Goal: Task Accomplishment & Management: Use online tool/utility

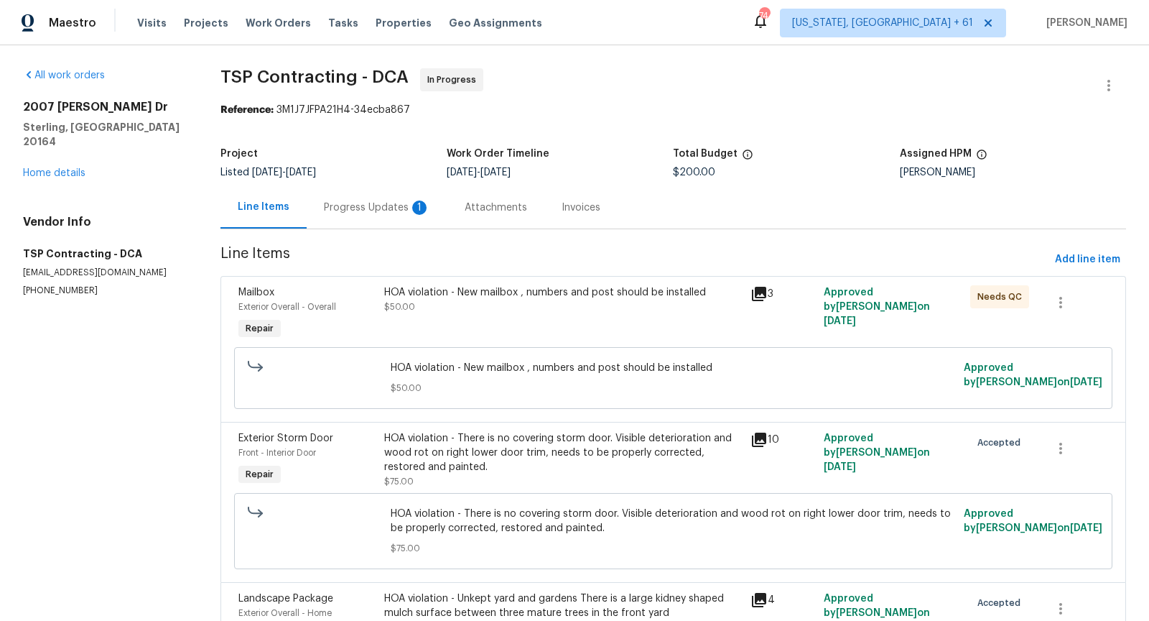
click at [354, 215] on div "Progress Updates 1" at bounding box center [377, 207] width 141 height 42
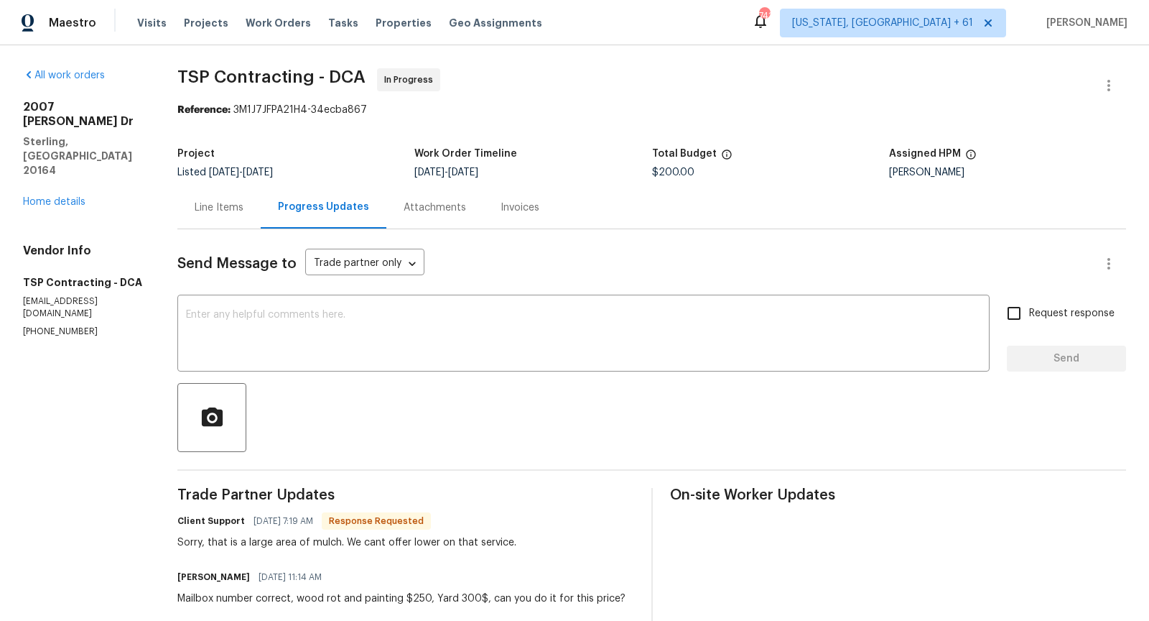
scroll to position [89, 0]
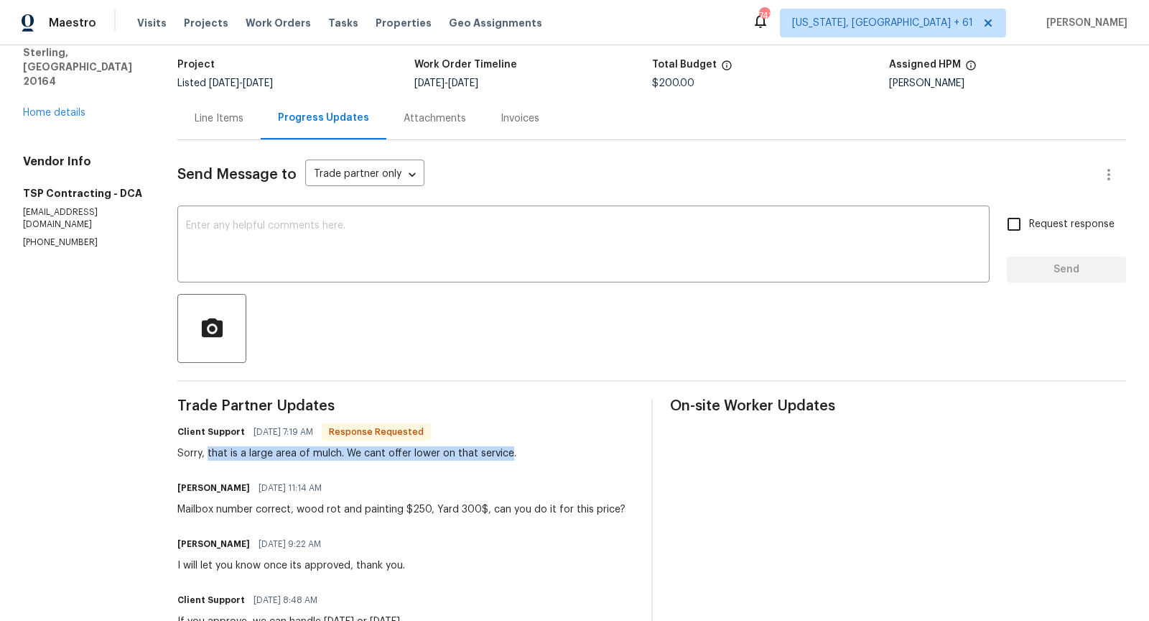
drag, startPoint x: 215, startPoint y: 450, endPoint x: 514, endPoint y: 459, distance: 298.9
click at [514, 459] on div "Sorry, that is a large area of mulch. We cant offer lower on that service." at bounding box center [346, 453] width 339 height 14
copy div "that is a large area of mulch. We cant offer lower on that service"
click at [377, 264] on textarea at bounding box center [583, 246] width 795 height 50
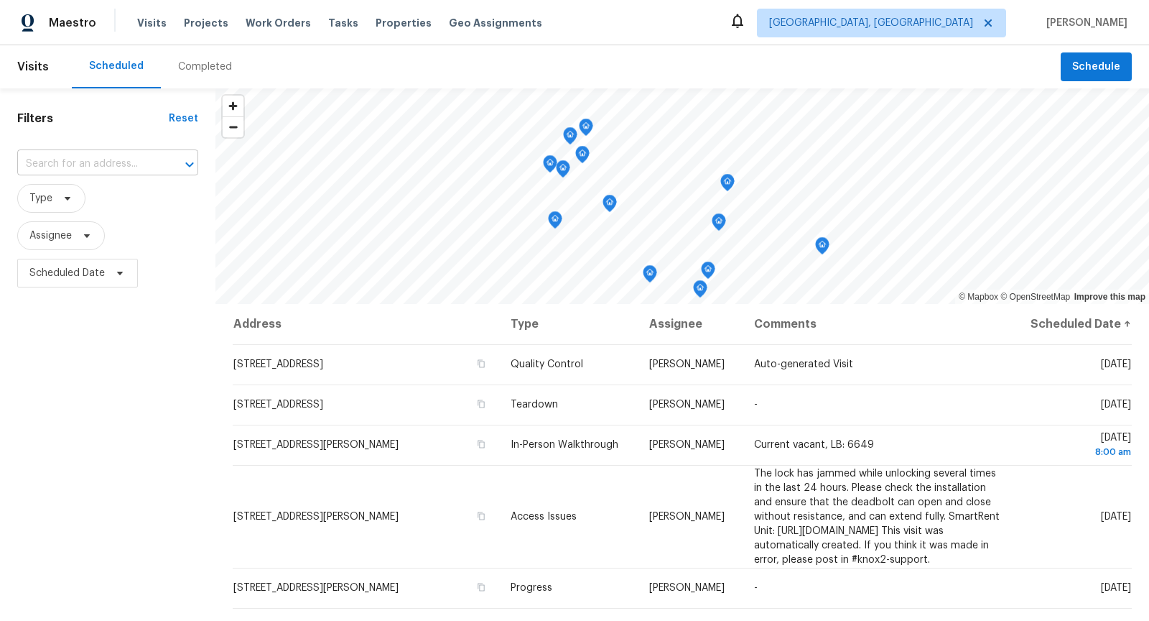
click at [70, 159] on input "text" at bounding box center [87, 164] width 141 height 22
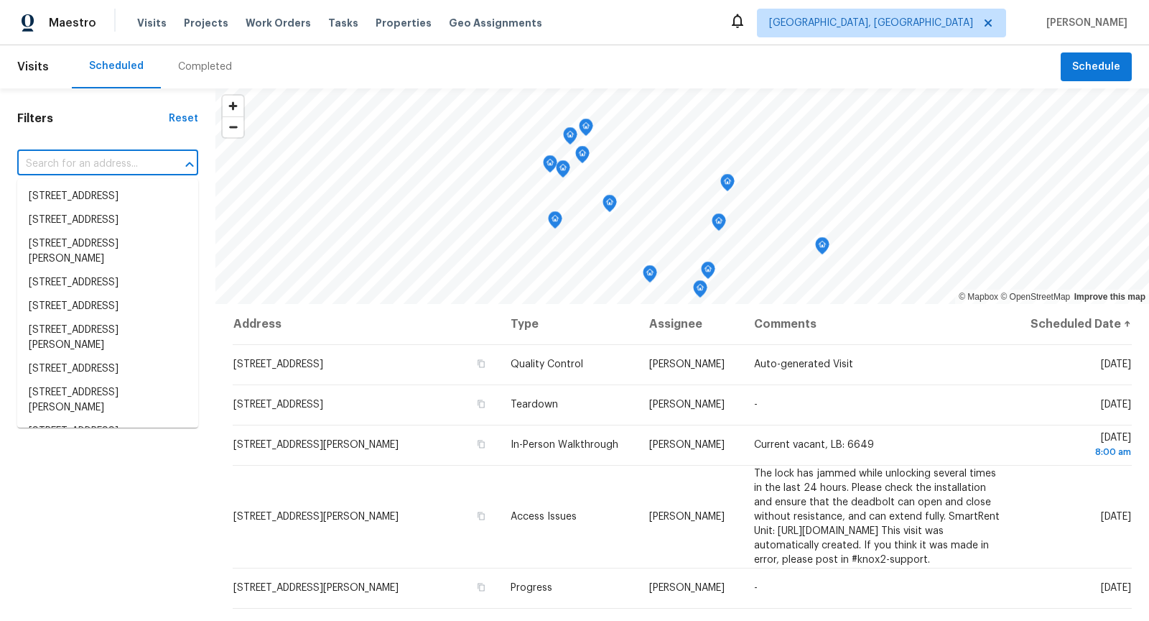
paste input "23419 W Hopi St, Buckeye, AZ 85326"
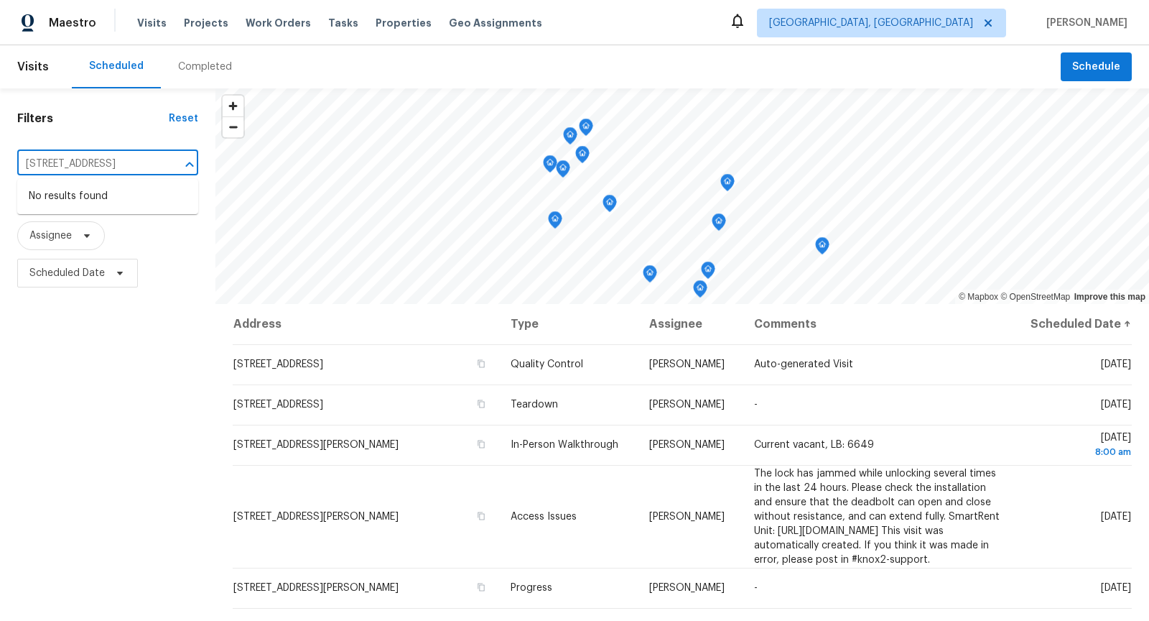
scroll to position [0, 40]
type input "23419 W Hopi St, Buckeye, AZ 85326"
click at [190, 65] on div "Completed" at bounding box center [205, 67] width 54 height 14
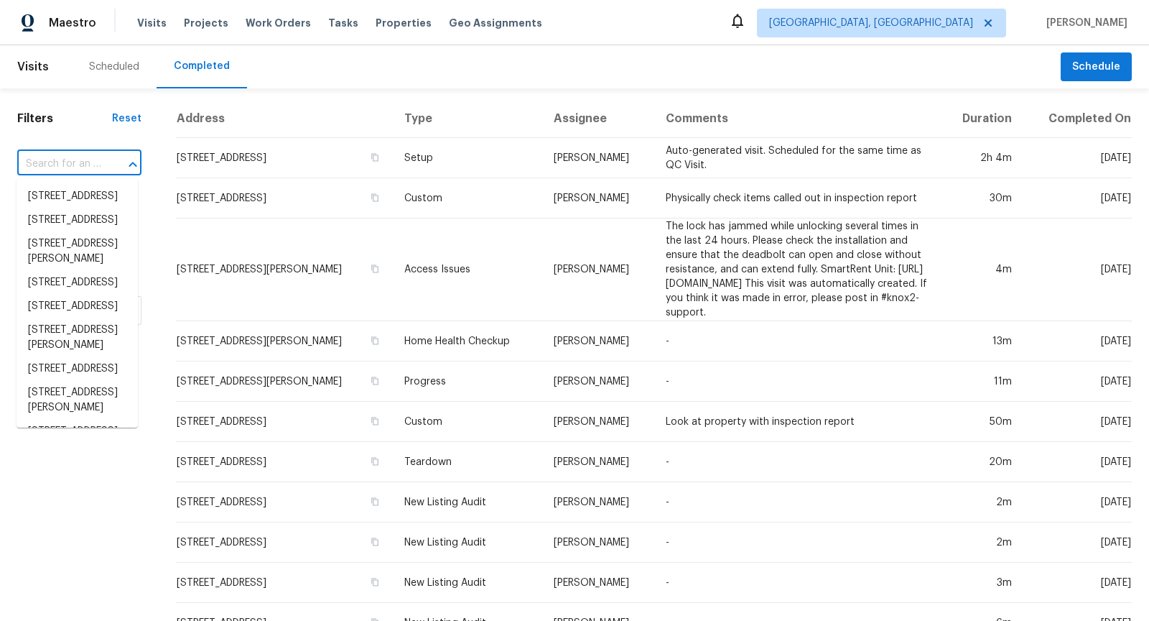
click at [65, 170] on input "text" at bounding box center [59, 164] width 84 height 22
paste input "[STREET_ADDRESS]"
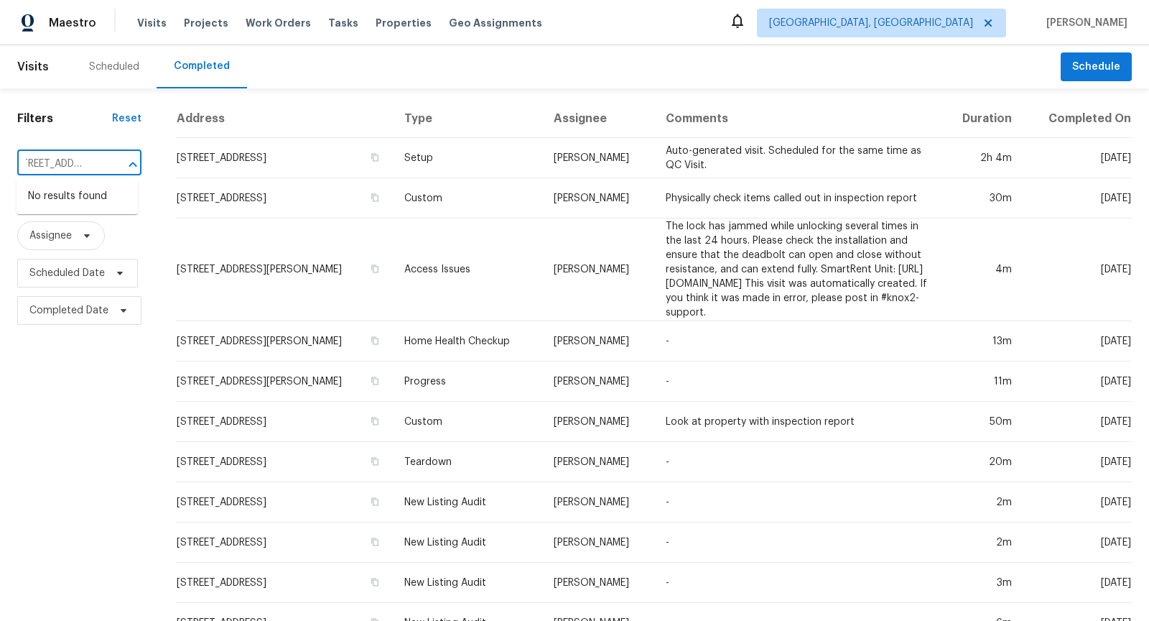
type input "[STREET_ADDRESS]"
click at [898, 24] on span "Albuquerque, NM" at bounding box center [871, 23] width 204 height 14
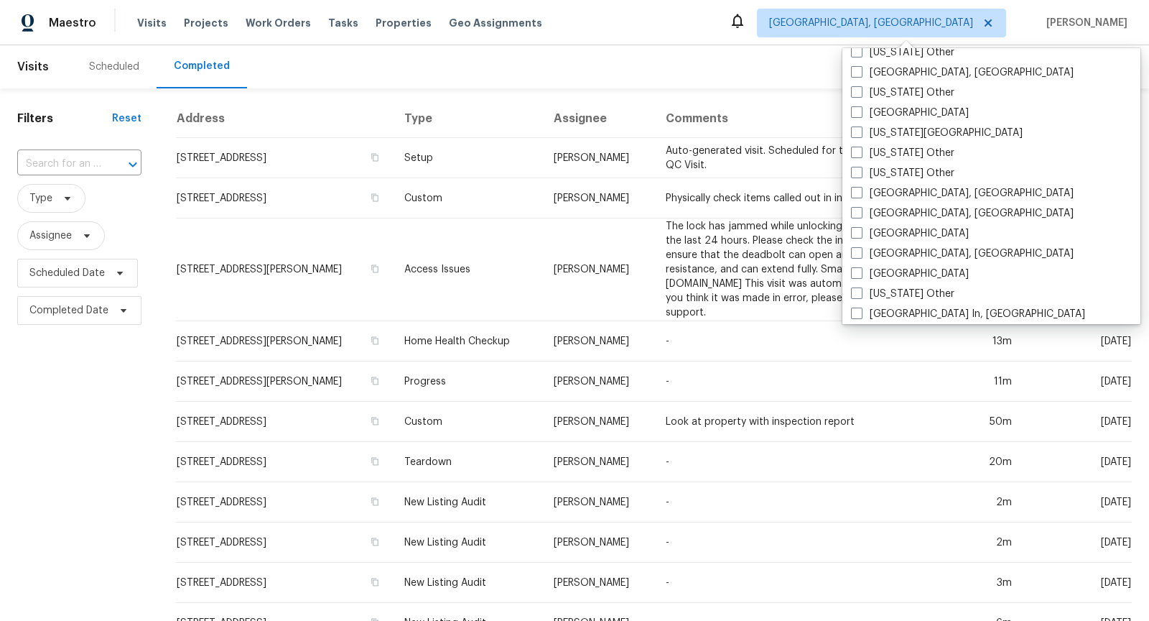
scroll to position [0, 0]
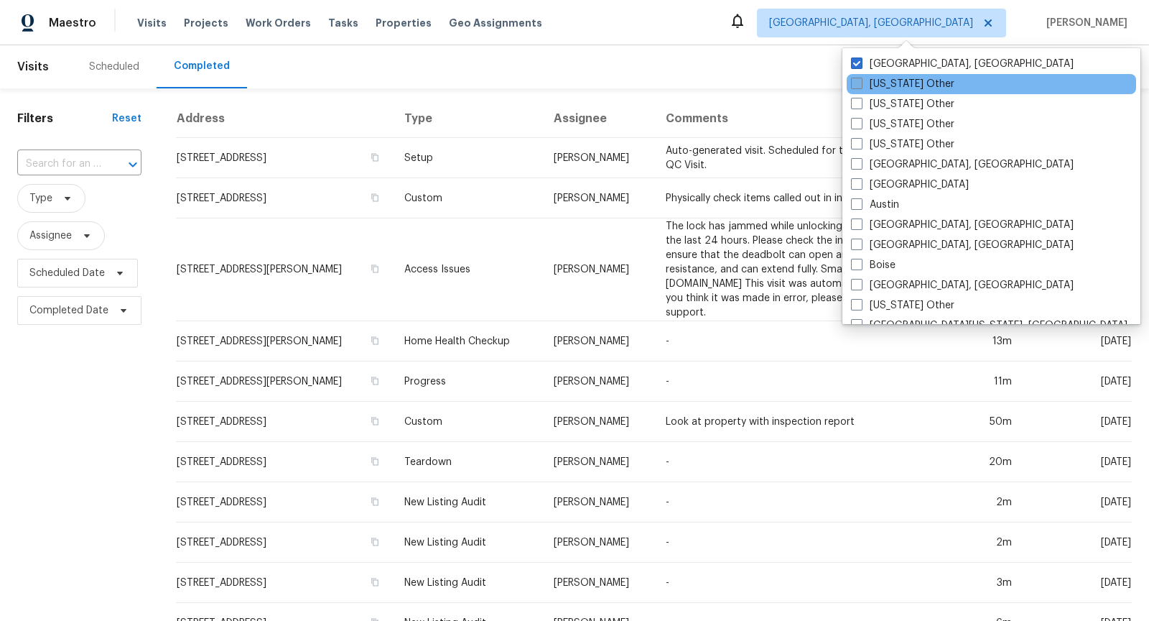
click at [856, 86] on span at bounding box center [856, 83] width 11 height 11
click at [856, 86] on input "Alabama Other" at bounding box center [855, 81] width 9 height 9
checkbox input "true"
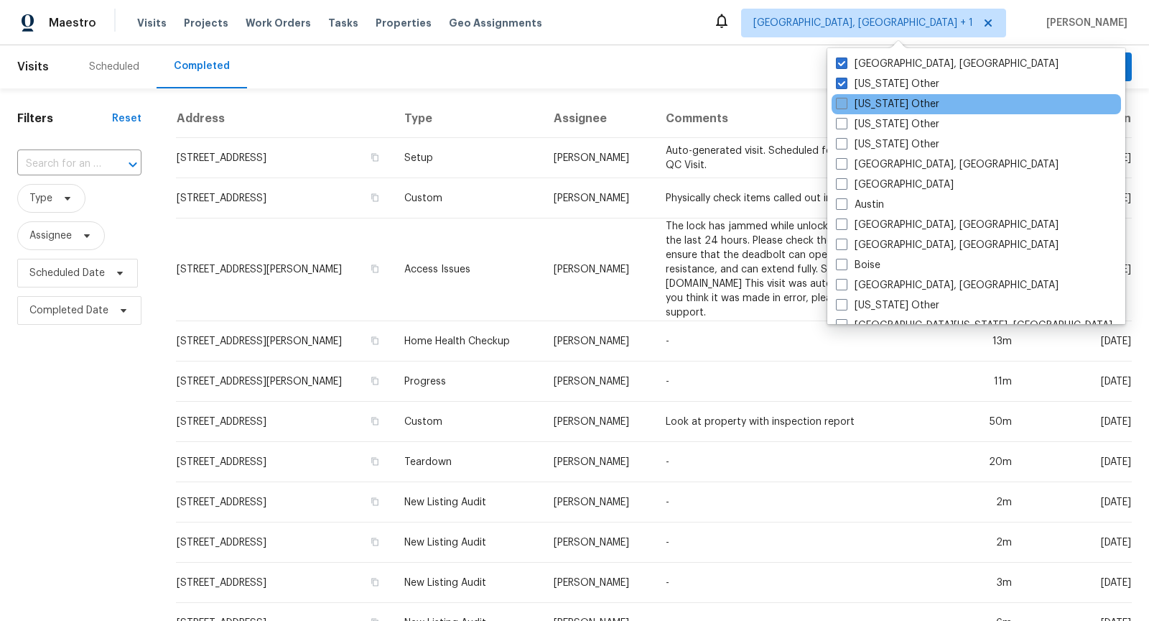
click at [845, 103] on span at bounding box center [841, 103] width 11 height 11
click at [845, 103] on input "Alaska Other" at bounding box center [840, 101] width 9 height 9
checkbox input "true"
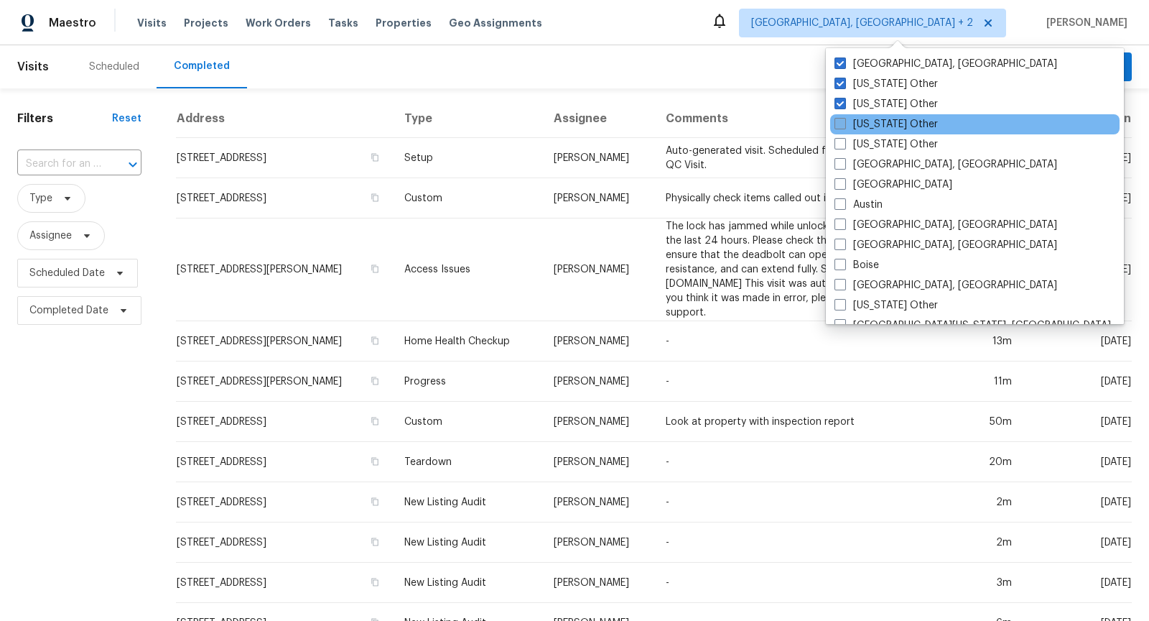
click at [838, 124] on span at bounding box center [840, 123] width 11 height 11
click at [838, 124] on input "Arizona Other" at bounding box center [839, 121] width 9 height 9
checkbox input "true"
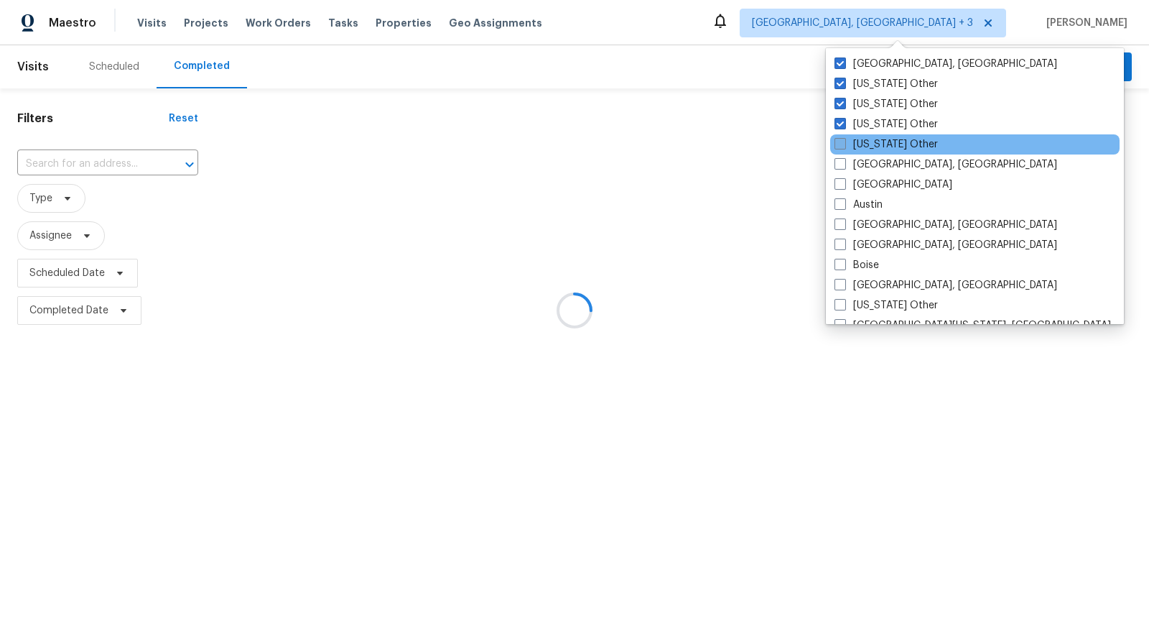
click at [838, 141] on span at bounding box center [840, 143] width 11 height 11
click at [838, 141] on input "Arkansas Other" at bounding box center [839, 141] width 9 height 9
checkbox input "true"
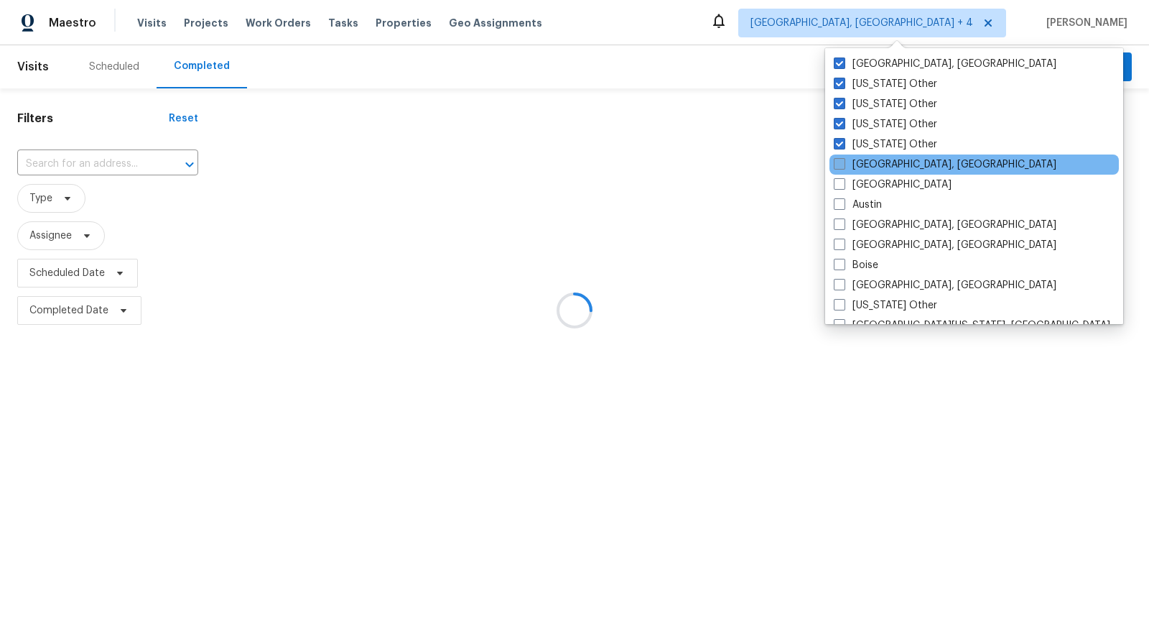
click at [838, 161] on span at bounding box center [839, 163] width 11 height 11
click at [838, 161] on input "Asheville, NC" at bounding box center [838, 161] width 9 height 9
checkbox input "true"
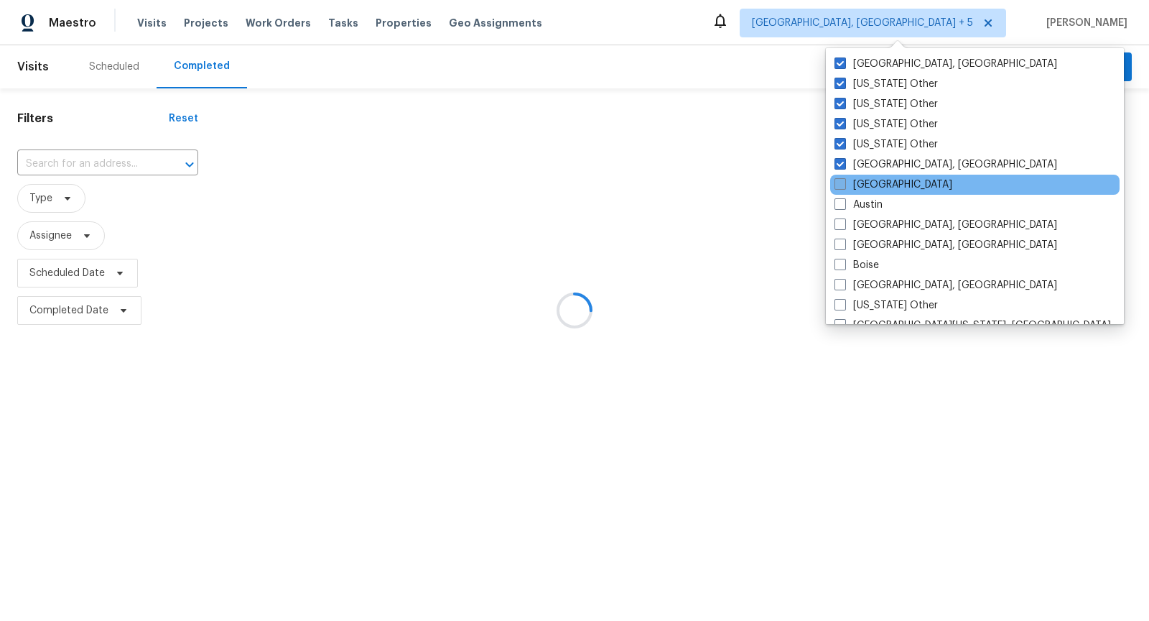
click at [837, 178] on span at bounding box center [840, 183] width 11 height 11
click at [837, 178] on input "Atlanta" at bounding box center [839, 181] width 9 height 9
checkbox input "true"
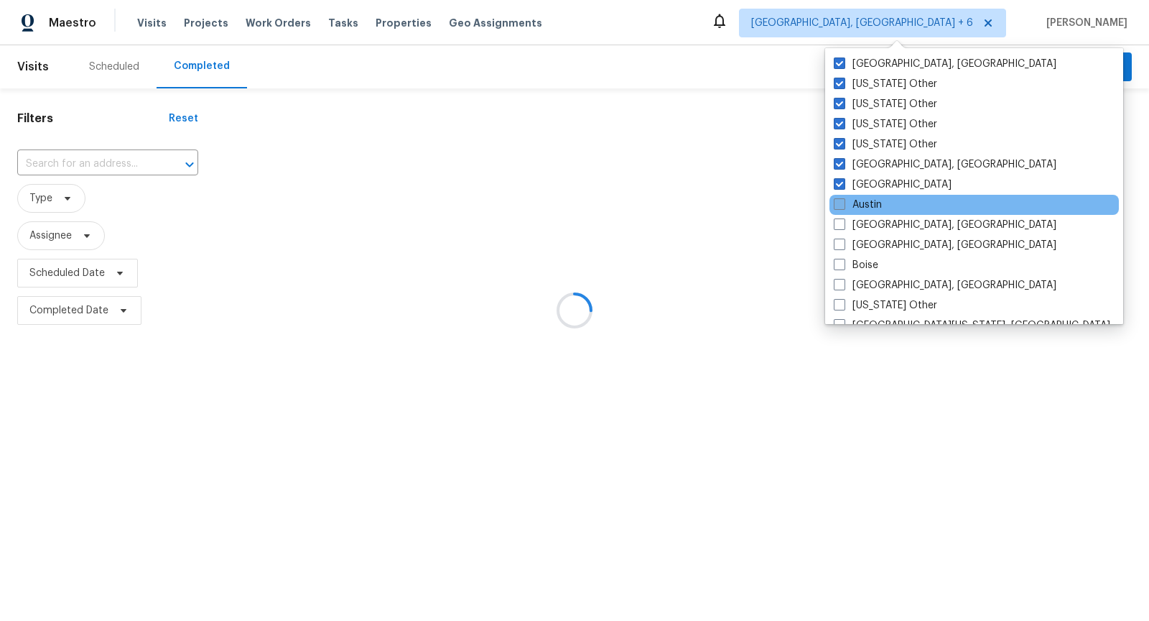
click at [841, 202] on span at bounding box center [839, 203] width 11 height 11
click at [841, 202] on input "Austin" at bounding box center [838, 202] width 9 height 9
checkbox input "true"
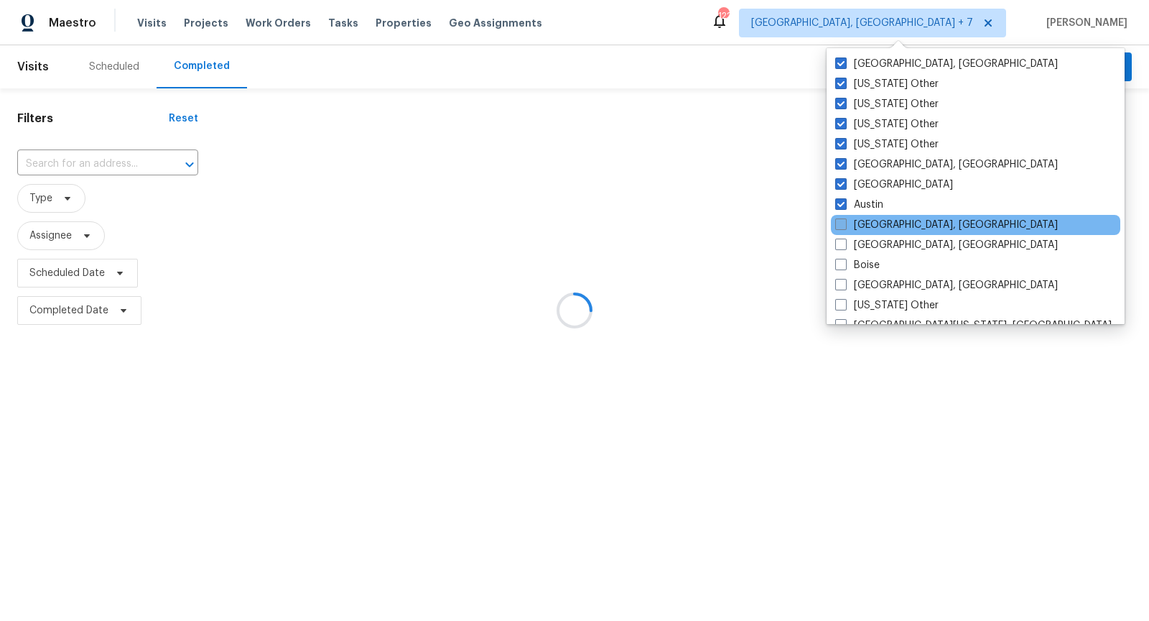
click at [840, 229] on span at bounding box center [840, 223] width 11 height 11
click at [840, 227] on input "Baltimore, MD" at bounding box center [839, 222] width 9 height 9
checkbox input "true"
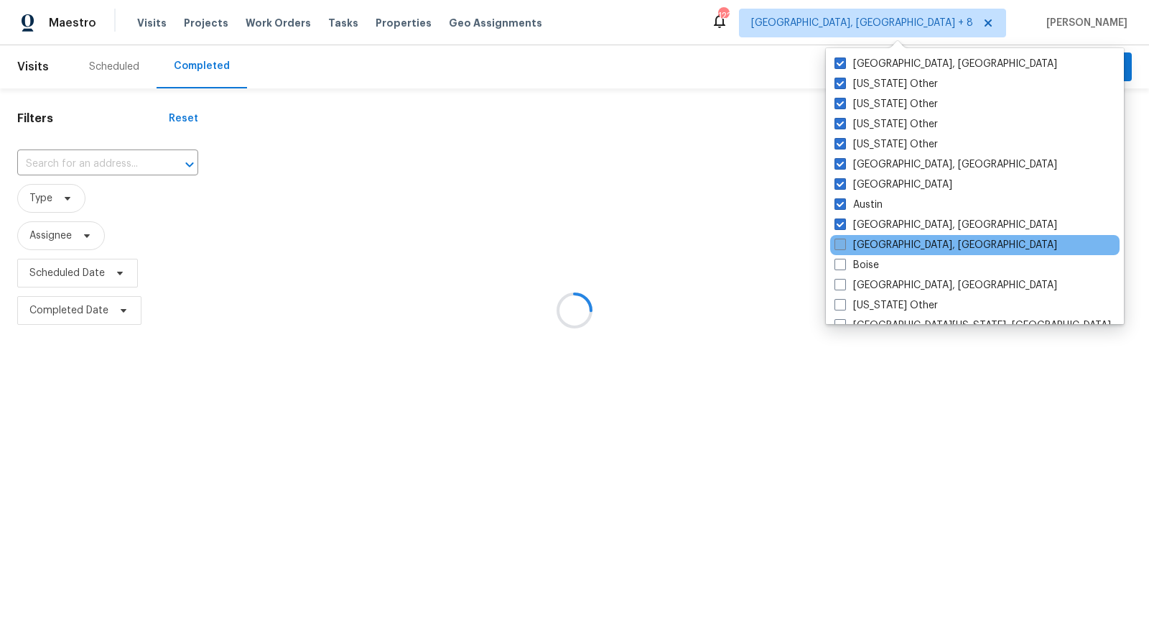
click at [840, 245] on span at bounding box center [840, 243] width 11 height 11
click at [840, 245] on input "Birmingham, AL" at bounding box center [839, 242] width 9 height 9
checkbox input "true"
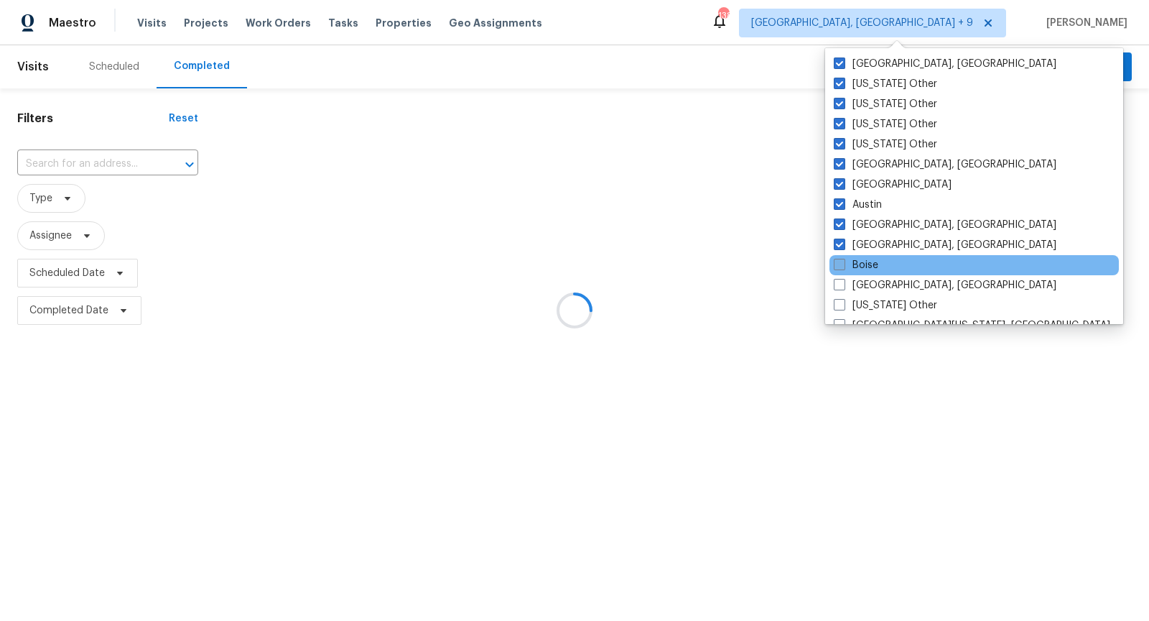
click at [840, 261] on span at bounding box center [839, 264] width 11 height 11
click at [840, 261] on input "Boise" at bounding box center [838, 262] width 9 height 9
checkbox input "true"
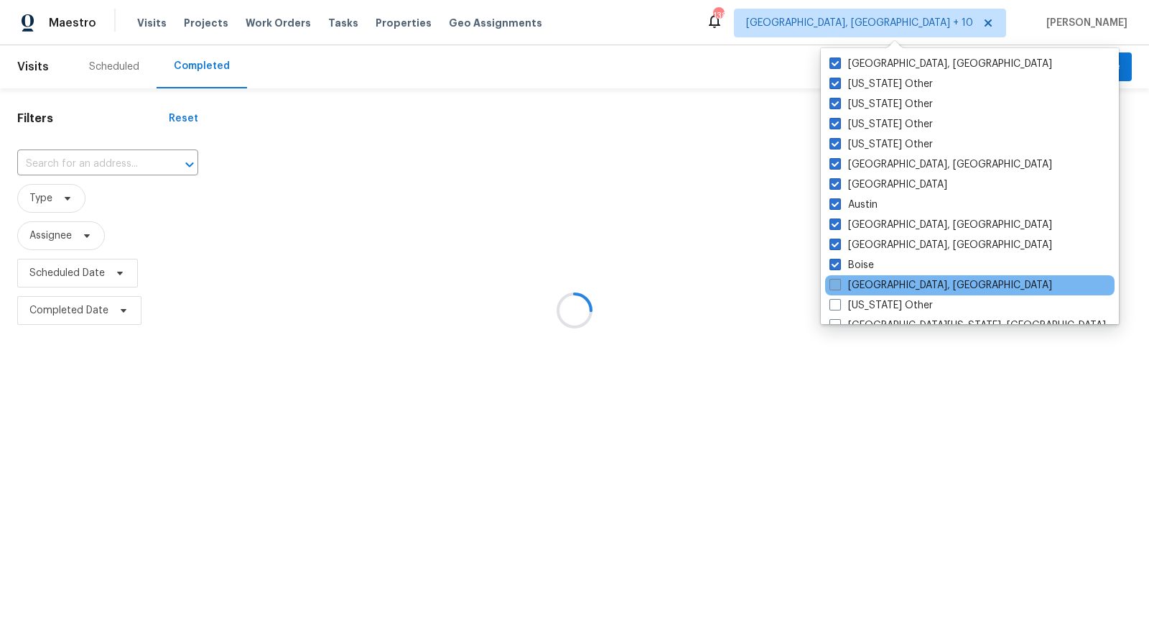
click at [839, 279] on span at bounding box center [835, 284] width 11 height 11
click at [839, 279] on input "Boston, MA" at bounding box center [834, 282] width 9 height 9
checkbox input "true"
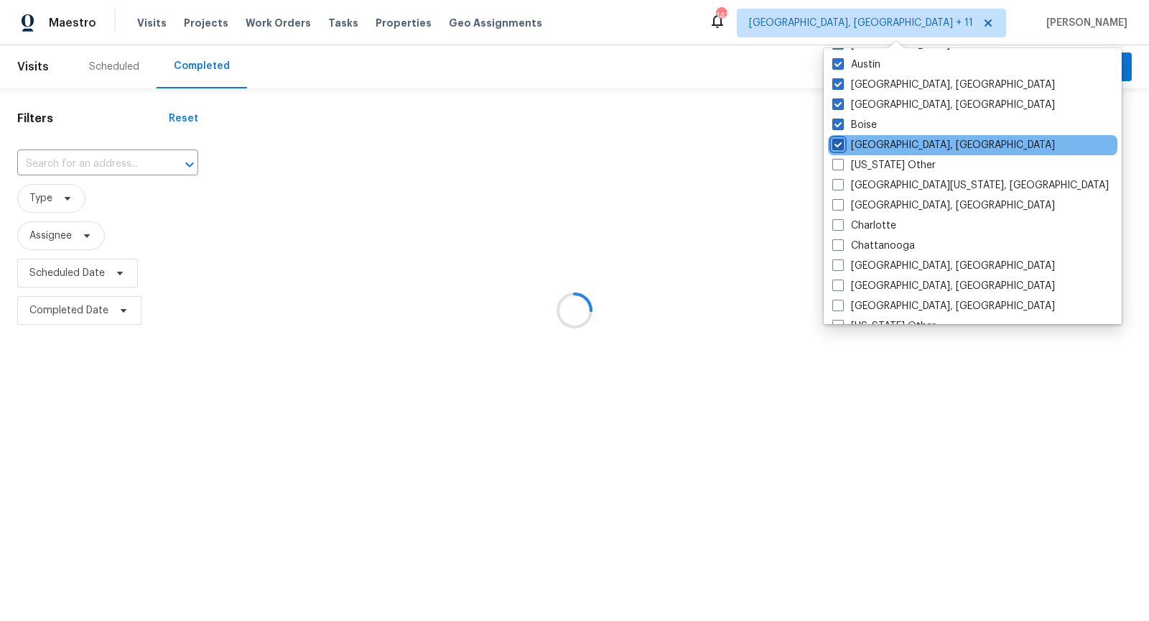
scroll to position [188, 0]
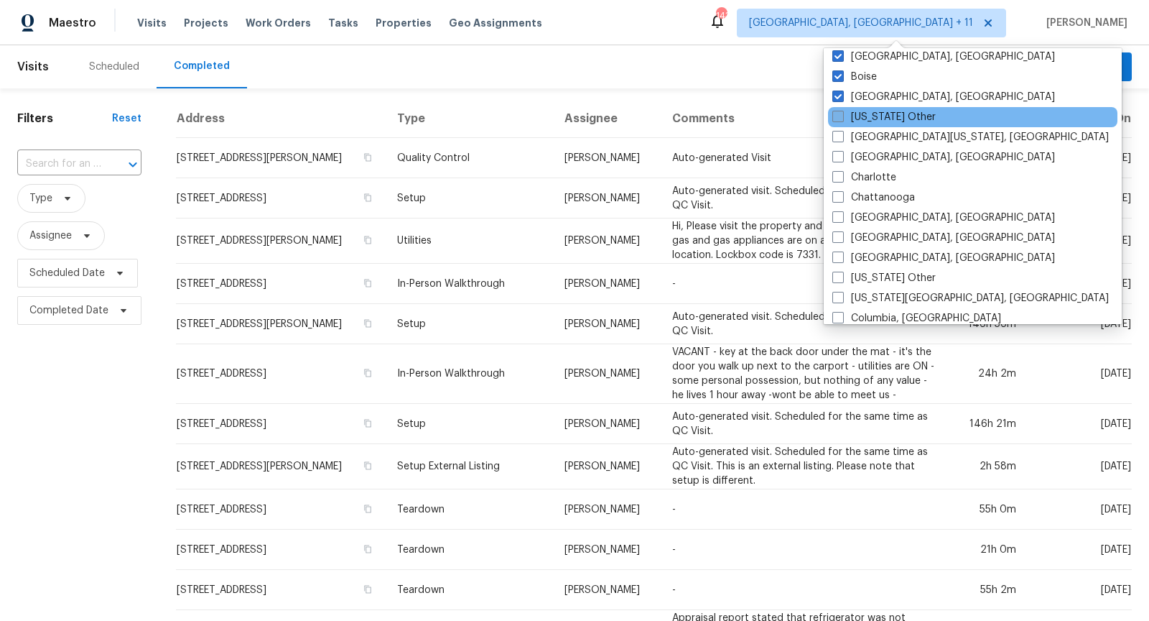
click at [840, 120] on span at bounding box center [838, 116] width 11 height 11
click at [840, 119] on input "California Other" at bounding box center [837, 114] width 9 height 9
checkbox input "true"
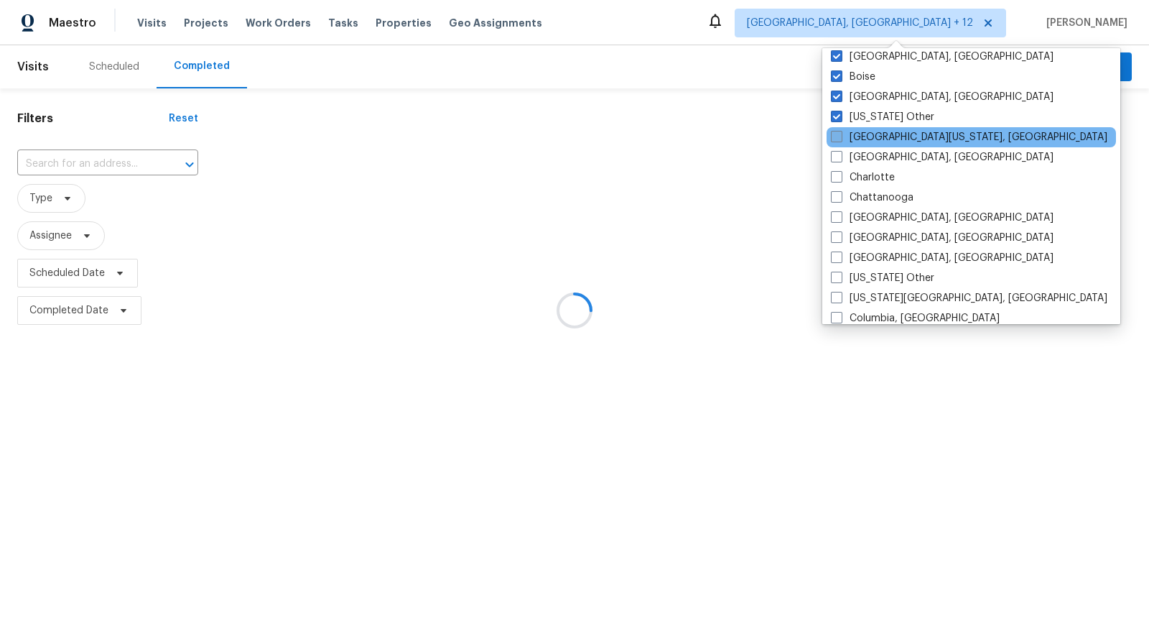
click at [840, 139] on span at bounding box center [836, 136] width 11 height 11
click at [840, 139] on input "Central California, CA" at bounding box center [835, 134] width 9 height 9
checkbox input "true"
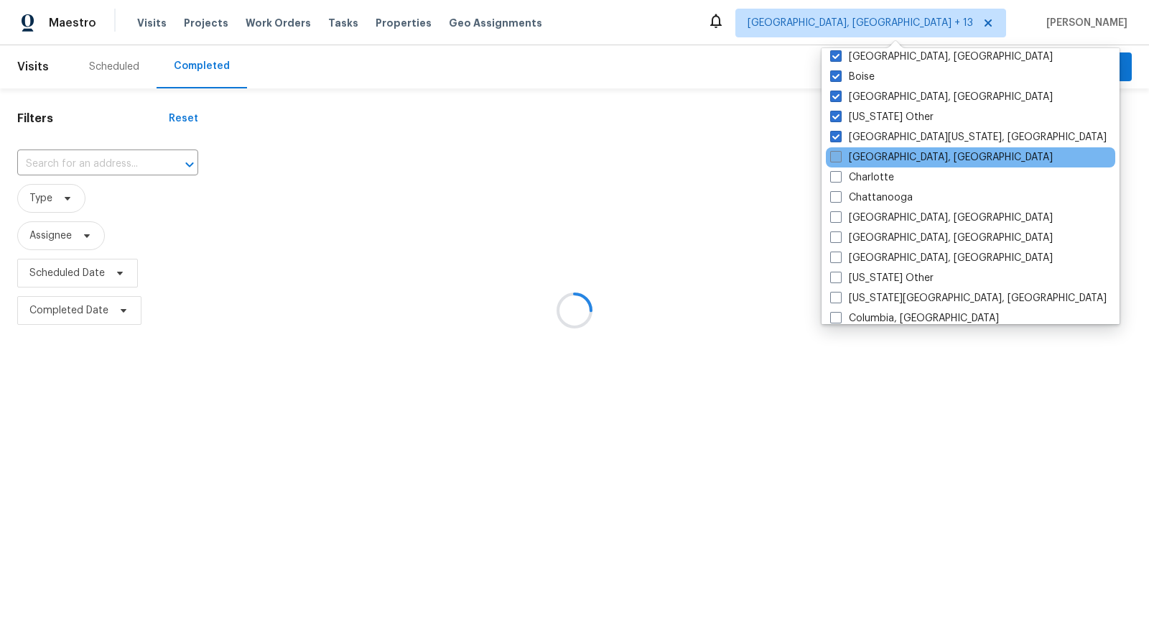
click at [838, 154] on span at bounding box center [835, 156] width 11 height 11
click at [838, 154] on input "Charleston, SC" at bounding box center [834, 154] width 9 height 9
checkbox input "true"
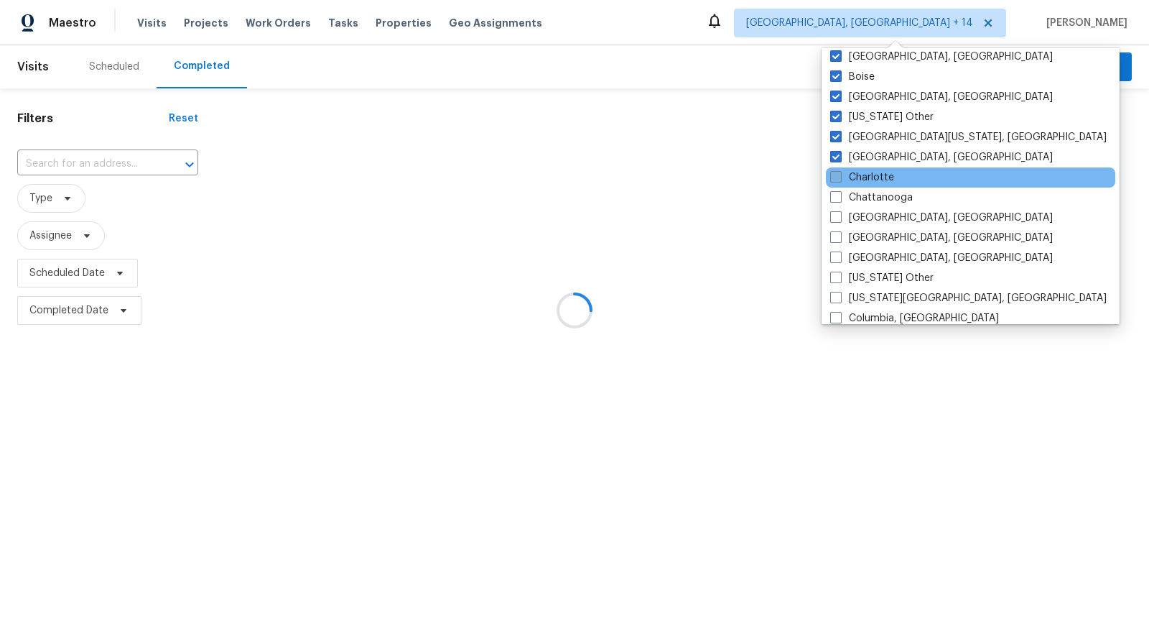
click at [838, 172] on span at bounding box center [835, 176] width 11 height 11
click at [838, 172] on input "Charlotte" at bounding box center [834, 174] width 9 height 9
checkbox input "true"
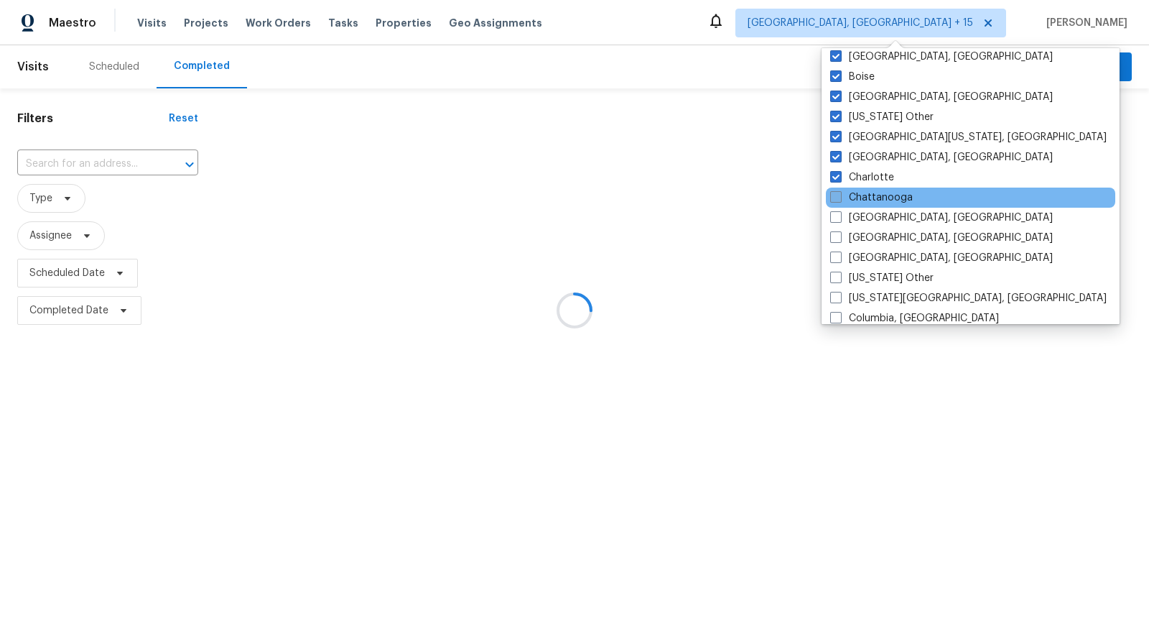
click at [837, 195] on span at bounding box center [835, 196] width 11 height 11
click at [837, 195] on input "Chattanooga" at bounding box center [834, 194] width 9 height 9
checkbox input "true"
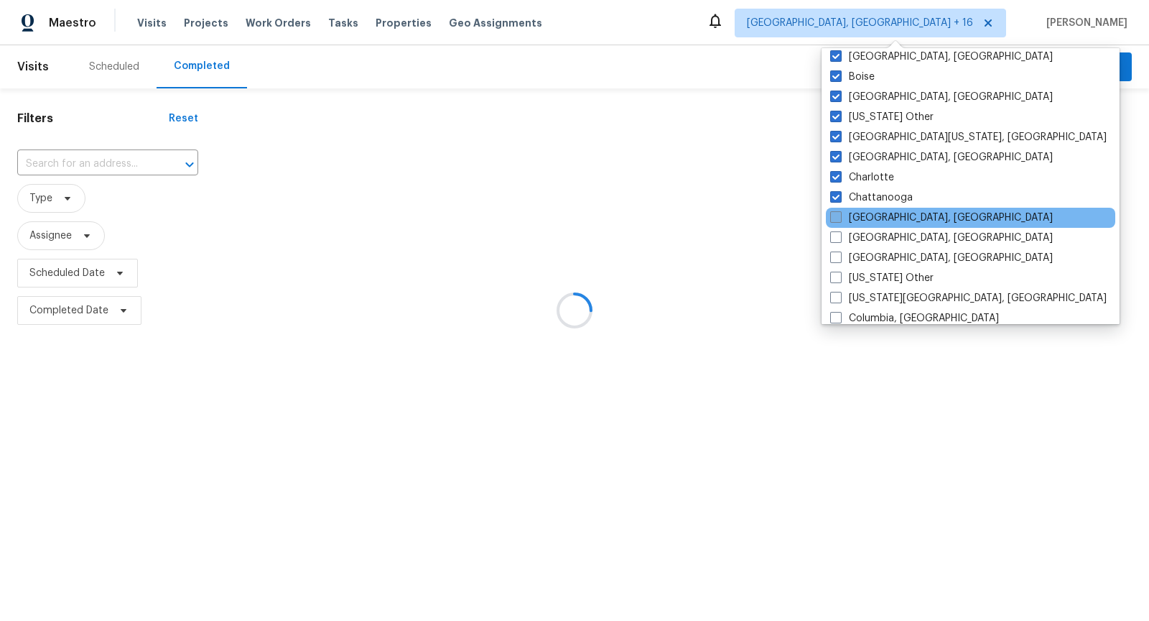
click at [837, 212] on span at bounding box center [835, 216] width 11 height 11
click at [837, 212] on input "Chicago, IL" at bounding box center [834, 214] width 9 height 9
checkbox input "true"
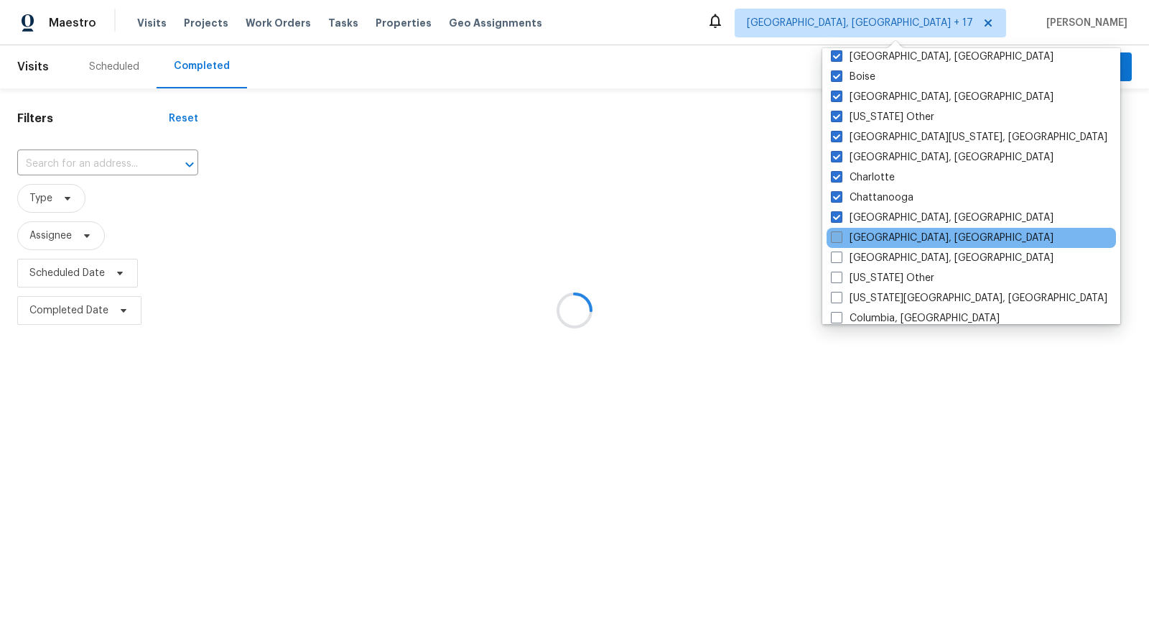
click at [837, 234] on span at bounding box center [836, 236] width 11 height 11
click at [837, 234] on input "Cincinnati, OH" at bounding box center [835, 235] width 9 height 9
checkbox input "true"
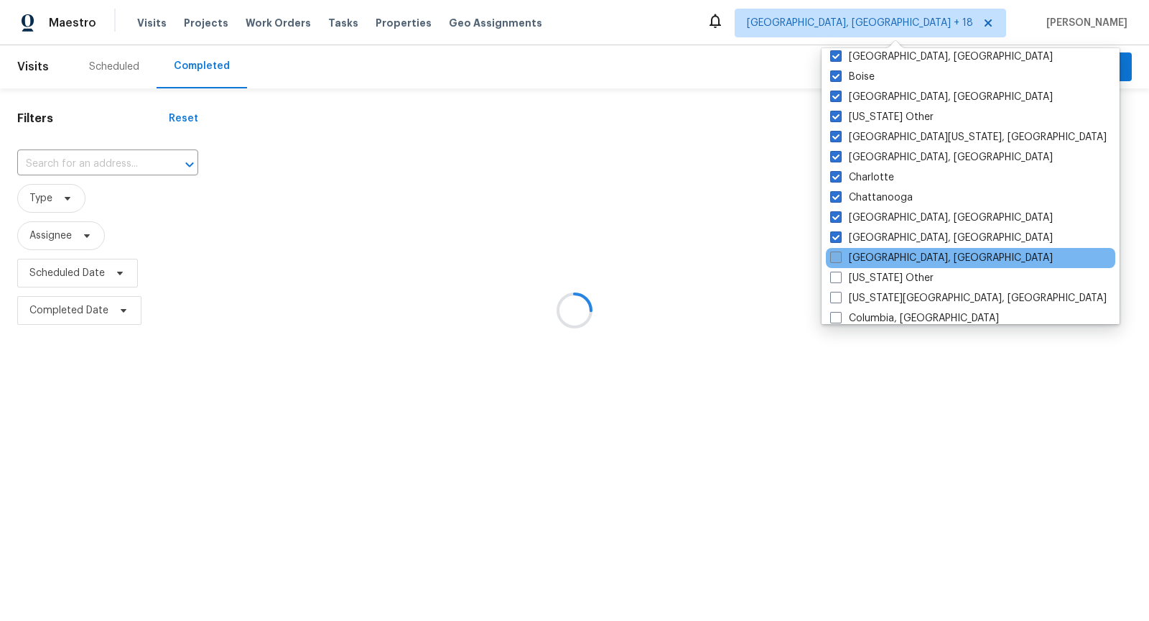
click at [837, 259] on span at bounding box center [835, 256] width 11 height 11
click at [837, 259] on input "Cleveland, OH" at bounding box center [834, 255] width 9 height 9
checkbox input "true"
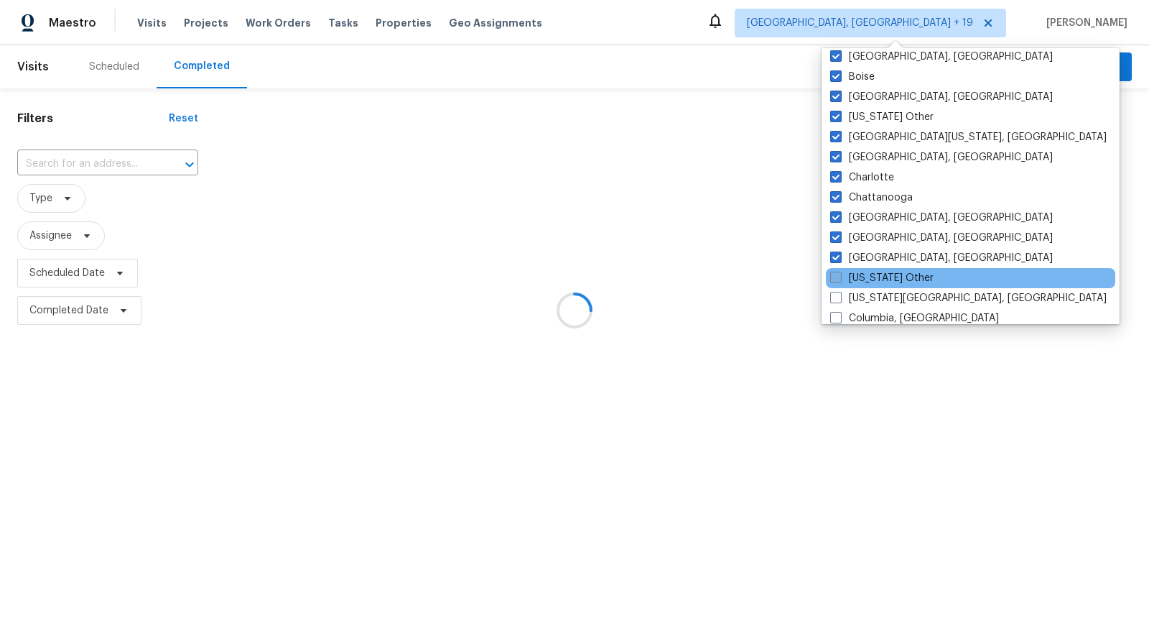
click at [835, 282] on span at bounding box center [835, 277] width 11 height 11
click at [835, 280] on input "Colorado Other" at bounding box center [834, 275] width 9 height 9
checkbox input "true"
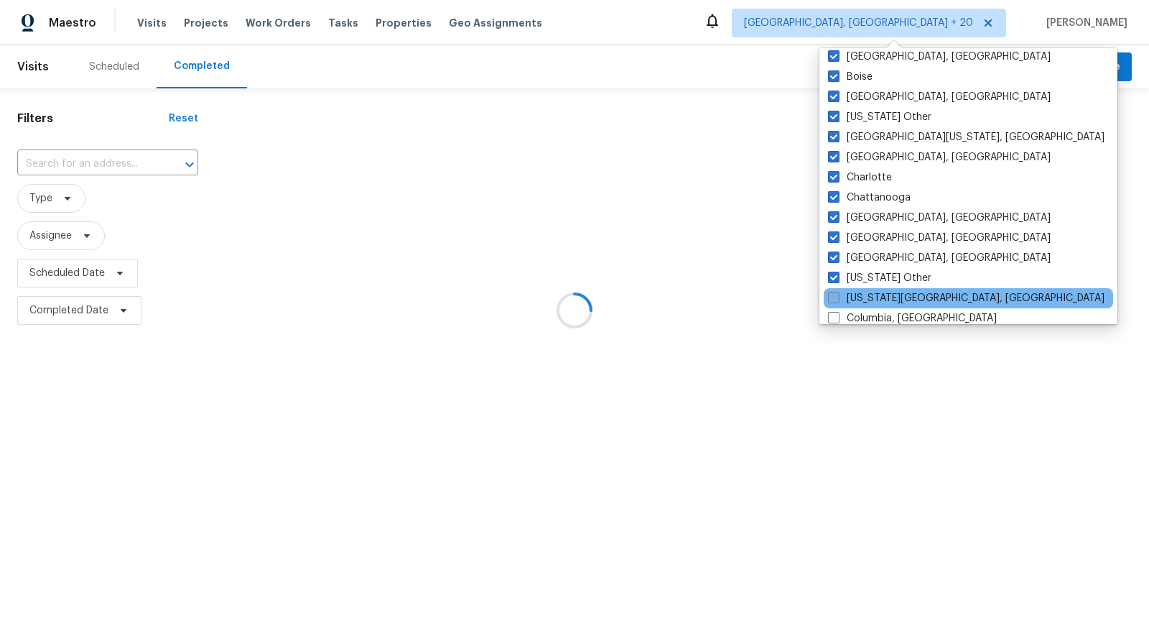
click at [837, 295] on span at bounding box center [833, 297] width 11 height 11
click at [837, 295] on input "Colorado Springs, CO" at bounding box center [832, 295] width 9 height 9
checkbox input "true"
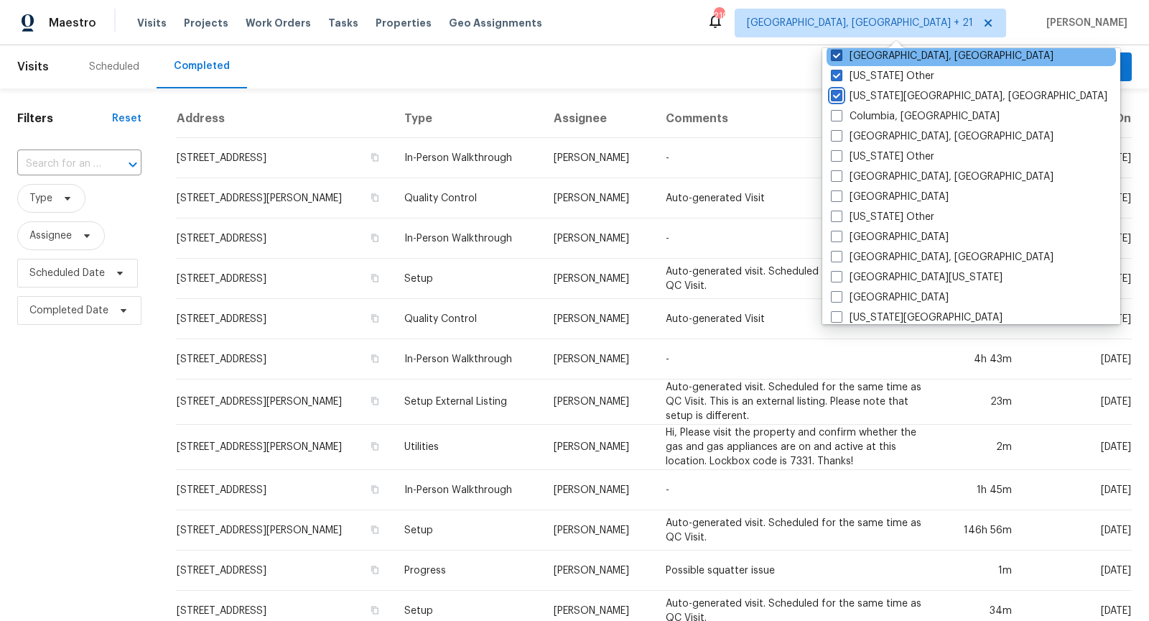
scroll to position [401, 0]
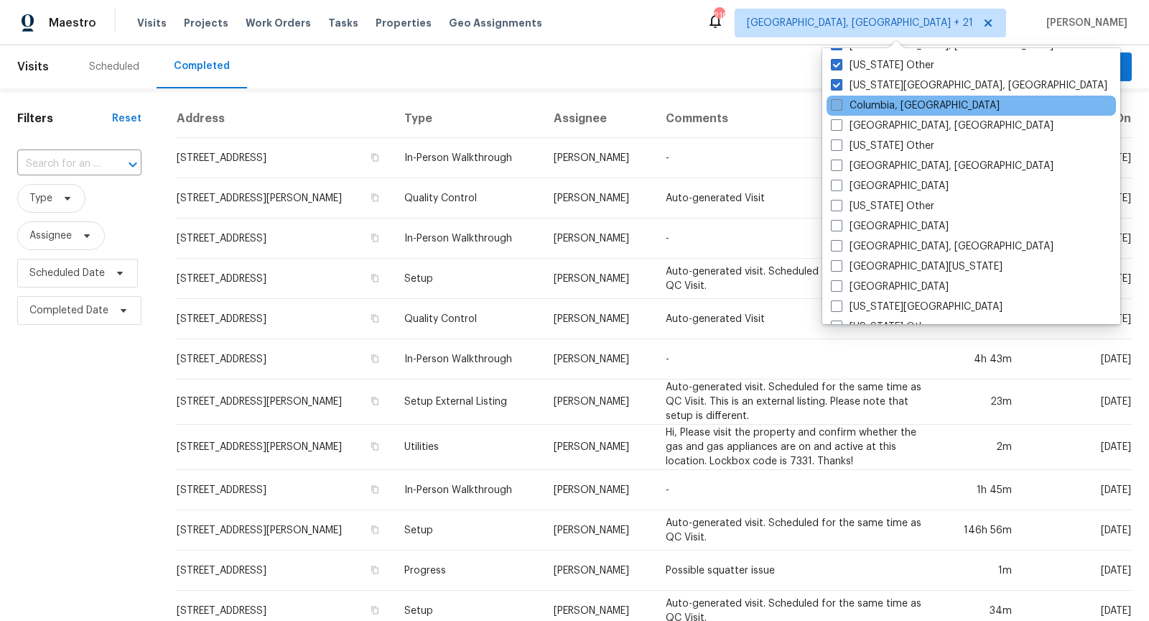
click at [835, 106] on span at bounding box center [836, 104] width 11 height 11
click at [835, 106] on input "Columbia, SC" at bounding box center [835, 102] width 9 height 9
checkbox input "true"
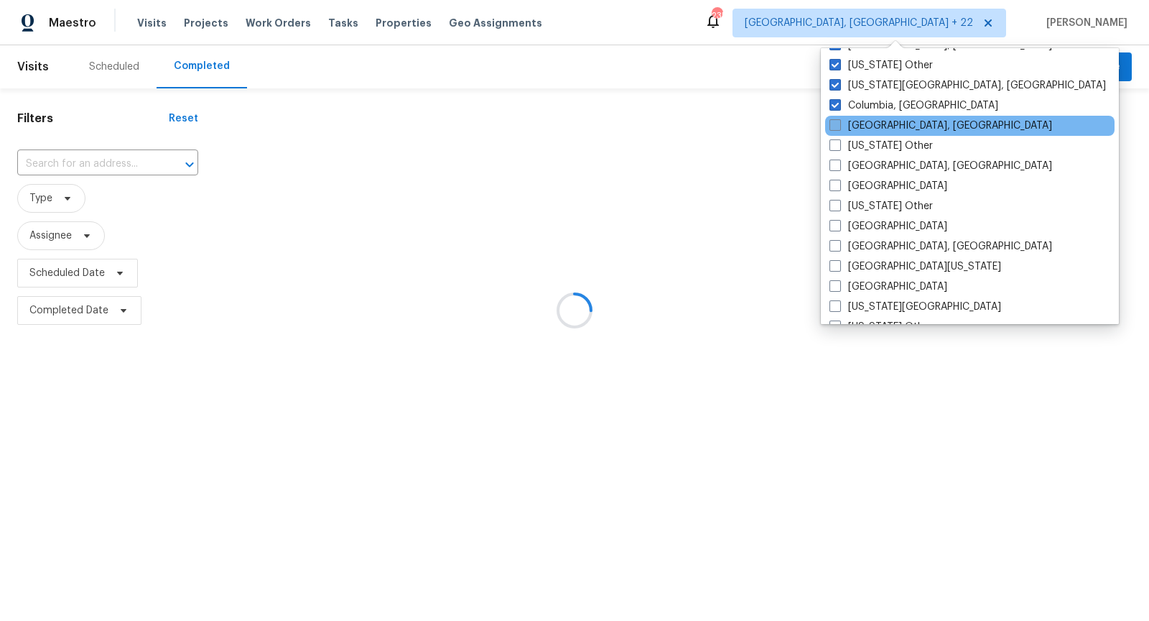
click at [835, 121] on span at bounding box center [835, 124] width 11 height 11
click at [835, 121] on input "Columbus, OH" at bounding box center [834, 123] width 9 height 9
checkbox input "true"
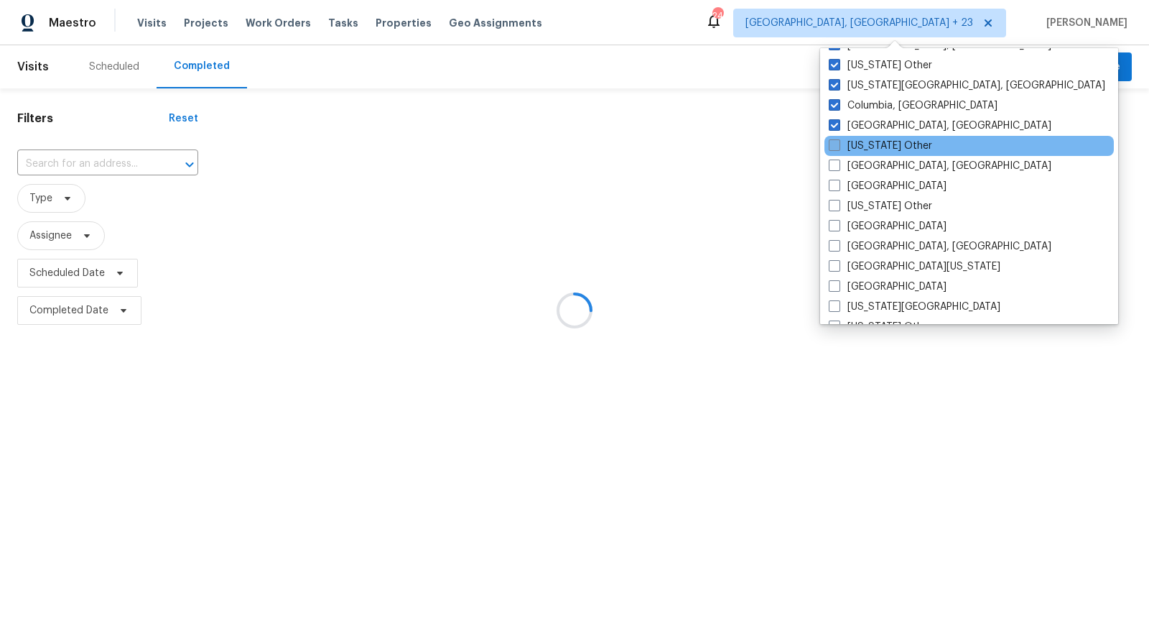
click at [836, 150] on label "Connecticut Other" at bounding box center [880, 146] width 103 height 14
click at [836, 148] on input "Connecticut Other" at bounding box center [833, 143] width 9 height 9
checkbox input "true"
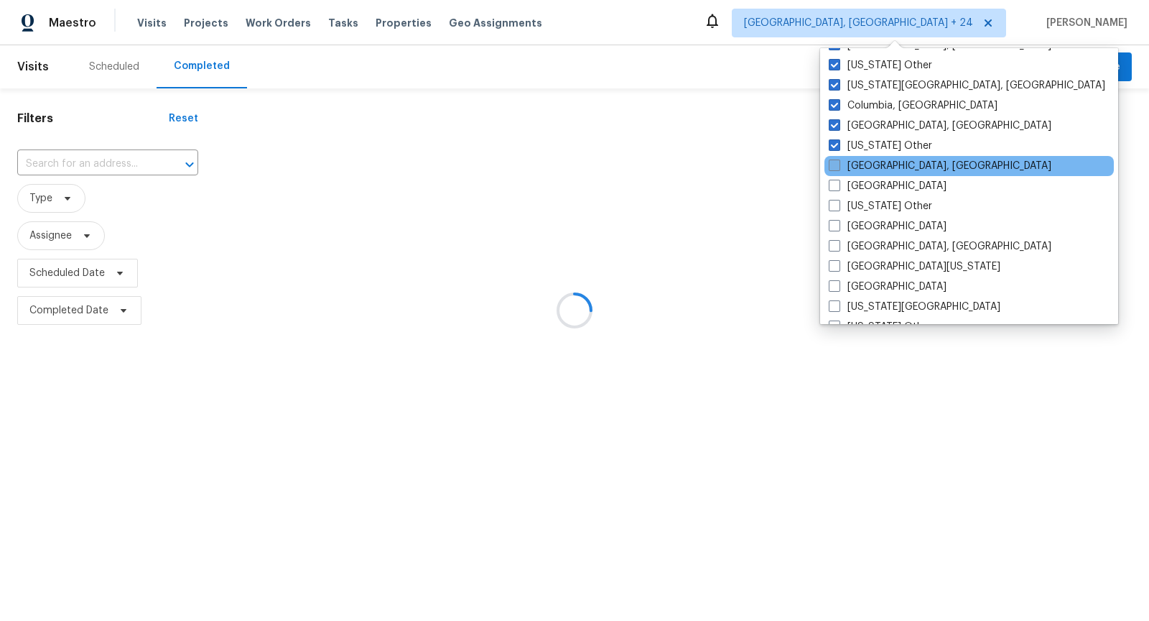
click at [836, 164] on span at bounding box center [834, 164] width 11 height 11
click at [836, 164] on input "Corpus Christi, TX" at bounding box center [833, 163] width 9 height 9
checkbox input "true"
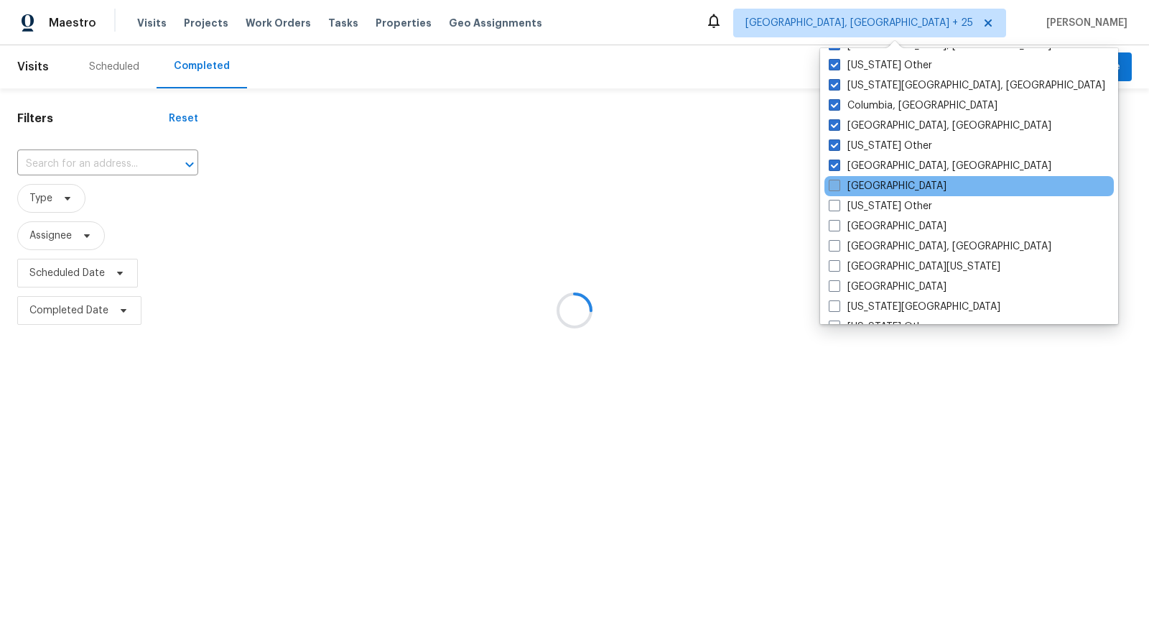
click at [836, 180] on span at bounding box center [834, 185] width 11 height 11
click at [836, 180] on input "Dallas" at bounding box center [833, 183] width 9 height 9
checkbox input "true"
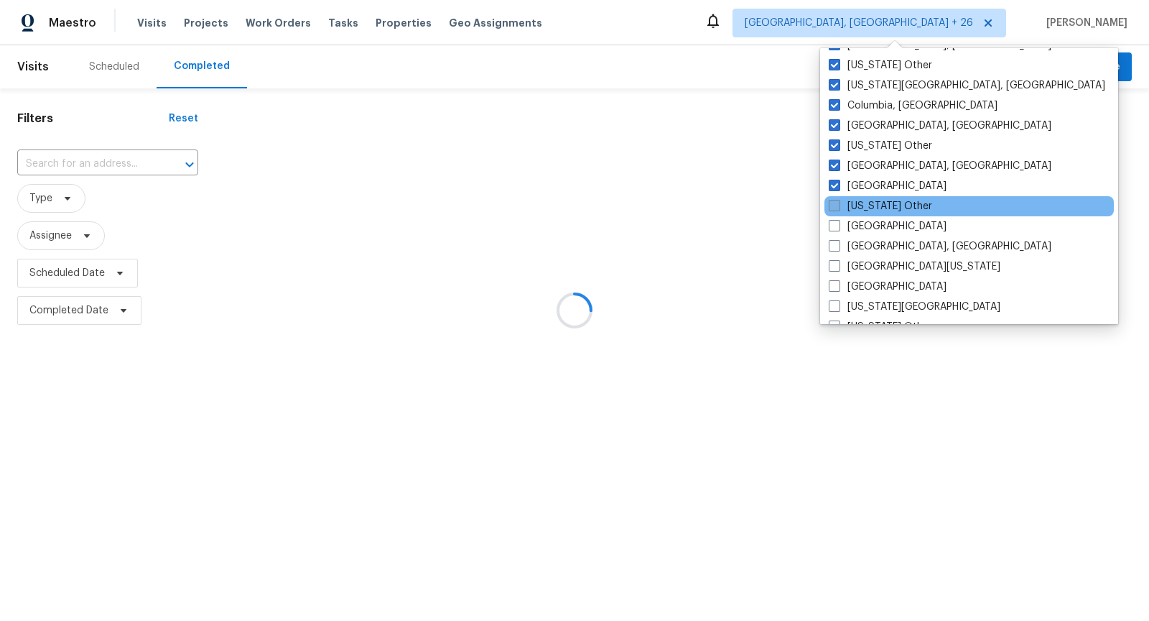
click at [836, 201] on span at bounding box center [834, 205] width 11 height 11
click at [836, 201] on input "Delaware Other" at bounding box center [833, 203] width 9 height 9
checkbox input "true"
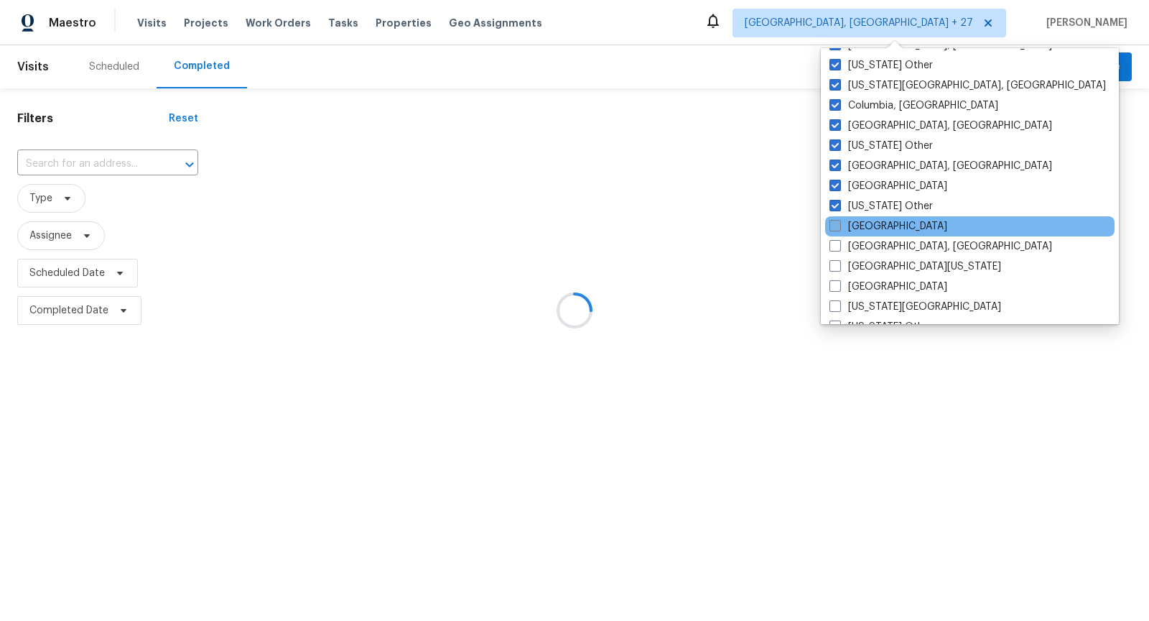
click at [836, 221] on span at bounding box center [835, 225] width 11 height 11
click at [836, 221] on input "Denver" at bounding box center [834, 223] width 9 height 9
checkbox input "true"
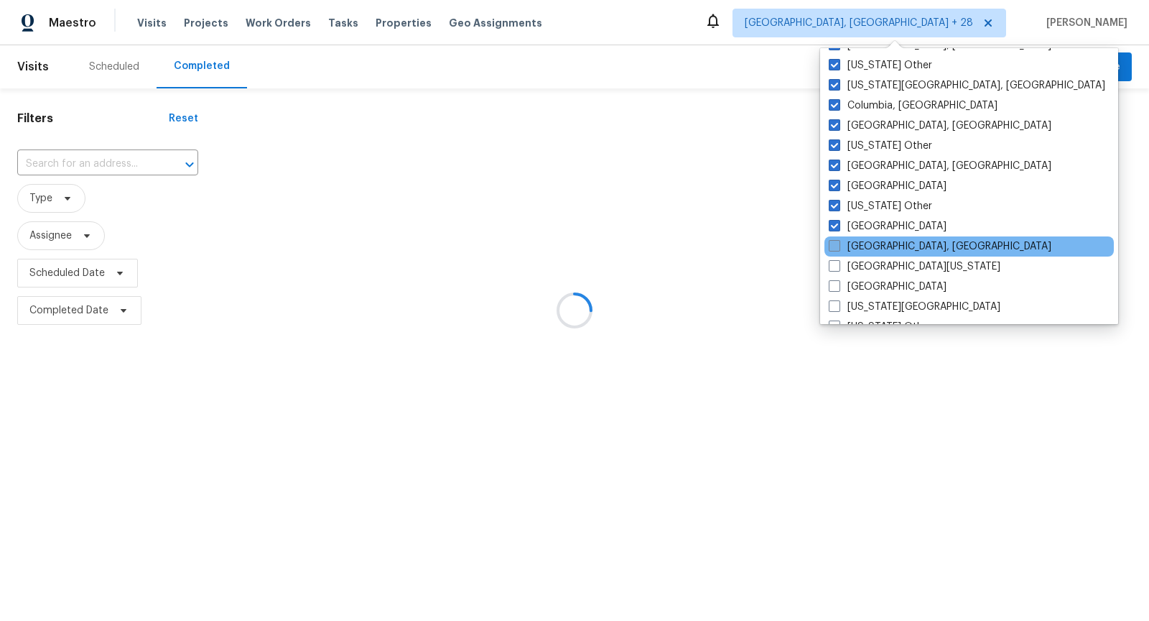
click at [836, 242] on span at bounding box center [834, 245] width 11 height 11
click at [836, 242] on input "Detroit, MI" at bounding box center [833, 243] width 9 height 9
checkbox input "true"
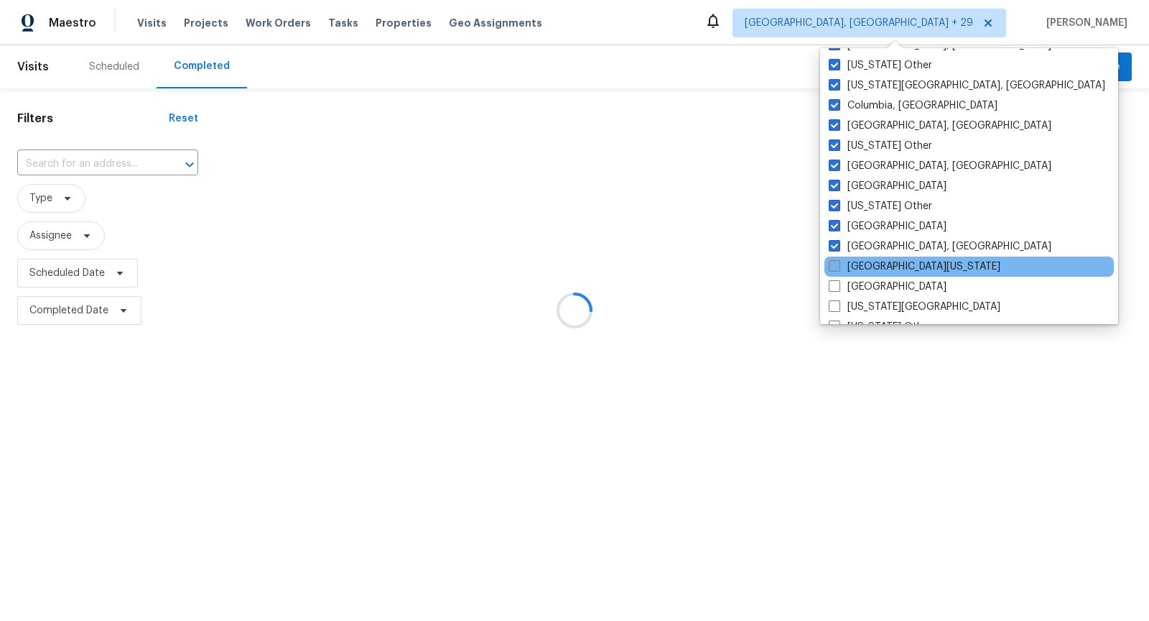
click at [834, 260] on span at bounding box center [834, 265] width 11 height 11
click at [834, 260] on input "East Texas" at bounding box center [833, 263] width 9 height 9
checkbox input "true"
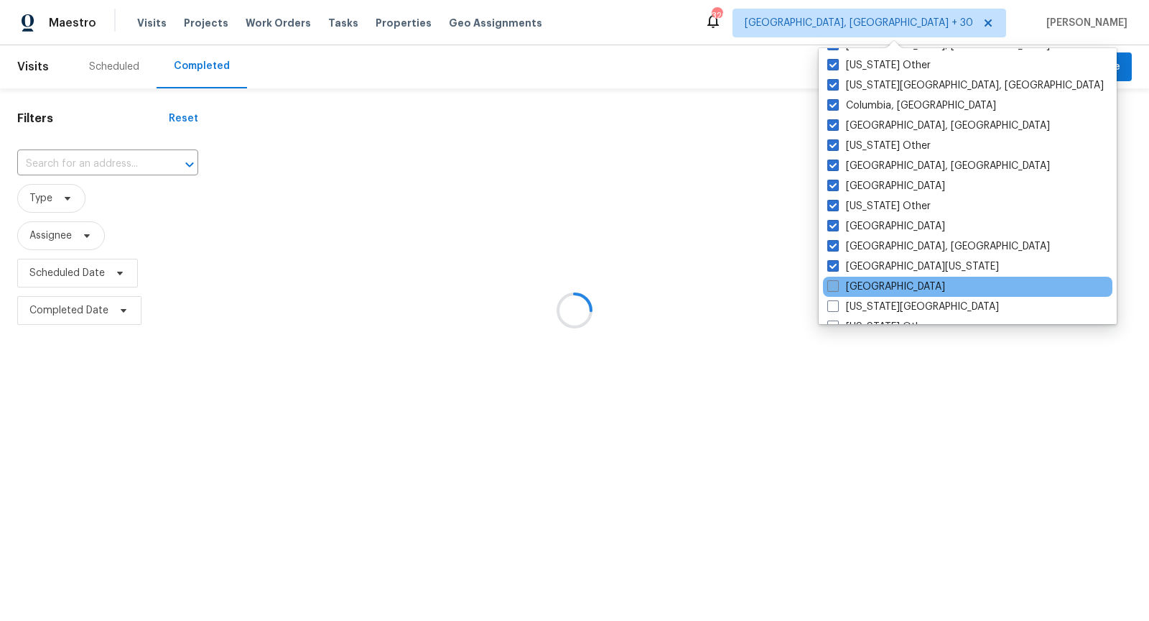
click at [833, 282] on span at bounding box center [833, 285] width 11 height 11
click at [833, 282] on input "El Paso" at bounding box center [832, 283] width 9 height 9
checkbox input "true"
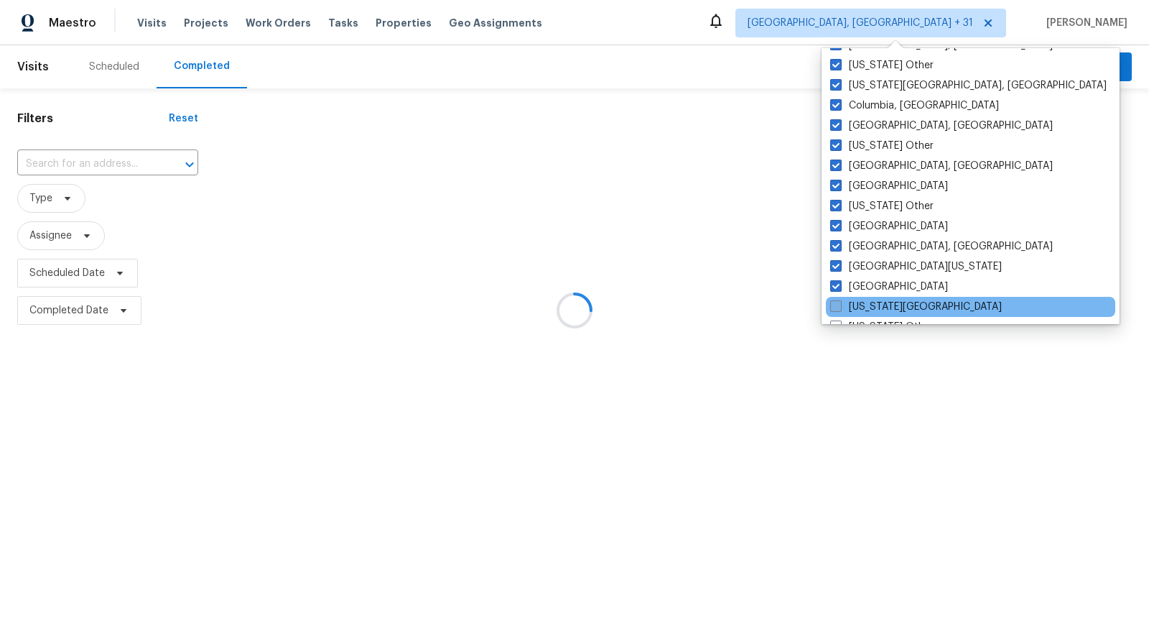
click at [833, 300] on label "Florida Panhandle" at bounding box center [916, 307] width 172 height 14
click at [833, 300] on input "Florida Panhandle" at bounding box center [834, 304] width 9 height 9
checkbox input "true"
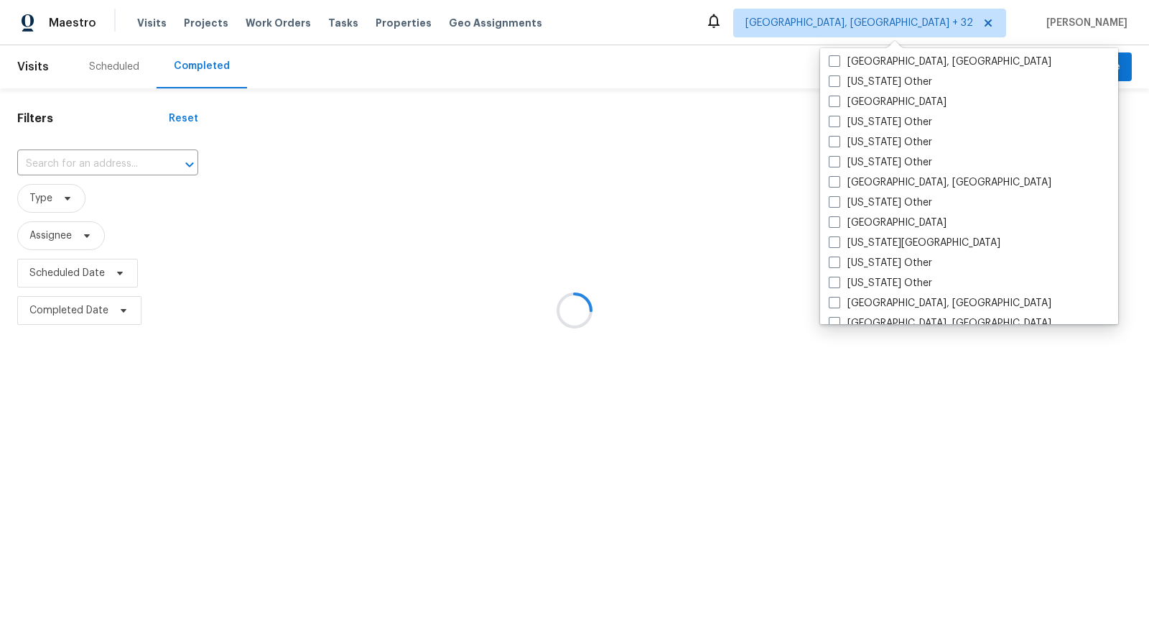
scroll to position [634, 0]
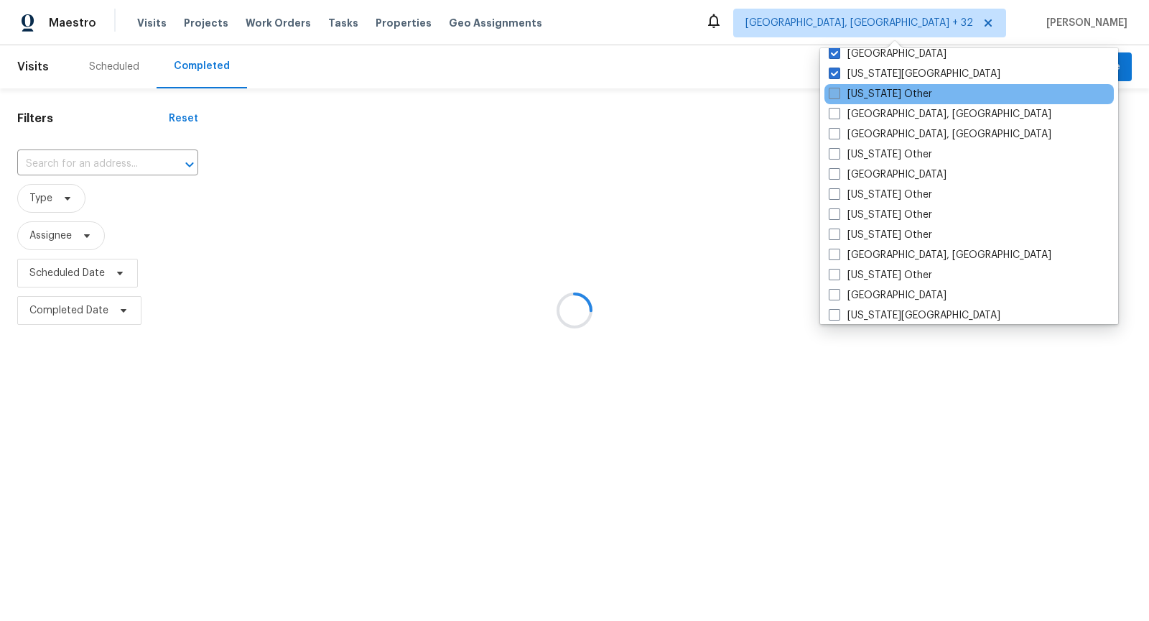
click at [835, 97] on span at bounding box center [834, 93] width 11 height 11
click at [835, 96] on input "Georgia Other" at bounding box center [833, 91] width 9 height 9
checkbox input "true"
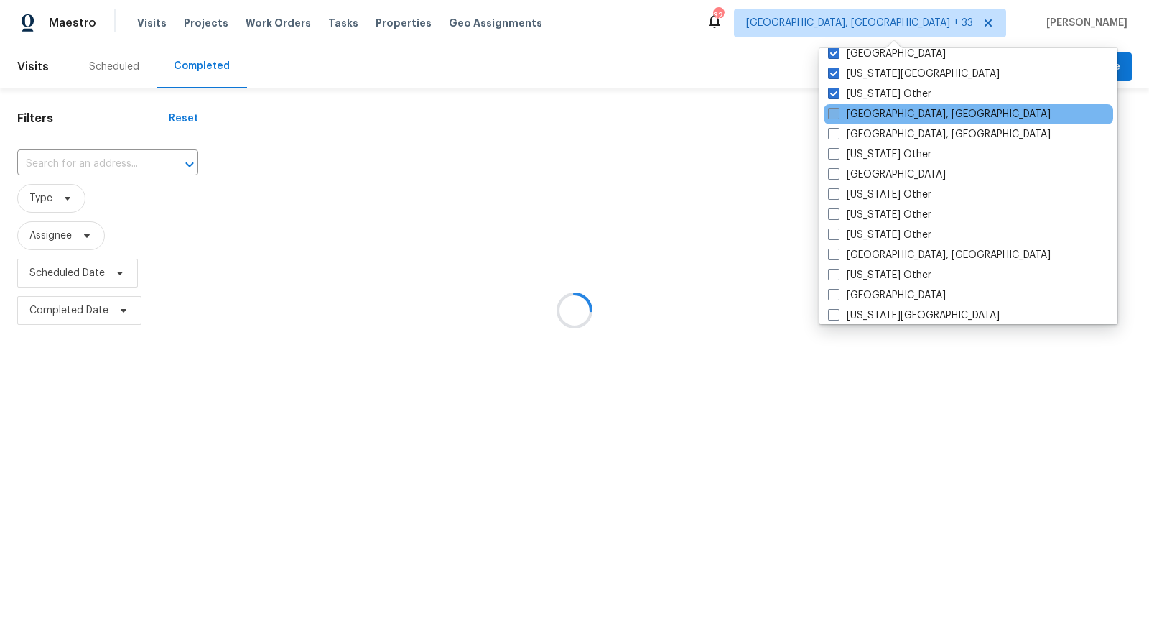
click at [836, 112] on span at bounding box center [833, 113] width 11 height 11
click at [836, 112] on input "Greensboro, NC" at bounding box center [832, 111] width 9 height 9
checkbox input "true"
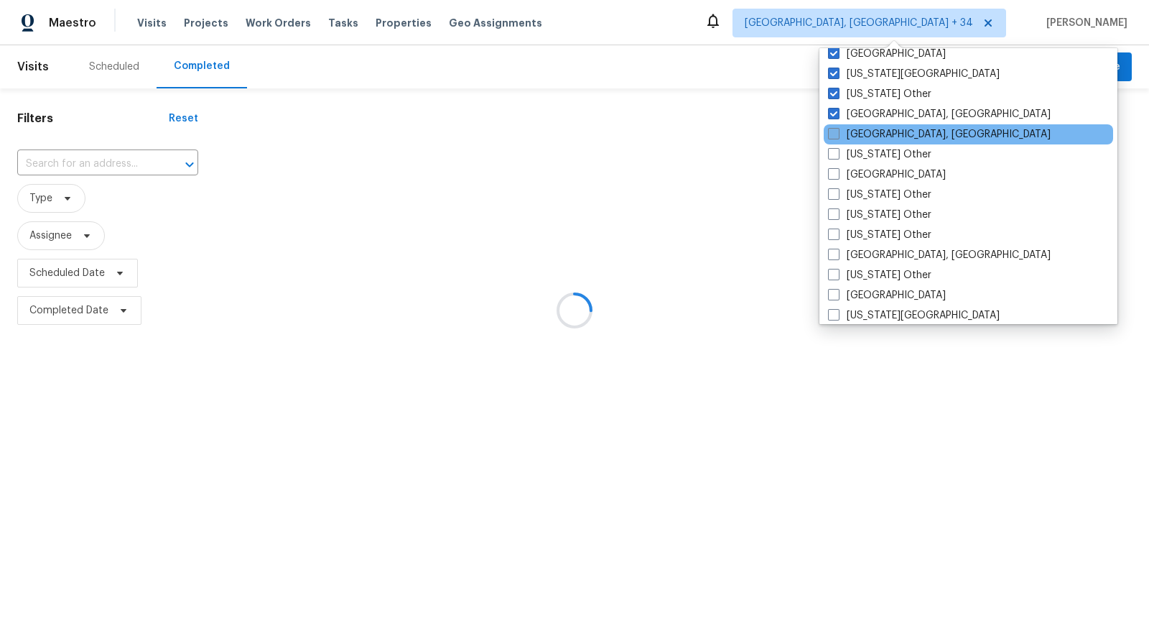
click at [835, 129] on span at bounding box center [833, 133] width 11 height 11
click at [835, 129] on input "Greenville, SC" at bounding box center [832, 131] width 9 height 9
checkbox input "true"
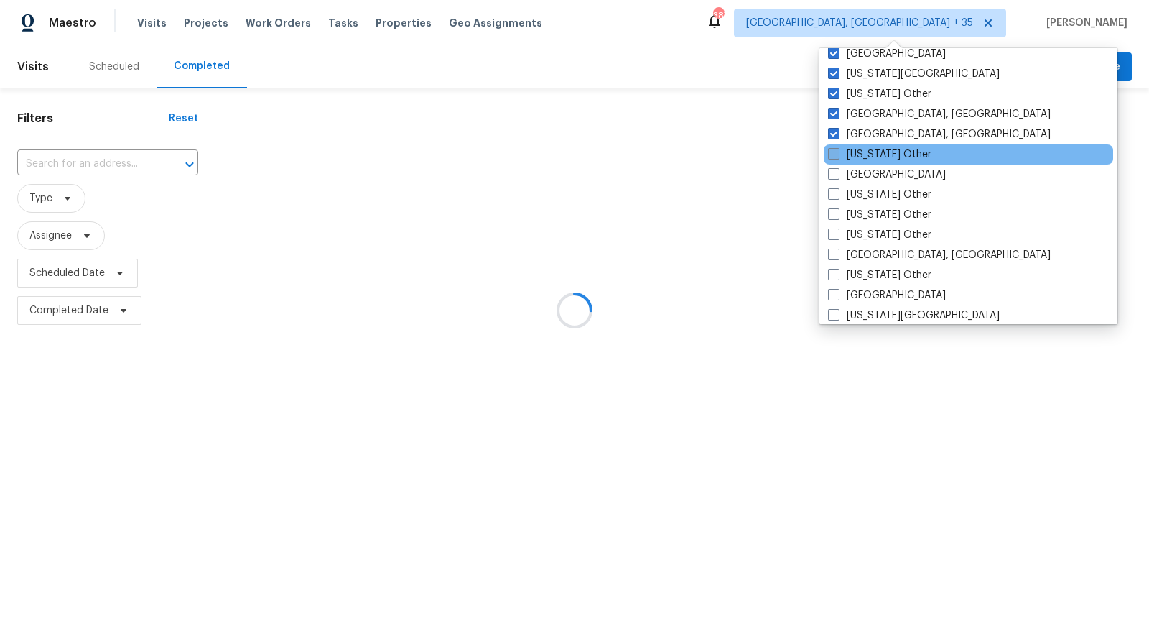
click at [835, 152] on span at bounding box center [833, 153] width 11 height 11
click at [835, 152] on input "Hawaii Other" at bounding box center [832, 151] width 9 height 9
checkbox input "true"
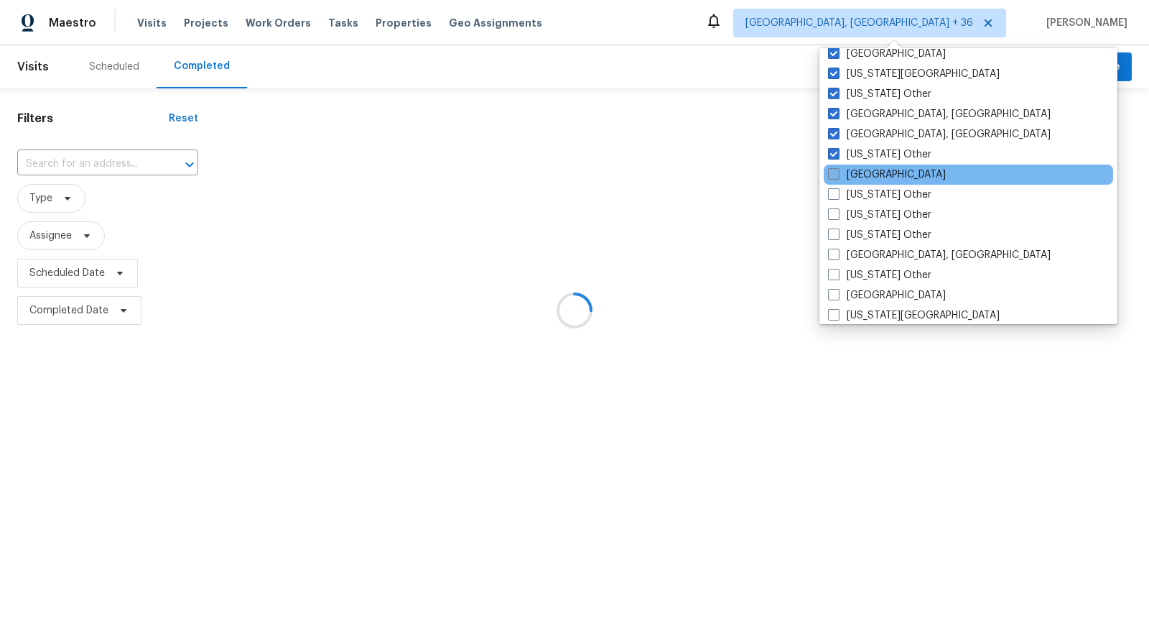
click at [838, 179] on span at bounding box center [833, 173] width 11 height 11
click at [838, 177] on input "Houston" at bounding box center [832, 171] width 9 height 9
checkbox input "true"
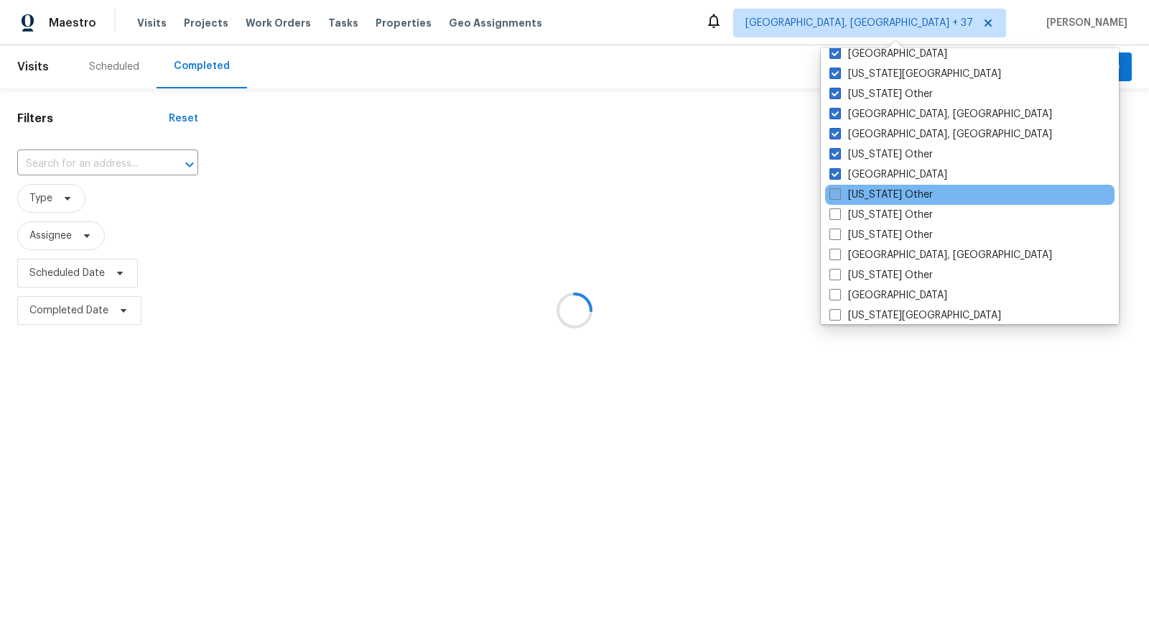
click at [838, 193] on span at bounding box center [835, 193] width 11 height 11
click at [838, 193] on input "Idaho Other" at bounding box center [834, 191] width 9 height 9
checkbox input "true"
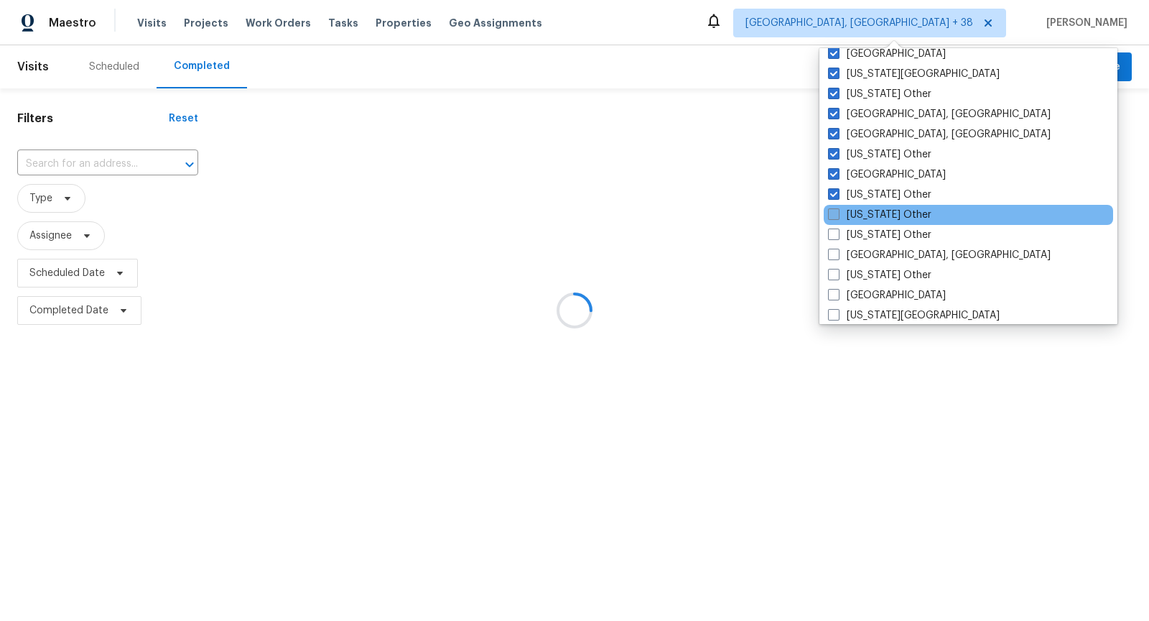
click at [840, 220] on label "Illinois Other" at bounding box center [879, 215] width 103 height 14
click at [838, 217] on input "Illinois Other" at bounding box center [832, 212] width 9 height 9
checkbox input "true"
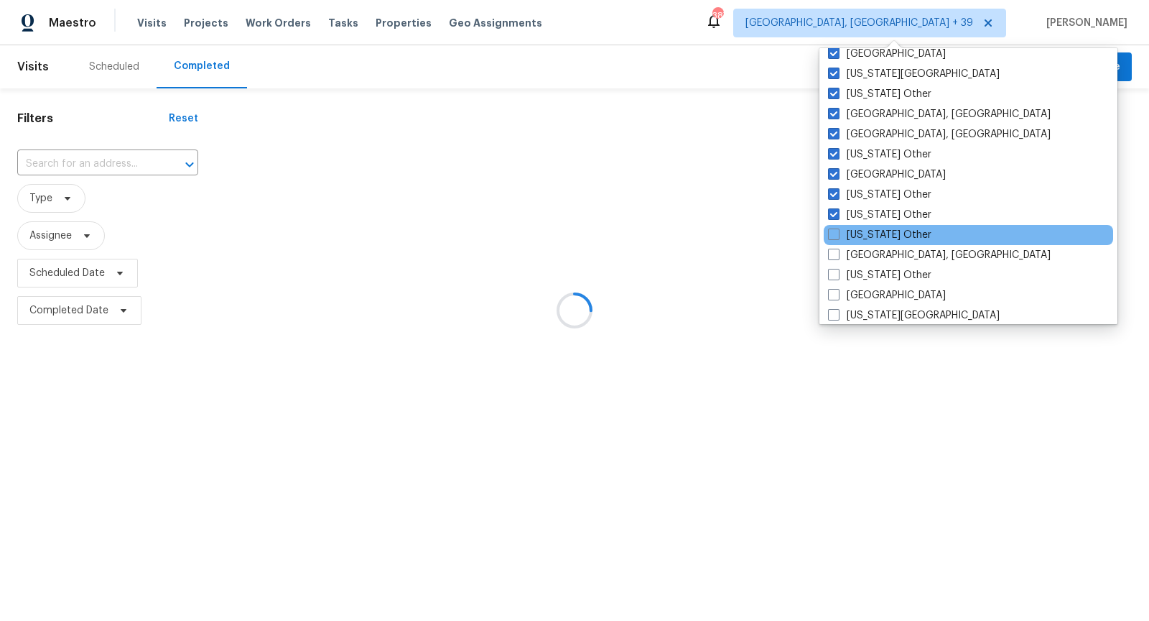
click at [838, 242] on div "Indiana Other" at bounding box center [968, 235] width 289 height 20
click at [835, 238] on span at bounding box center [833, 233] width 11 height 11
click at [835, 237] on input "Indiana Other" at bounding box center [832, 232] width 9 height 9
checkbox input "true"
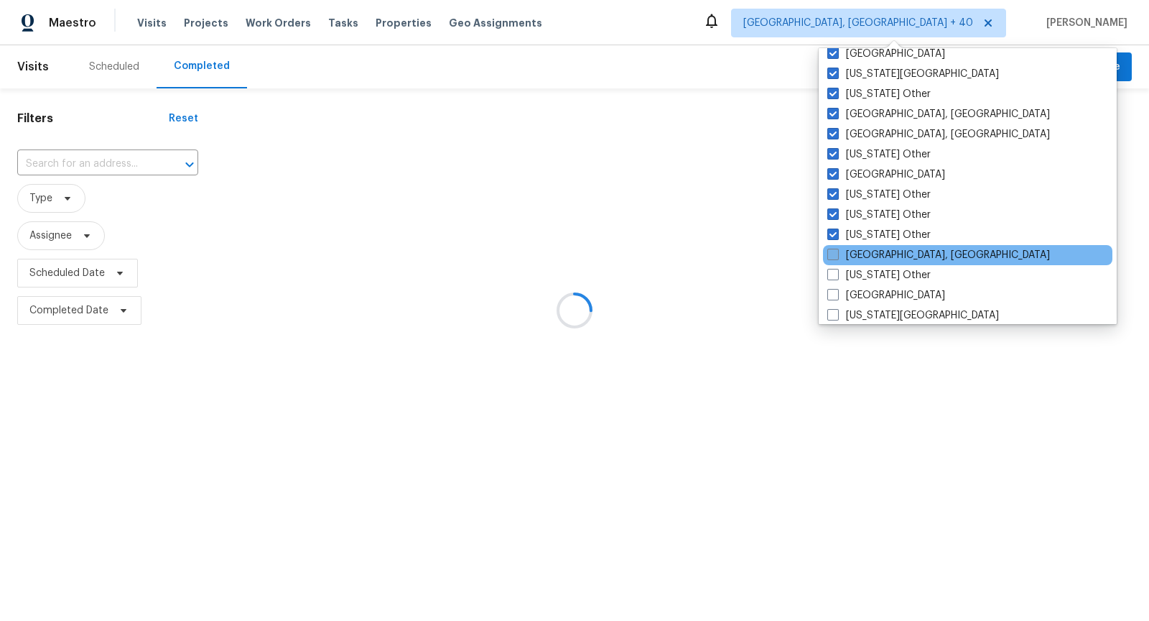
click at [833, 248] on label "Indianapolis, IN" at bounding box center [939, 255] width 223 height 14
click at [833, 248] on input "Indianapolis, IN" at bounding box center [832, 252] width 9 height 9
checkbox input "true"
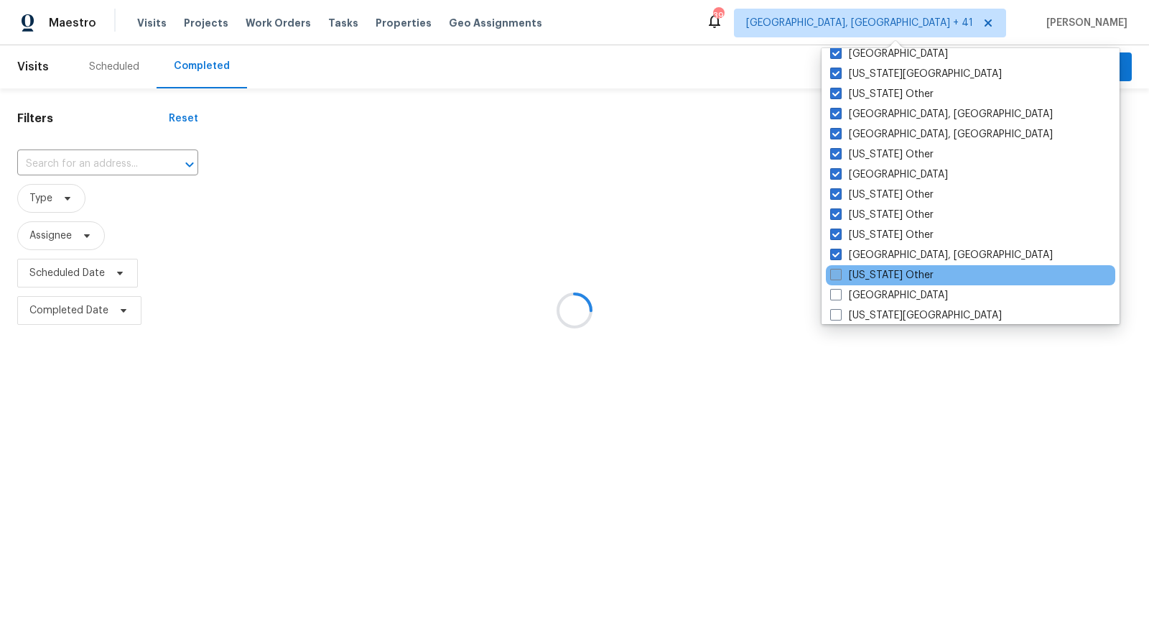
click at [832, 268] on label "Iowa Other" at bounding box center [881, 275] width 103 height 14
click at [832, 268] on input "Iowa Other" at bounding box center [834, 272] width 9 height 9
checkbox input "true"
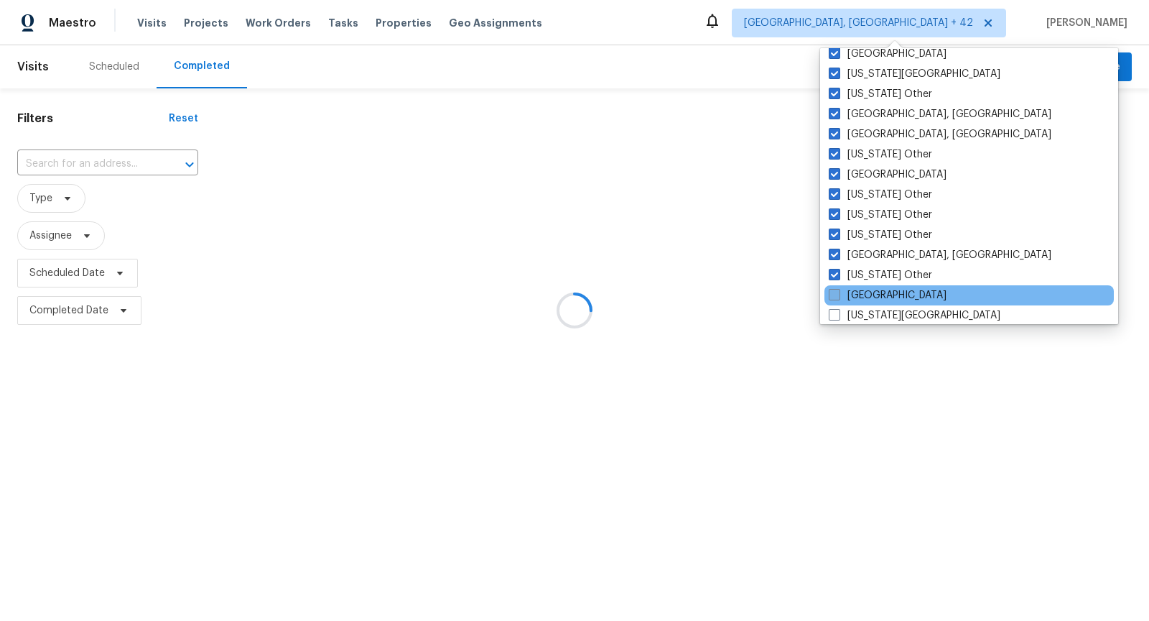
click at [832, 290] on span at bounding box center [834, 294] width 11 height 11
click at [832, 290] on input "Jacksonville" at bounding box center [833, 292] width 9 height 9
checkbox input "true"
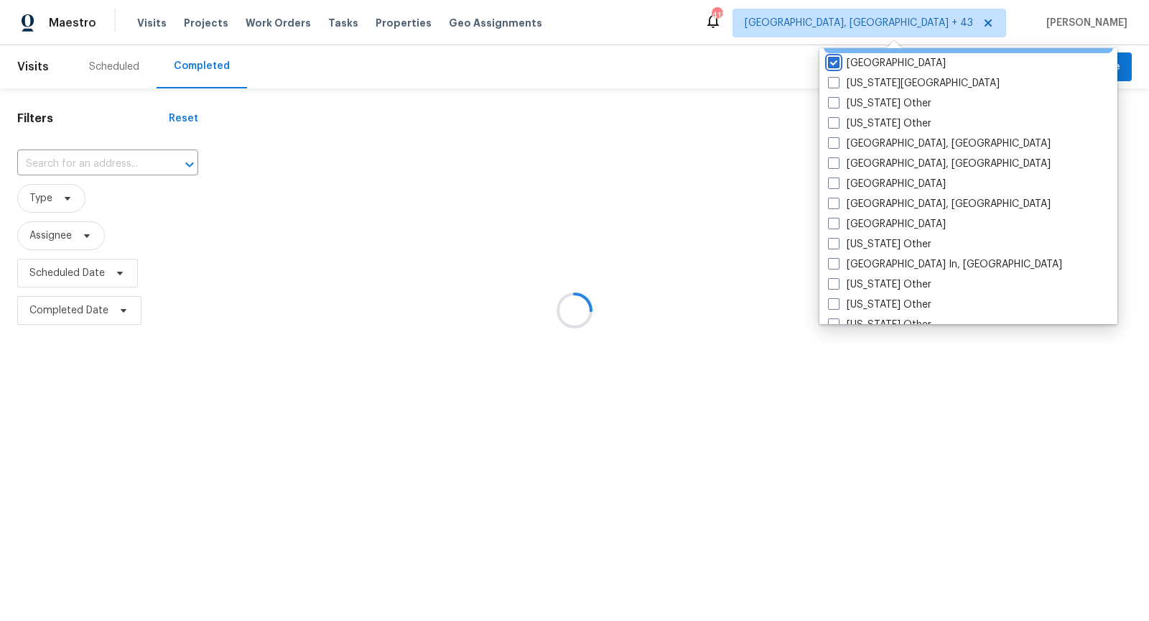
scroll to position [863, 0]
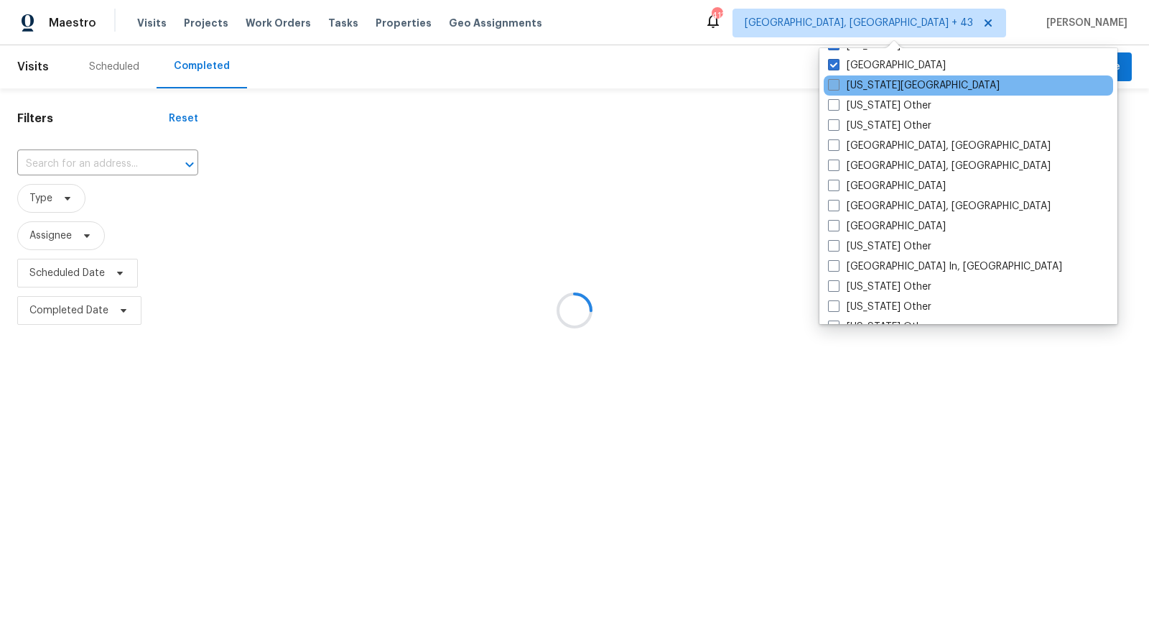
click at [830, 87] on span at bounding box center [833, 84] width 11 height 11
click at [830, 87] on input "Kansas City" at bounding box center [832, 82] width 9 height 9
checkbox input "true"
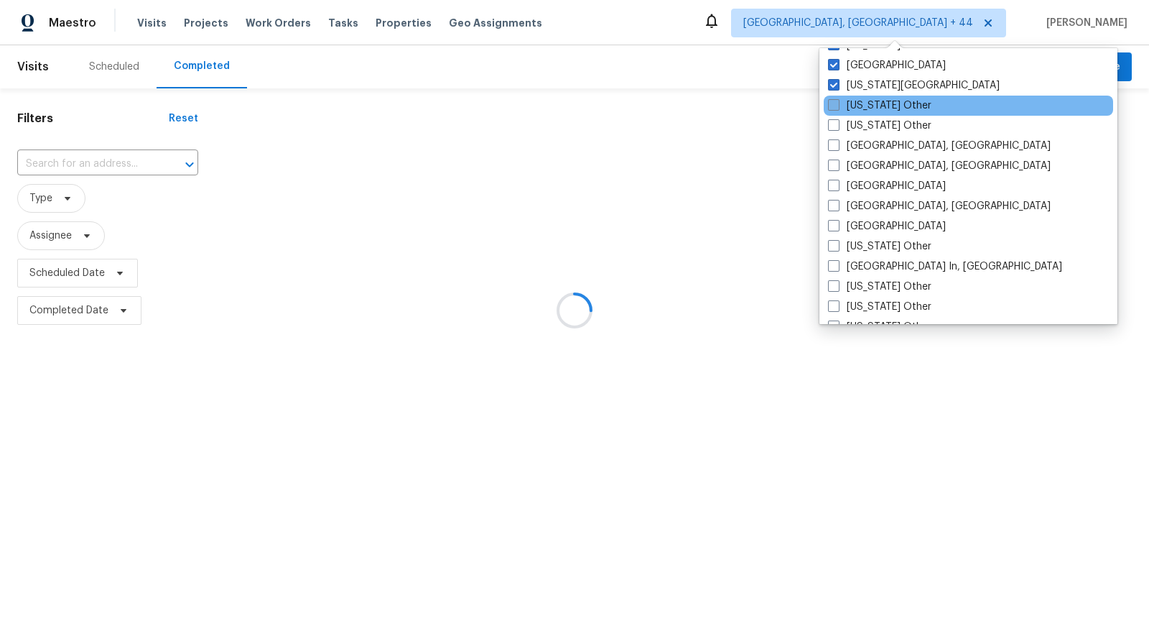
click at [830, 102] on span at bounding box center [833, 104] width 11 height 11
click at [830, 102] on input "Kansas Other" at bounding box center [832, 102] width 9 height 9
checkbox input "true"
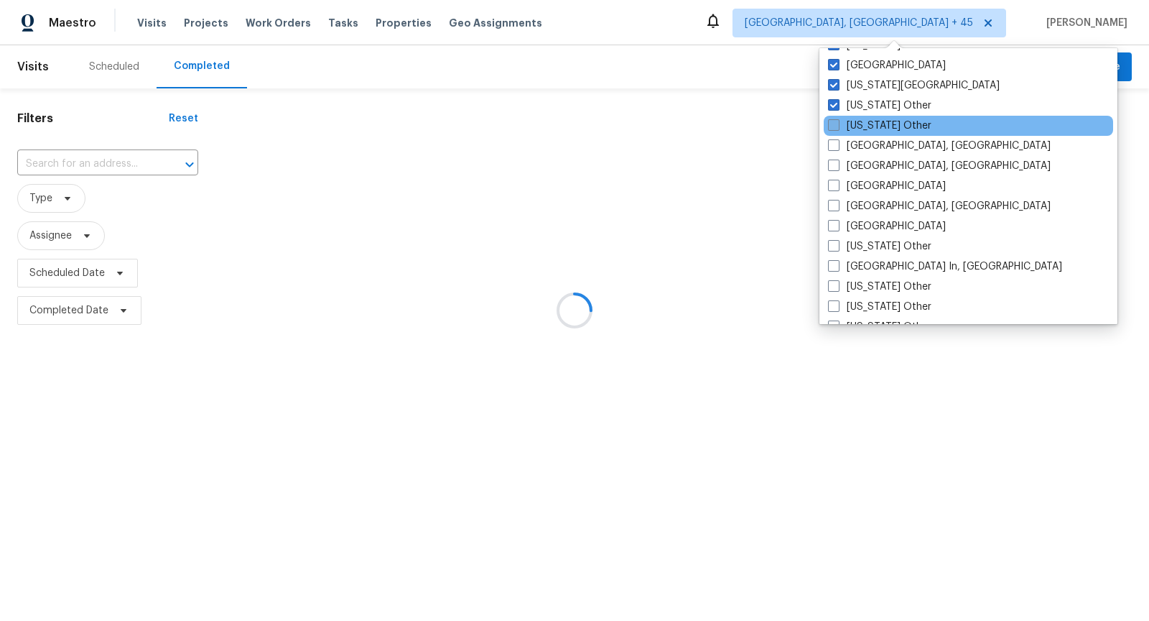
click at [830, 121] on span at bounding box center [833, 124] width 11 height 11
click at [830, 121] on input "Kentucky Other" at bounding box center [832, 123] width 9 height 9
checkbox input "true"
click at [830, 133] on div "Kentucky Other" at bounding box center [968, 126] width 289 height 20
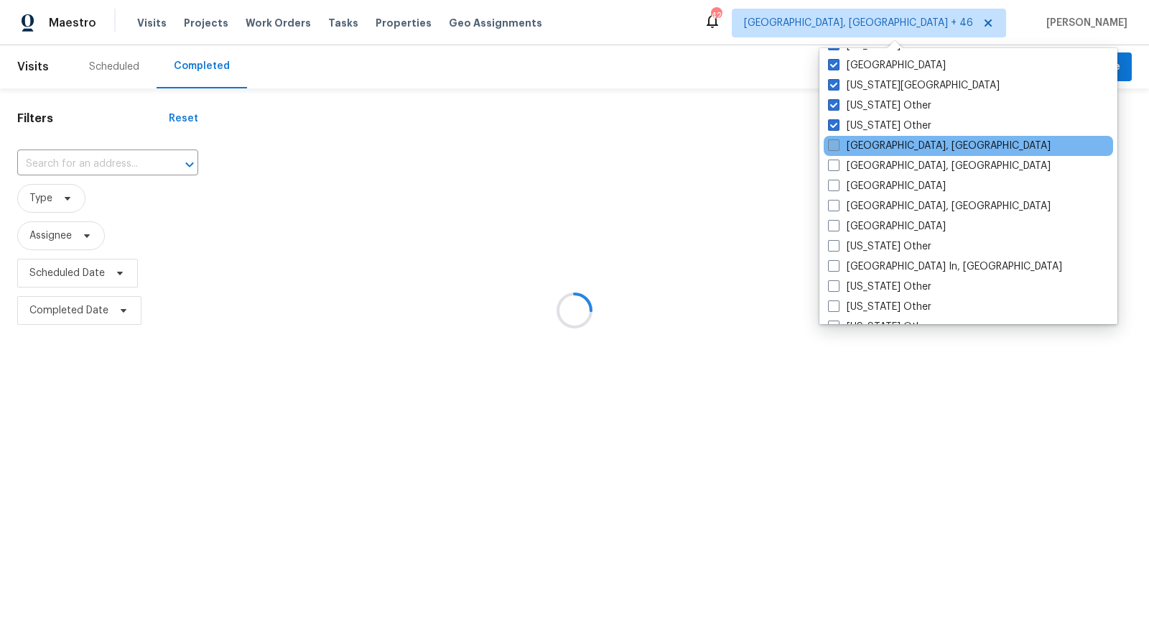
click at [833, 144] on span at bounding box center [833, 144] width 11 height 11
click at [833, 144] on input "Killeen, TX" at bounding box center [832, 143] width 9 height 9
checkbox input "true"
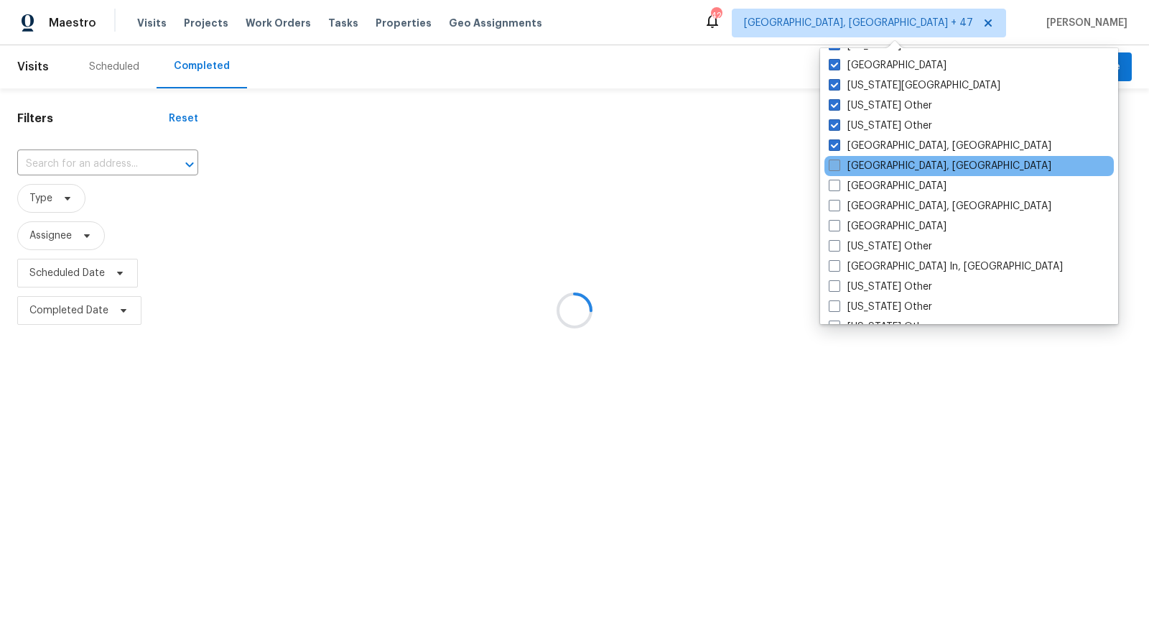
click at [833, 164] on span at bounding box center [834, 164] width 11 height 11
click at [833, 164] on input "Knoxville, TN" at bounding box center [833, 163] width 9 height 9
checkbox input "true"
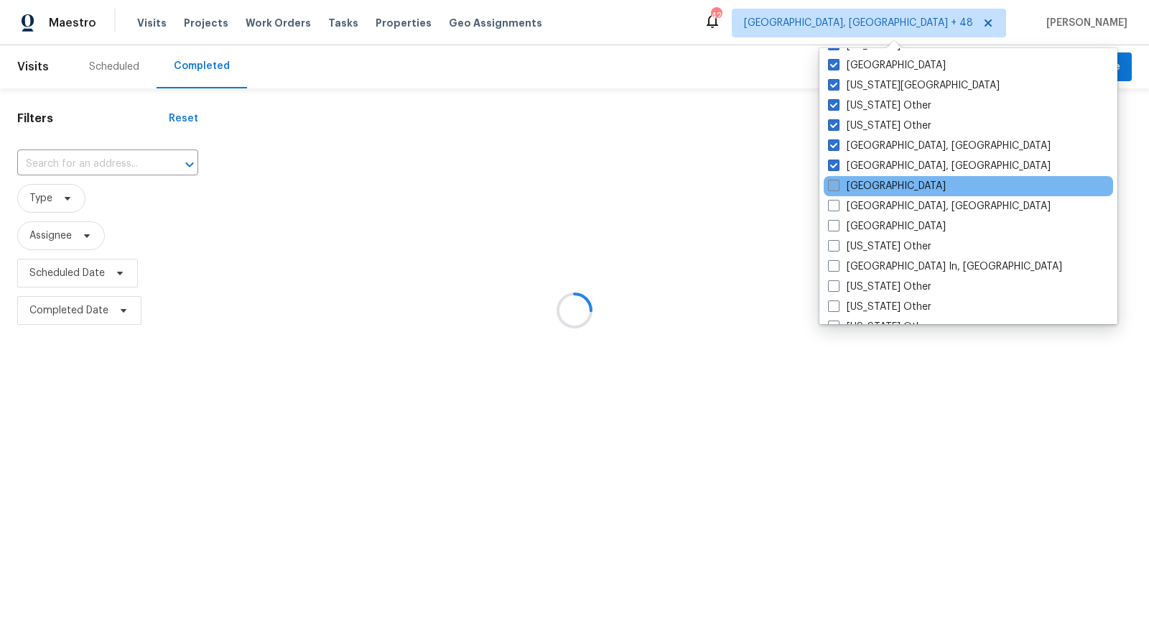
click at [835, 185] on span at bounding box center [833, 185] width 11 height 11
click at [835, 185] on input "Las Vegas" at bounding box center [832, 183] width 9 height 9
checkbox input "true"
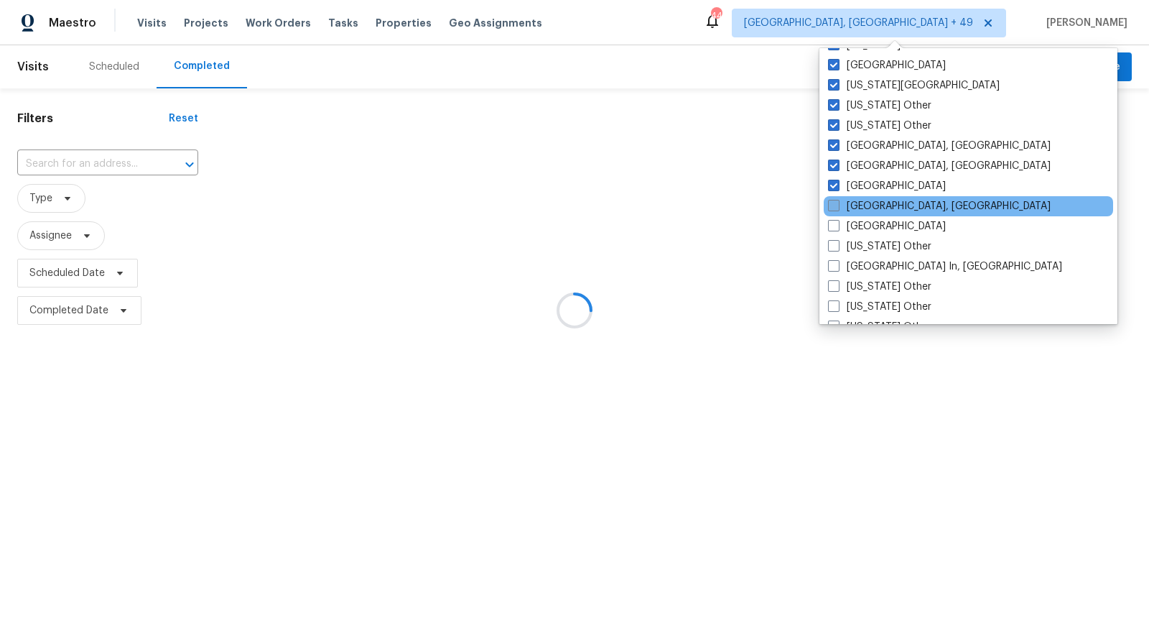
click at [835, 208] on span at bounding box center [833, 205] width 11 height 11
click at [835, 208] on input "Little Rock, AR" at bounding box center [832, 203] width 9 height 9
checkbox input "true"
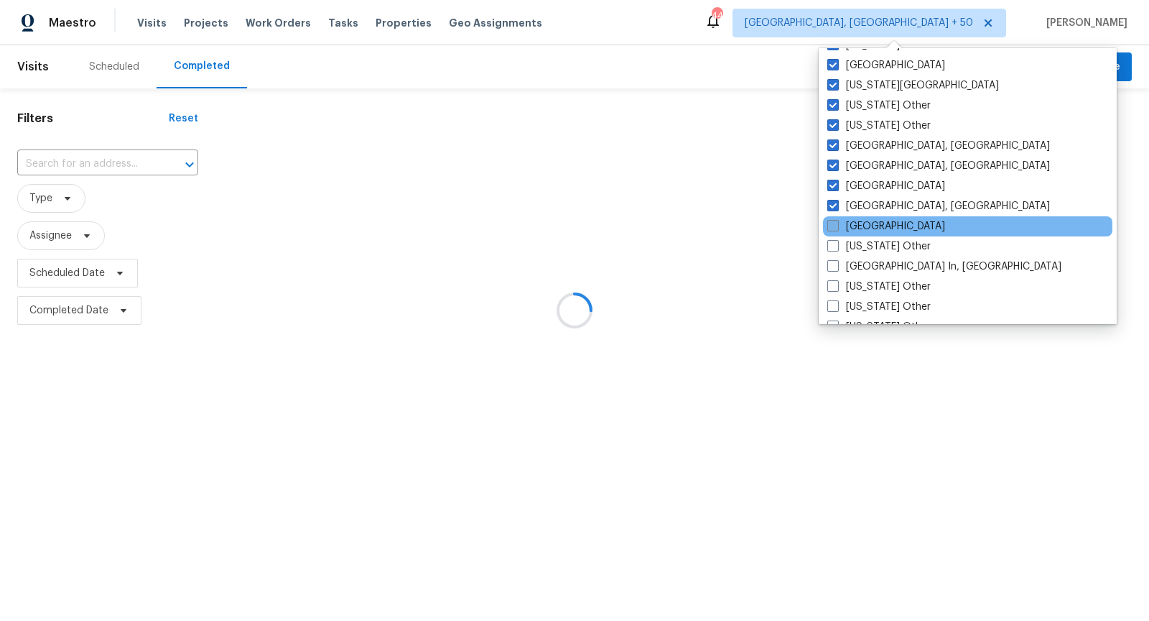
click at [835, 220] on span at bounding box center [833, 225] width 11 height 11
click at [835, 219] on input "Los Angeles" at bounding box center [832, 223] width 9 height 9
checkbox input "true"
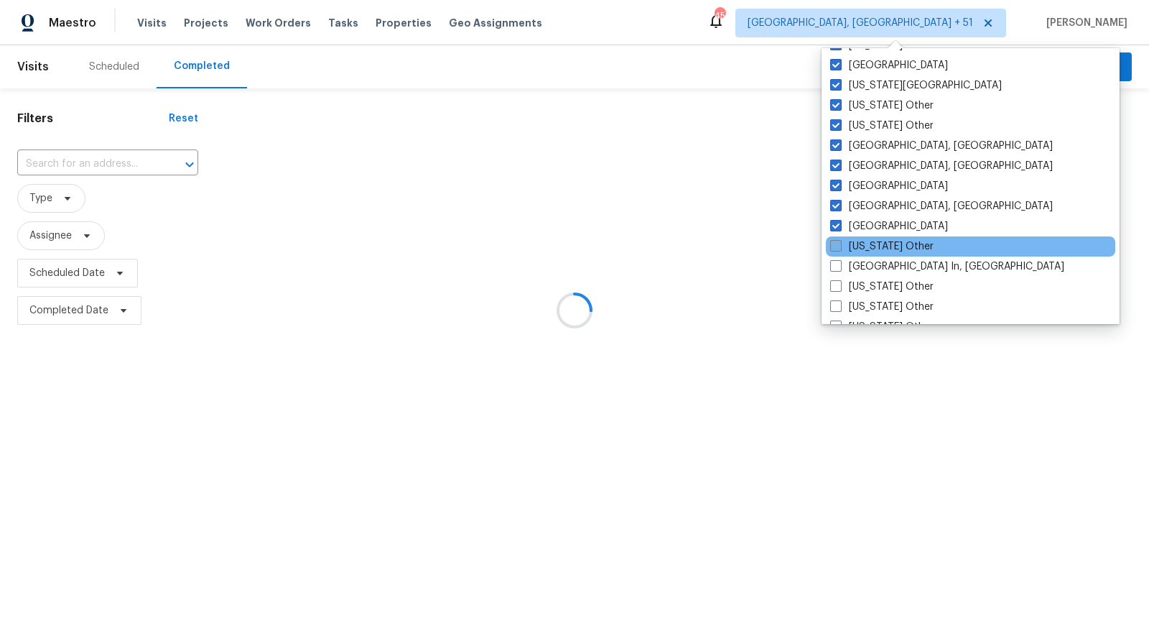
click at [835, 243] on span at bounding box center [835, 245] width 11 height 11
click at [835, 243] on input "Louisiana Other" at bounding box center [834, 243] width 9 height 9
checkbox input "true"
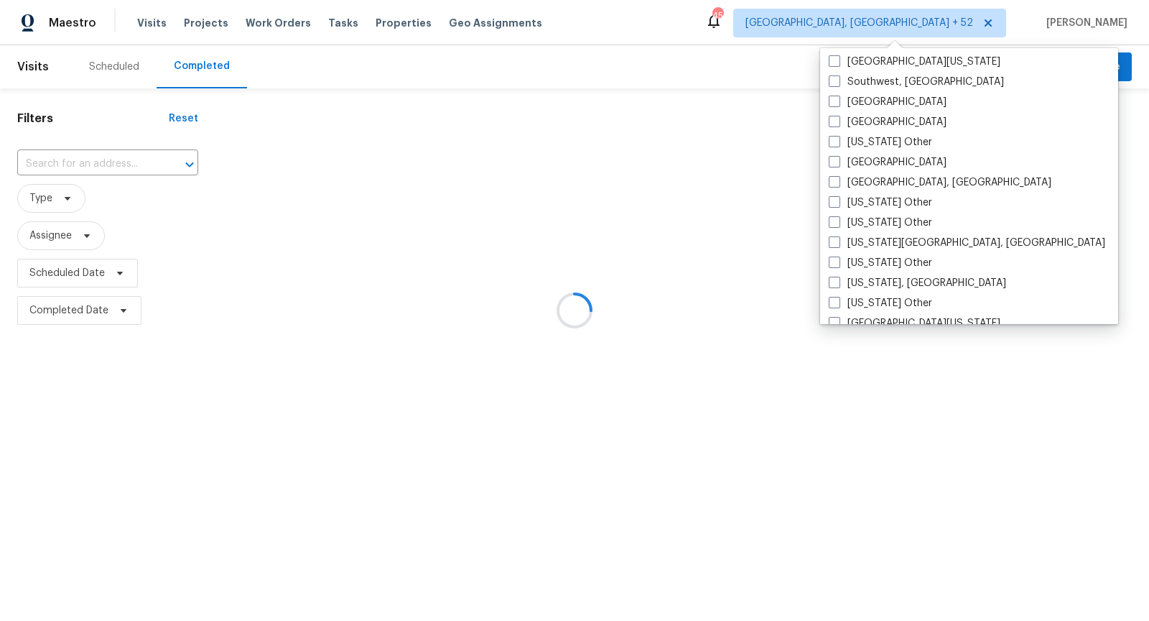
scroll to position [2168, 0]
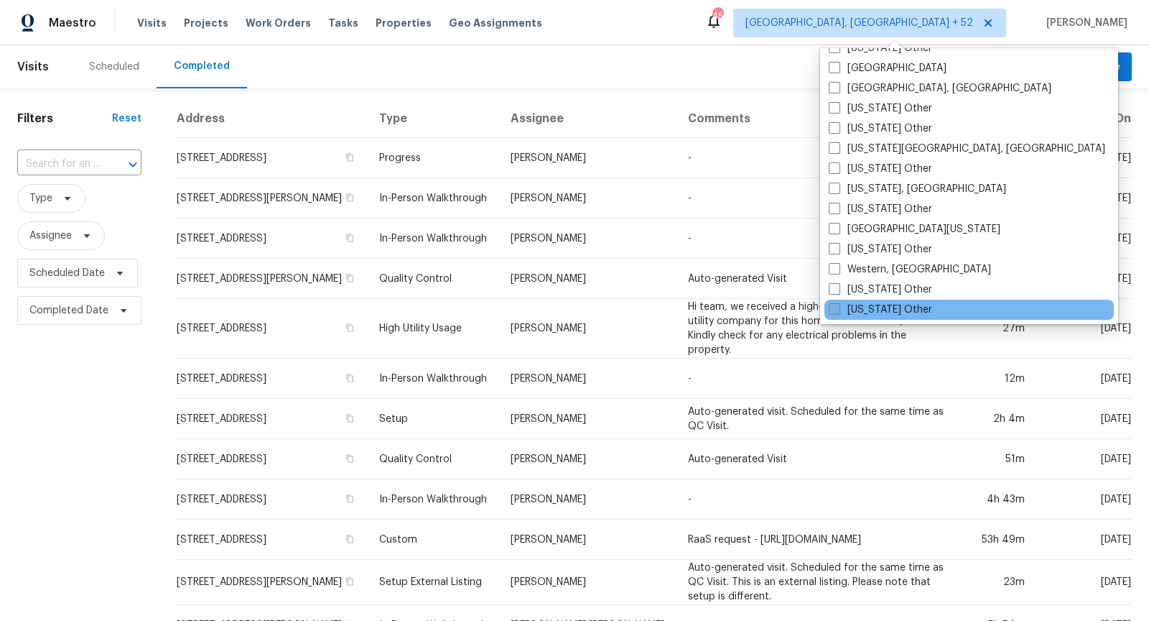
click at [840, 312] on label "Wyoming Other" at bounding box center [880, 309] width 103 height 14
click at [838, 312] on input "Wyoming Other" at bounding box center [833, 306] width 9 height 9
checkbox input "true"
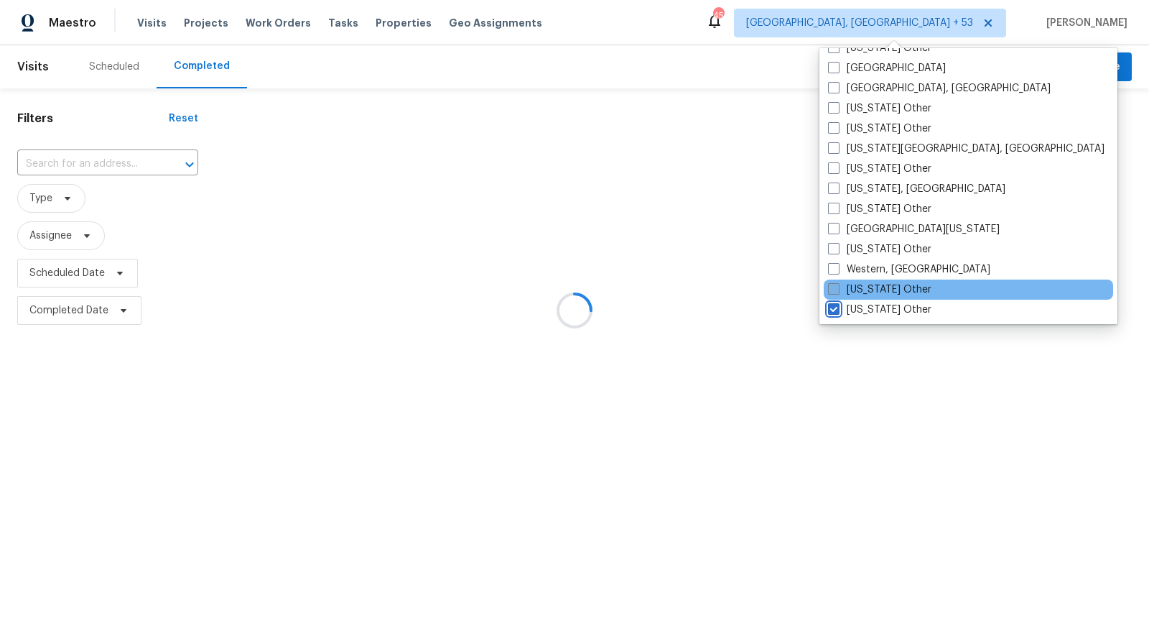
click at [831, 289] on span at bounding box center [833, 288] width 11 height 11
click at [831, 289] on input "Wisconsin Other" at bounding box center [832, 286] width 9 height 9
checkbox input "true"
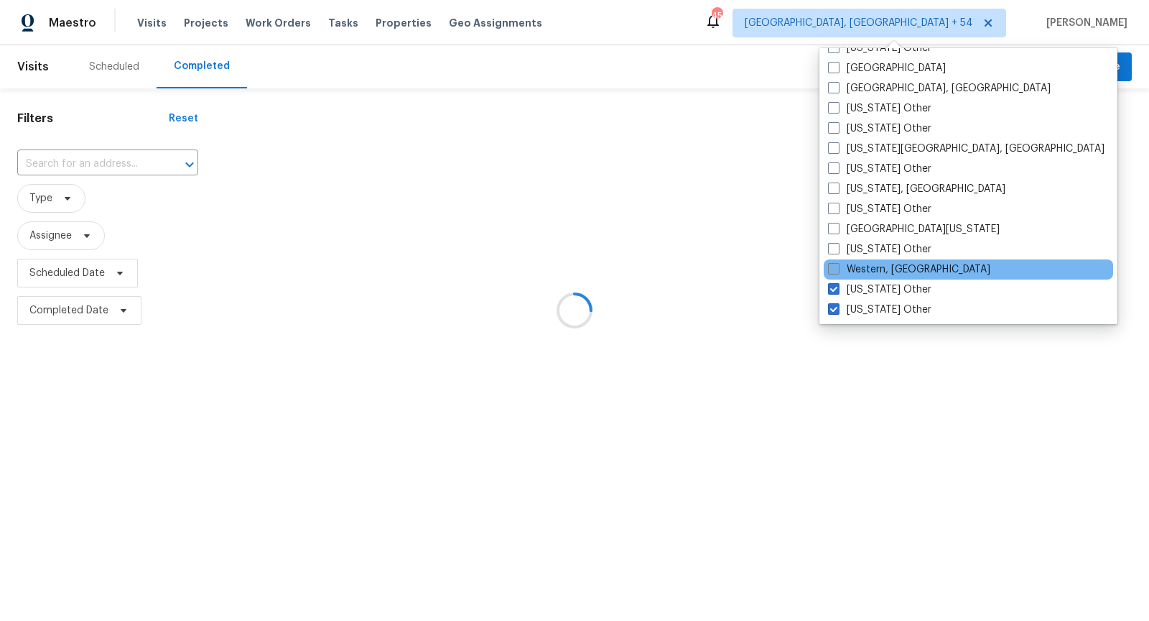
click at [830, 272] on span at bounding box center [833, 268] width 11 height 11
click at [830, 272] on input "Western, NY" at bounding box center [832, 266] width 9 height 9
checkbox input "true"
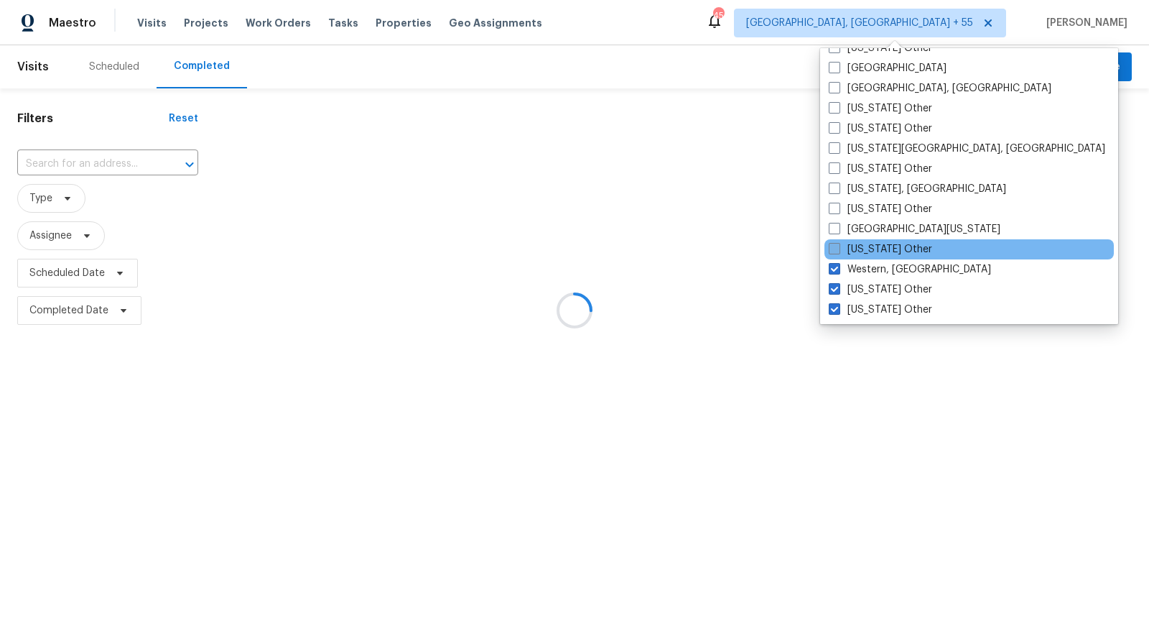
click at [830, 251] on span at bounding box center [834, 248] width 11 height 11
click at [830, 251] on input "West Virginia Other" at bounding box center [833, 246] width 9 height 9
checkbox input "true"
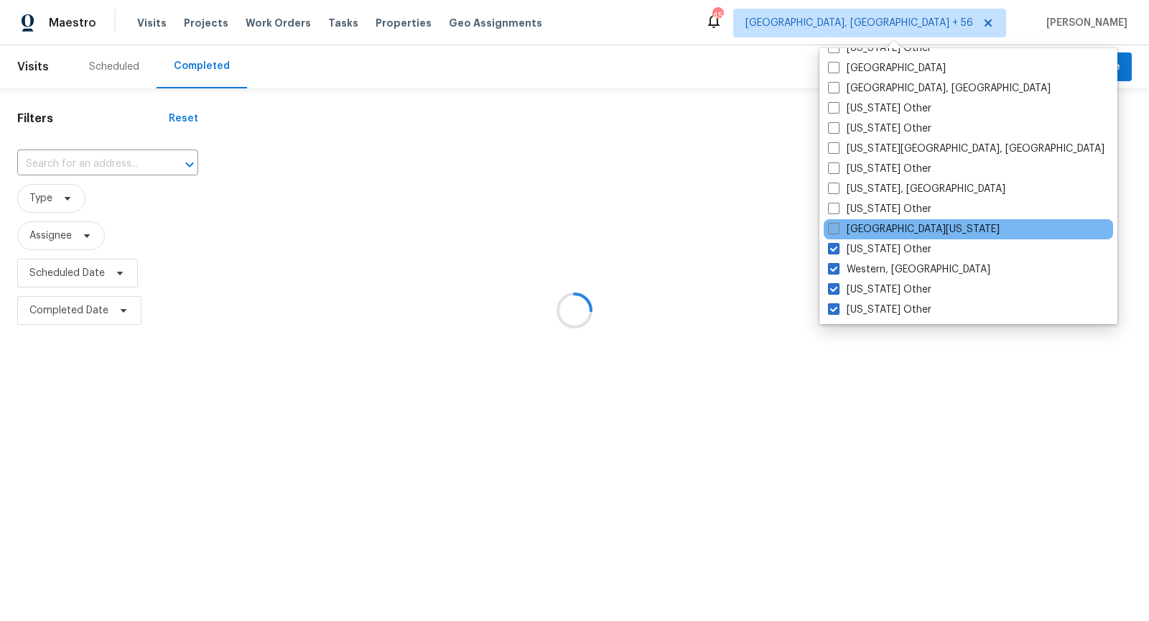
click at [830, 231] on span at bounding box center [833, 228] width 11 height 11
click at [830, 231] on input "West Texas" at bounding box center [832, 226] width 9 height 9
checkbox input "true"
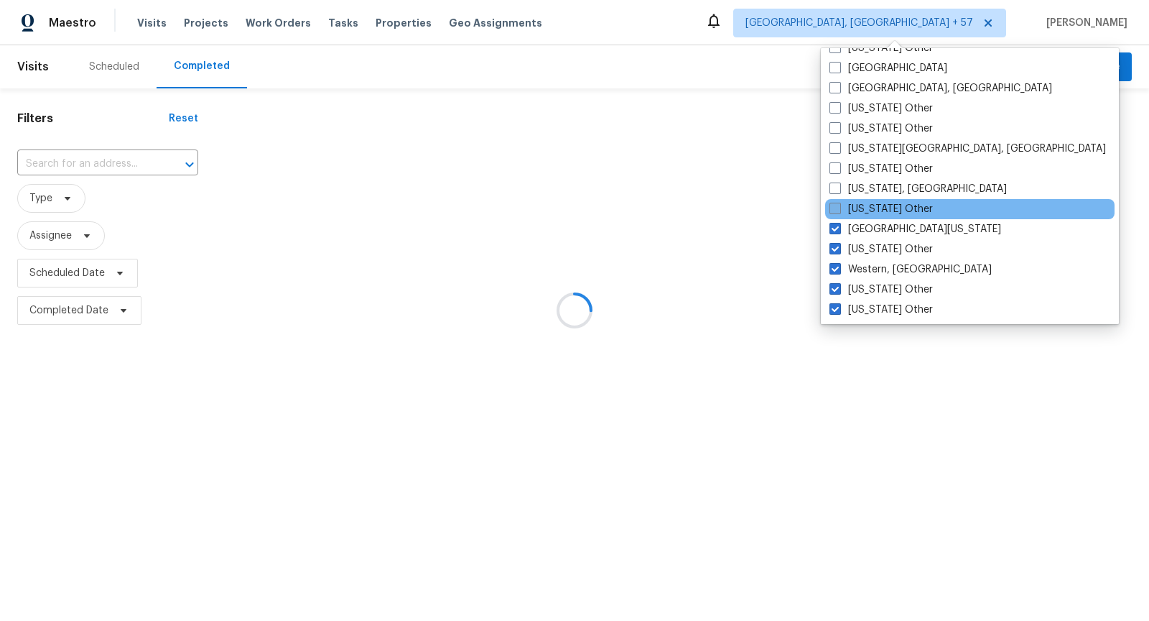
click at [830, 212] on span at bounding box center [835, 208] width 11 height 11
click at [830, 211] on input "Washington Other" at bounding box center [834, 206] width 9 height 9
checkbox input "true"
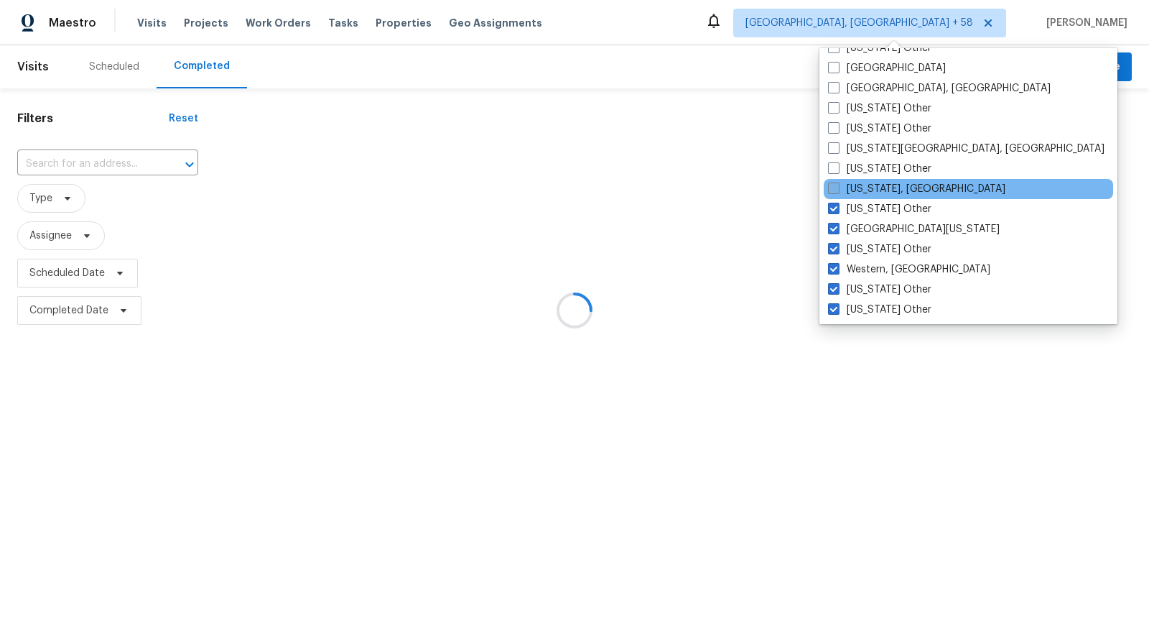
click at [833, 190] on span at bounding box center [833, 187] width 11 height 11
click at [833, 190] on input "Washington, DC" at bounding box center [832, 186] width 9 height 9
checkbox input "true"
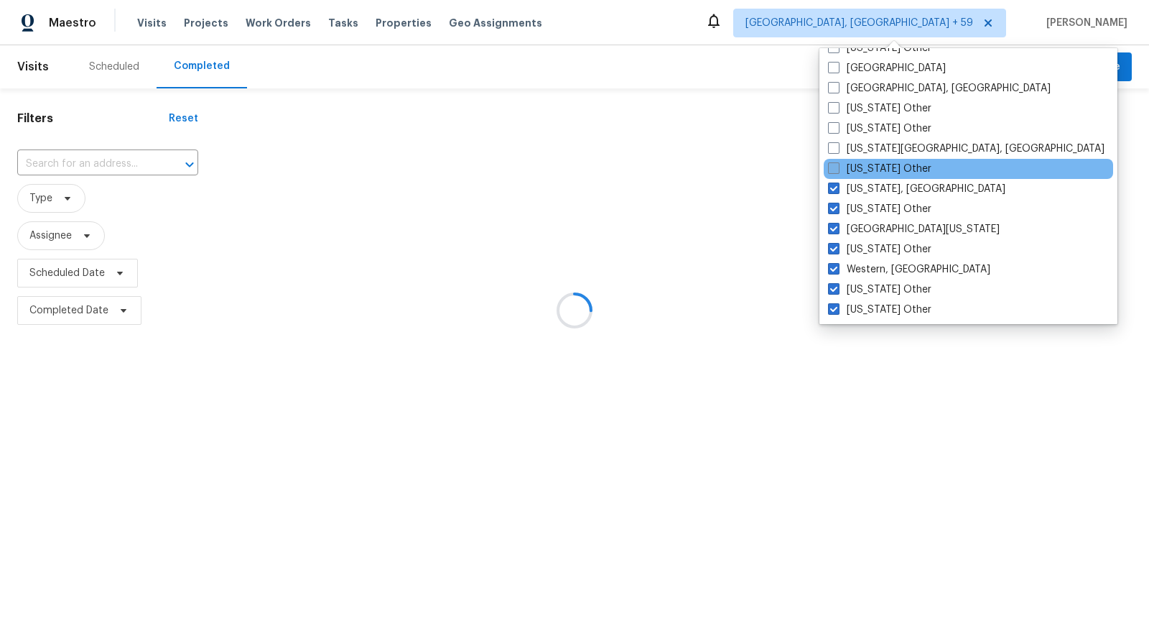
click at [832, 171] on span at bounding box center [833, 167] width 11 height 11
click at [832, 171] on input "Virginia Other" at bounding box center [832, 166] width 9 height 9
checkbox input "true"
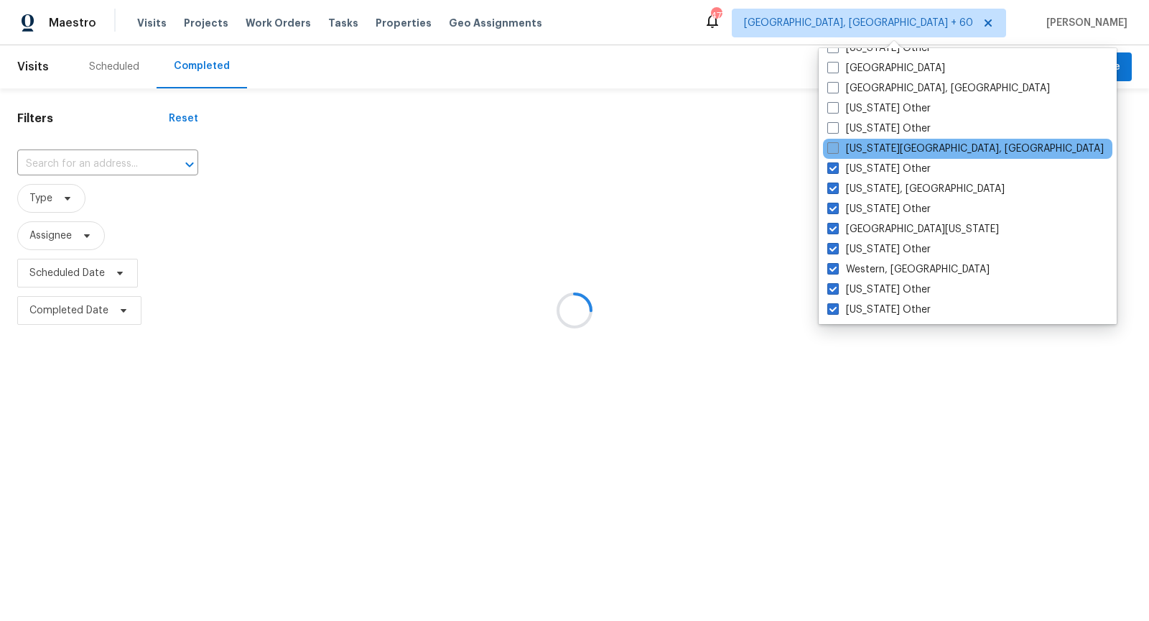
click at [831, 145] on span at bounding box center [833, 147] width 11 height 11
click at [831, 145] on input "Virginia Beach, VA" at bounding box center [832, 146] width 9 height 9
checkbox input "true"
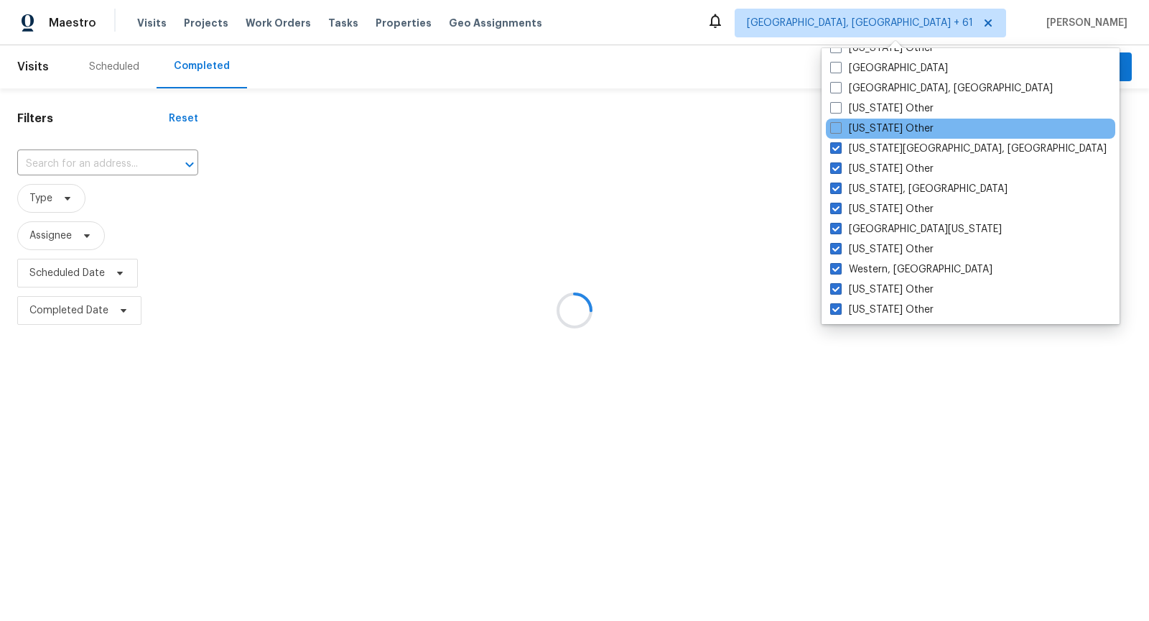
click at [828, 128] on div "Vermont Other" at bounding box center [970, 129] width 289 height 20
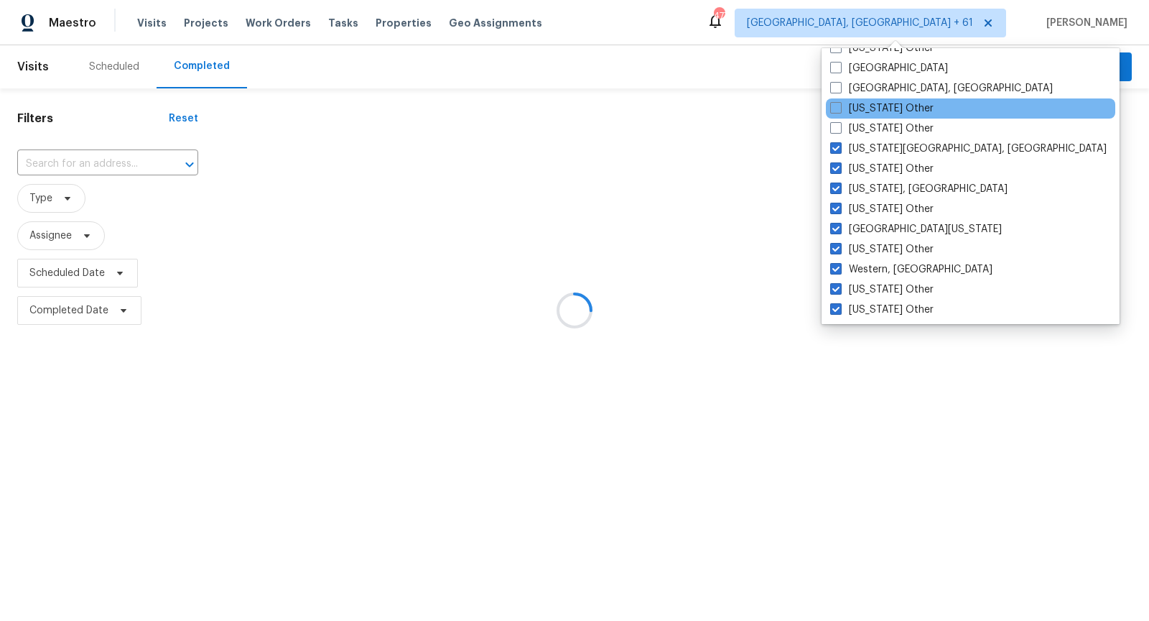
click at [828, 110] on div "Utah Other" at bounding box center [970, 108] width 289 height 20
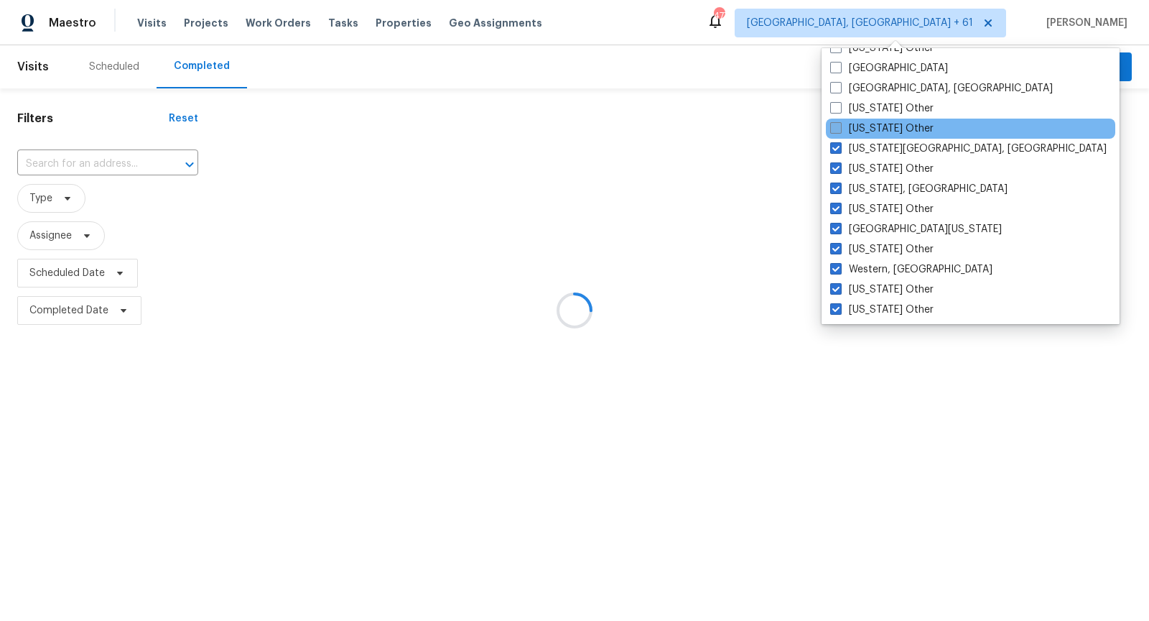
click at [834, 131] on span at bounding box center [835, 127] width 11 height 11
click at [834, 131] on input "Vermont Other" at bounding box center [834, 125] width 9 height 9
checkbox input "true"
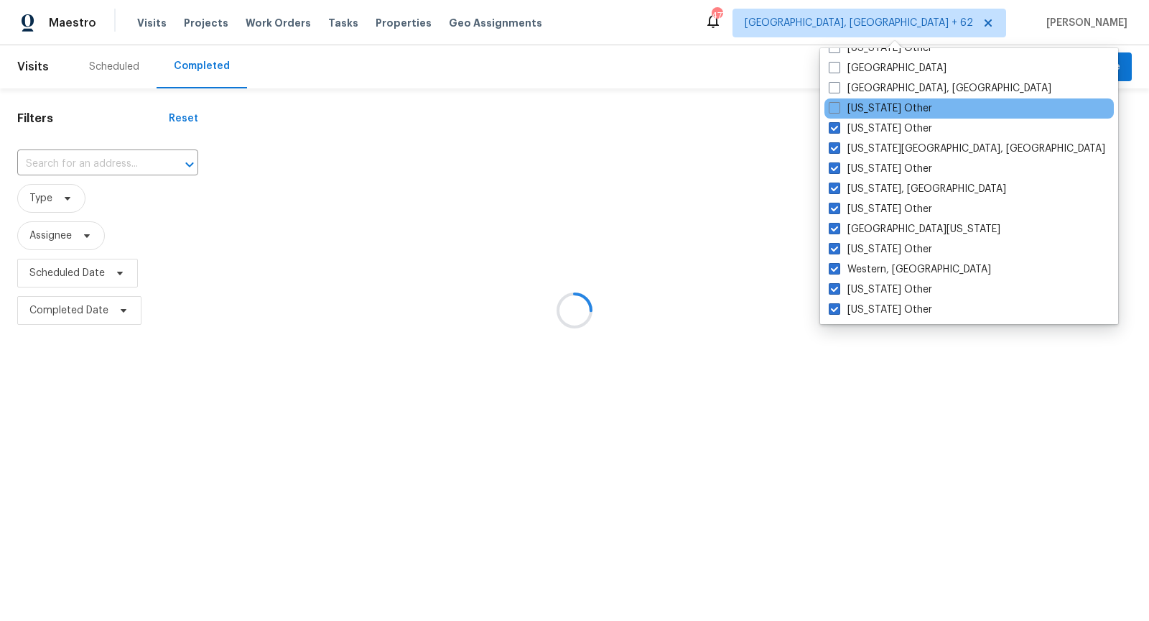
click at [833, 114] on div "Utah Other" at bounding box center [969, 108] width 289 height 20
click at [833, 113] on label "Utah Other" at bounding box center [880, 108] width 103 height 14
click at [833, 111] on input "Utah Other" at bounding box center [833, 105] width 9 height 9
checkbox input "true"
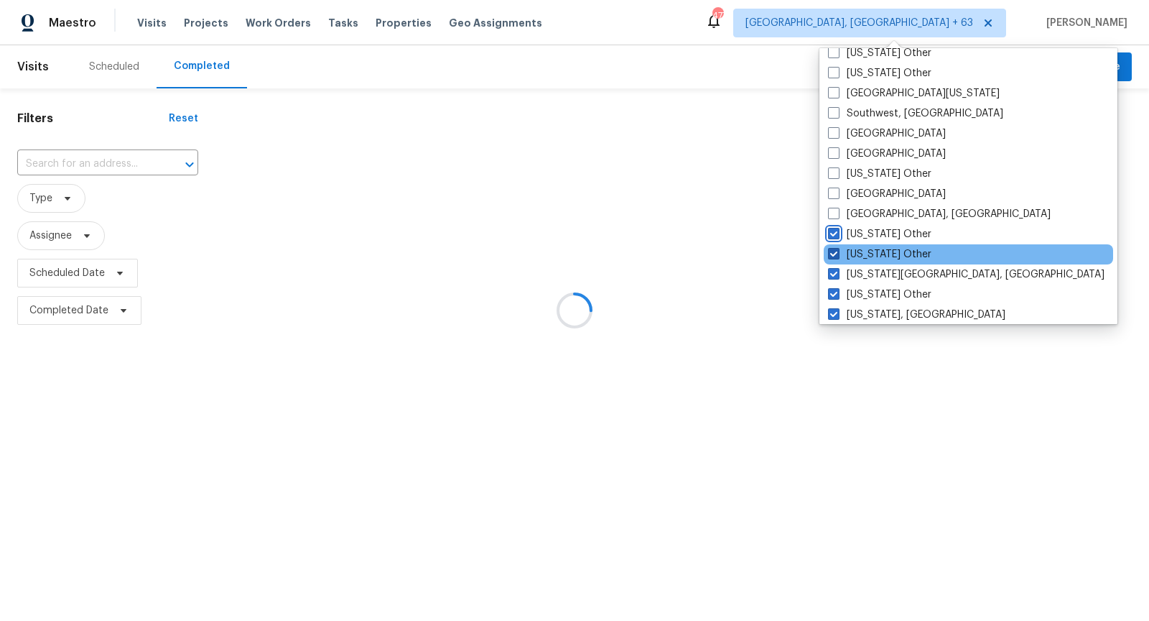
scroll to position [2027, 0]
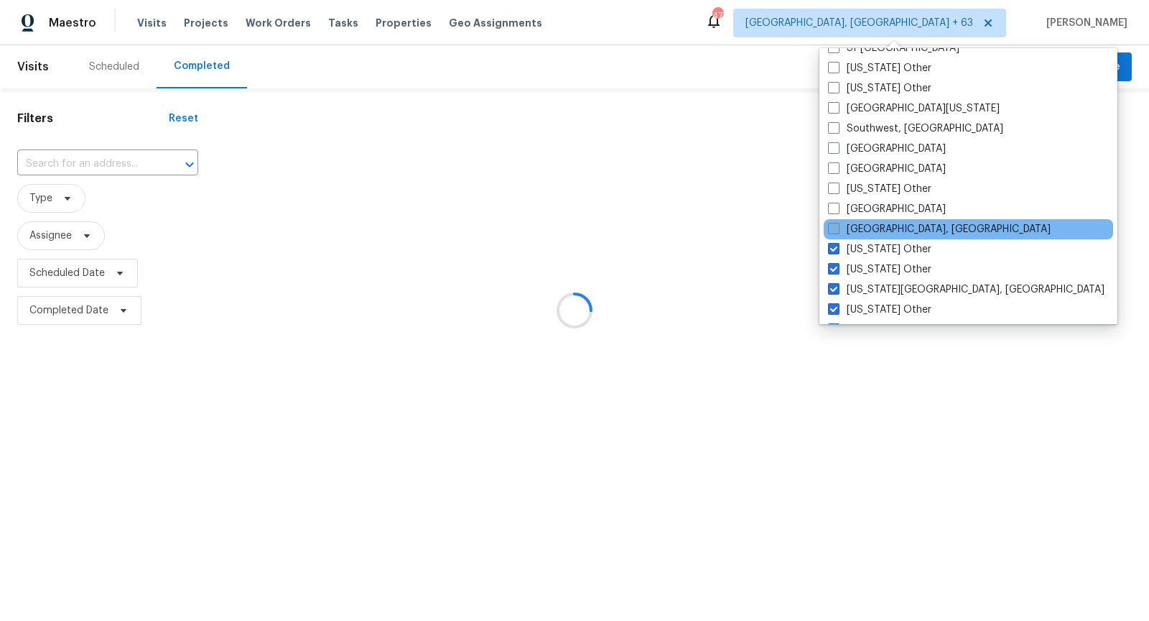
click at [836, 223] on span at bounding box center [833, 228] width 11 height 11
click at [836, 223] on input "Tulsa, OK" at bounding box center [832, 226] width 9 height 9
checkbox input "true"
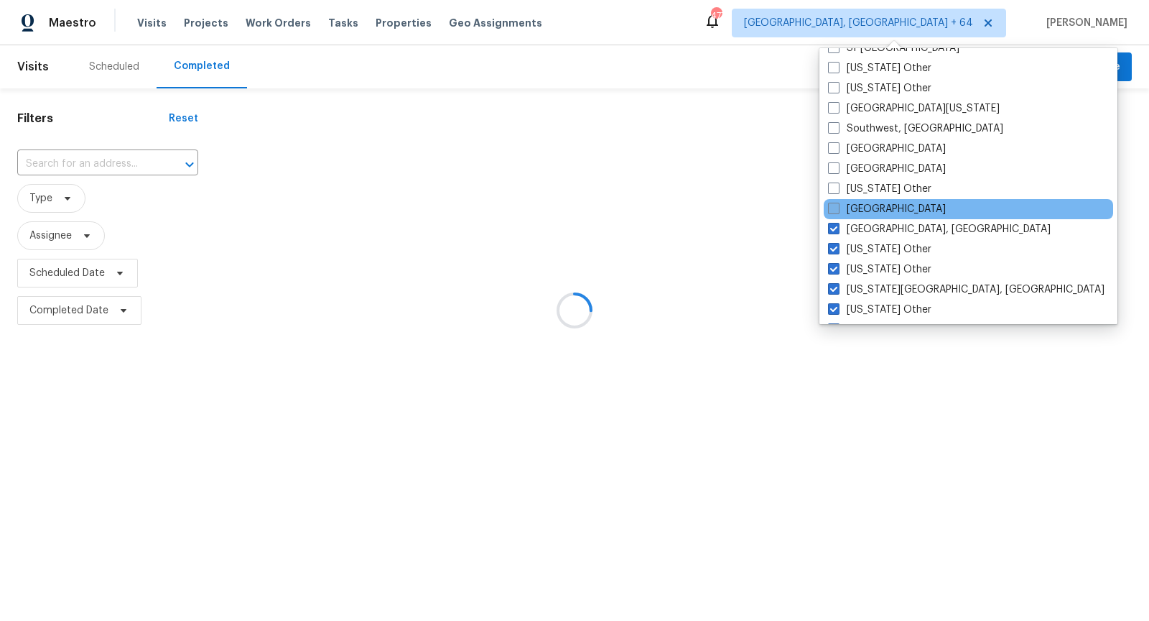
click at [835, 212] on span at bounding box center [833, 208] width 11 height 11
click at [835, 211] on input "Tucson" at bounding box center [832, 206] width 9 height 9
checkbox input "true"
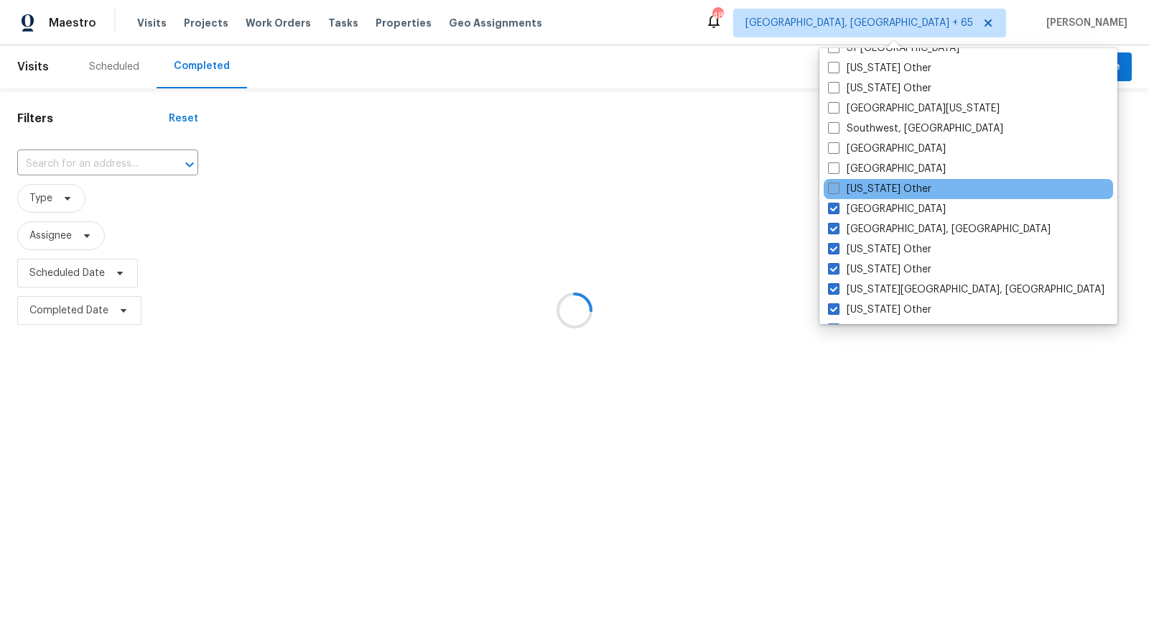
click at [832, 187] on span at bounding box center [833, 187] width 11 height 11
click at [832, 187] on input "Tennessee Other" at bounding box center [832, 186] width 9 height 9
checkbox input "true"
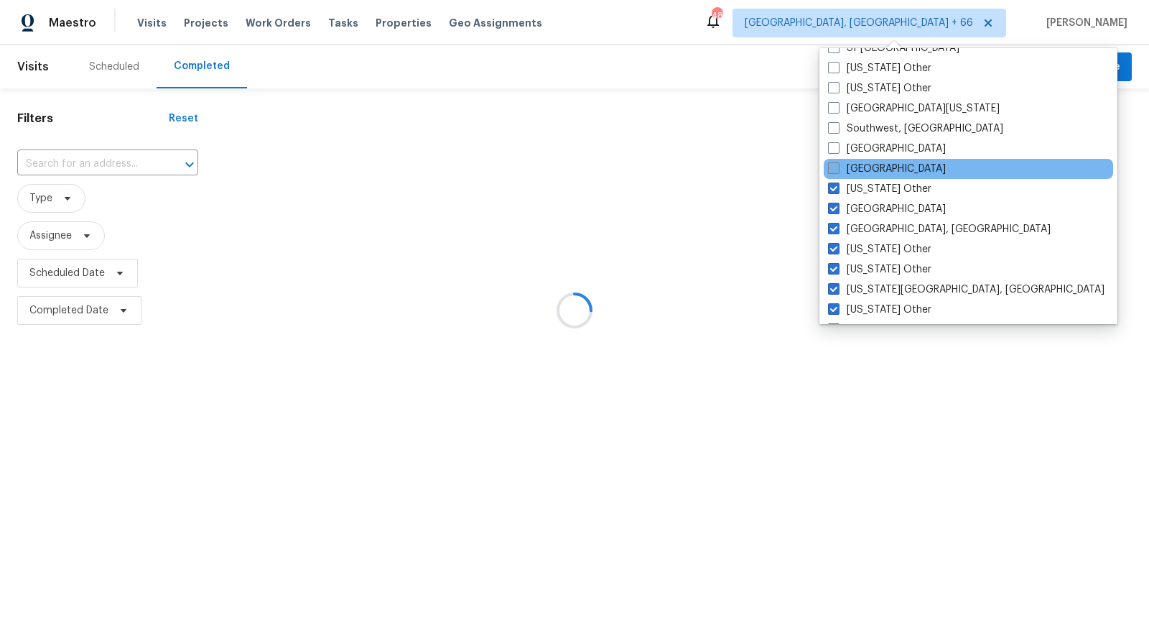
click at [833, 167] on span at bounding box center [833, 167] width 11 height 11
click at [833, 167] on input "Tampa" at bounding box center [832, 166] width 9 height 9
checkbox input "true"
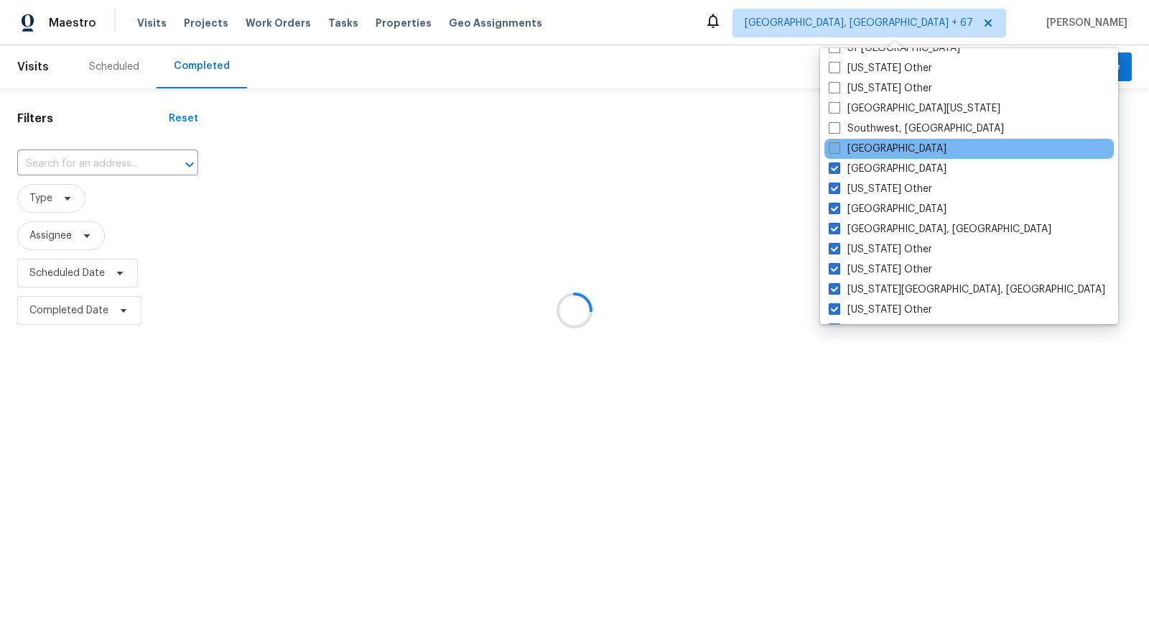
click at [831, 147] on span at bounding box center [834, 147] width 11 height 11
click at [831, 147] on input "St Louis" at bounding box center [833, 146] width 9 height 9
checkbox input "true"
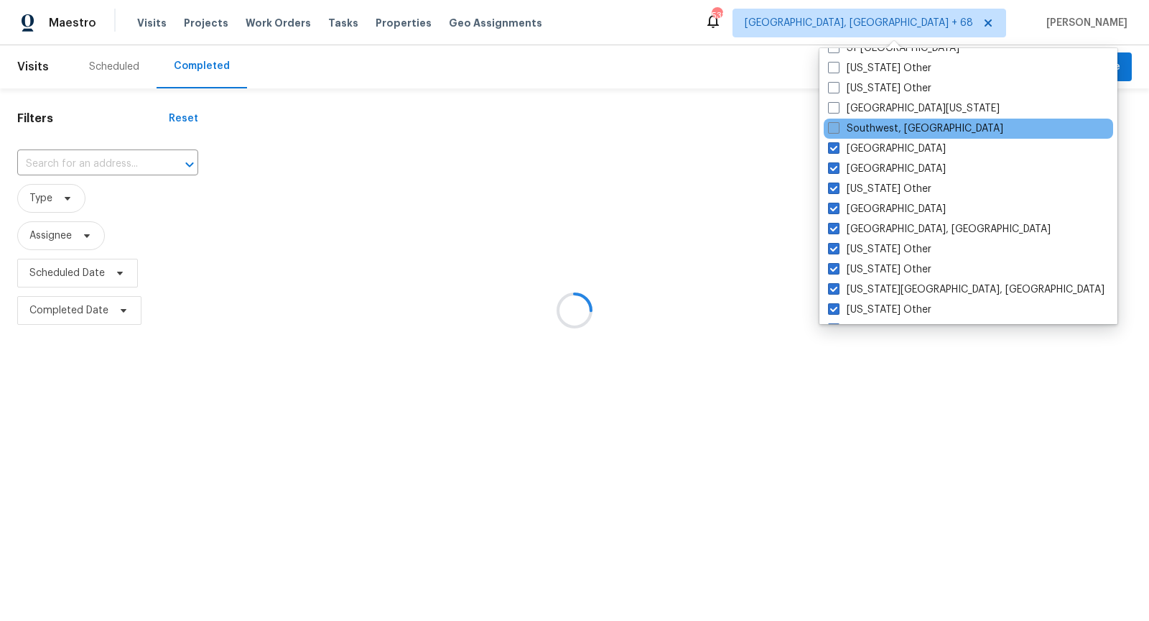
click at [829, 124] on span at bounding box center [833, 127] width 11 height 11
click at [829, 124] on input "Southwest, FL" at bounding box center [832, 125] width 9 height 9
checkbox input "true"
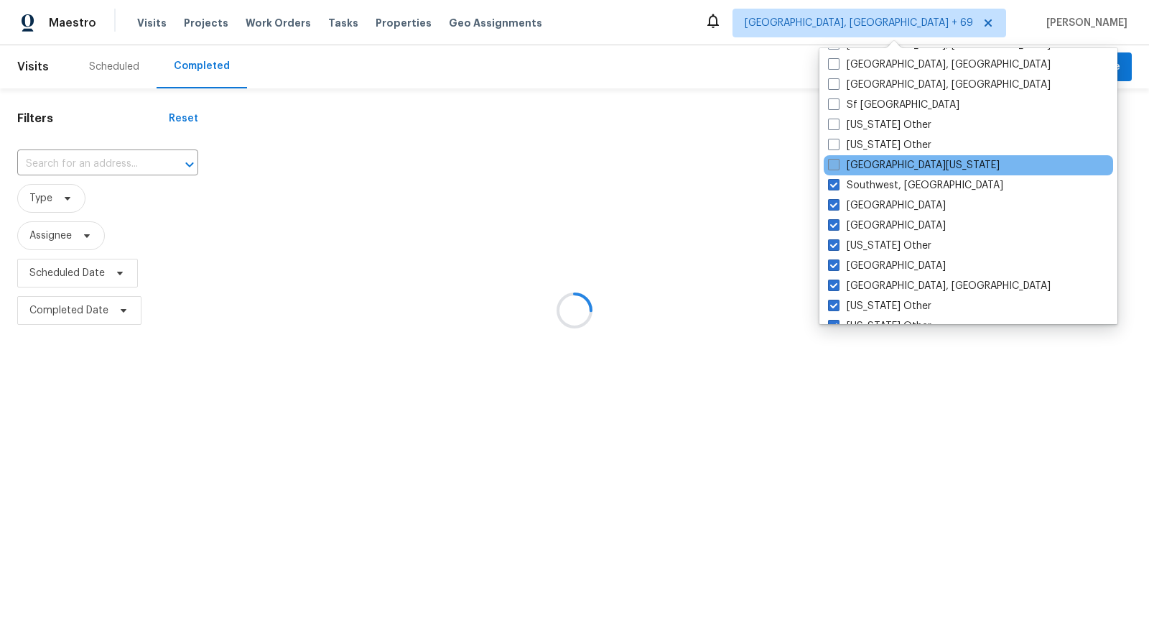
click at [833, 162] on span at bounding box center [833, 164] width 11 height 11
click at [833, 162] on input "South Texas" at bounding box center [832, 162] width 9 height 9
checkbox input "true"
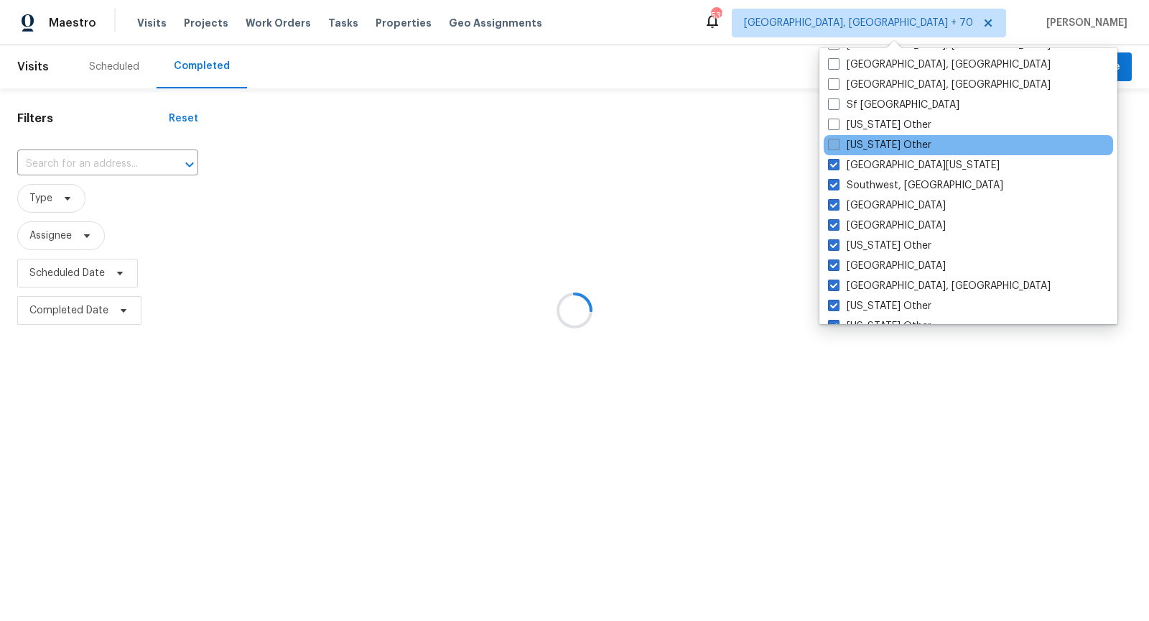
click at [832, 149] on label "South Dakota Other" at bounding box center [879, 145] width 103 height 14
click at [832, 147] on input "South Dakota Other" at bounding box center [832, 142] width 9 height 9
checkbox input "true"
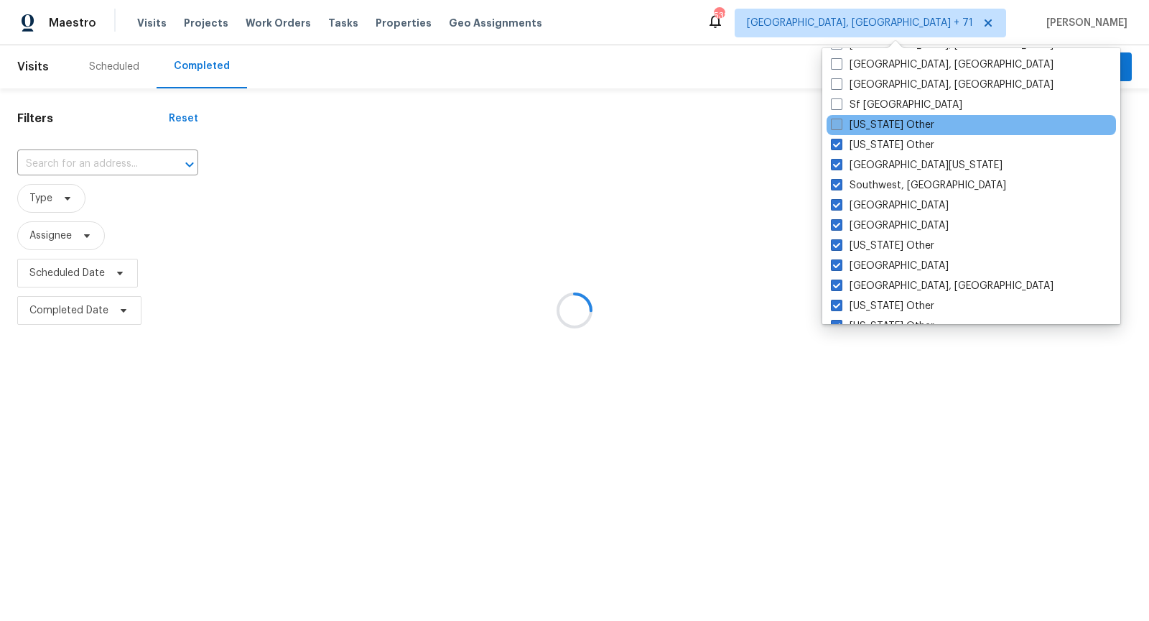
click at [833, 124] on span at bounding box center [836, 124] width 11 height 11
click at [833, 124] on input "South Carolina Other" at bounding box center [835, 122] width 9 height 9
checkbox input "true"
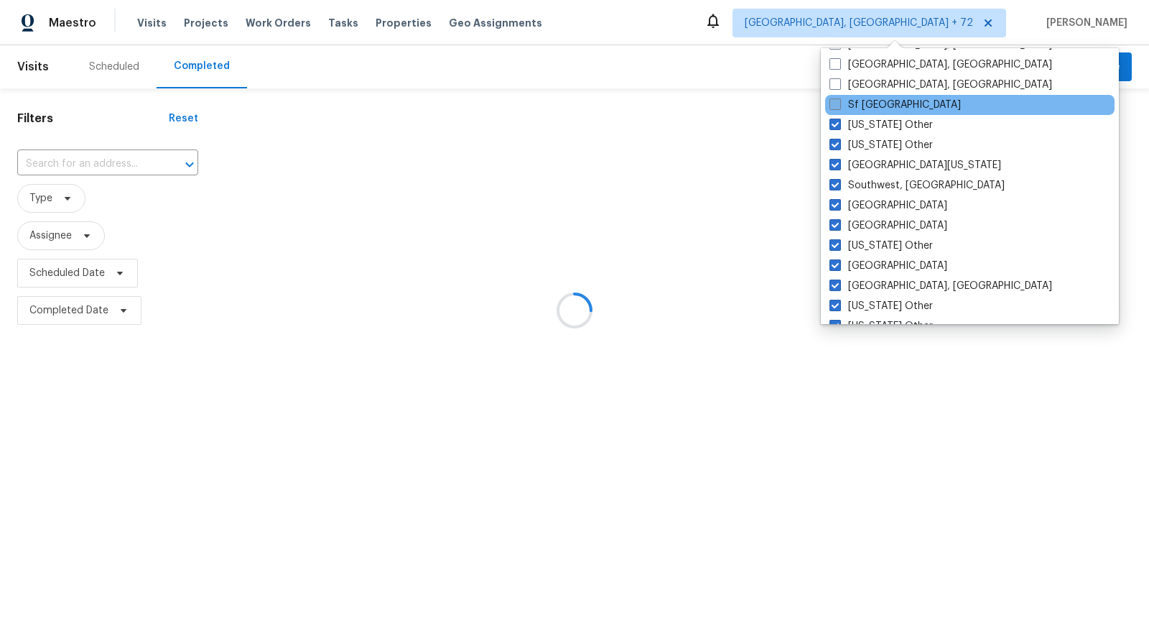
click at [836, 101] on span at bounding box center [835, 103] width 11 height 11
click at [836, 101] on input "Sf Bay Area" at bounding box center [834, 102] width 9 height 9
checkbox input "true"
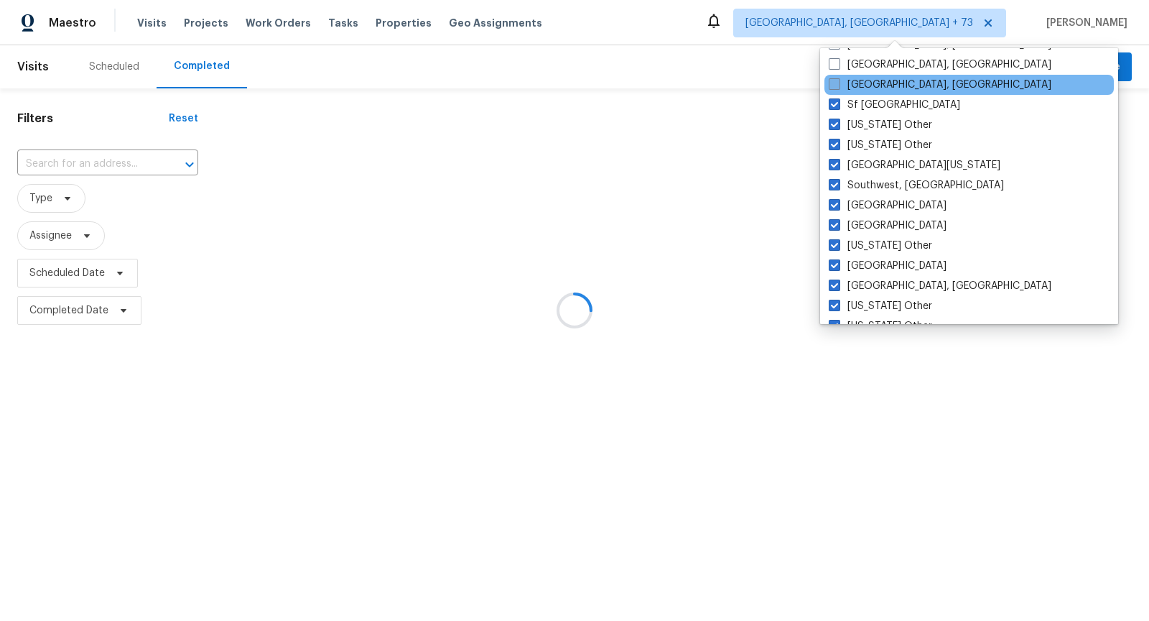
click at [834, 87] on span at bounding box center [834, 83] width 11 height 11
click at [834, 87] on input "Seattle, WA" at bounding box center [833, 82] width 9 height 9
checkbox input "true"
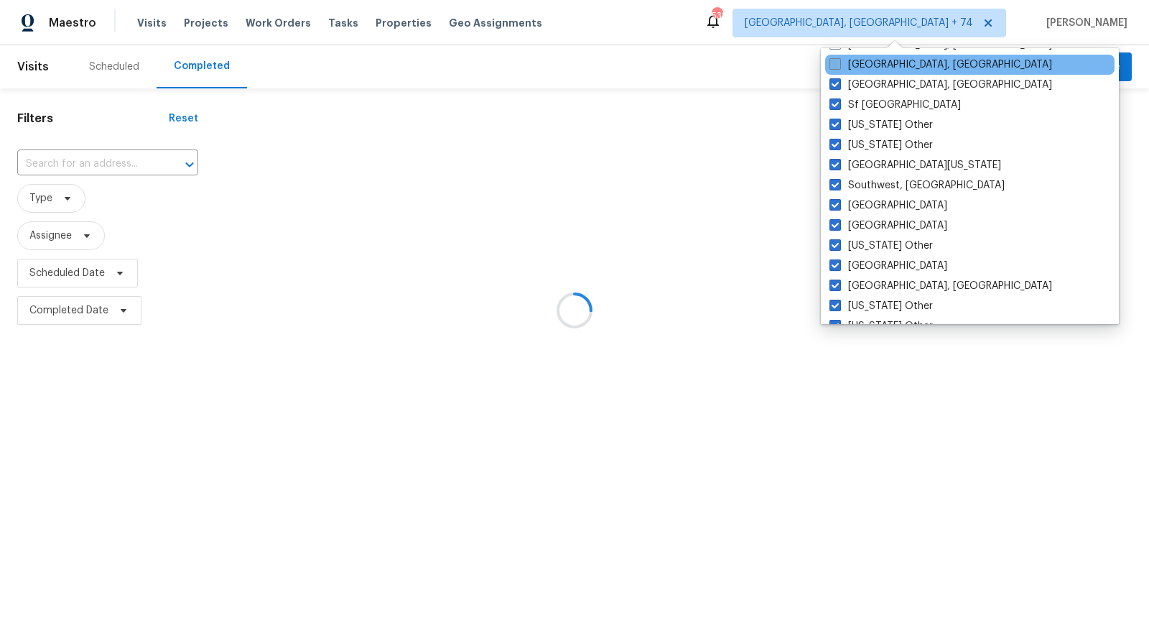
click at [832, 65] on span at bounding box center [835, 63] width 11 height 11
click at [832, 65] on input "Savannah, GA" at bounding box center [834, 61] width 9 height 9
checkbox input "true"
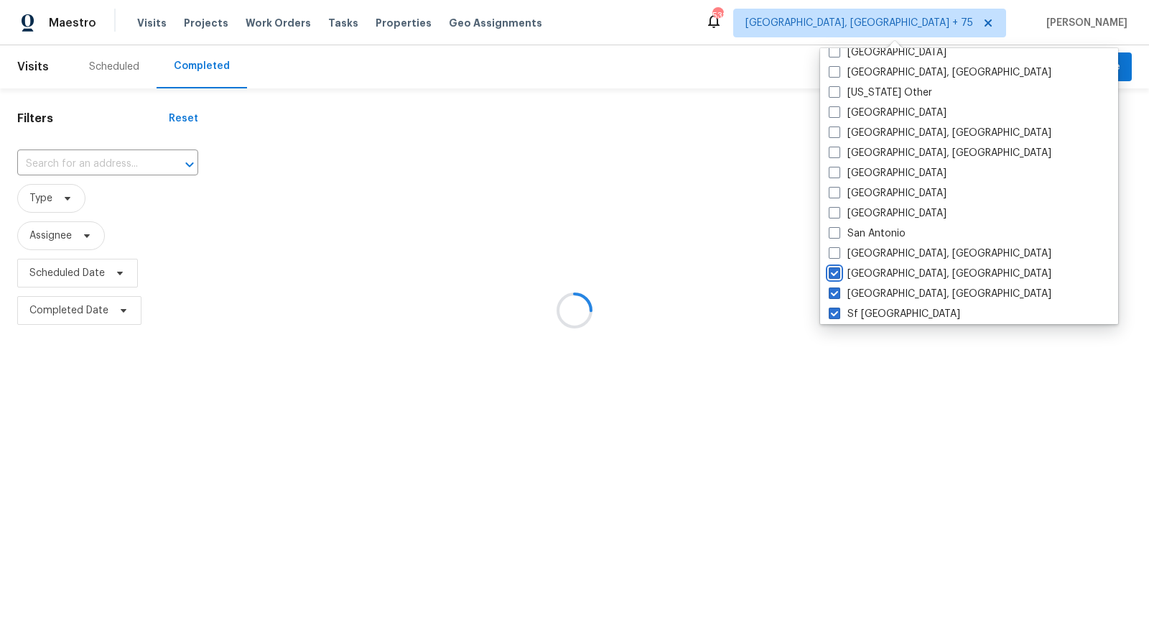
scroll to position [1761, 0]
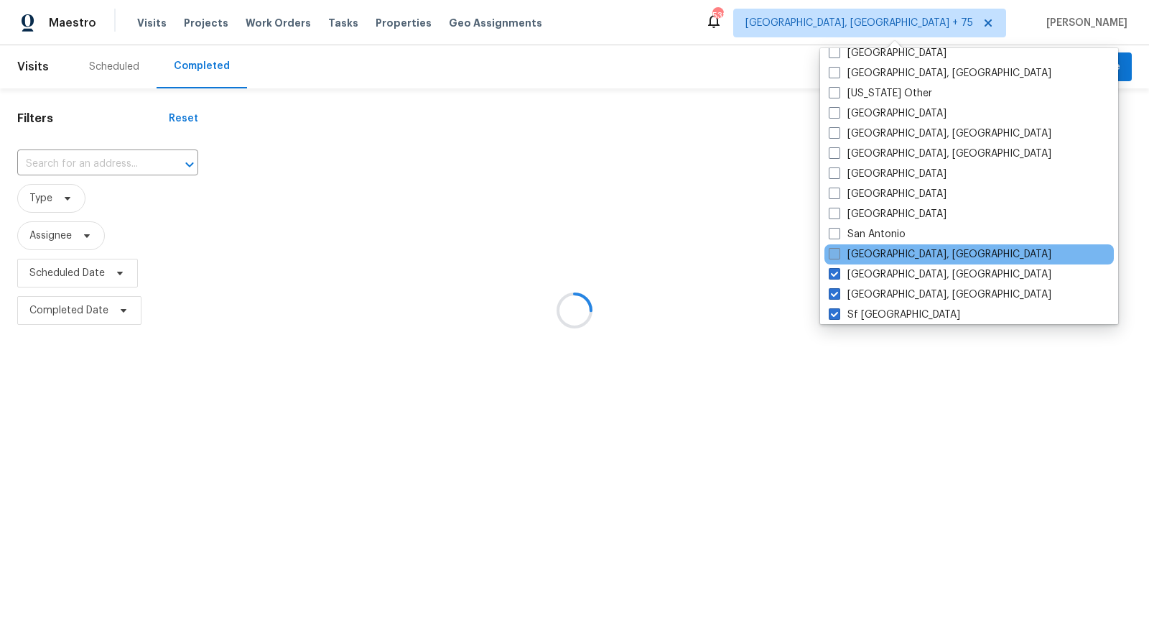
click at [869, 247] on label "San Diego, CA" at bounding box center [940, 254] width 223 height 14
click at [838, 247] on input "San Diego, CA" at bounding box center [833, 251] width 9 height 9
checkbox input "true"
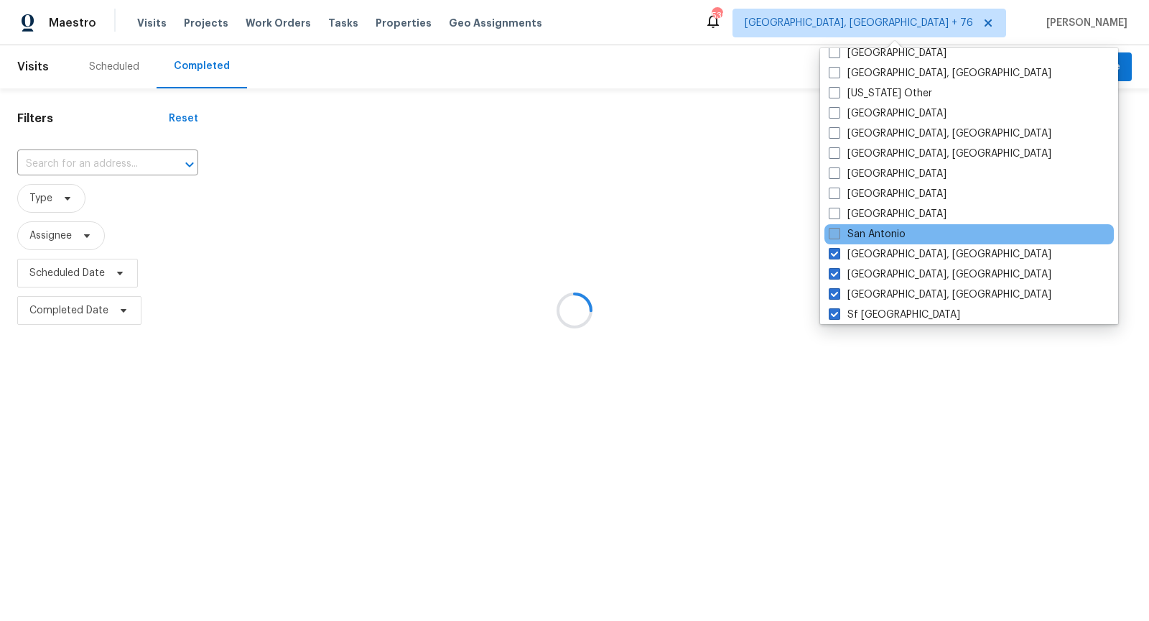
click at [862, 235] on label "San Antonio" at bounding box center [867, 234] width 77 height 14
click at [838, 235] on input "San Antonio" at bounding box center [833, 231] width 9 height 9
checkbox input "true"
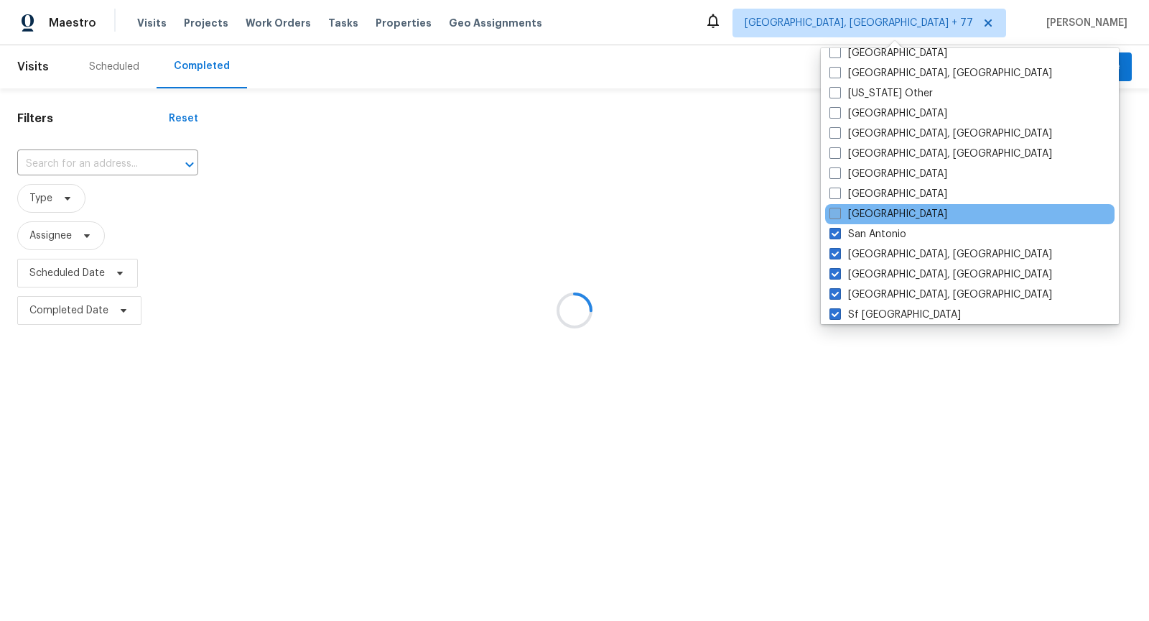
click at [855, 212] on label "Salt Lake City" at bounding box center [889, 214] width 118 height 14
click at [839, 212] on input "Salt Lake City" at bounding box center [834, 211] width 9 height 9
checkbox input "true"
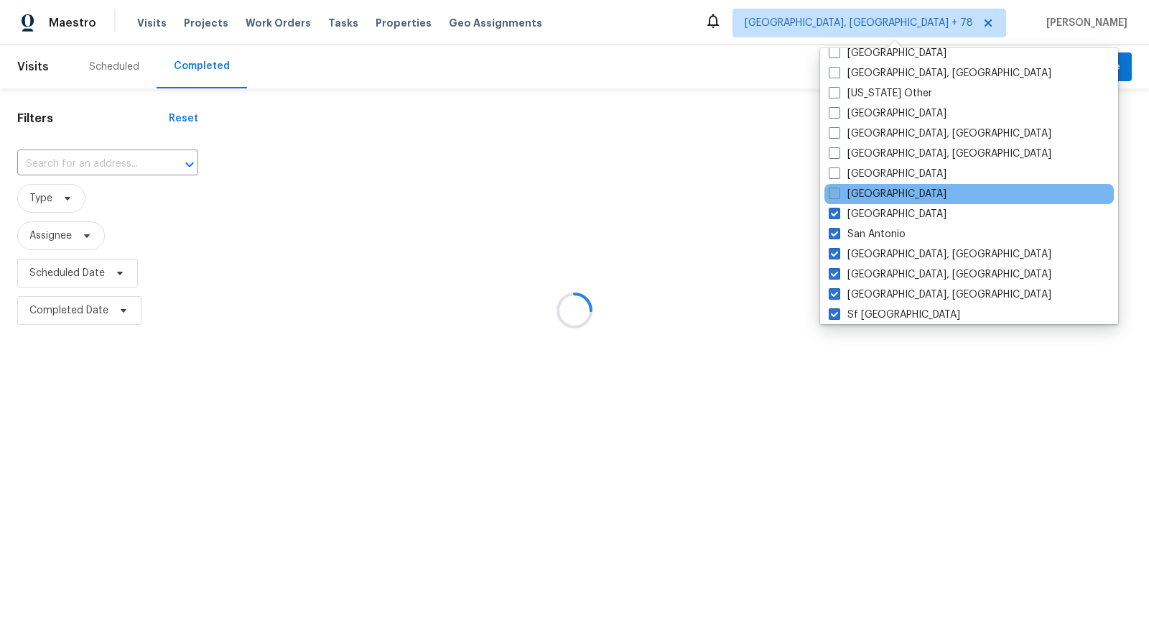
click at [843, 195] on label "Sacramento" at bounding box center [888, 194] width 118 height 14
click at [838, 195] on input "Sacramento" at bounding box center [833, 191] width 9 height 9
checkbox input "true"
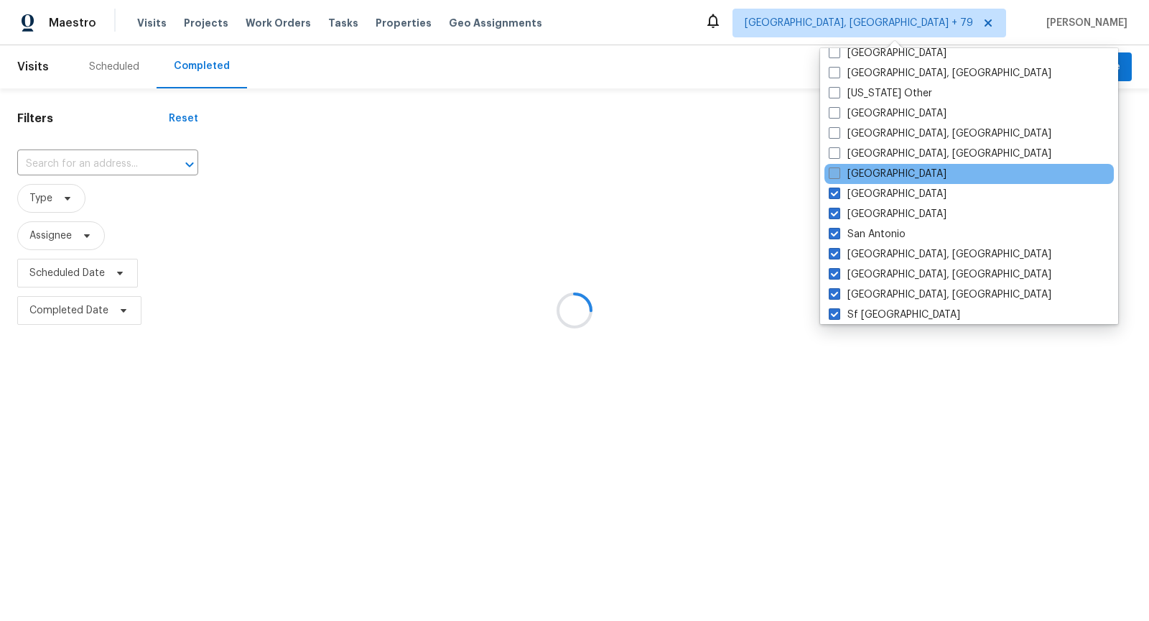
click at [832, 174] on span at bounding box center [834, 172] width 11 height 11
click at [832, 174] on input "Riverside" at bounding box center [833, 171] width 9 height 9
checkbox input "true"
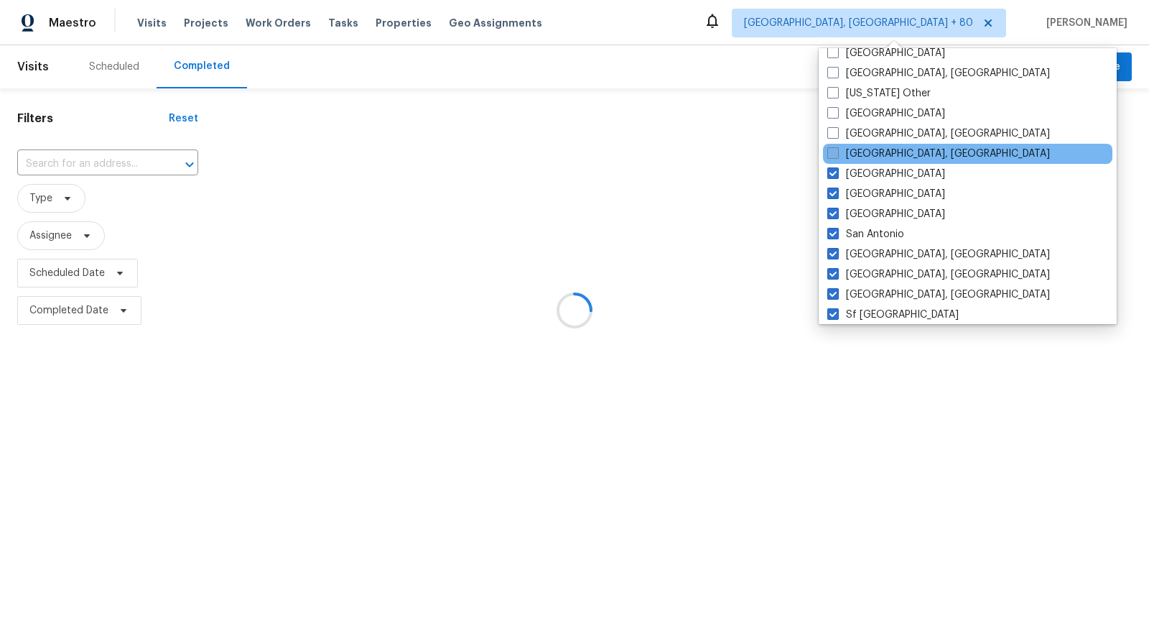
click at [831, 152] on span at bounding box center [833, 152] width 11 height 11
click at [831, 152] on input "Richmond, VA" at bounding box center [832, 151] width 9 height 9
checkbox input "true"
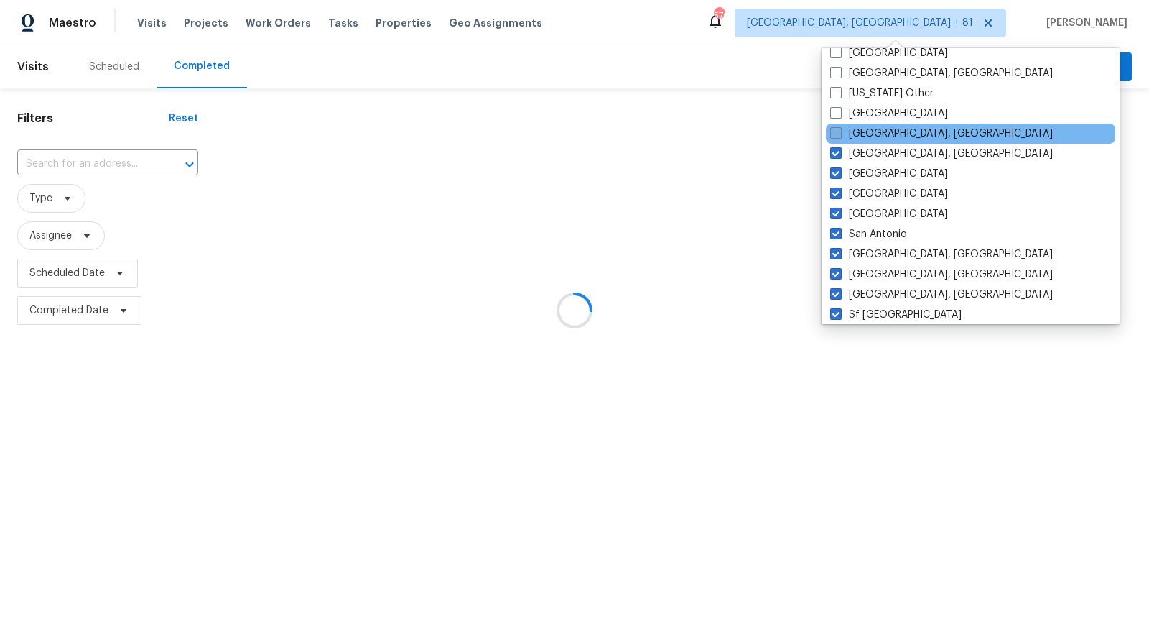
click at [831, 137] on label "Reno, NV" at bounding box center [941, 133] width 223 height 14
click at [831, 136] on input "Reno, NV" at bounding box center [834, 130] width 9 height 9
checkbox input "true"
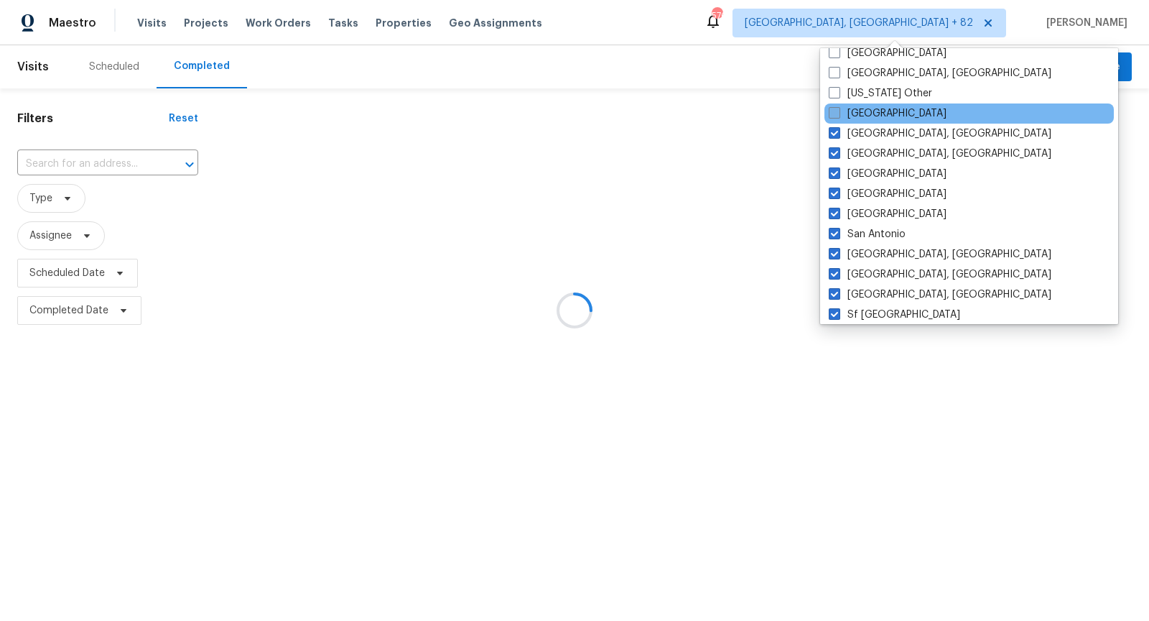
click at [831, 118] on label "Raleigh" at bounding box center [888, 113] width 118 height 14
click at [831, 116] on input "Raleigh" at bounding box center [833, 110] width 9 height 9
checkbox input "true"
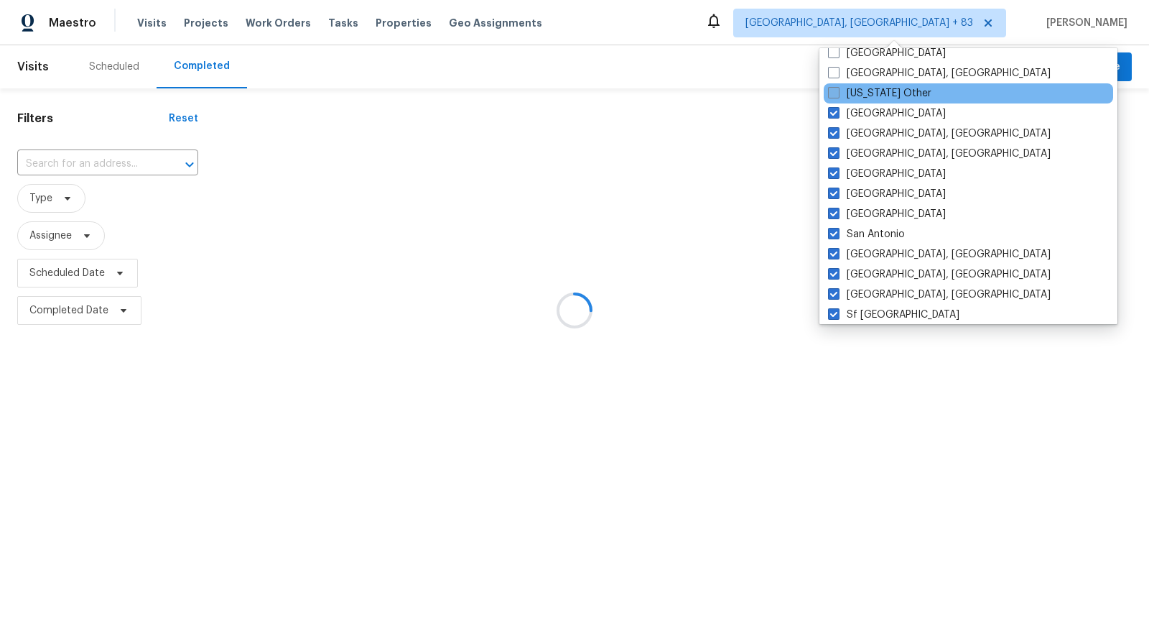
click at [831, 91] on span at bounding box center [833, 92] width 11 height 11
click at [831, 91] on input "Puerto Rico Other" at bounding box center [832, 90] width 9 height 9
checkbox input "true"
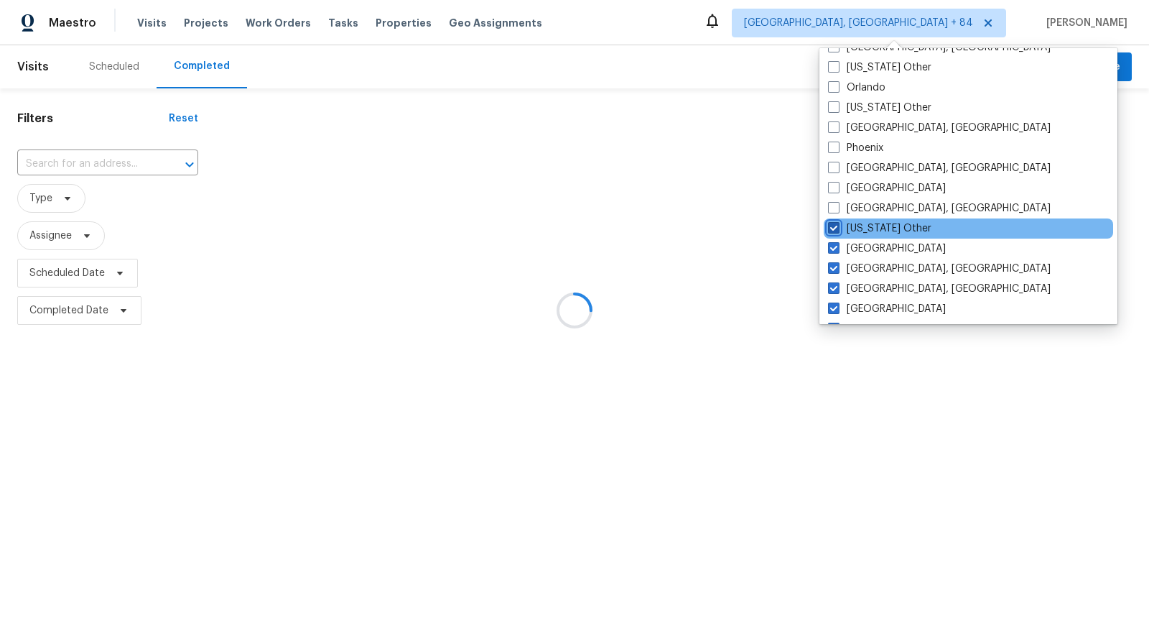
scroll to position [1621, 0]
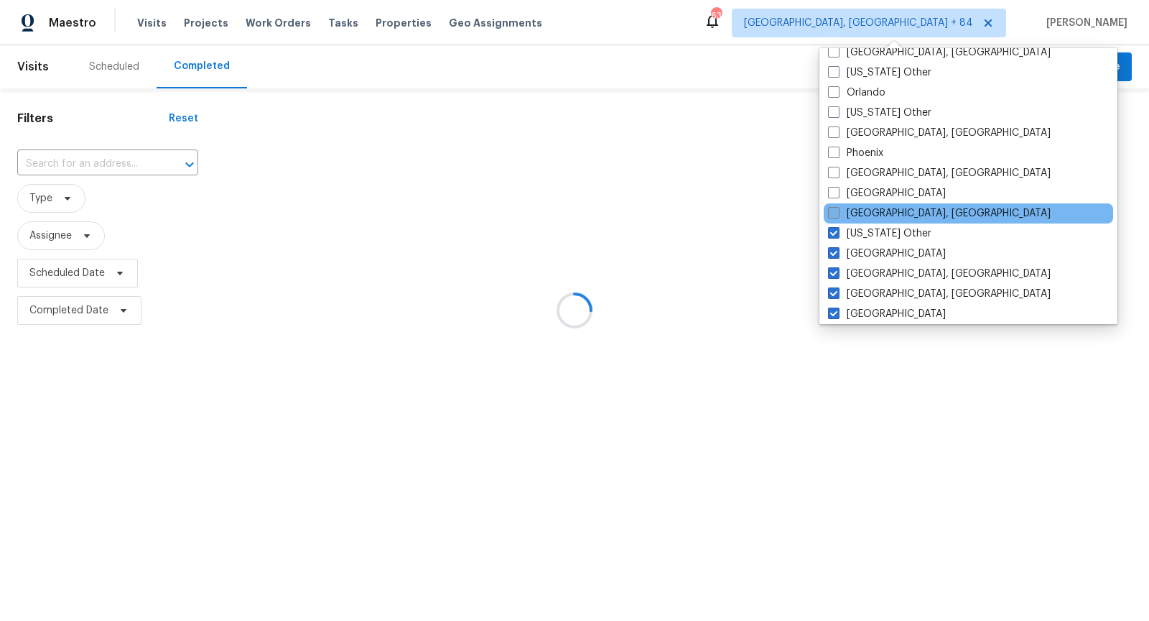
click at [843, 206] on label "Prescott, AZ" at bounding box center [939, 213] width 223 height 14
click at [838, 206] on input "Prescott, AZ" at bounding box center [832, 210] width 9 height 9
checkbox input "true"
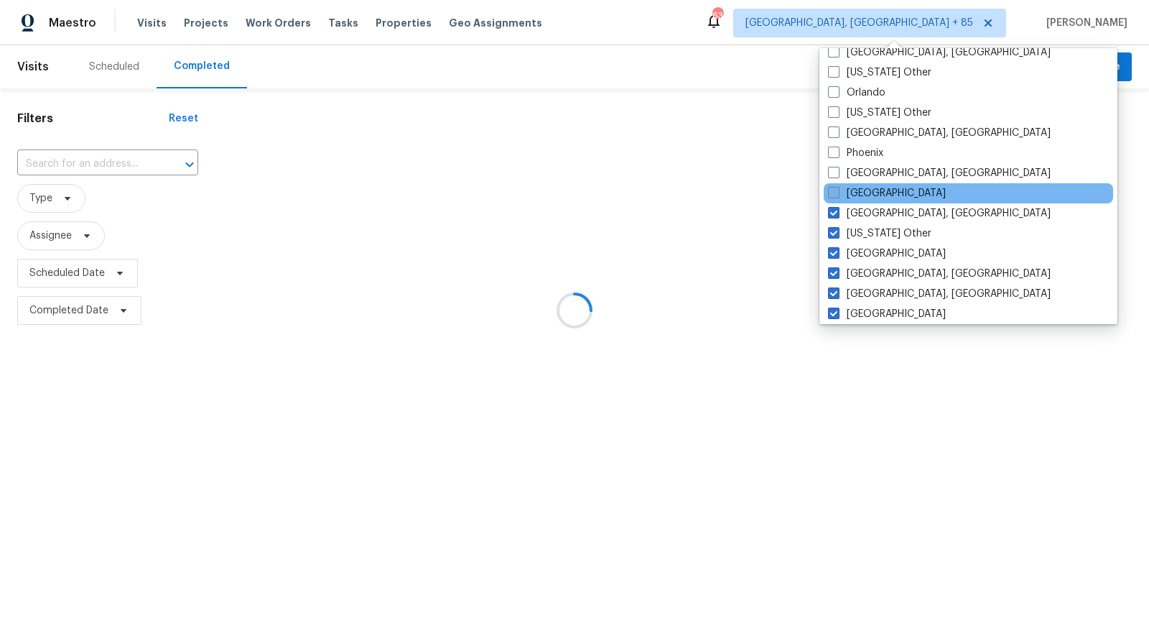
click at [837, 195] on span at bounding box center [833, 192] width 11 height 11
click at [837, 195] on input "Portland" at bounding box center [832, 190] width 9 height 9
checkbox input "true"
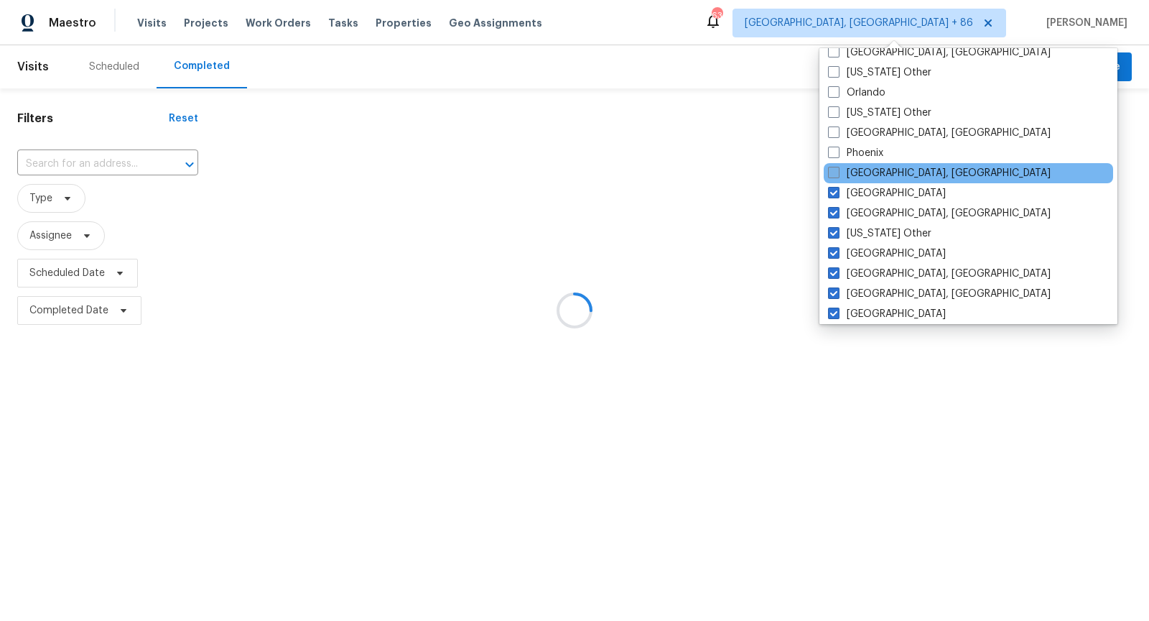
click at [836, 172] on span at bounding box center [833, 172] width 11 height 11
click at [836, 172] on input "Pittsburgh, PA" at bounding box center [832, 170] width 9 height 9
checkbox input "true"
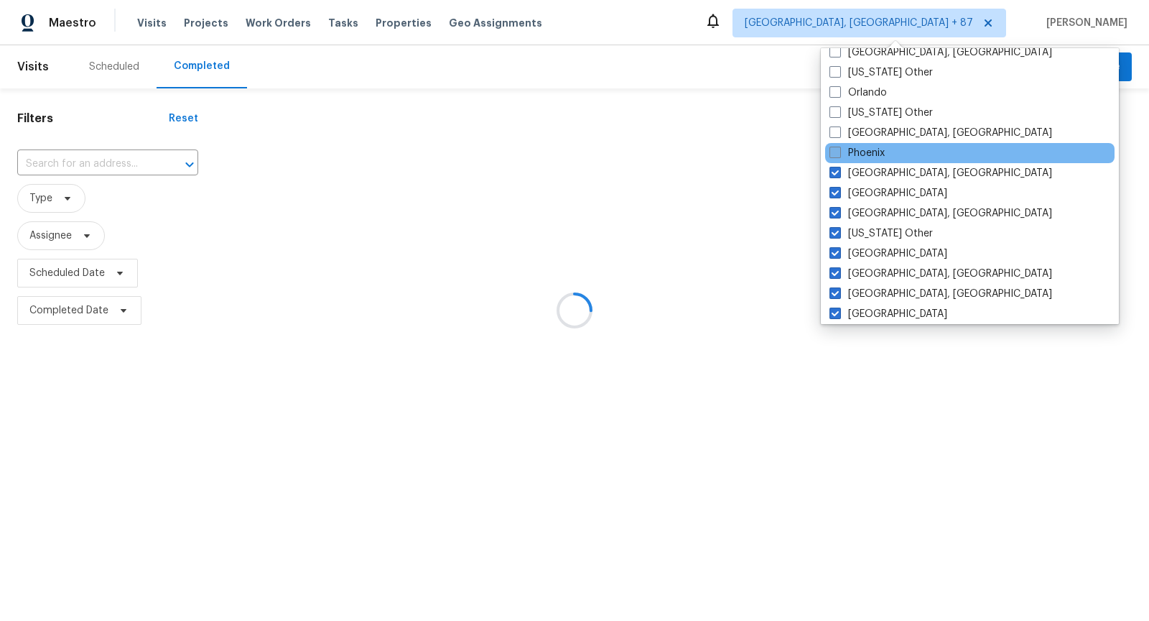
click at [835, 155] on span at bounding box center [835, 152] width 11 height 11
click at [835, 155] on input "Phoenix" at bounding box center [834, 150] width 9 height 9
checkbox input "true"
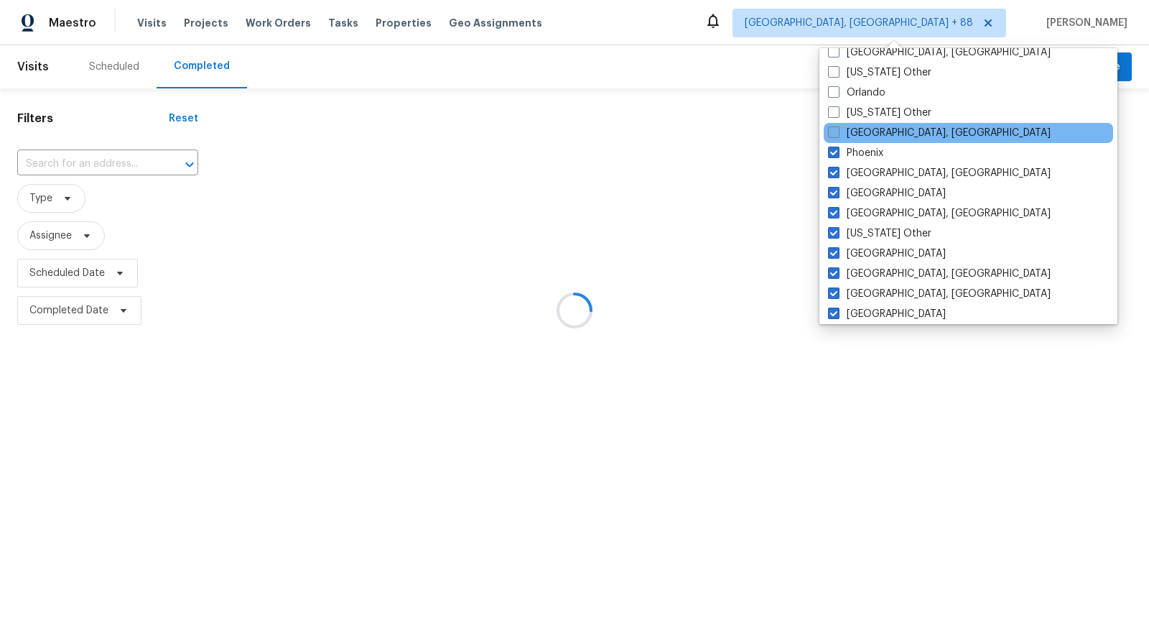
click at [833, 138] on label "Philadelphia, PA" at bounding box center [939, 133] width 223 height 14
click at [833, 135] on input "Philadelphia, PA" at bounding box center [832, 130] width 9 height 9
checkbox input "true"
click at [828, 123] on div "Philadelphia, PA" at bounding box center [968, 133] width 289 height 20
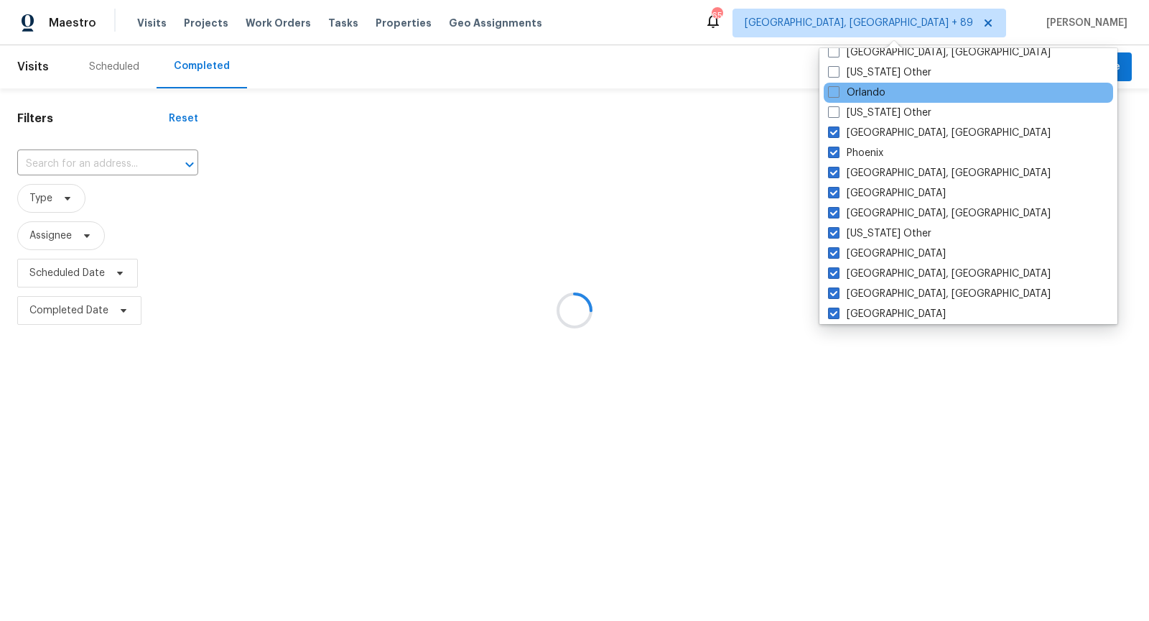
click at [827, 88] on div "Orlando" at bounding box center [968, 93] width 289 height 20
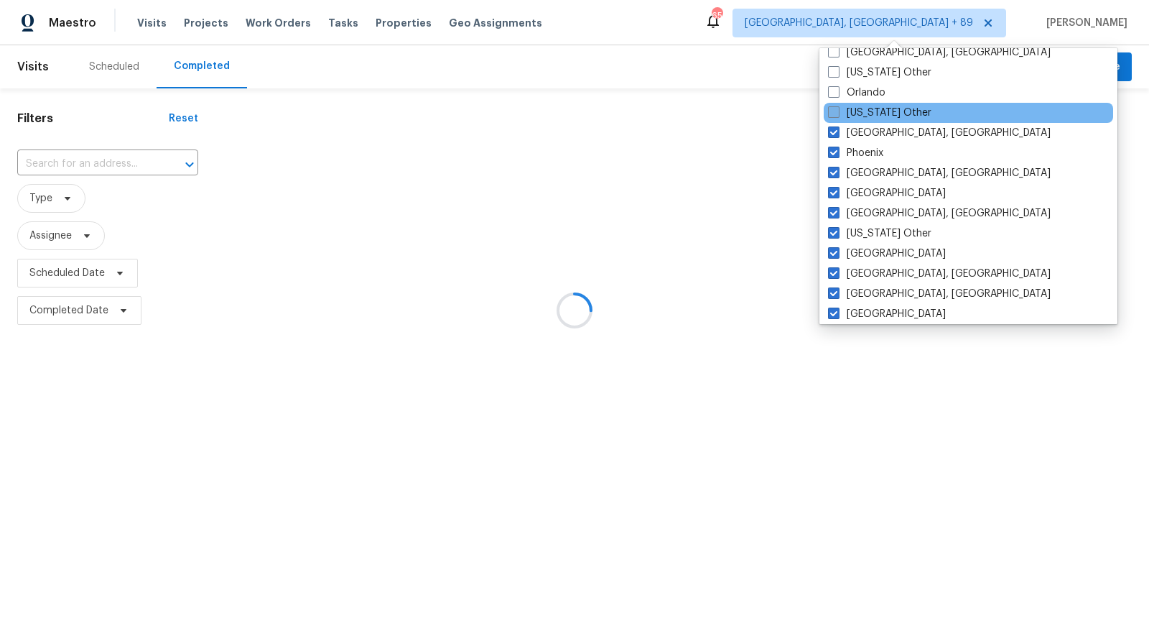
click at [835, 118] on label "Pennsylvania Other" at bounding box center [879, 113] width 103 height 14
click at [835, 115] on input "Pennsylvania Other" at bounding box center [832, 110] width 9 height 9
checkbox input "true"
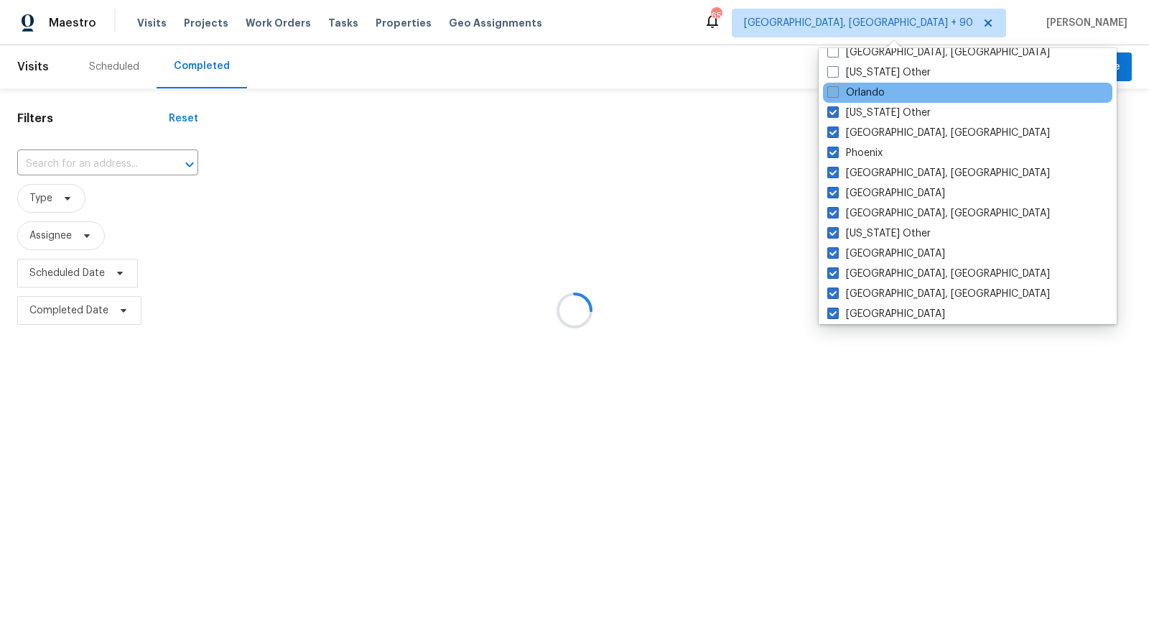
click at [834, 96] on span at bounding box center [833, 91] width 11 height 11
click at [834, 95] on input "Orlando" at bounding box center [832, 89] width 9 height 9
checkbox input "true"
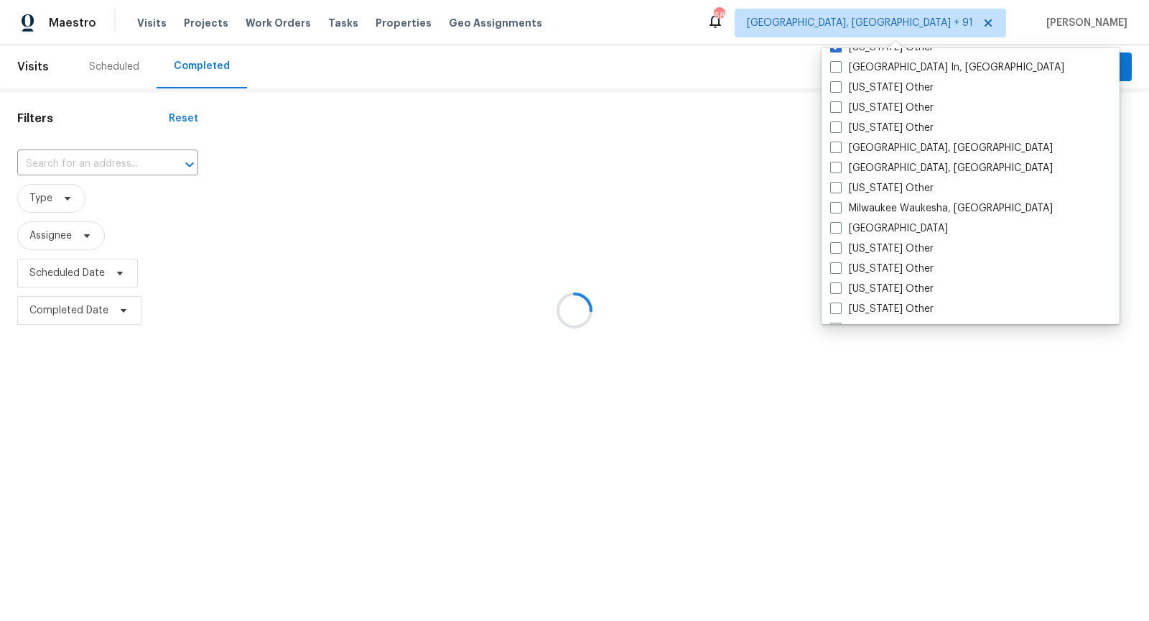
scroll to position [1062, 0]
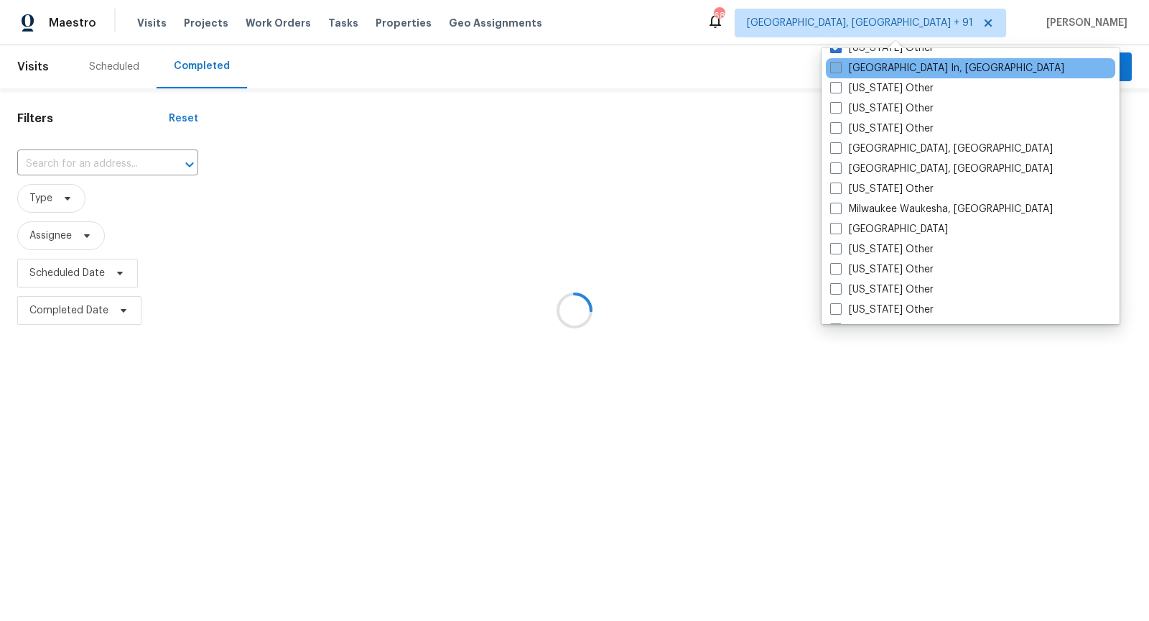
click at [860, 61] on label "Louisville In, KY" at bounding box center [947, 68] width 234 height 14
click at [840, 61] on input "Louisville In, KY" at bounding box center [834, 65] width 9 height 9
checkbox input "true"
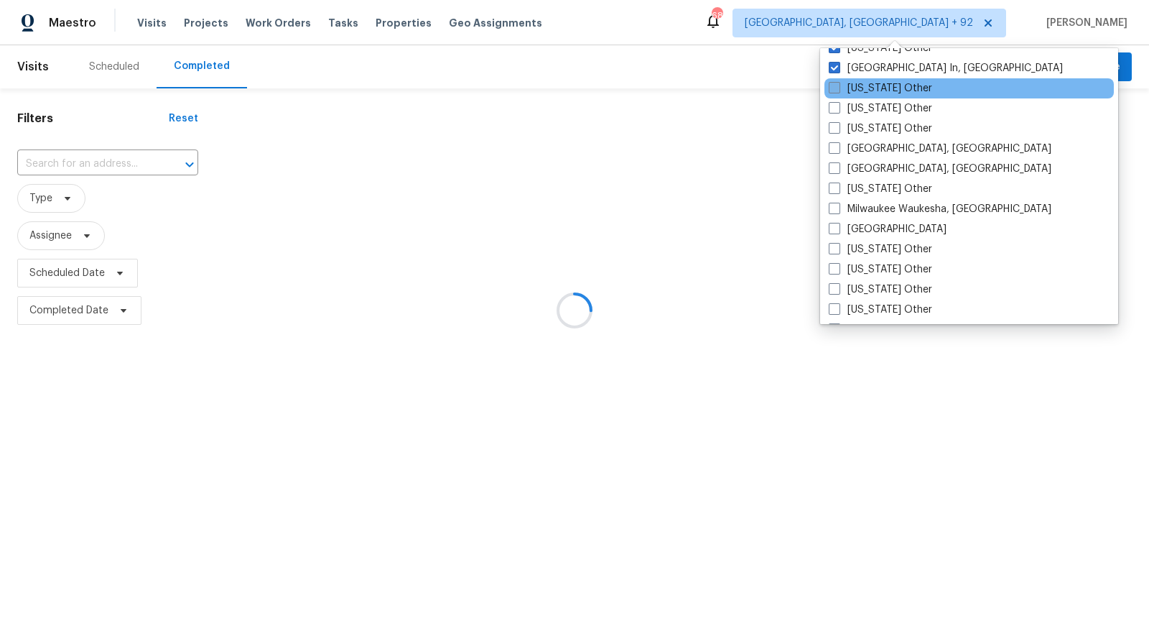
click at [861, 89] on label "Maine Other" at bounding box center [880, 88] width 103 height 14
click at [838, 89] on input "Maine Other" at bounding box center [833, 85] width 9 height 9
checkbox input "true"
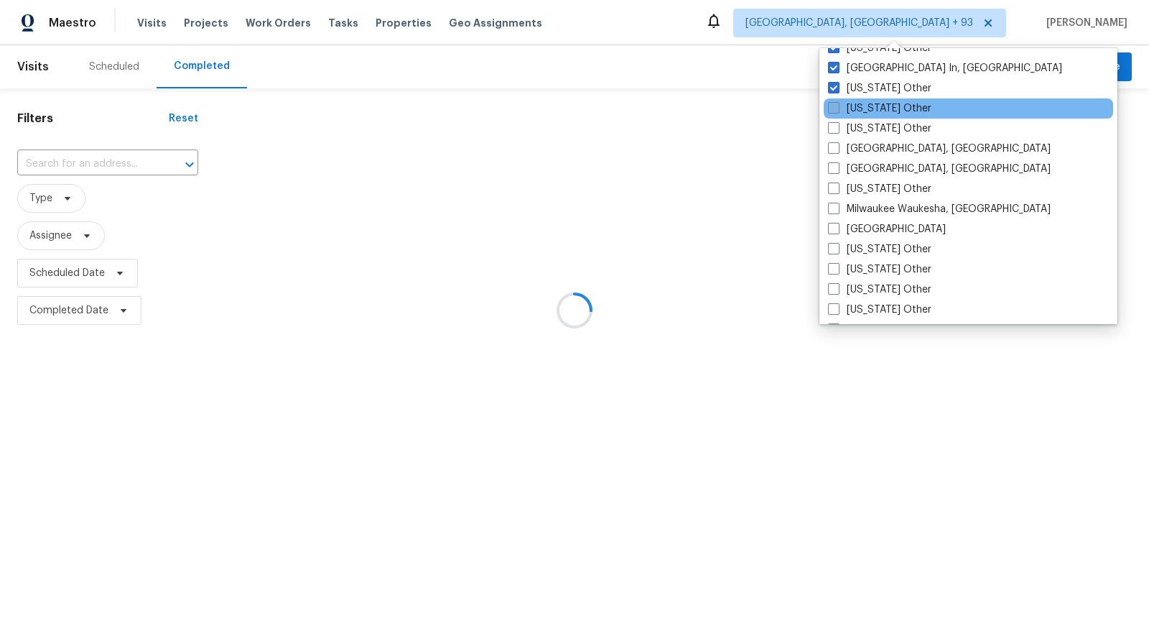
click at [861, 107] on label "Maryland Other" at bounding box center [879, 108] width 103 height 14
click at [838, 107] on input "Maryland Other" at bounding box center [832, 105] width 9 height 9
checkbox input "true"
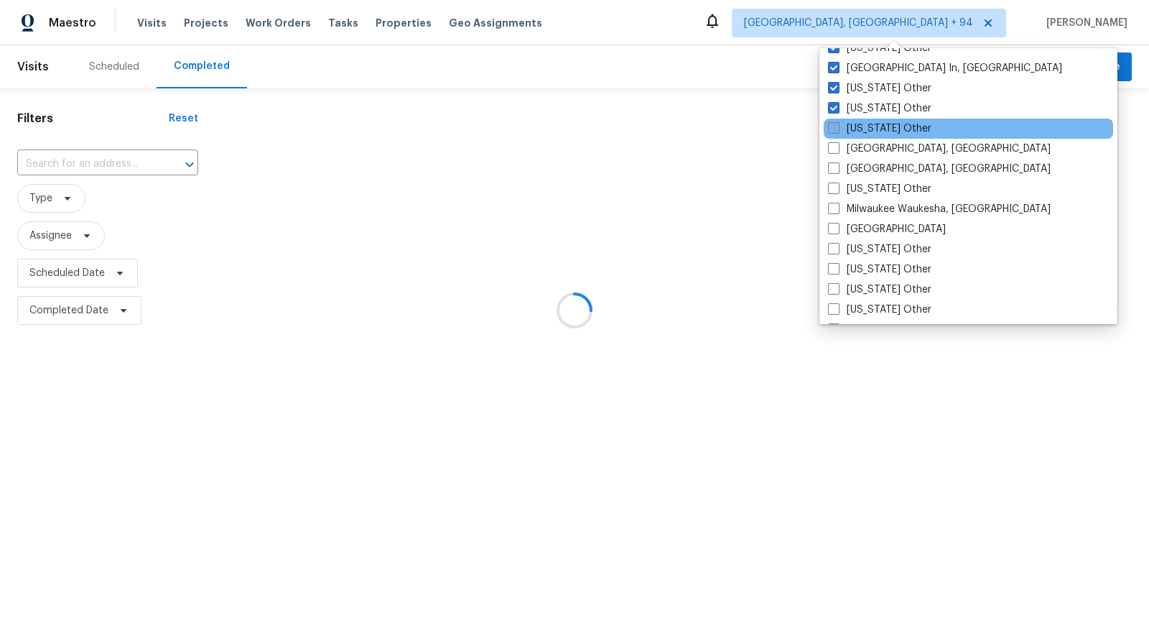
click at [863, 122] on label "Massachusetts Other" at bounding box center [879, 128] width 103 height 14
click at [838, 122] on input "Massachusetts Other" at bounding box center [832, 125] width 9 height 9
checkbox input "true"
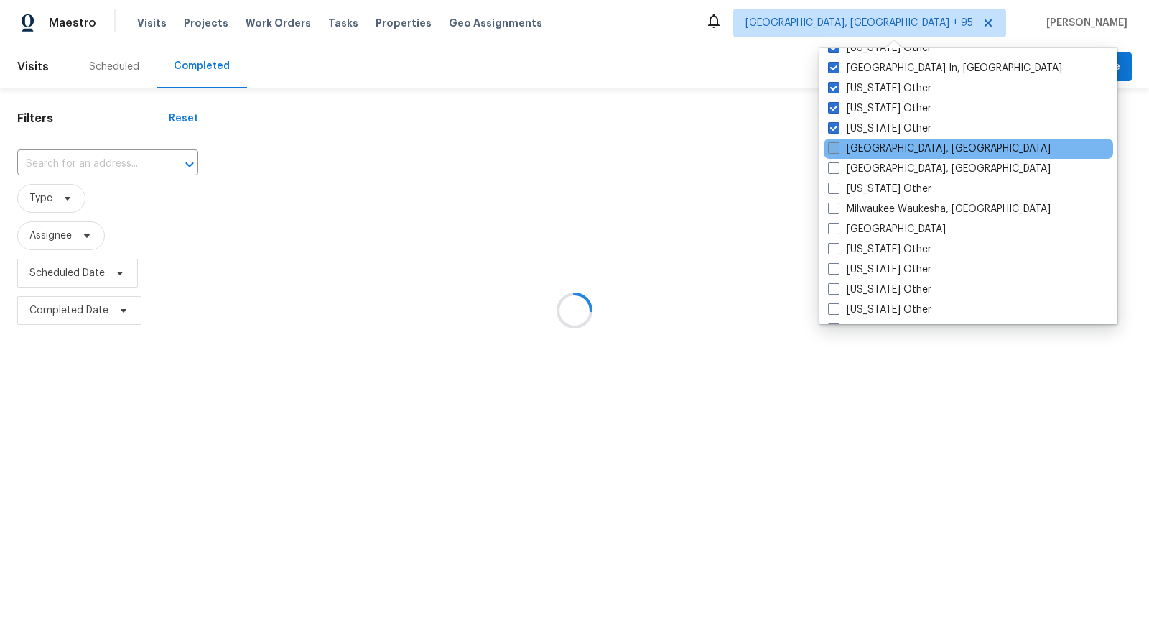
click at [866, 149] on label "Memphis, TN" at bounding box center [939, 149] width 223 height 14
click at [838, 149] on input "Memphis, TN" at bounding box center [832, 146] width 9 height 9
checkbox input "true"
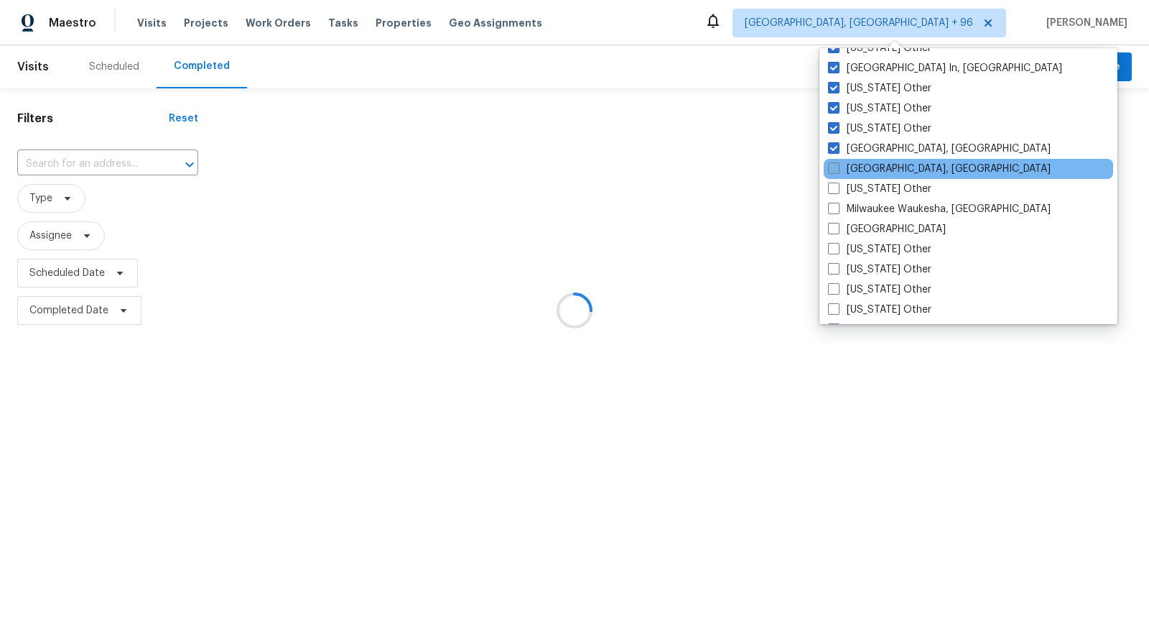
click at [866, 165] on label "Miami, FL" at bounding box center [939, 169] width 223 height 14
click at [838, 165] on input "Miami, FL" at bounding box center [832, 166] width 9 height 9
checkbox input "true"
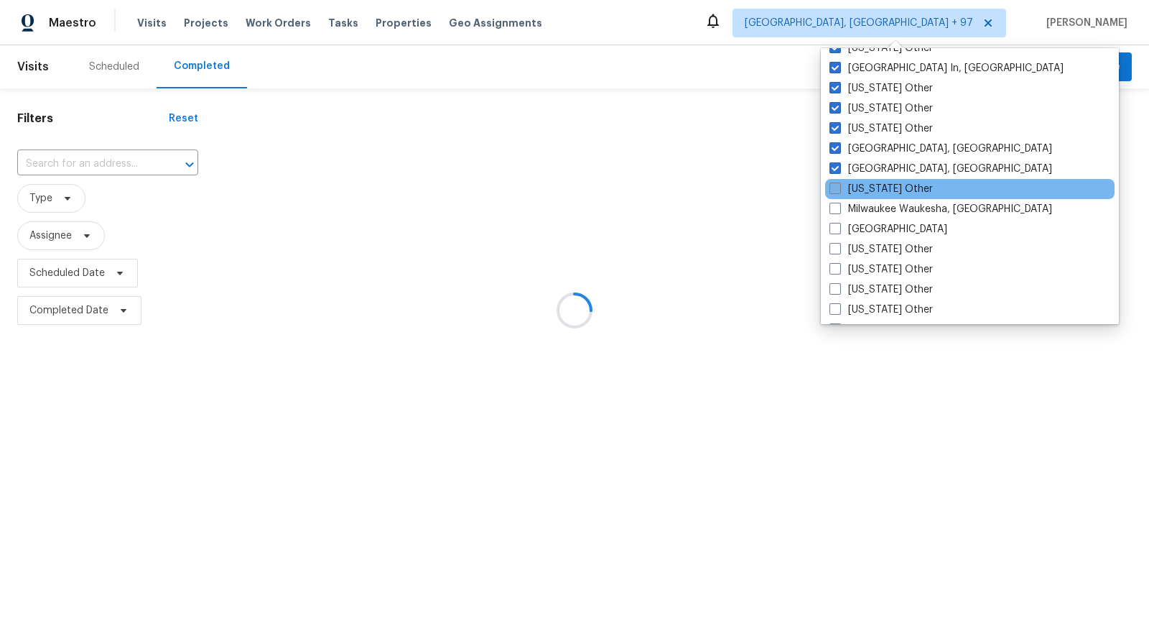
click at [868, 187] on label "Michigan Other" at bounding box center [881, 189] width 103 height 14
click at [839, 187] on input "Michigan Other" at bounding box center [834, 186] width 9 height 9
checkbox input "true"
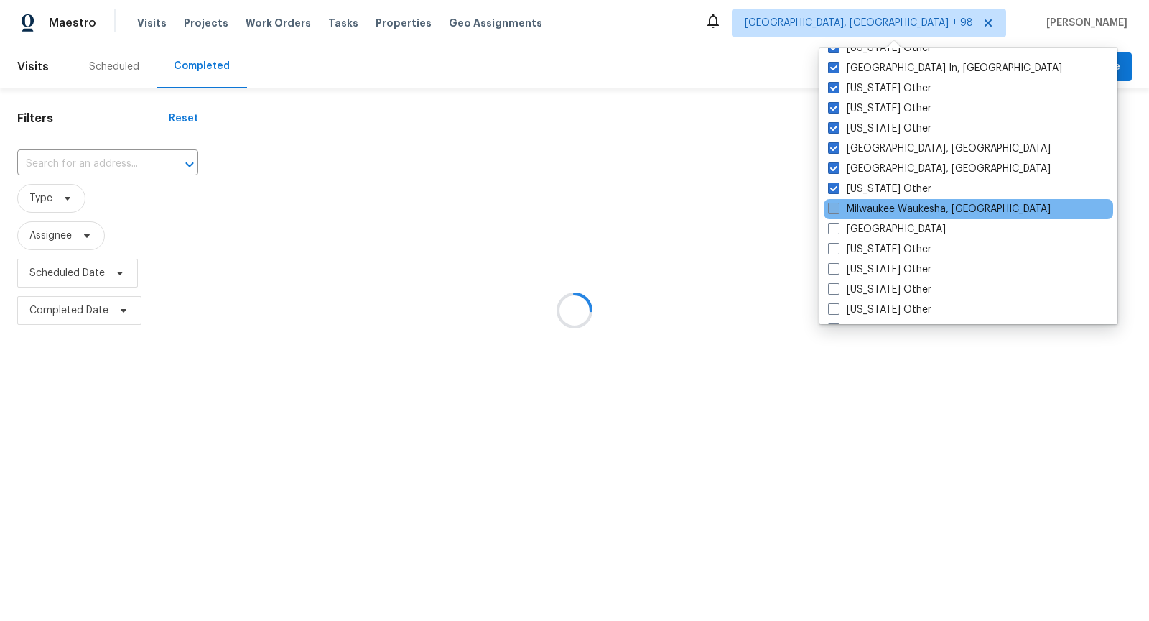
click at [870, 208] on label "Milwaukee Waukesha, WI" at bounding box center [939, 209] width 223 height 14
click at [838, 208] on input "Milwaukee Waukesha, WI" at bounding box center [832, 206] width 9 height 9
checkbox input "true"
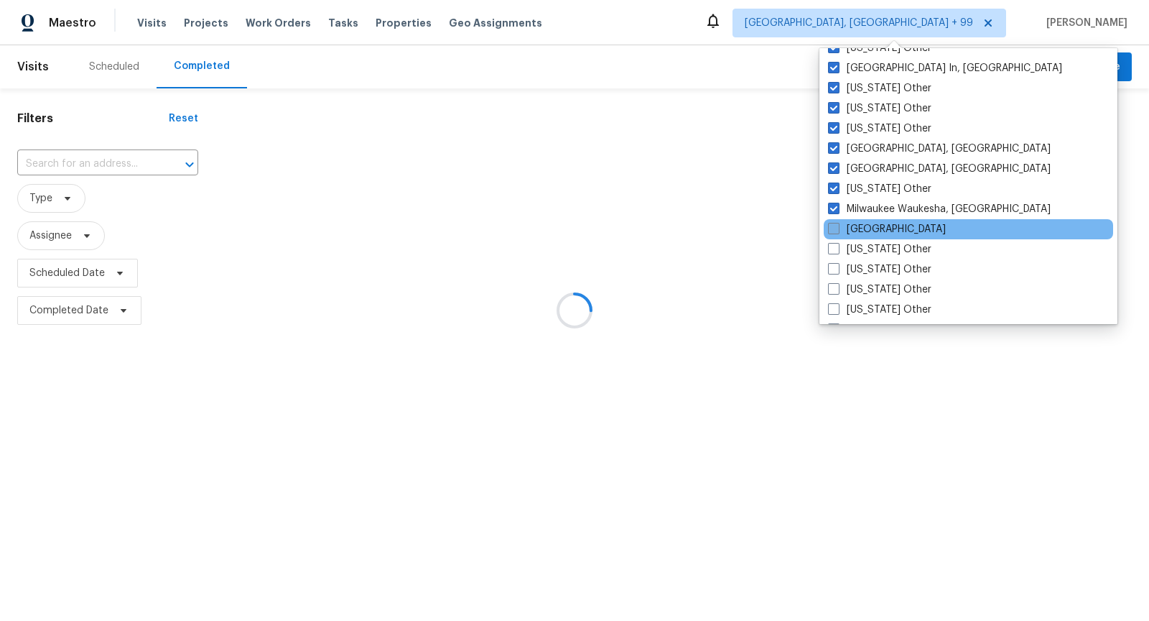
click at [870, 224] on label "Minneapolis" at bounding box center [887, 229] width 118 height 14
click at [838, 224] on input "Minneapolis" at bounding box center [832, 226] width 9 height 9
checkbox input "true"
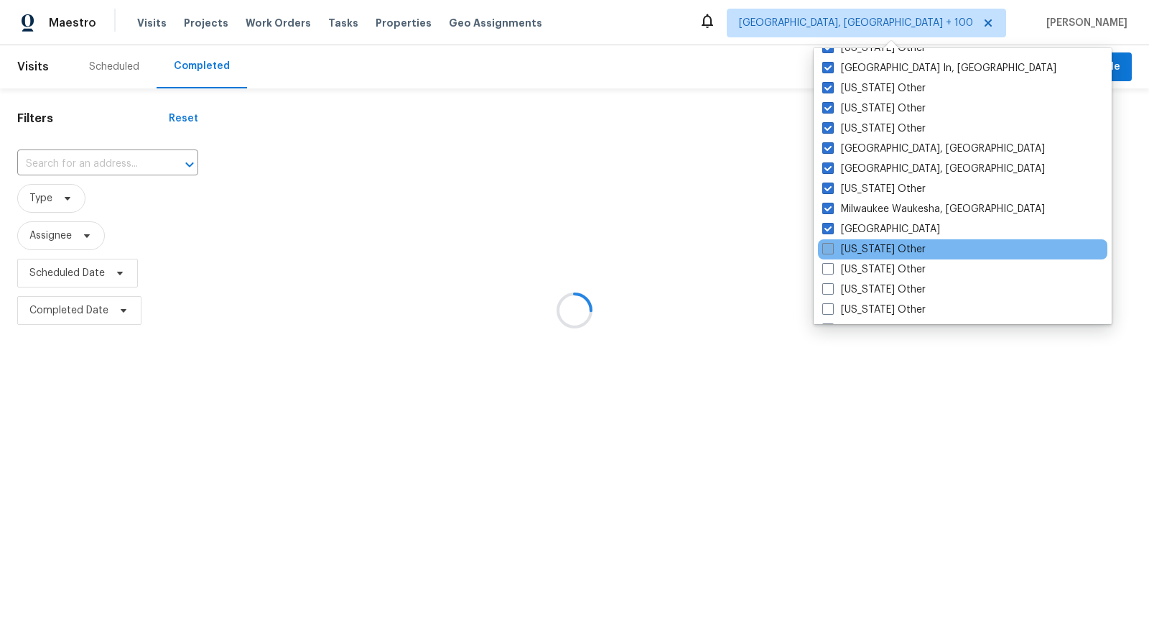
click at [872, 254] on label "Minnesota Other" at bounding box center [873, 249] width 103 height 14
click at [832, 251] on input "Minnesota Other" at bounding box center [826, 246] width 9 height 9
checkbox input "true"
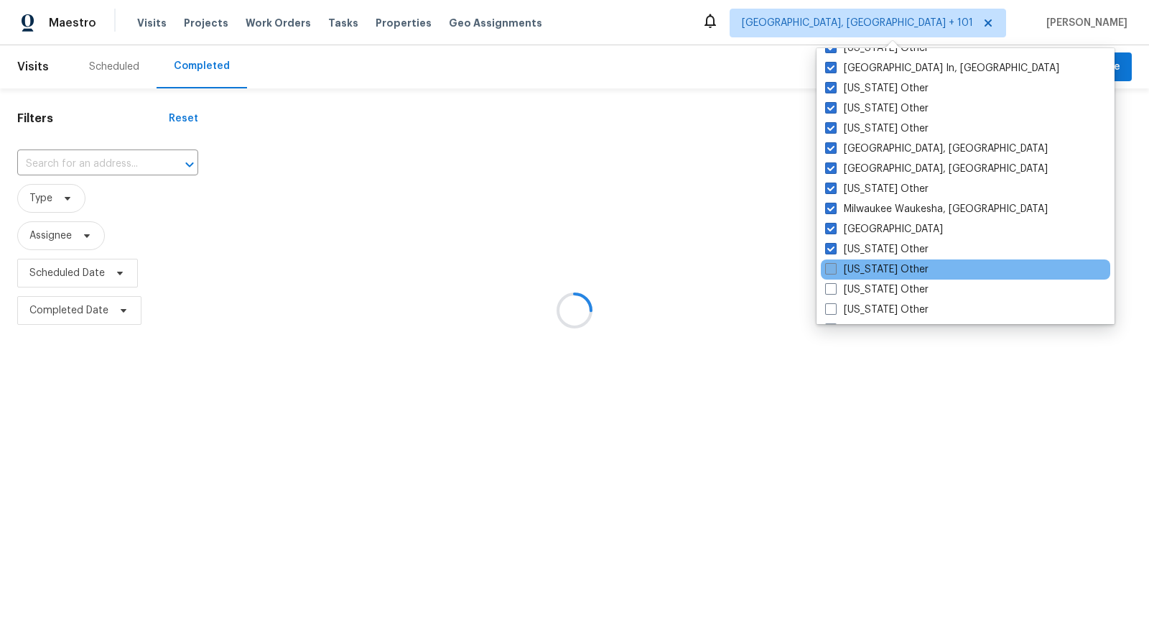
click at [873, 273] on label "Mississippi Other" at bounding box center [876, 269] width 103 height 14
click at [835, 272] on input "Mississippi Other" at bounding box center [829, 266] width 9 height 9
checkbox input "true"
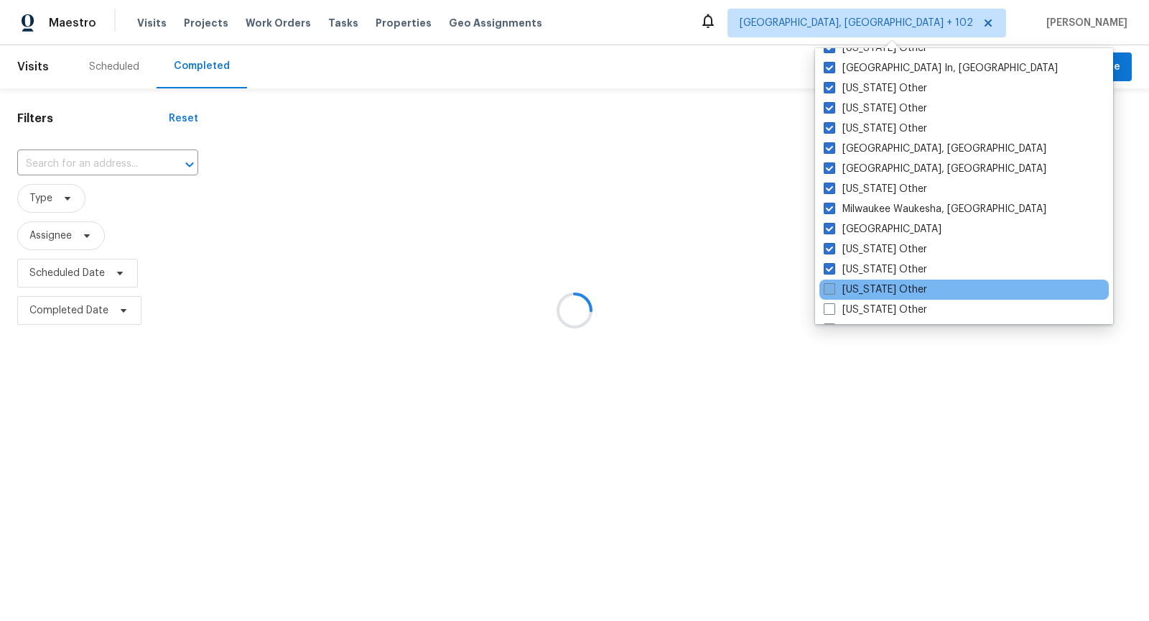
click at [873, 286] on label "Missouri Other" at bounding box center [875, 289] width 103 height 14
click at [833, 286] on input "Missouri Other" at bounding box center [828, 286] width 9 height 9
checkbox input "true"
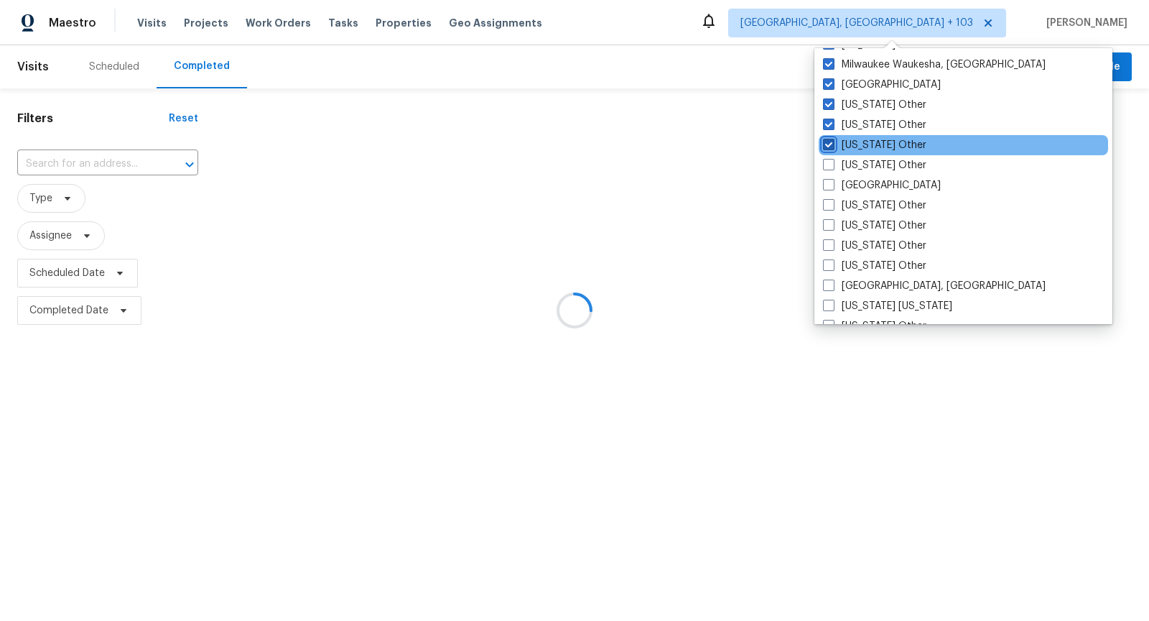
scroll to position [1242, 0]
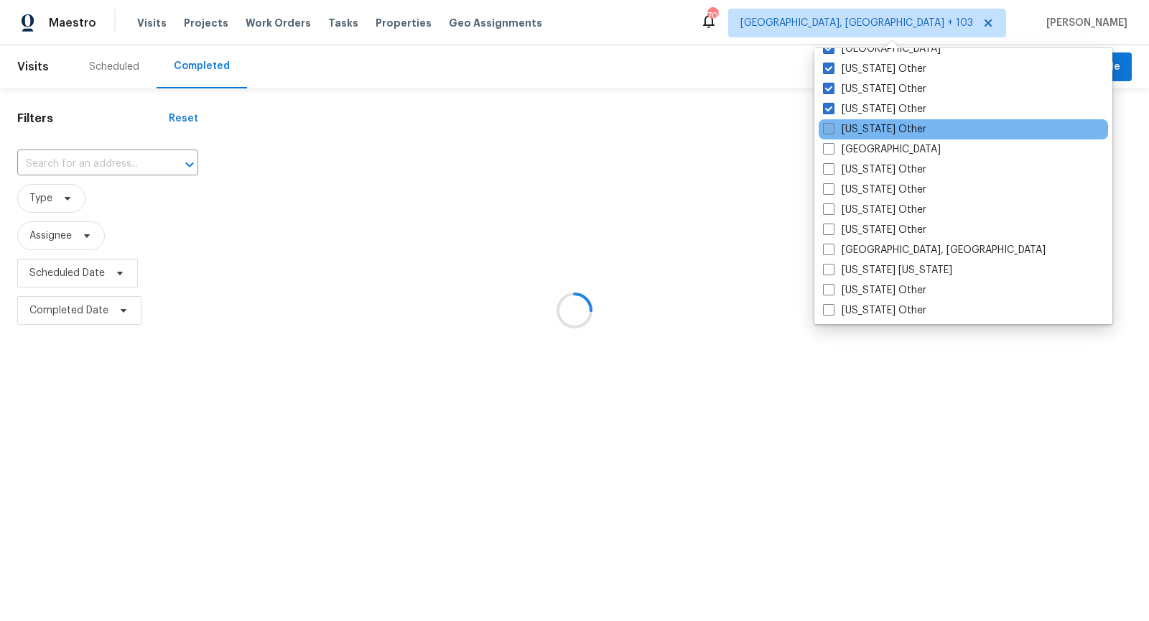
click at [862, 129] on label "Montana Other" at bounding box center [874, 129] width 103 height 14
click at [833, 129] on input "Montana Other" at bounding box center [827, 126] width 9 height 9
checkbox input "true"
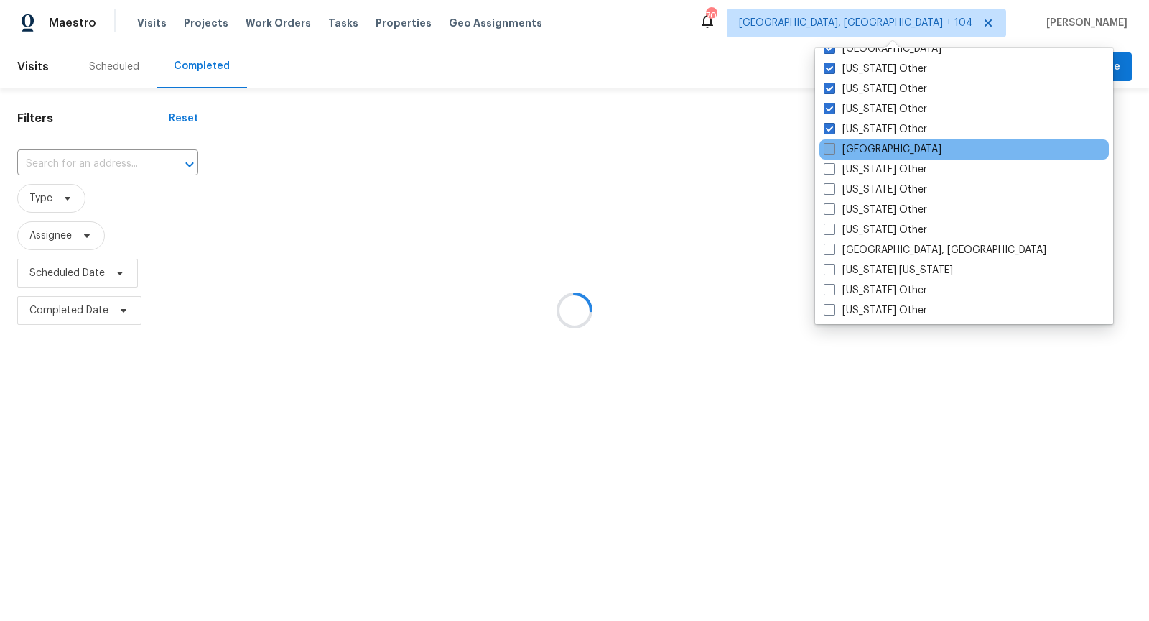
click at [863, 150] on label "Nashville" at bounding box center [883, 149] width 118 height 14
click at [833, 150] on input "Nashville" at bounding box center [828, 146] width 9 height 9
checkbox input "true"
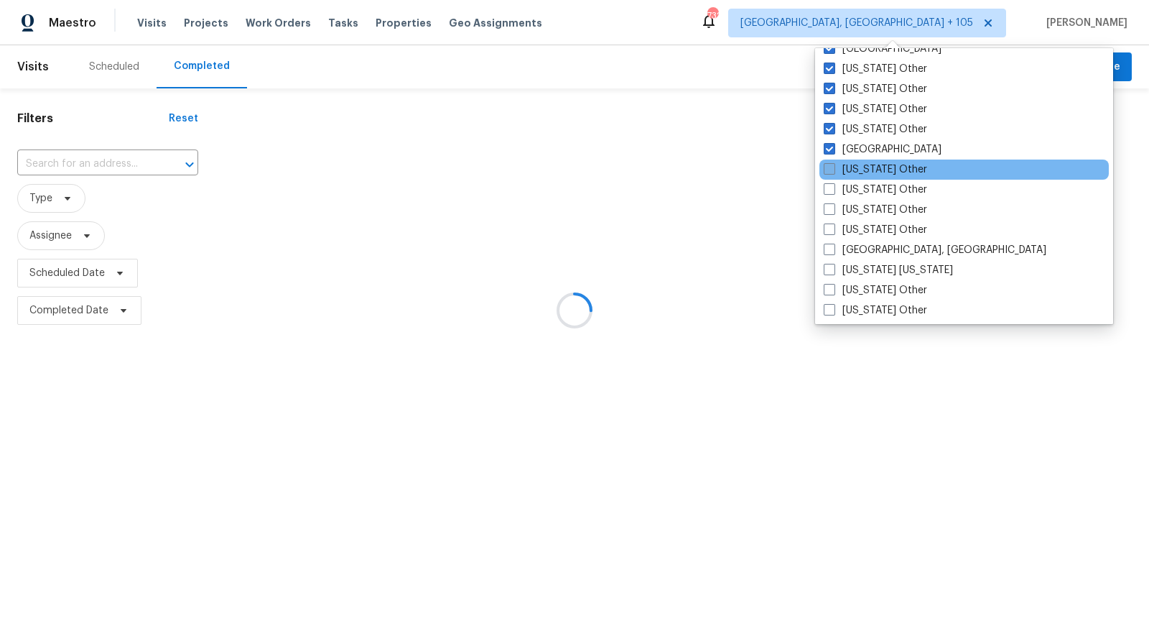
click at [865, 162] on label "Nebraska Other" at bounding box center [875, 169] width 103 height 14
click at [833, 162] on input "Nebraska Other" at bounding box center [828, 166] width 9 height 9
checkbox input "true"
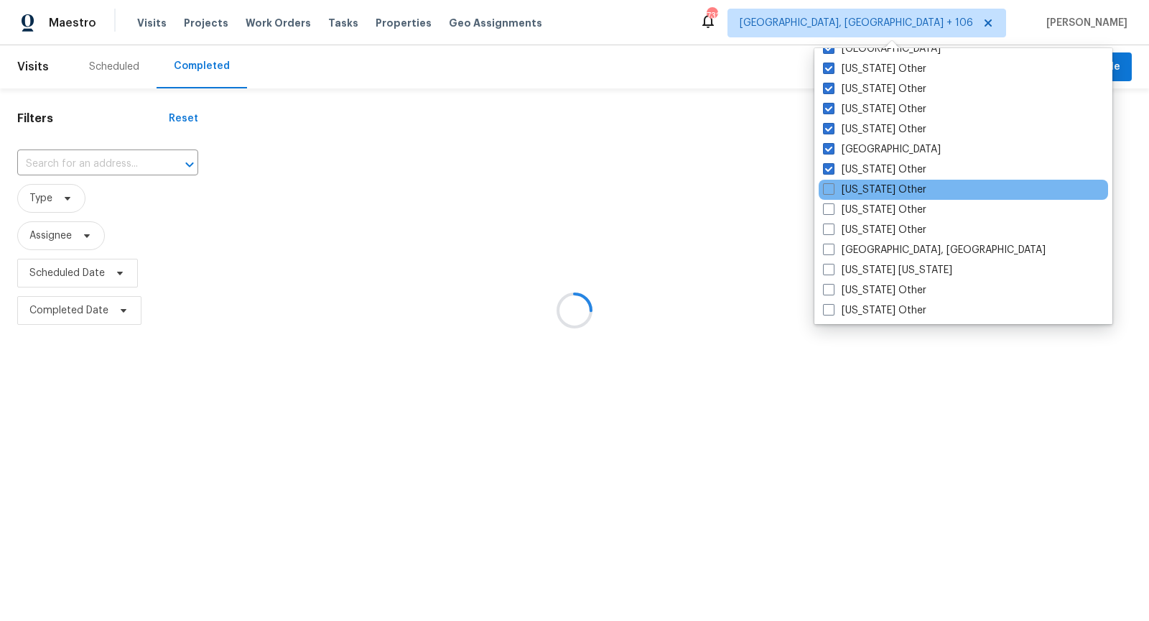
click at [866, 180] on div "Nevada Other" at bounding box center [963, 190] width 289 height 20
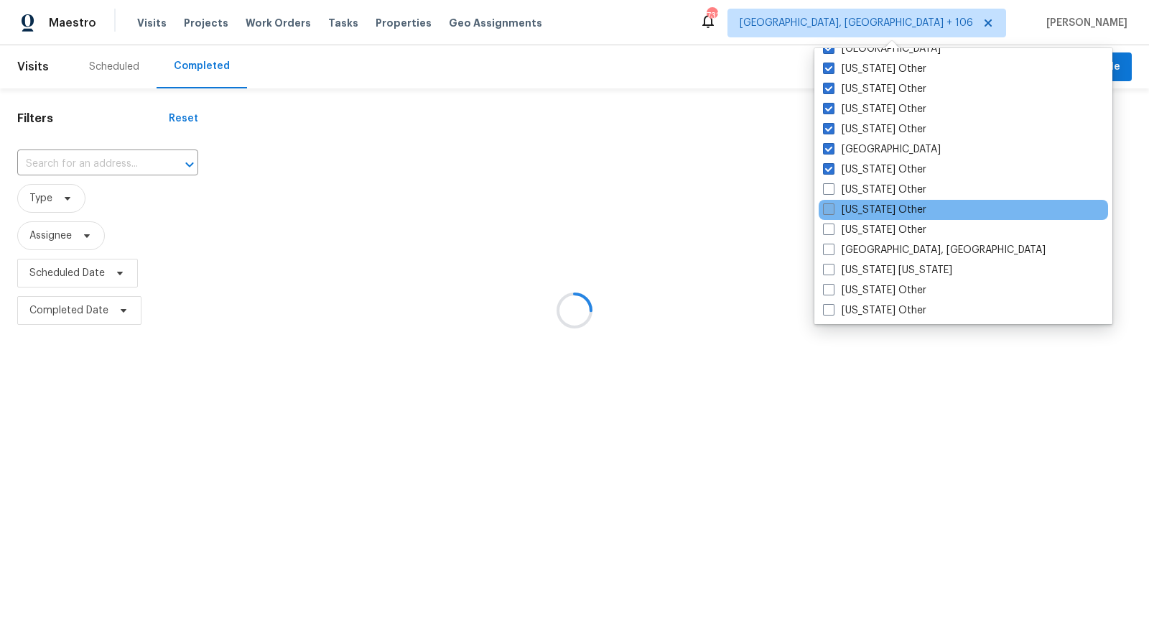
click at [873, 212] on label "New Hampshire Other" at bounding box center [874, 210] width 103 height 14
click at [833, 212] on input "New Hampshire Other" at bounding box center [827, 207] width 9 height 9
checkbox input "true"
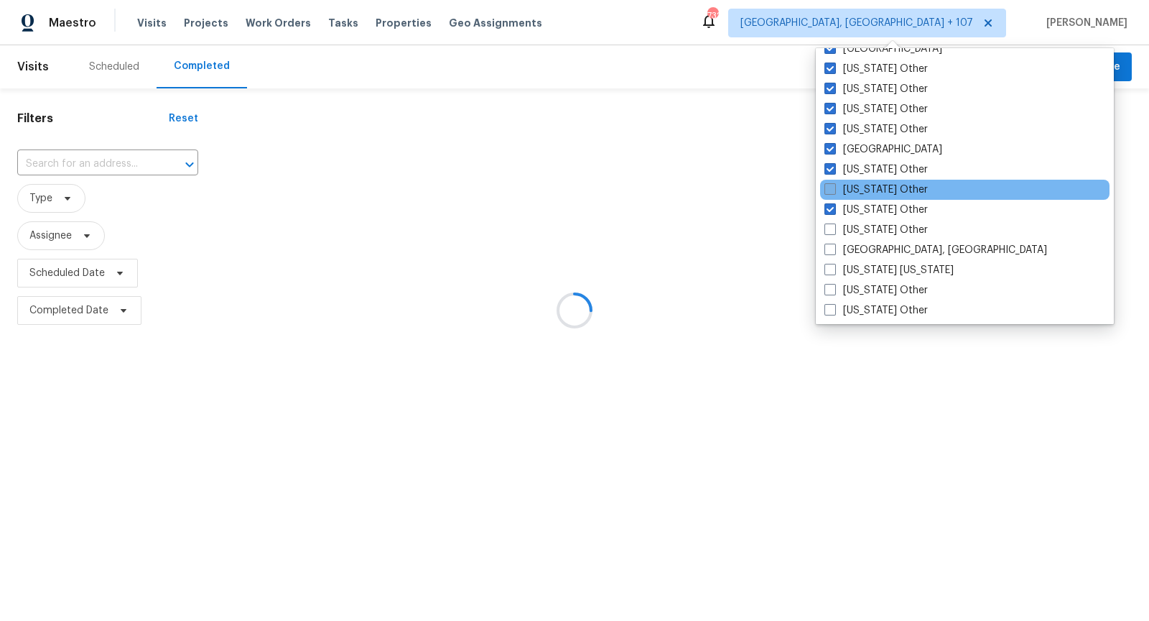
click at [838, 187] on label "Nevada Other" at bounding box center [876, 189] width 103 height 14
click at [834, 187] on input "Nevada Other" at bounding box center [829, 186] width 9 height 9
checkbox input "true"
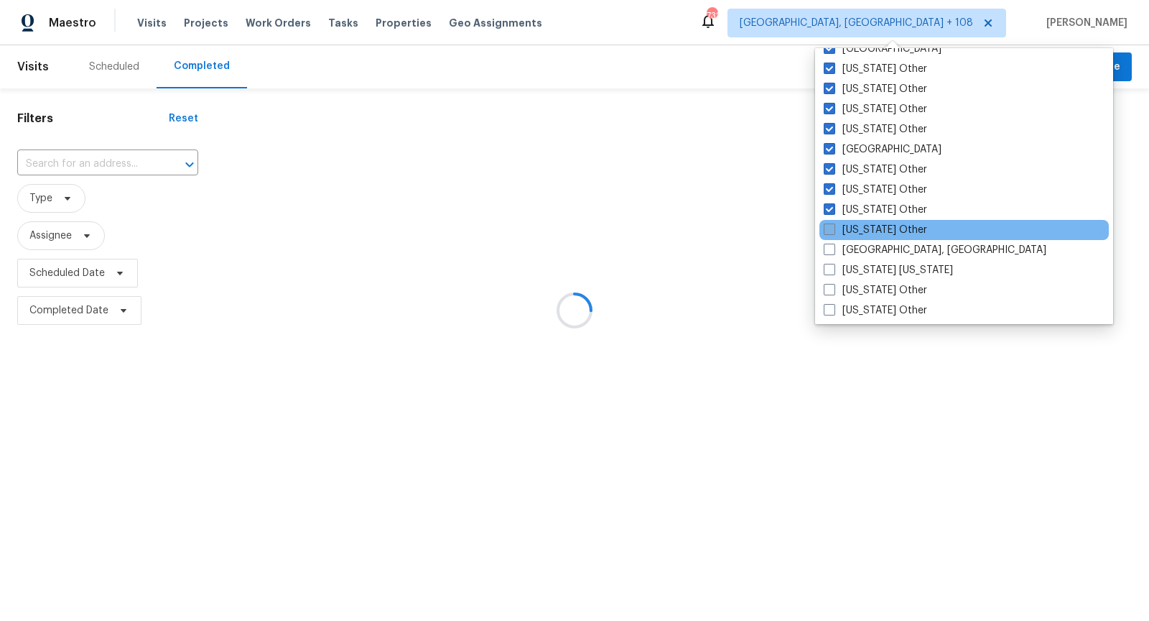
click at [877, 236] on label "New Mexico Other" at bounding box center [875, 230] width 103 height 14
click at [833, 232] on input "New Mexico Other" at bounding box center [828, 227] width 9 height 9
checkbox input "true"
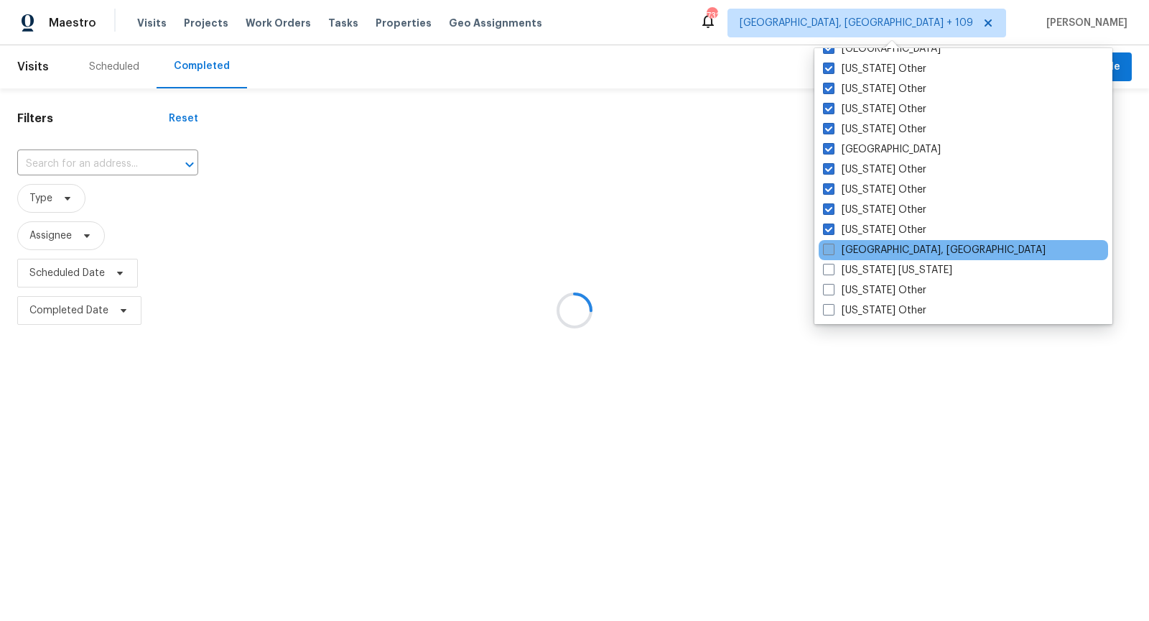
click at [877, 252] on label "New Orleans, LA" at bounding box center [934, 250] width 223 height 14
click at [833, 252] on input "New Orleans, LA" at bounding box center [827, 247] width 9 height 9
checkbox input "true"
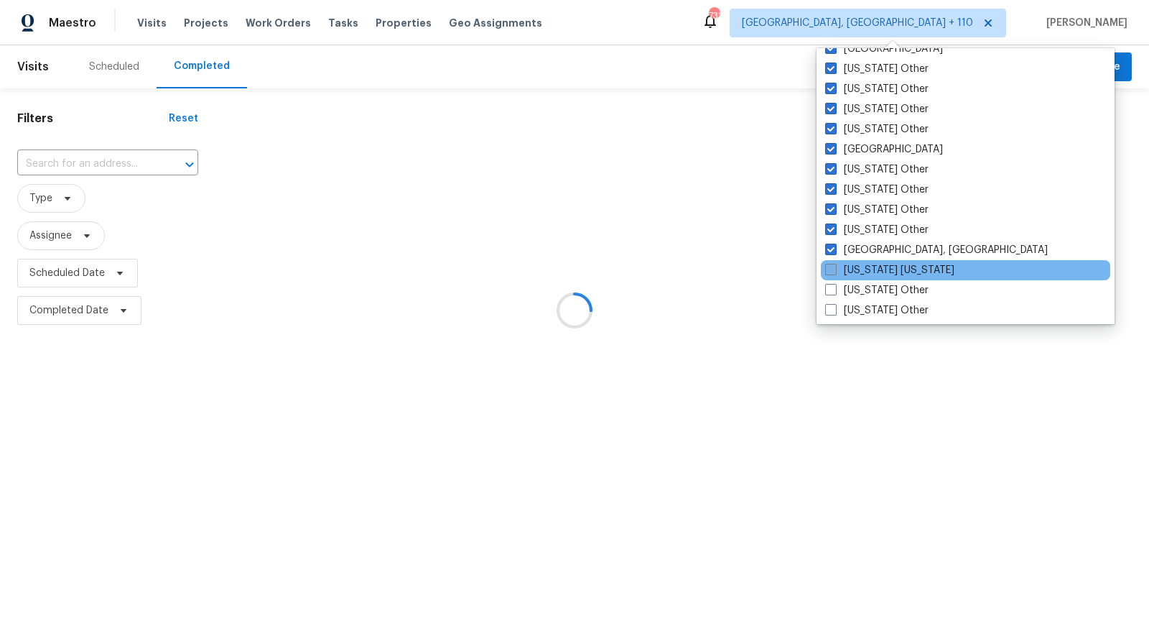
click at [874, 265] on label "New York New Jersey" at bounding box center [889, 270] width 129 height 14
click at [835, 265] on input "New York New Jersey" at bounding box center [829, 267] width 9 height 9
checkbox input "true"
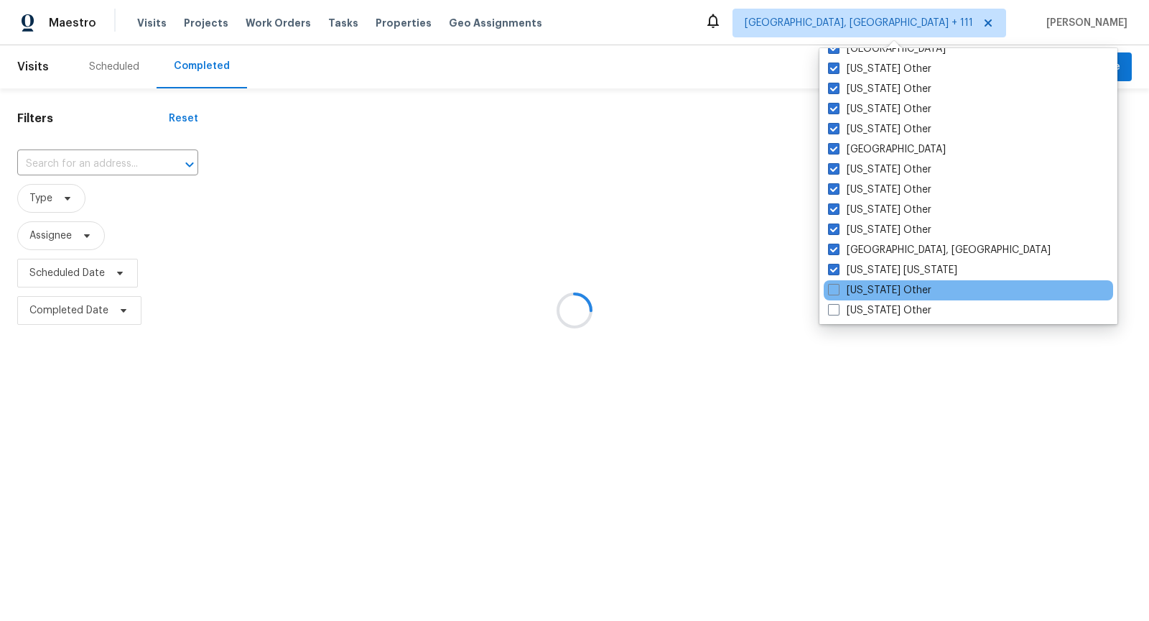
click at [871, 281] on div "New York Other" at bounding box center [968, 290] width 289 height 20
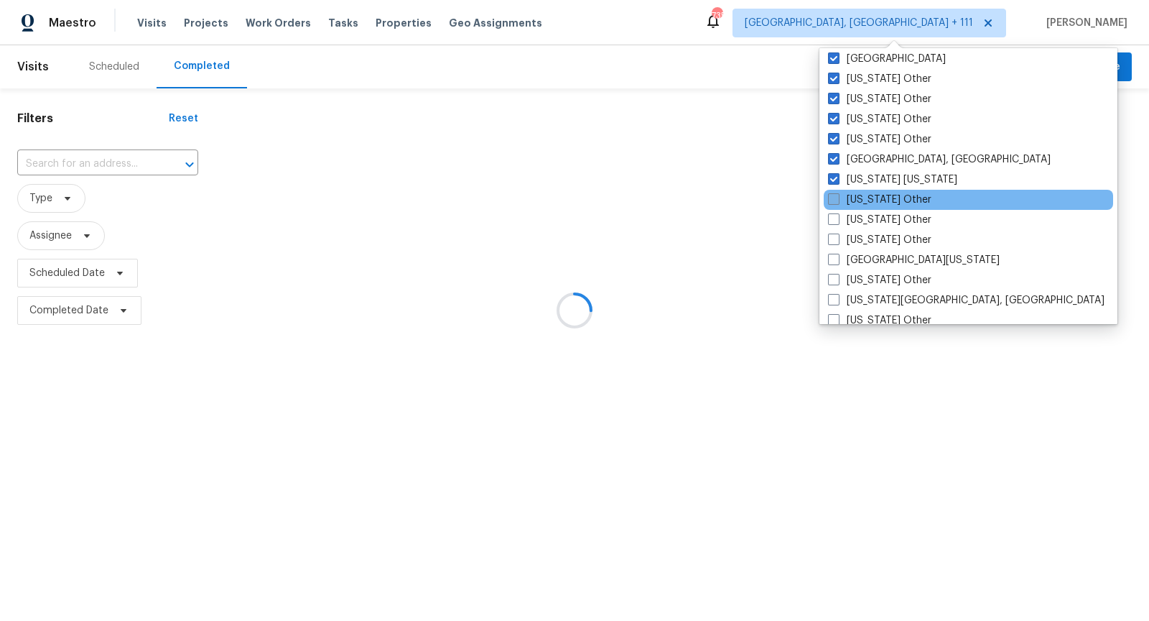
click at [828, 199] on span at bounding box center [833, 198] width 11 height 11
click at [828, 199] on input "New York Other" at bounding box center [832, 197] width 9 height 9
checkbox input "true"
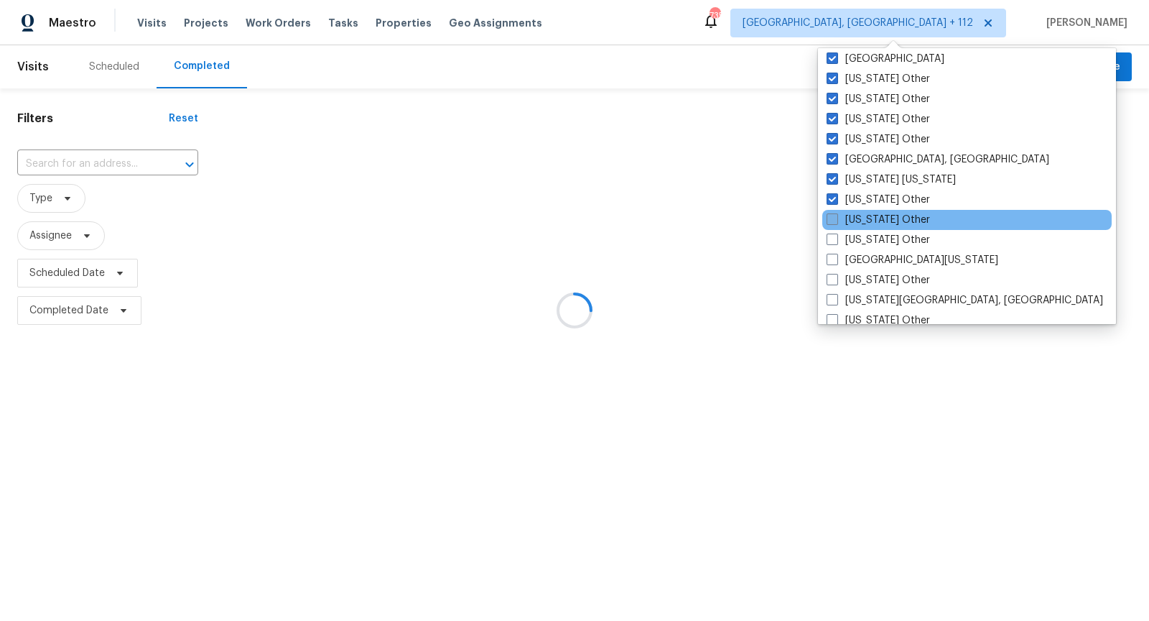
click at [832, 224] on label "North Carolina Other" at bounding box center [878, 220] width 103 height 14
click at [832, 222] on input "North Carolina Other" at bounding box center [831, 217] width 9 height 9
checkbox input "true"
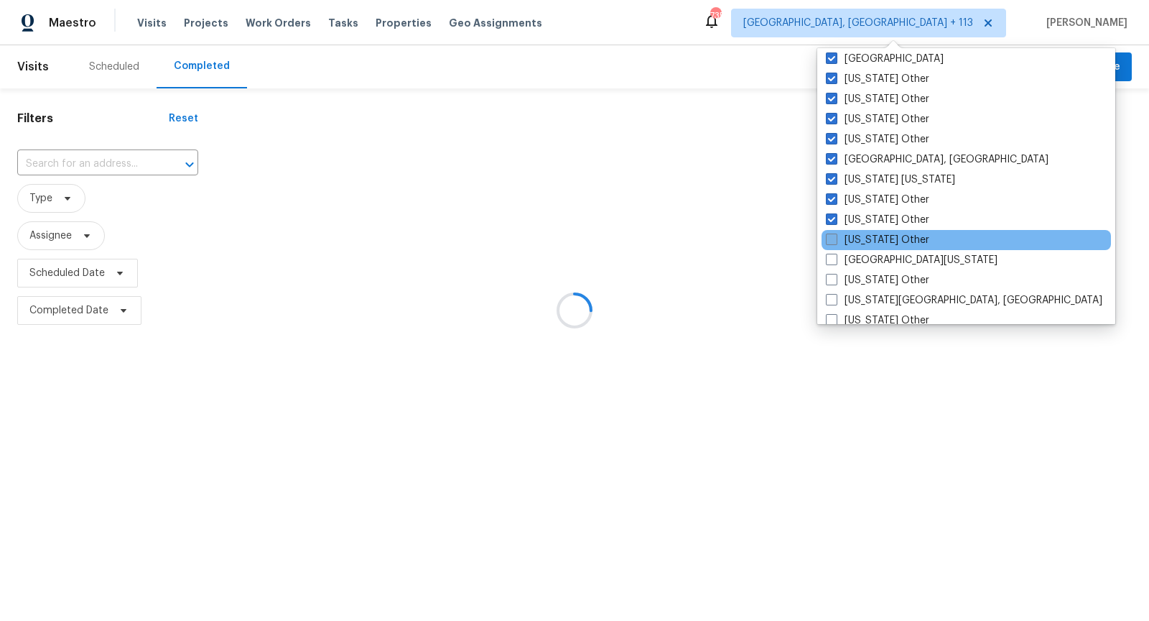
click at [833, 238] on span at bounding box center [831, 238] width 11 height 11
click at [833, 238] on input "North Dakota Other" at bounding box center [830, 237] width 9 height 9
checkbox input "true"
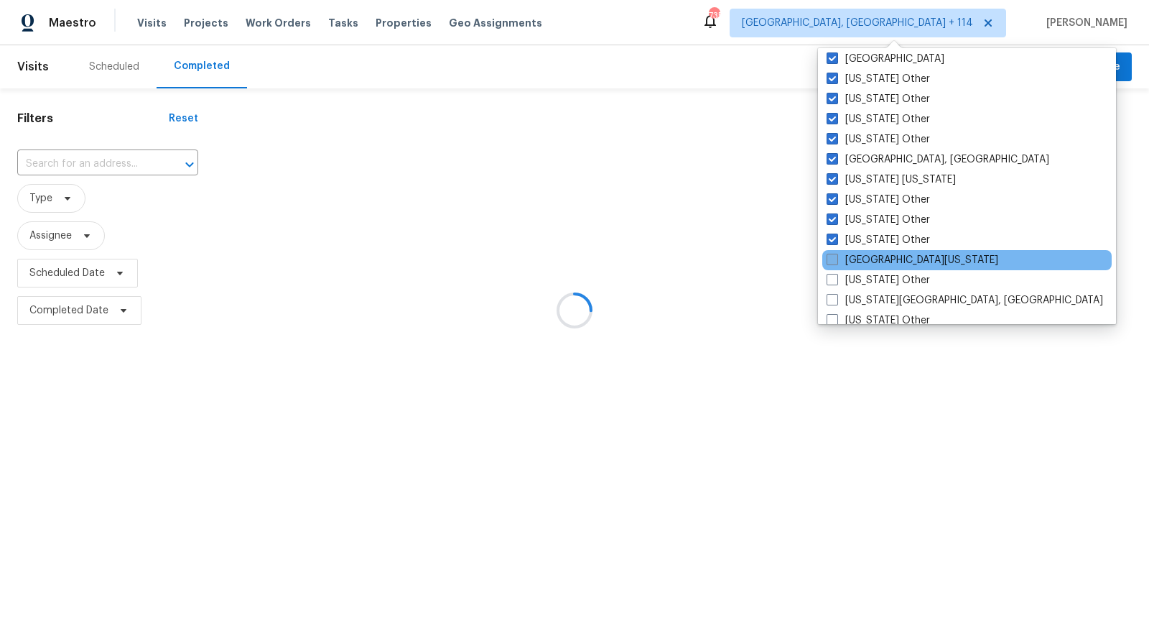
click at [833, 258] on span at bounding box center [832, 259] width 11 height 11
click at [833, 258] on input "Northern Colorado" at bounding box center [831, 257] width 9 height 9
checkbox input "true"
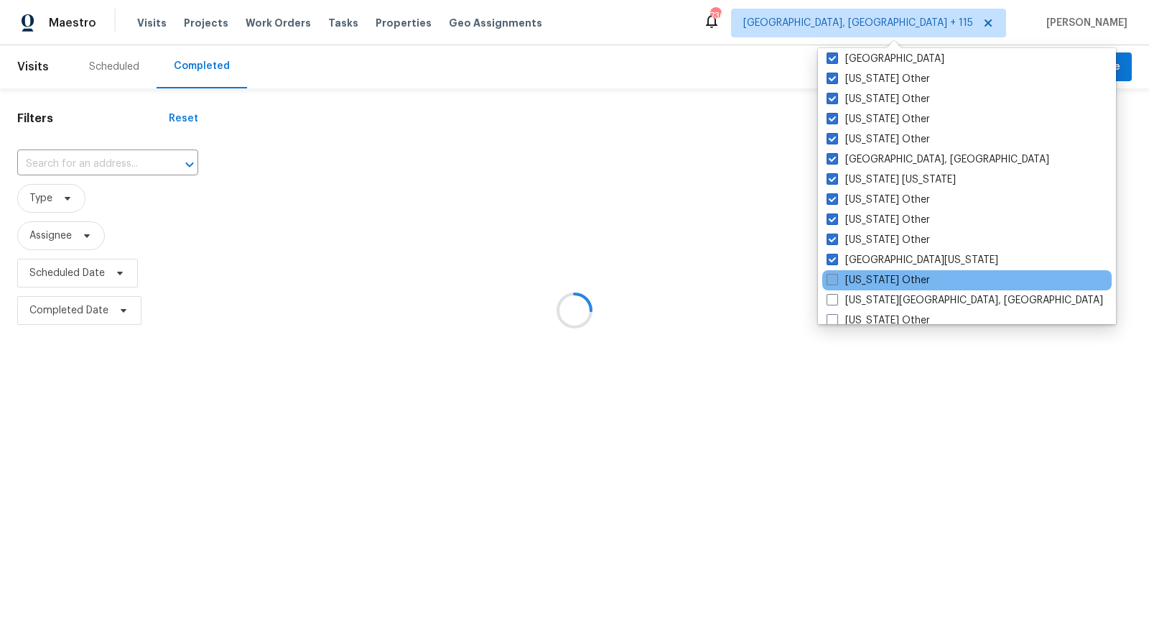
click at [832, 284] on label "Ohio Other" at bounding box center [878, 280] width 103 height 14
click at [832, 282] on input "Ohio Other" at bounding box center [831, 277] width 9 height 9
checkbox input "true"
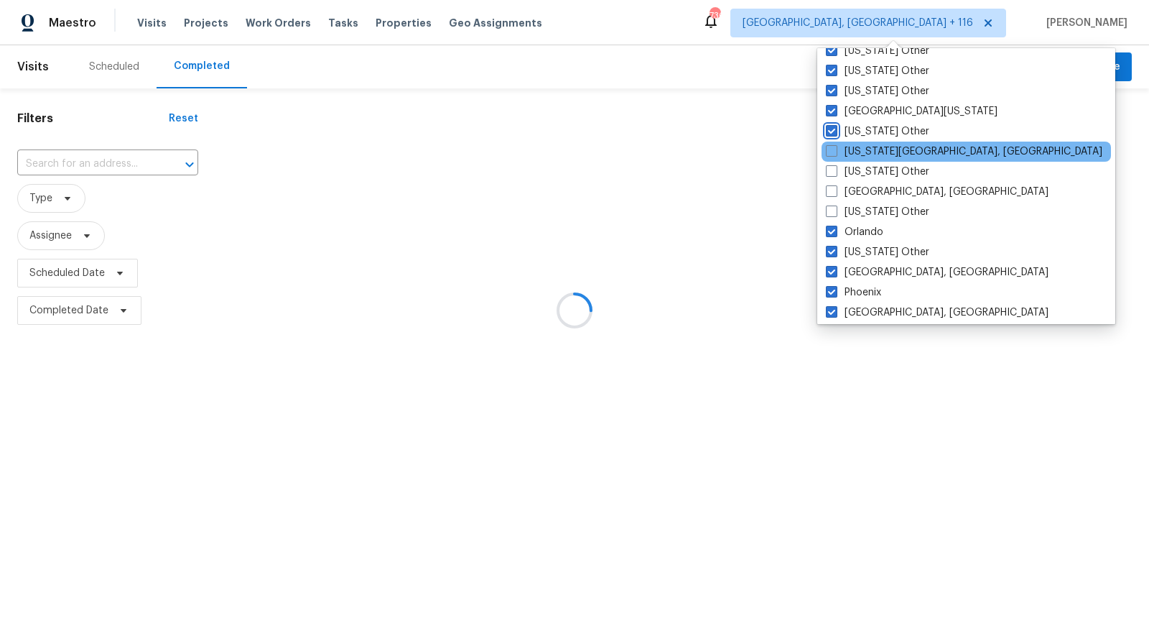
scroll to position [1496, 0]
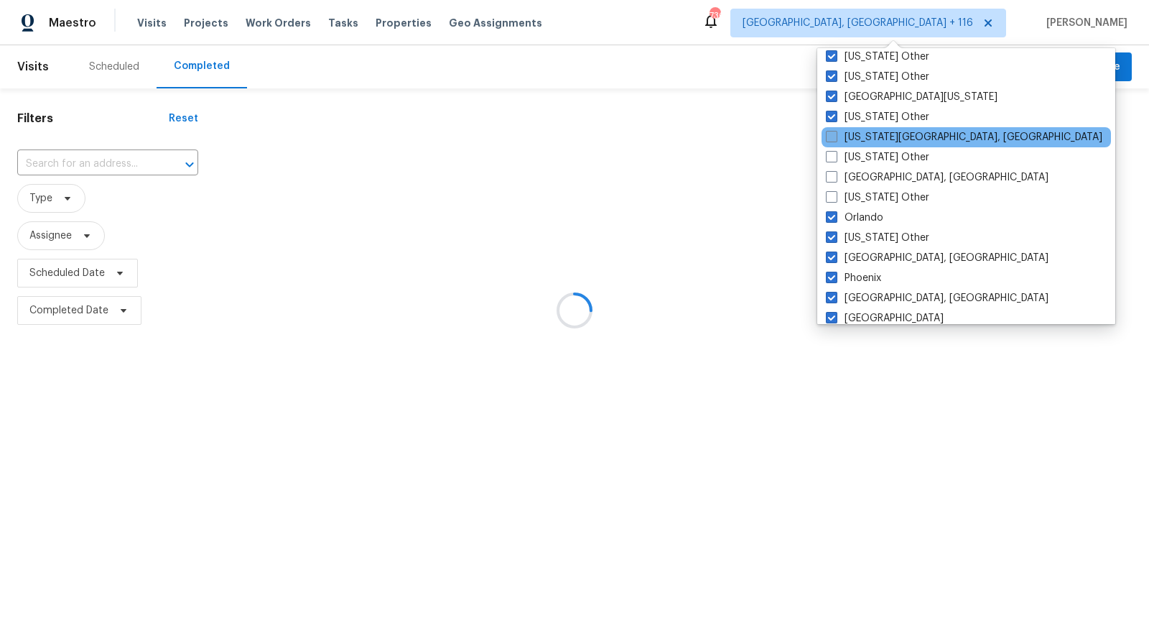
click at [826, 136] on span at bounding box center [831, 136] width 11 height 11
click at [826, 136] on input "Oklahoma City, OK" at bounding box center [830, 134] width 9 height 9
checkbox input "true"
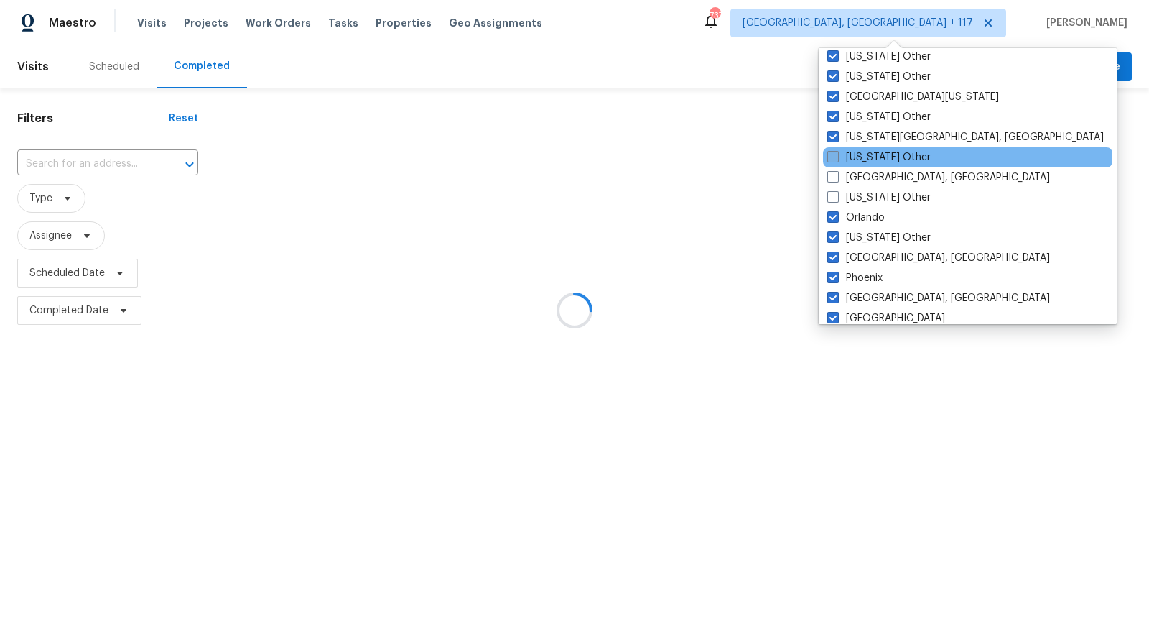
click at [829, 157] on span at bounding box center [833, 156] width 11 height 11
click at [829, 157] on input "Oklahoma Other" at bounding box center [832, 154] width 9 height 9
checkbox input "true"
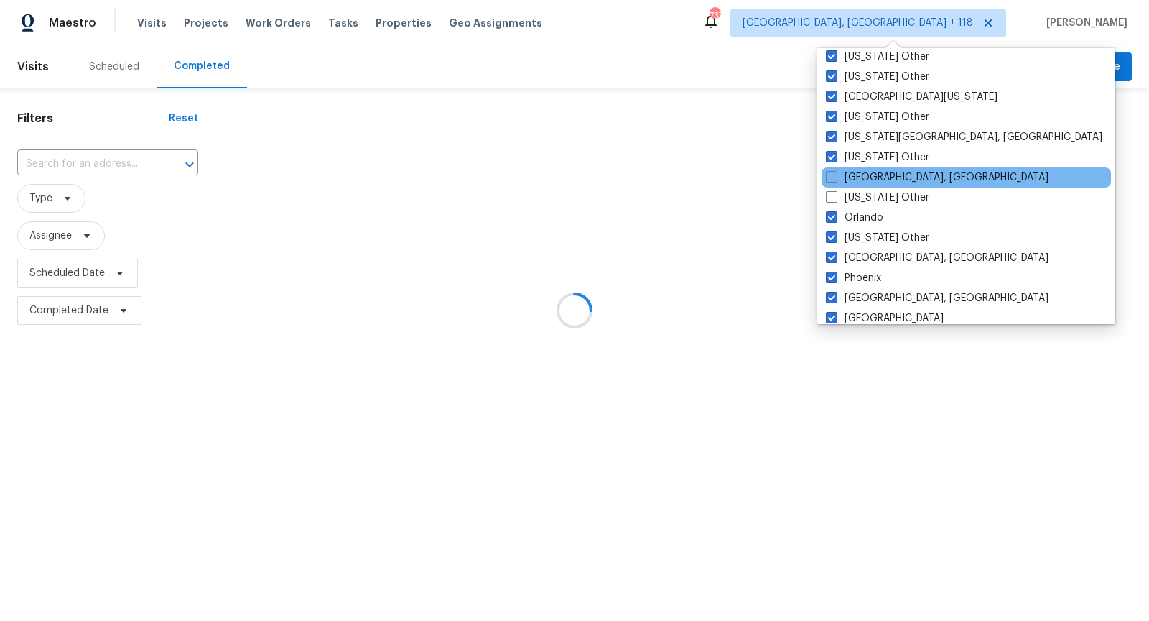
click at [829, 167] on div "Omaha, NE" at bounding box center [966, 177] width 289 height 20
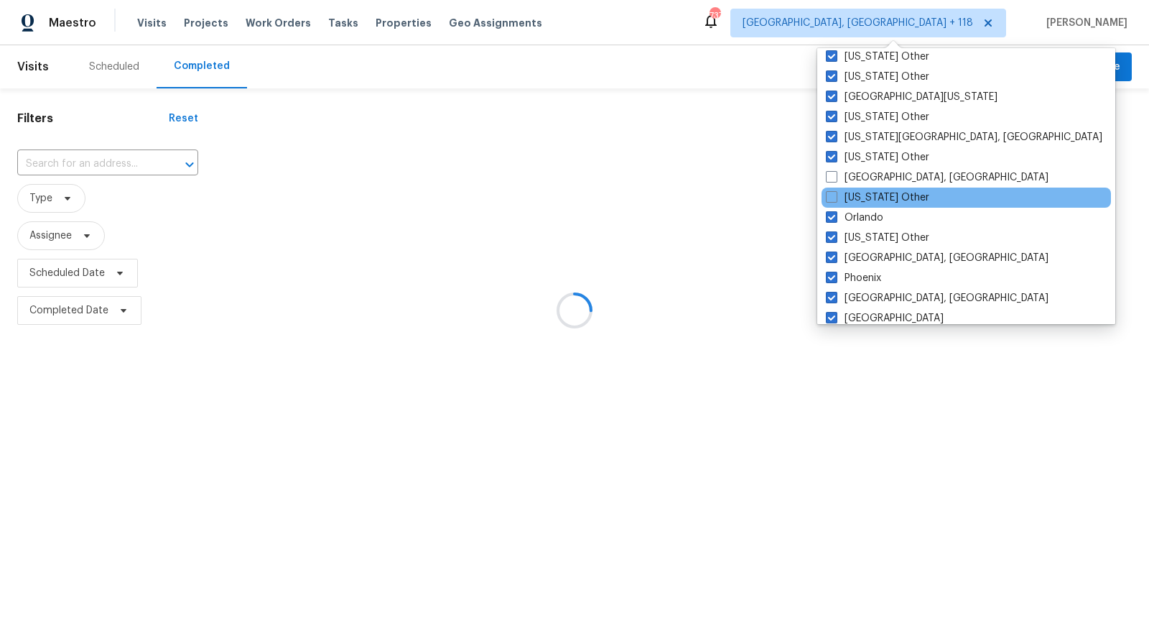
click at [829, 187] on div "Oregon Other" at bounding box center [966, 197] width 289 height 20
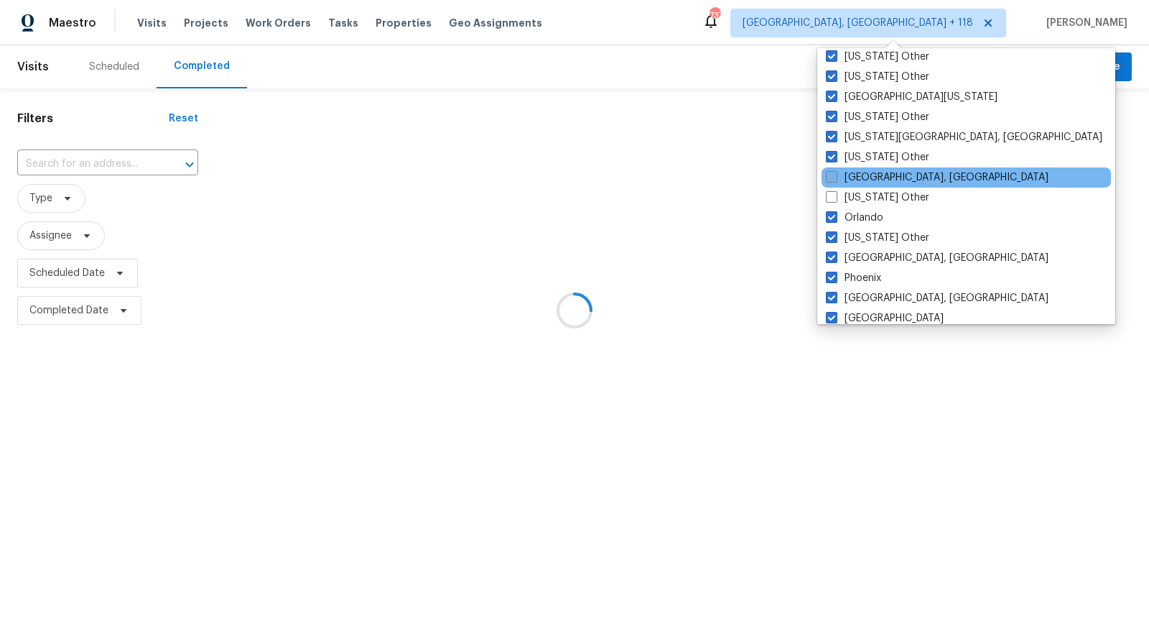
click at [828, 172] on span at bounding box center [831, 176] width 11 height 11
click at [828, 172] on input "Omaha, NE" at bounding box center [830, 174] width 9 height 9
checkbox input "true"
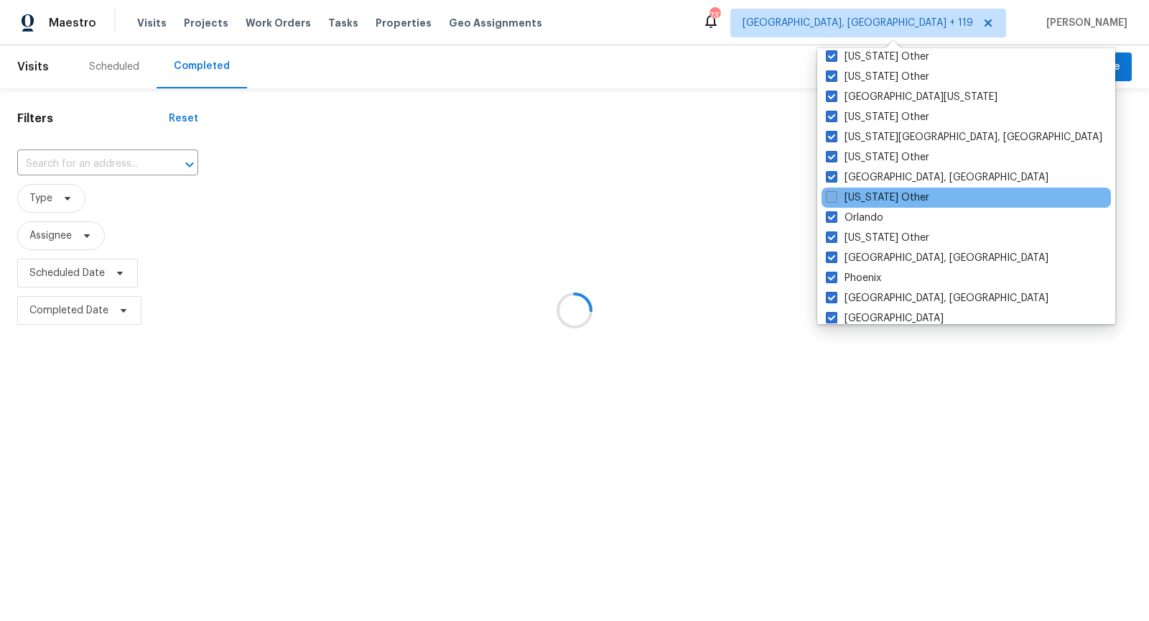
click at [839, 195] on label "Oregon Other" at bounding box center [877, 197] width 103 height 14
click at [835, 195] on input "Oregon Other" at bounding box center [830, 194] width 9 height 9
checkbox input "true"
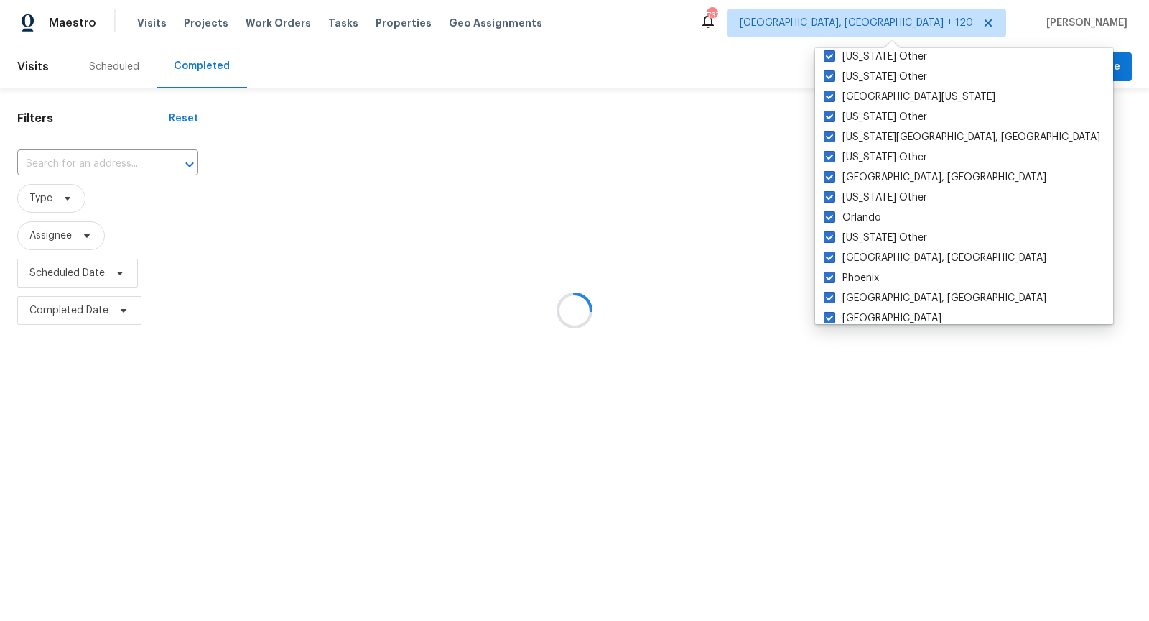
click at [717, 198] on div at bounding box center [574, 310] width 1149 height 621
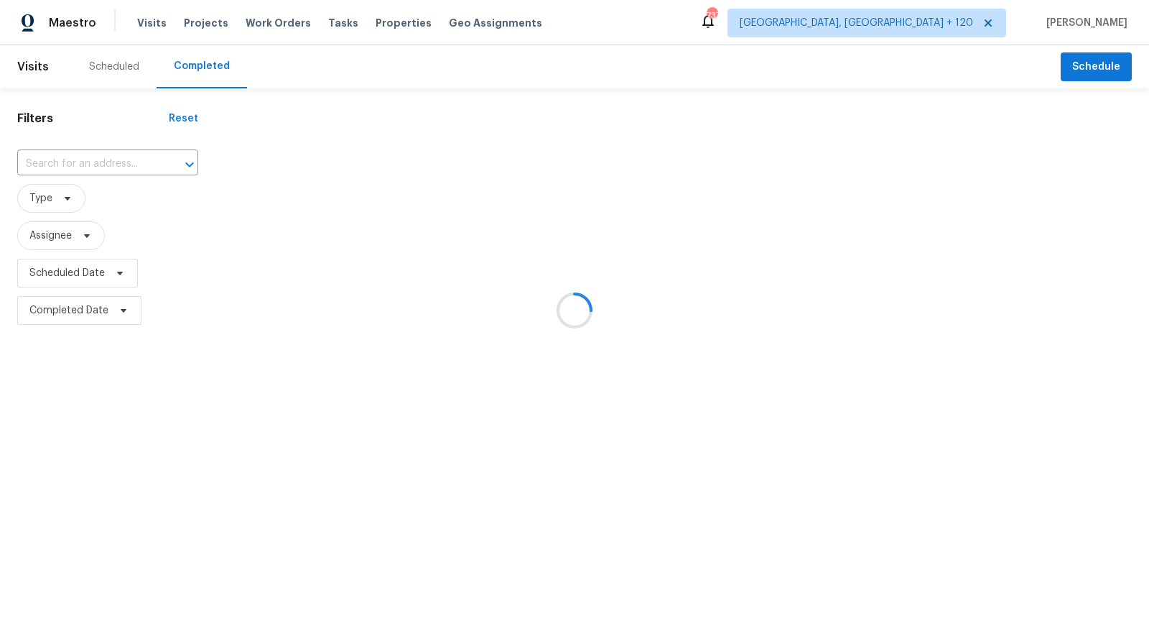
click at [87, 158] on div at bounding box center [574, 310] width 1149 height 621
click at [54, 167] on div at bounding box center [574, 310] width 1149 height 621
click at [717, 19] on div "737" at bounding box center [712, 16] width 10 height 14
click at [49, 167] on div at bounding box center [574, 310] width 1149 height 621
click at [186, 160] on div at bounding box center [574, 310] width 1149 height 621
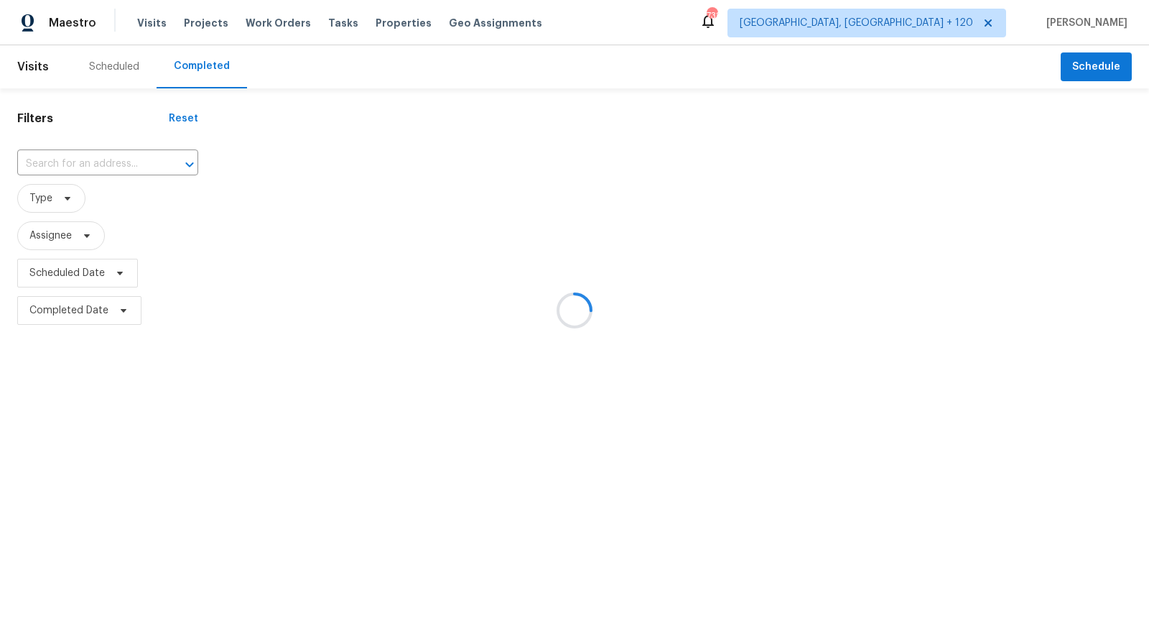
click at [99, 65] on div at bounding box center [574, 310] width 1149 height 621
click at [717, 21] on div "738" at bounding box center [712, 16] width 10 height 14
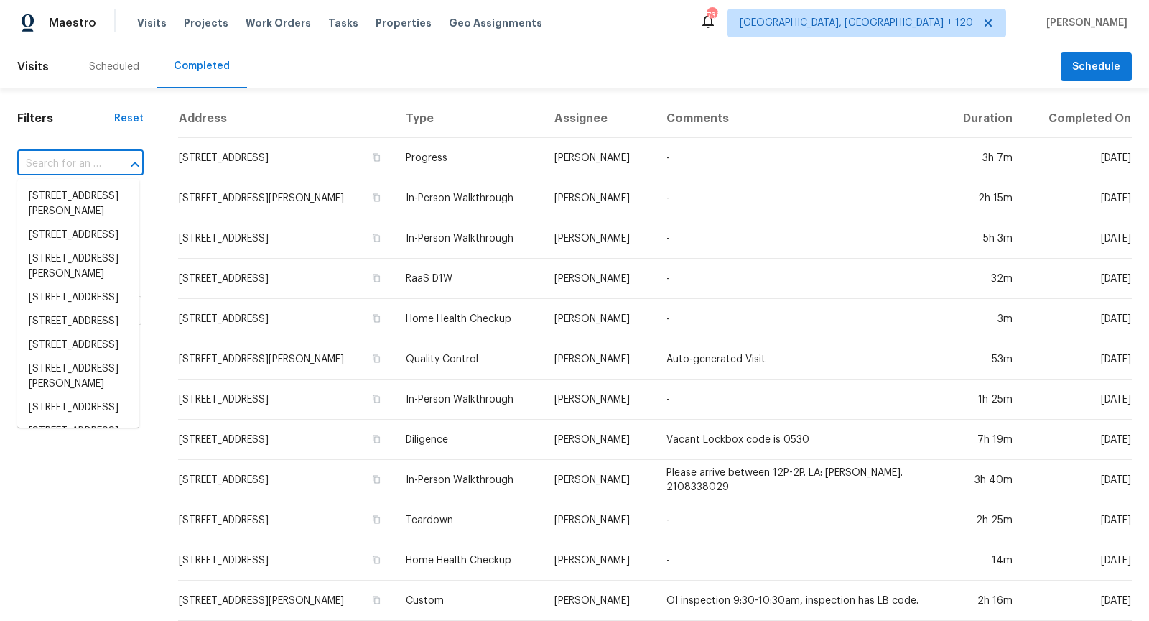
click at [45, 162] on input "text" at bounding box center [60, 164] width 86 height 22
paste input "23419 W Hopi St, Buckeye, AZ 85326"
type input "23419 W Hopi St, Buckeye, AZ 85326"
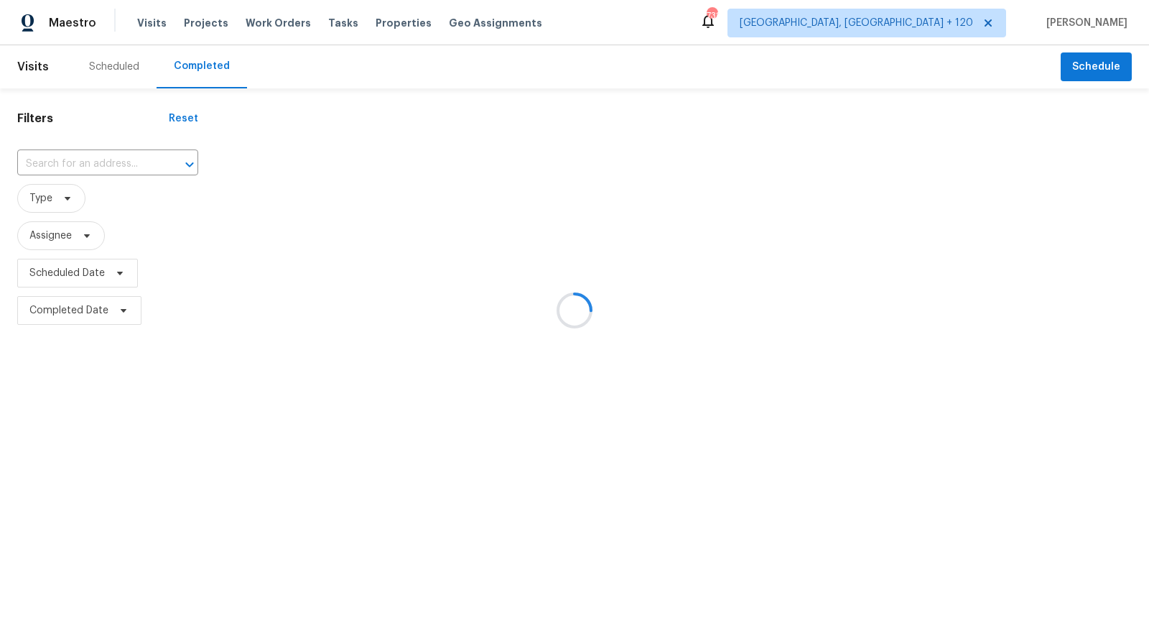
click at [107, 68] on div at bounding box center [574, 310] width 1149 height 621
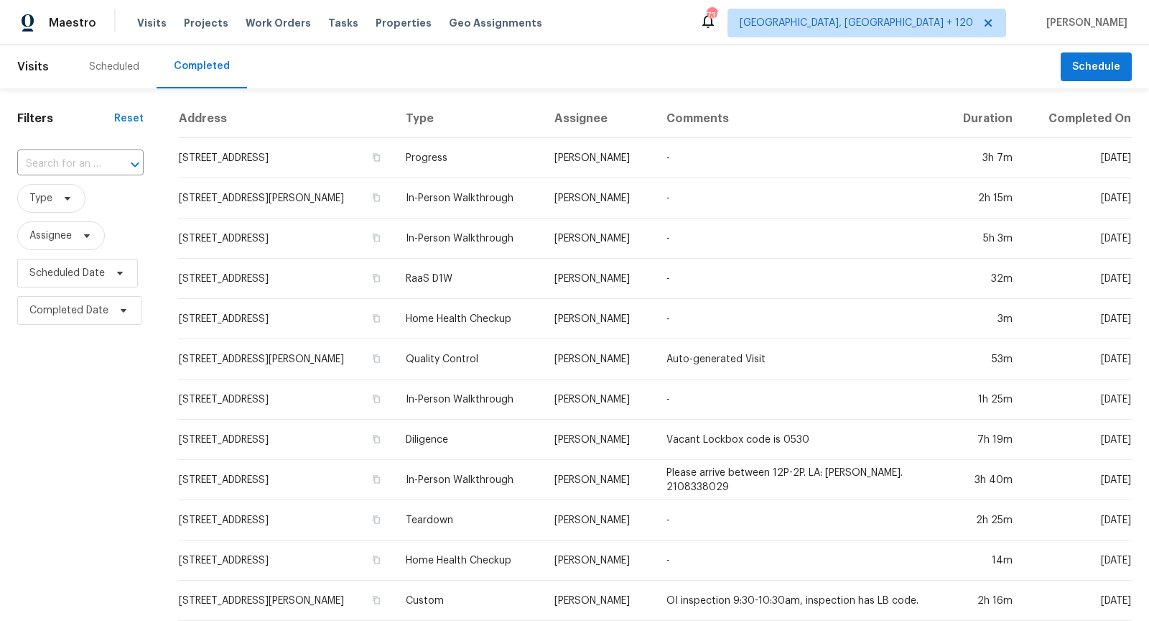
click at [114, 64] on div "Scheduled" at bounding box center [114, 67] width 50 height 14
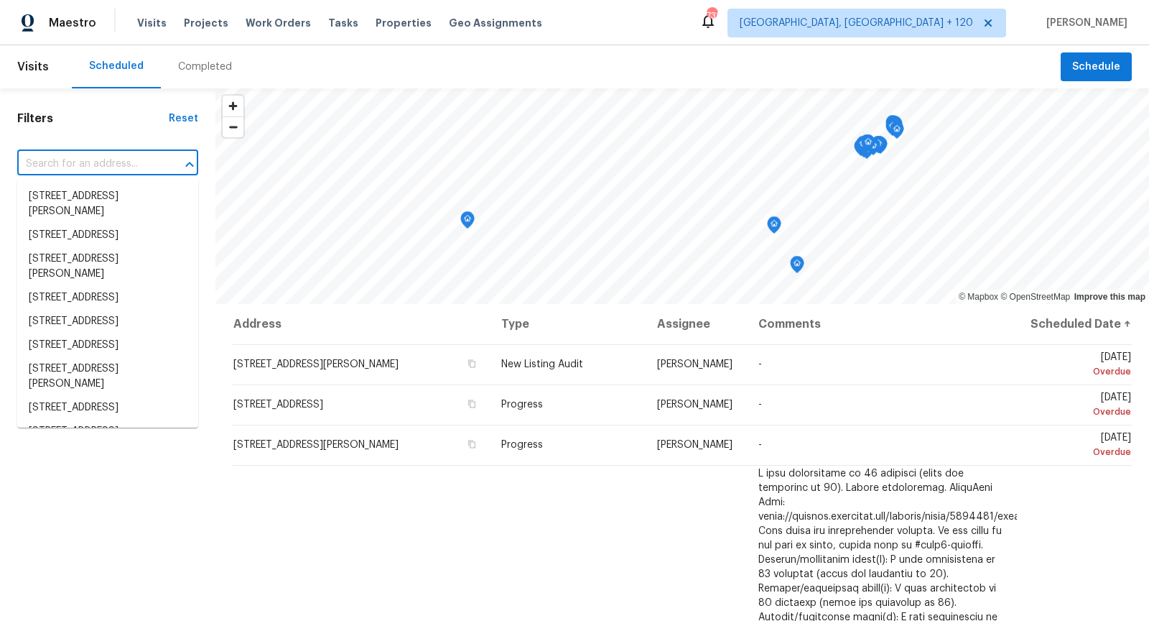
click at [67, 170] on input "text" at bounding box center [87, 164] width 141 height 22
paste input "[STREET_ADDRESS]"
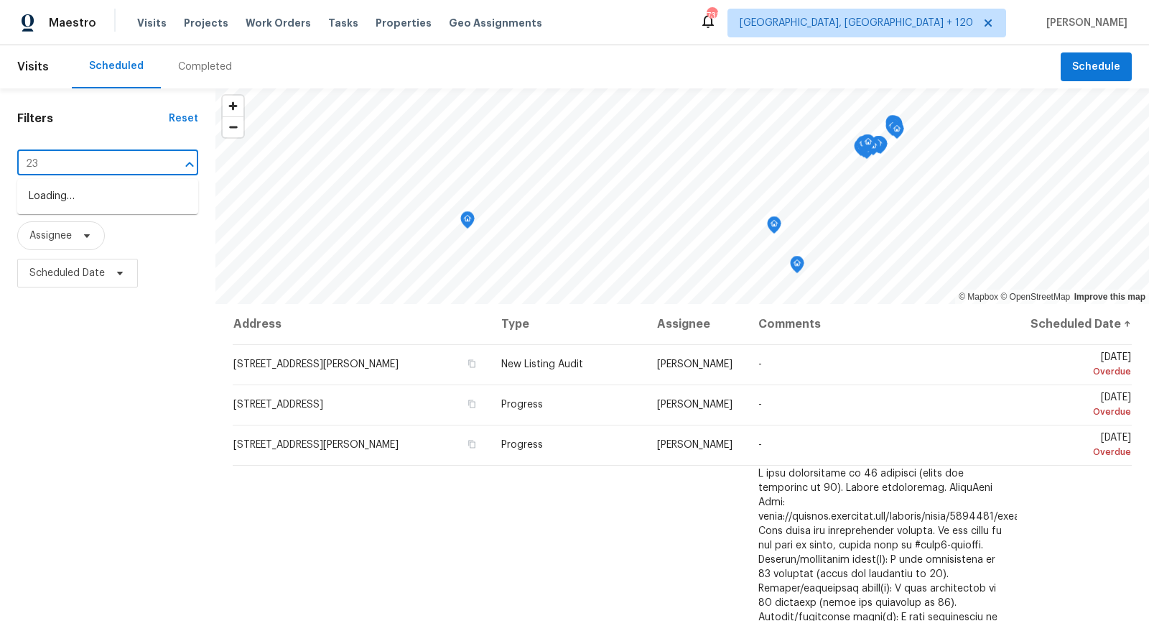
type input "2"
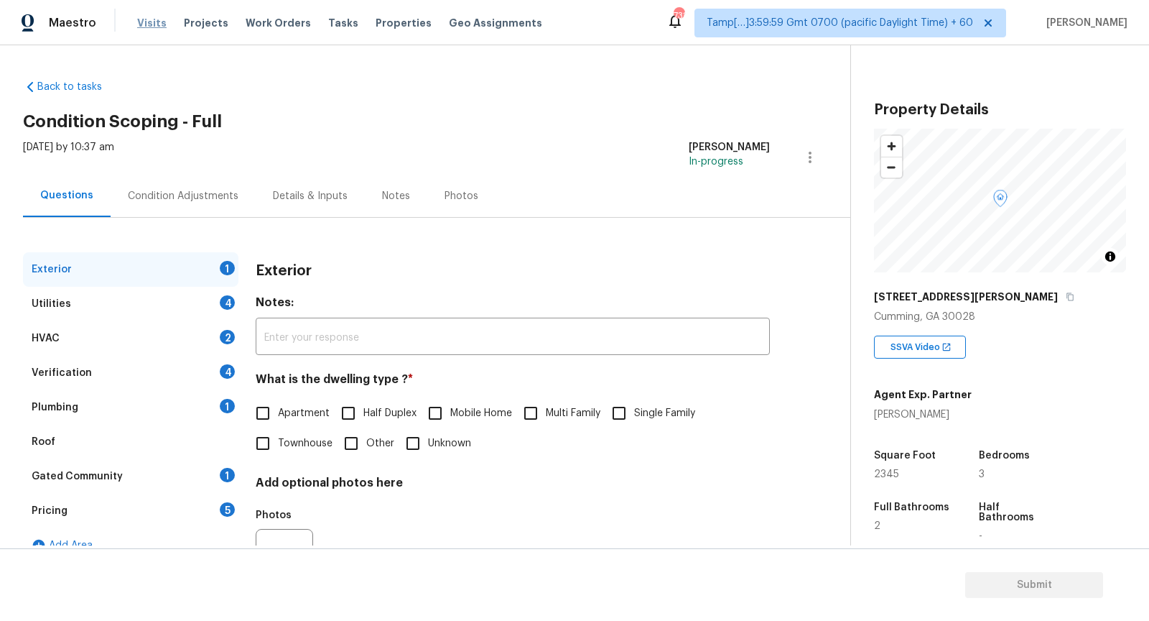
click at [147, 20] on span "Visits" at bounding box center [151, 23] width 29 height 14
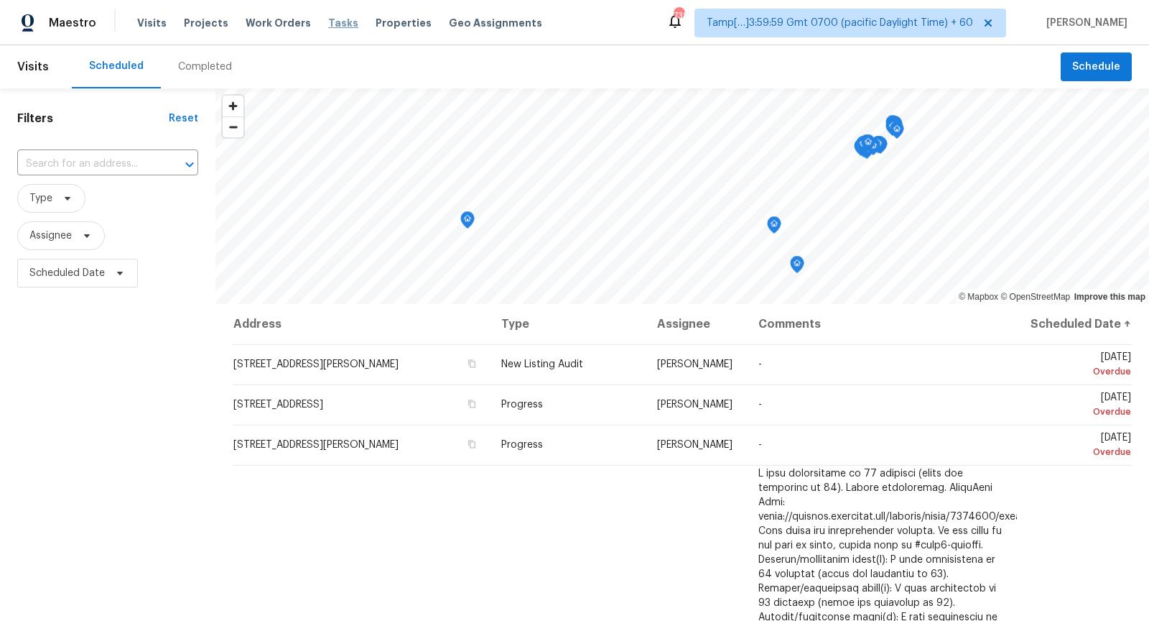
click at [328, 23] on span "Tasks" at bounding box center [343, 23] width 30 height 10
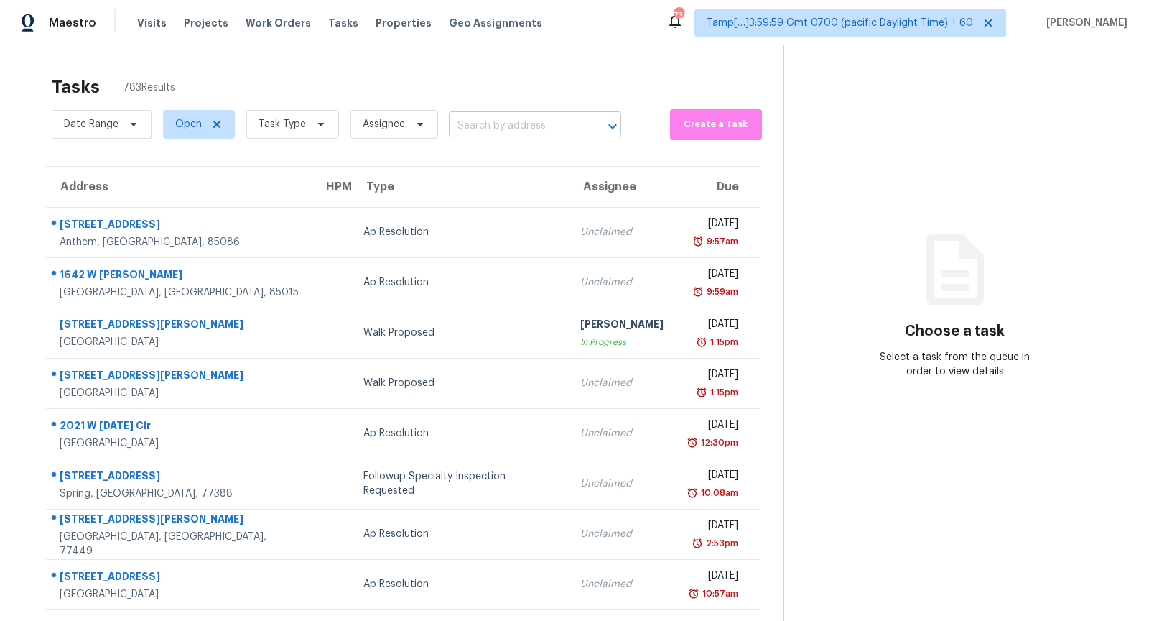
click at [503, 126] on input "text" at bounding box center [515, 126] width 132 height 22
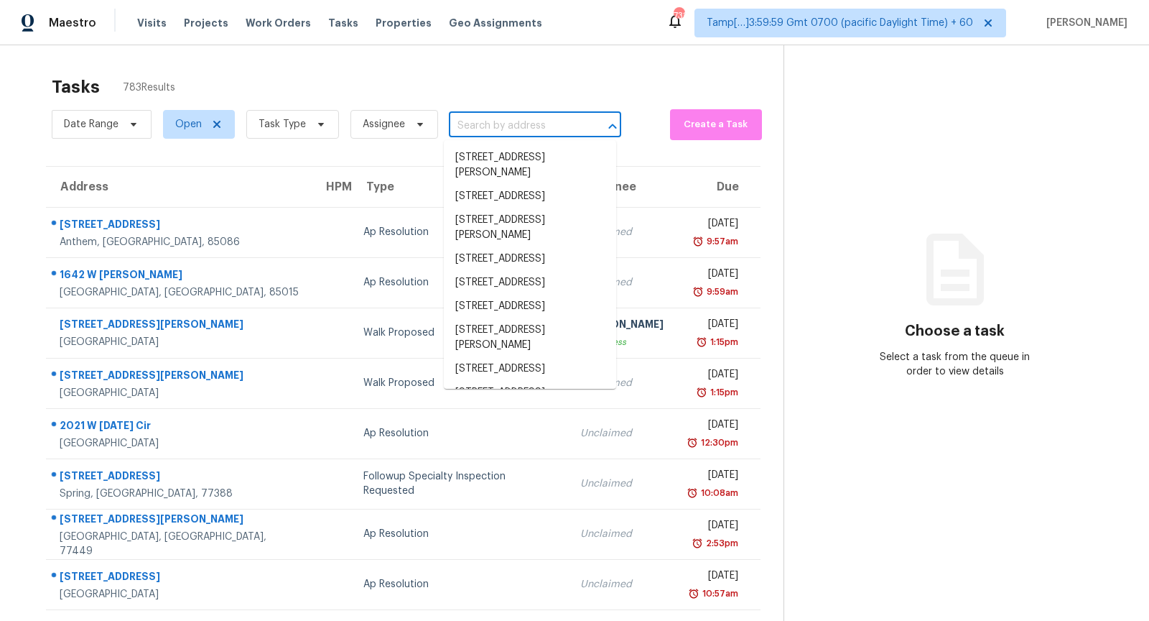
paste input "[STREET_ADDRESS]"
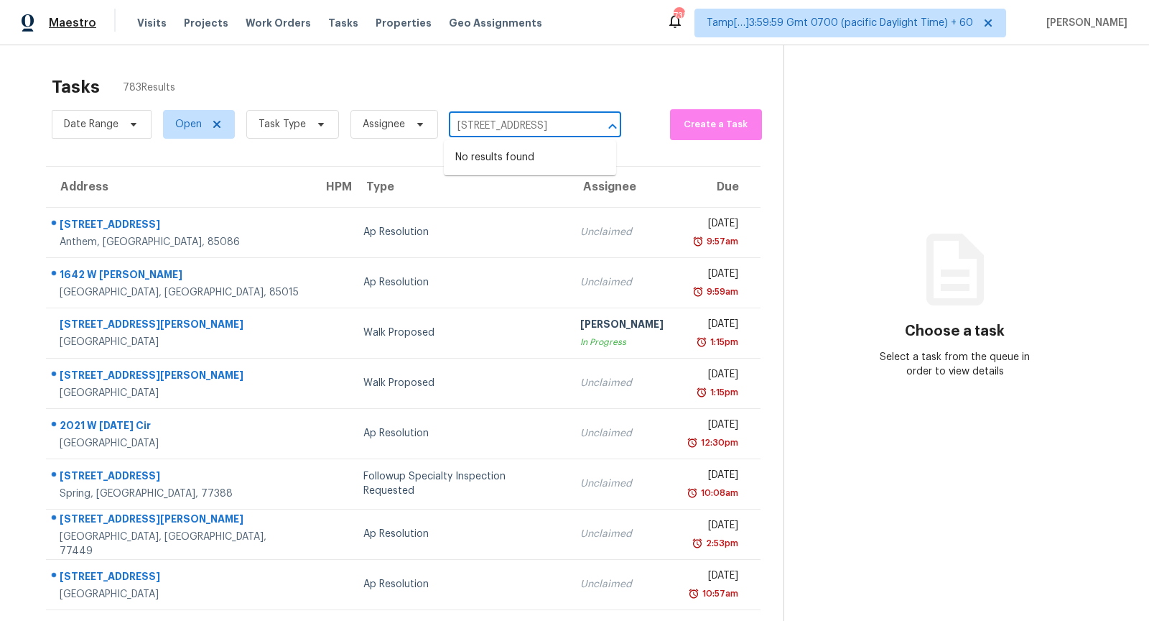
type input "[STREET_ADDRESS]"
click at [77, 25] on span "Maestro" at bounding box center [72, 23] width 47 height 14
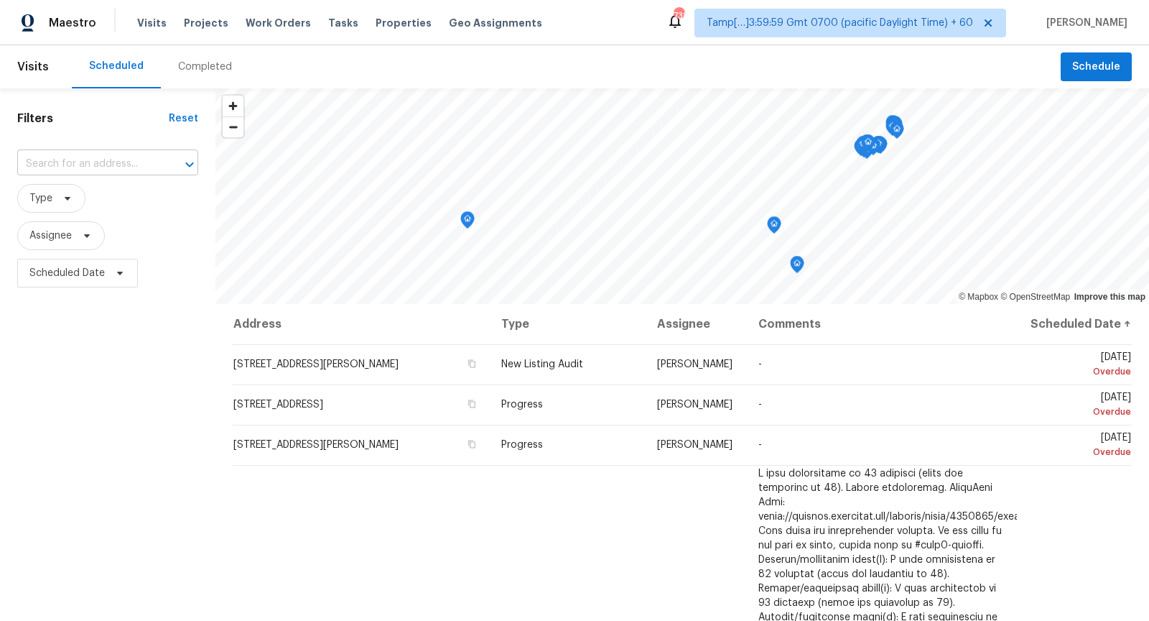
click at [103, 163] on input "text" at bounding box center [87, 164] width 141 height 22
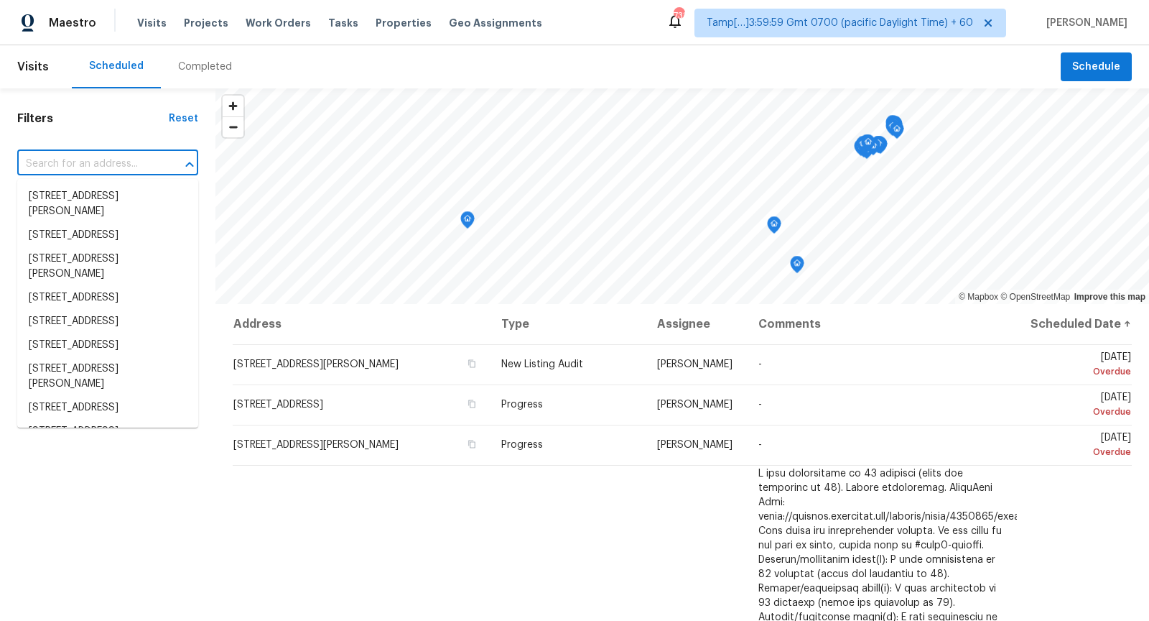
paste input "[STREET_ADDRESS]"
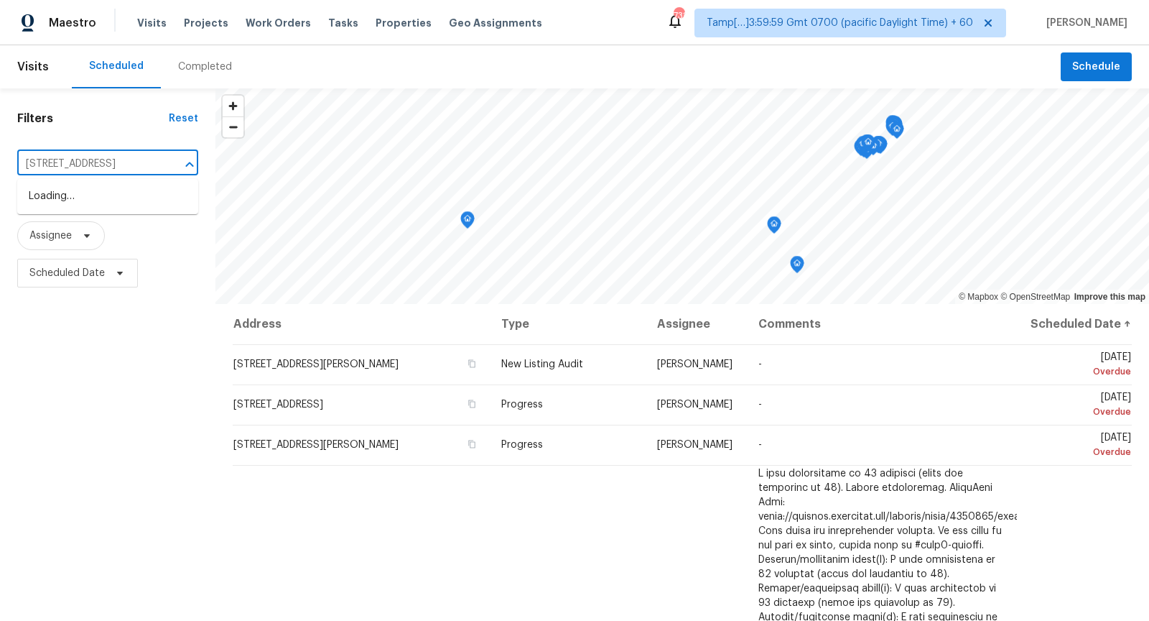
type input "[STREET_ADDRESS]"
click at [193, 73] on div "Completed" at bounding box center [205, 67] width 54 height 14
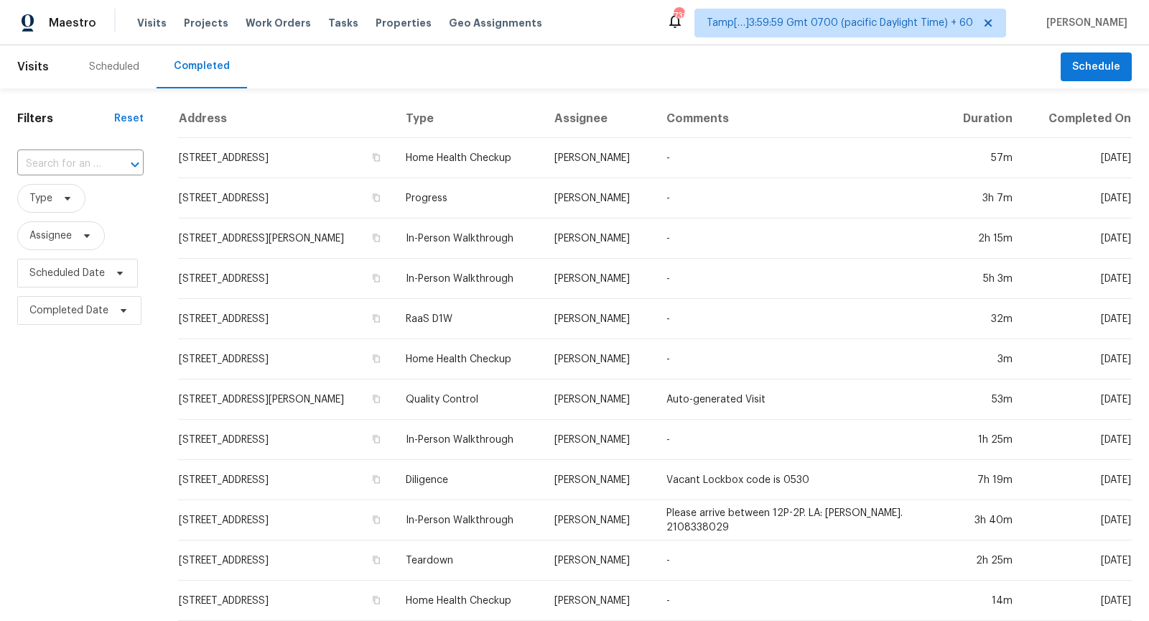
click at [92, 165] on input "text" at bounding box center [60, 164] width 86 height 22
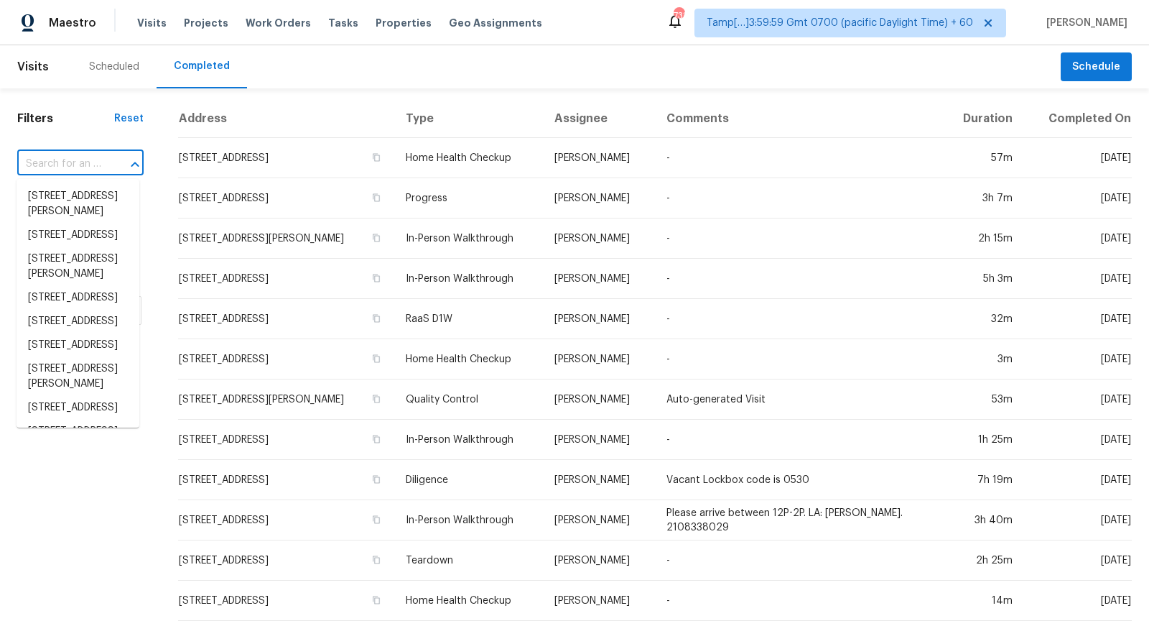
paste input "[STREET_ADDRESS]"
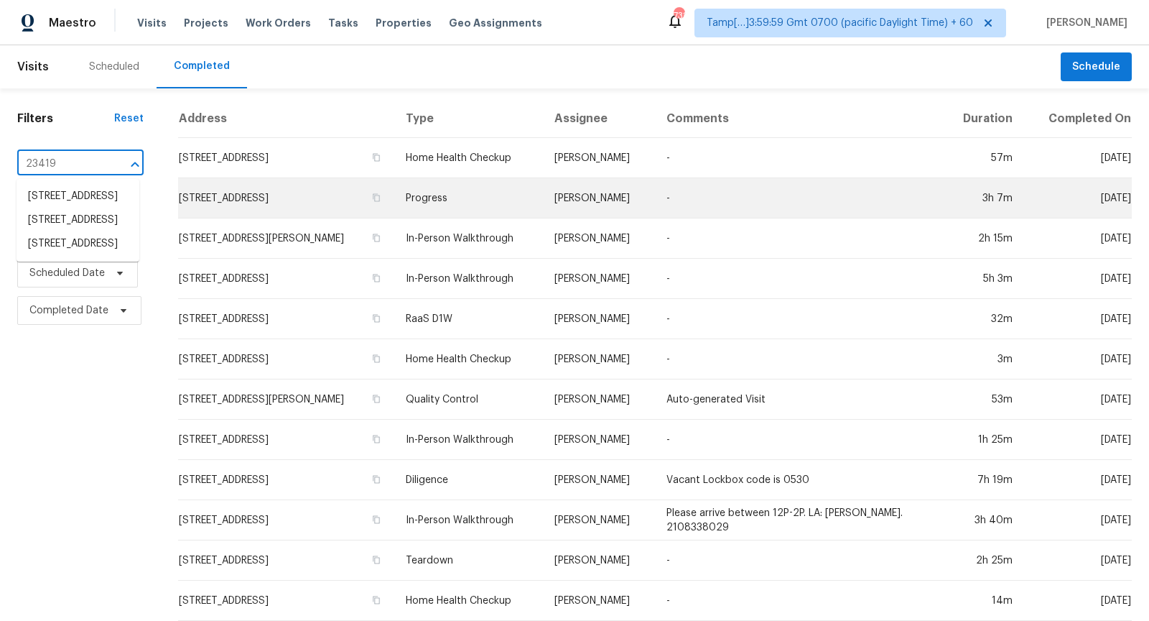
type input "23419"
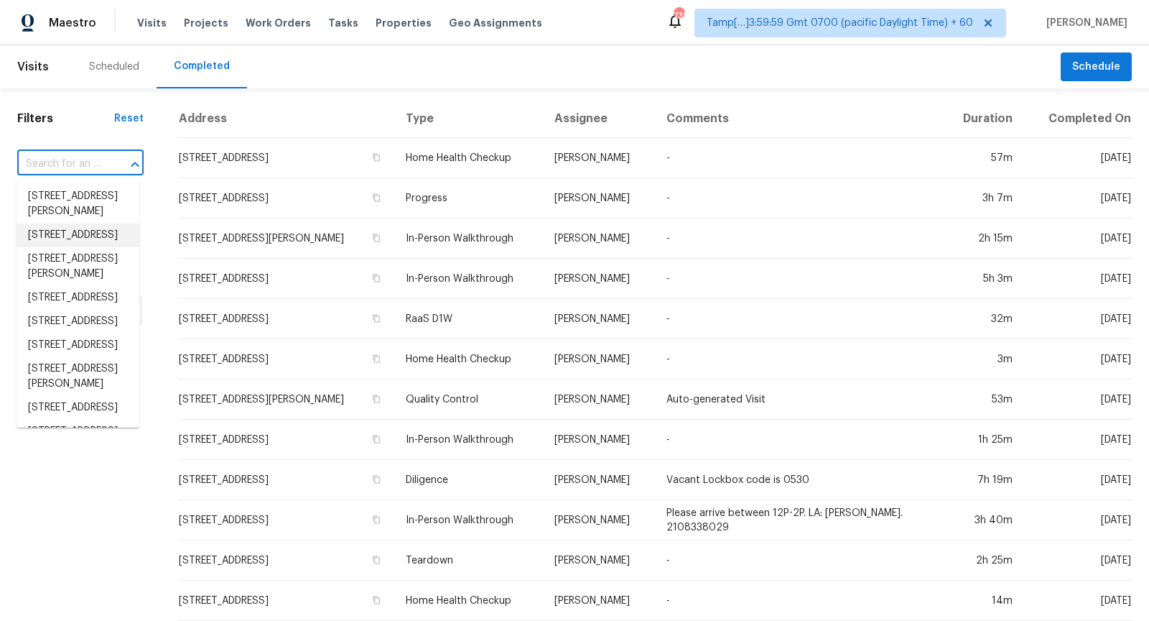
paste input "[STREET_ADDRESS]"
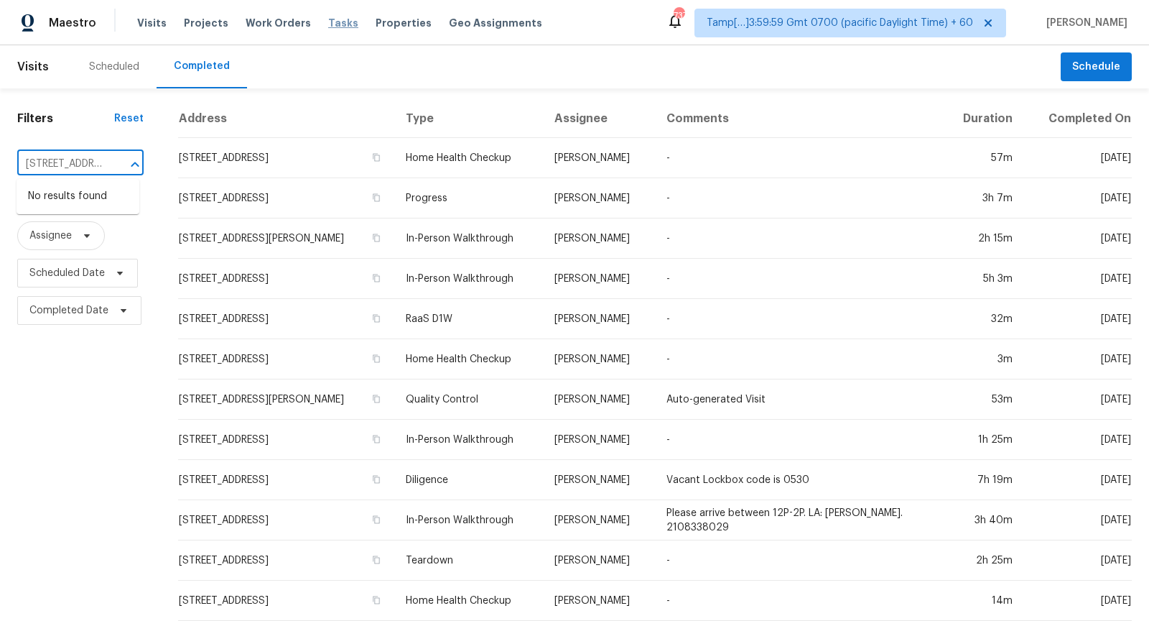
type input "[STREET_ADDRESS]"
click at [328, 25] on span "Tasks" at bounding box center [343, 23] width 30 height 10
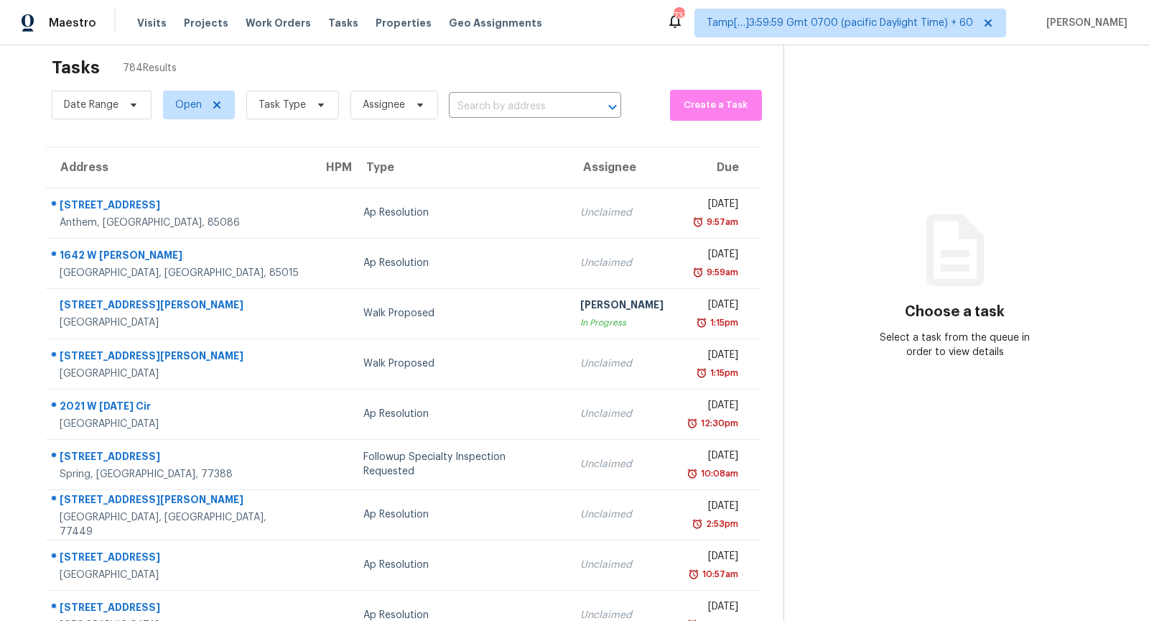
scroll to position [24, 0]
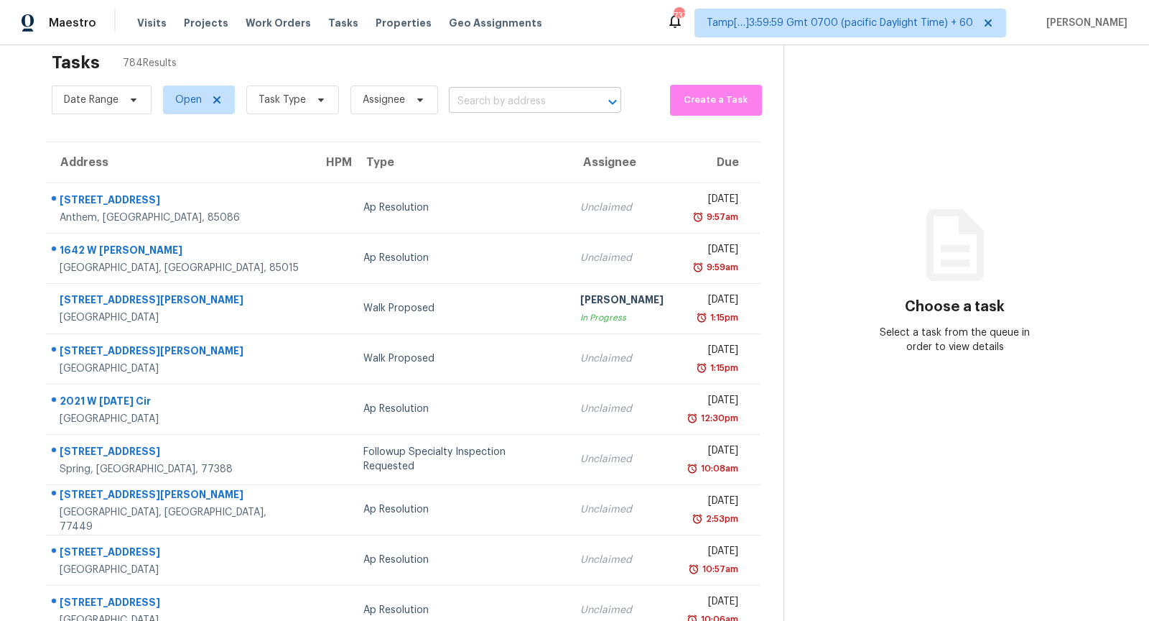
click at [470, 98] on input "text" at bounding box center [515, 102] width 132 height 22
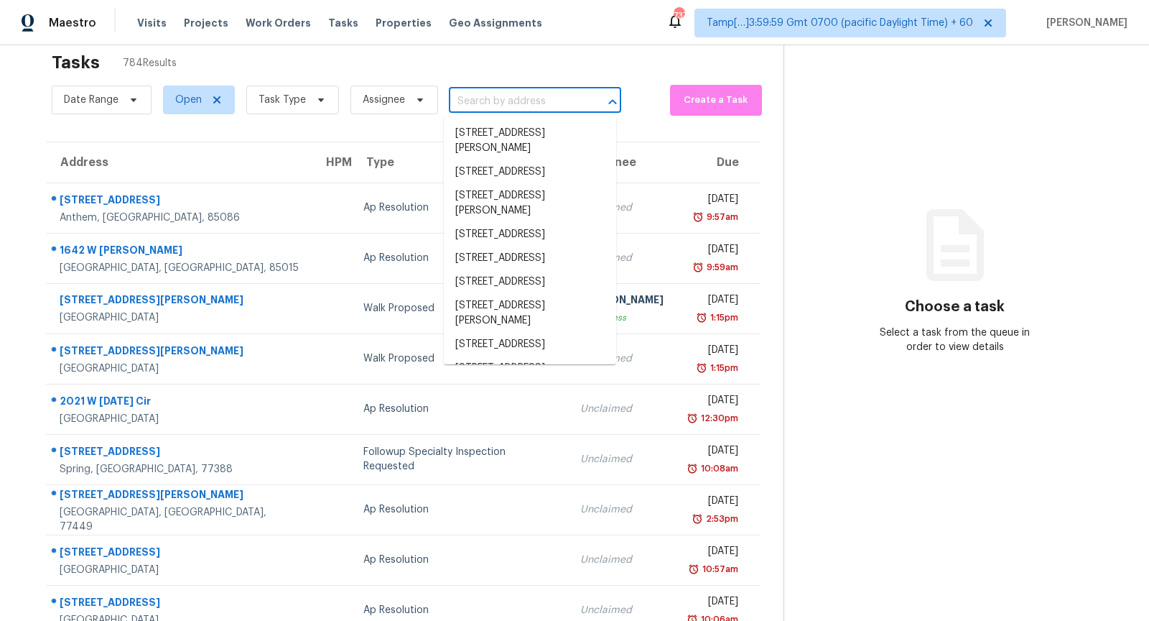
paste input "[STREET_ADDRESS]"
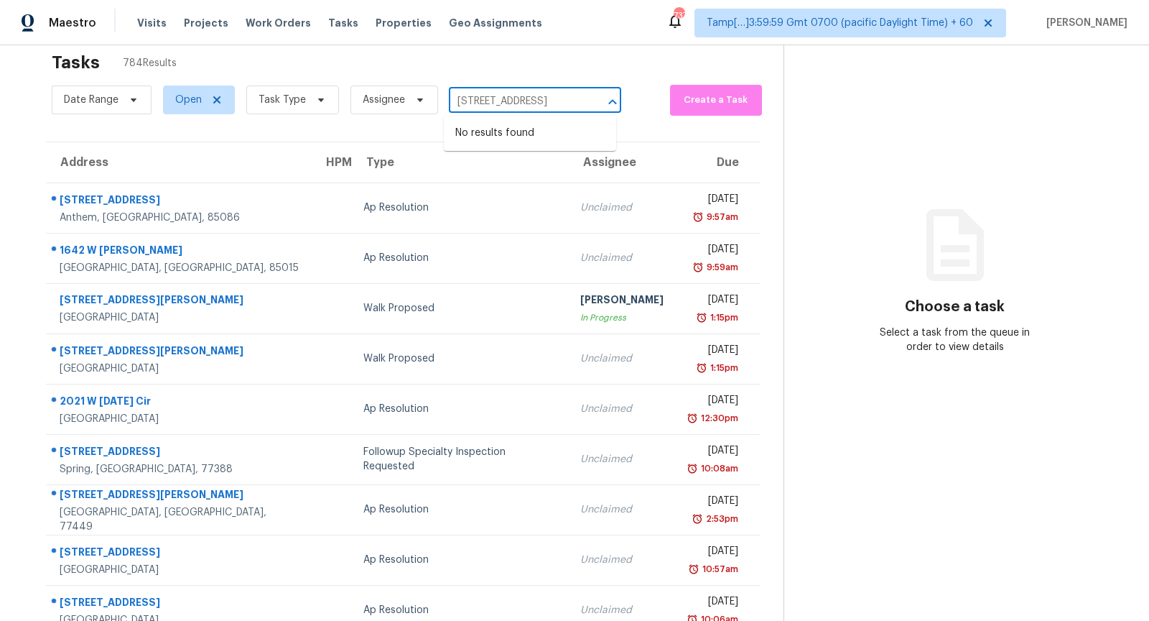
scroll to position [0, 0]
type input "[STREET_ADDRESS]"
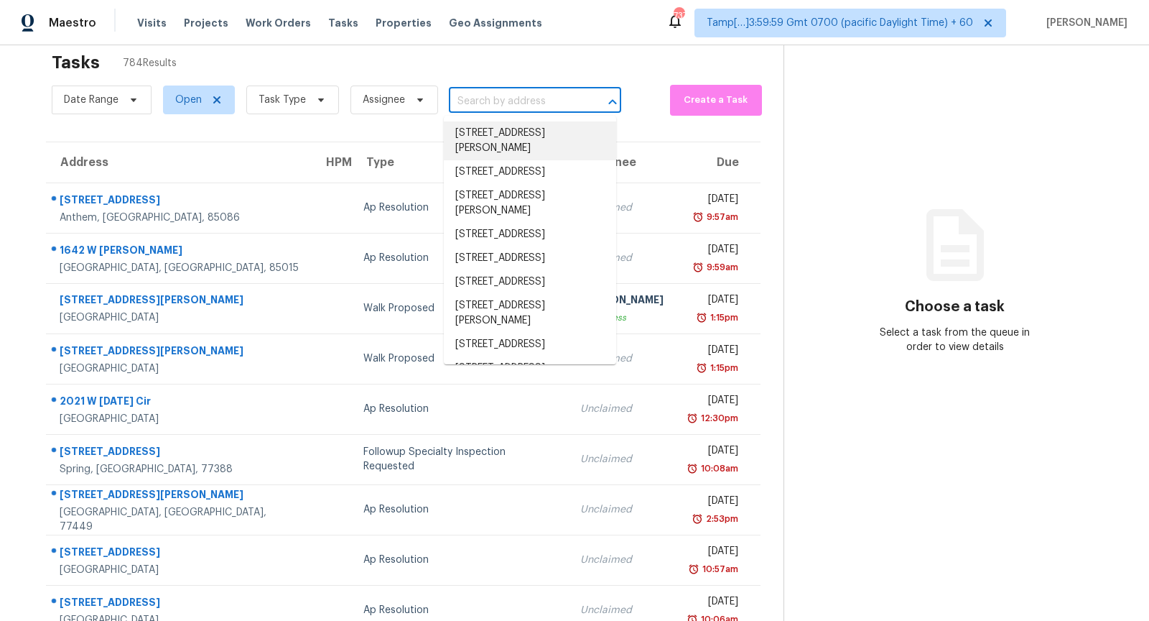
paste input "11816 W Maplewood Ave, Littleton, CO 80127"
type input "11816 W Maplewood Ave, Littleton, CO 80127"
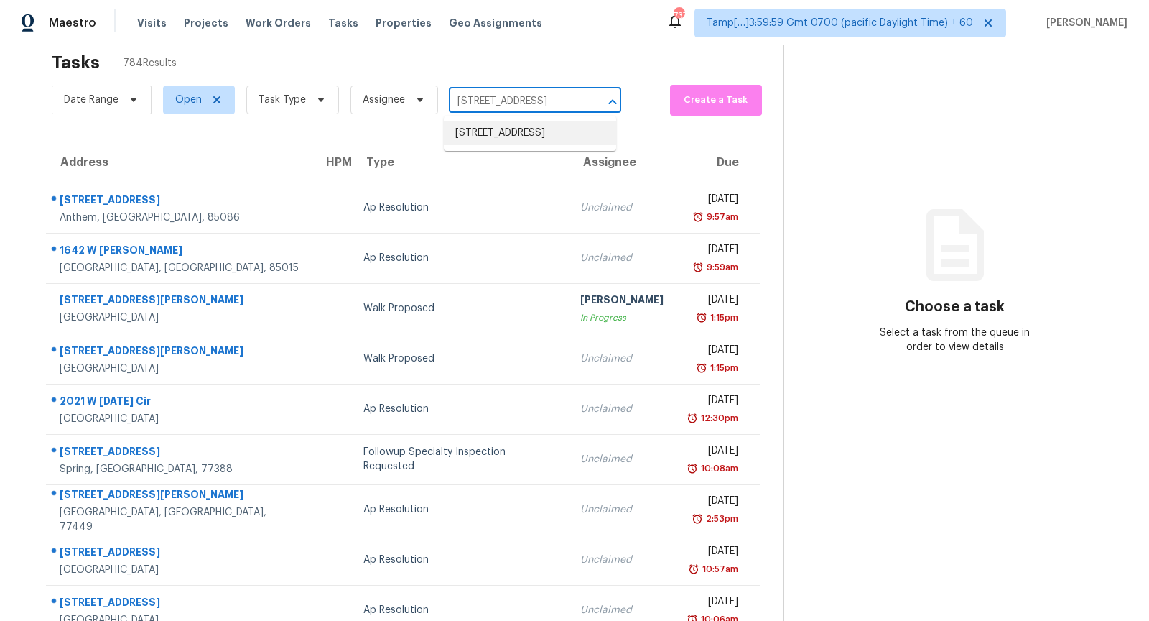
click at [510, 142] on li "11816 W Maplewood Ave, Littleton, CO 80127" at bounding box center [530, 133] width 172 height 24
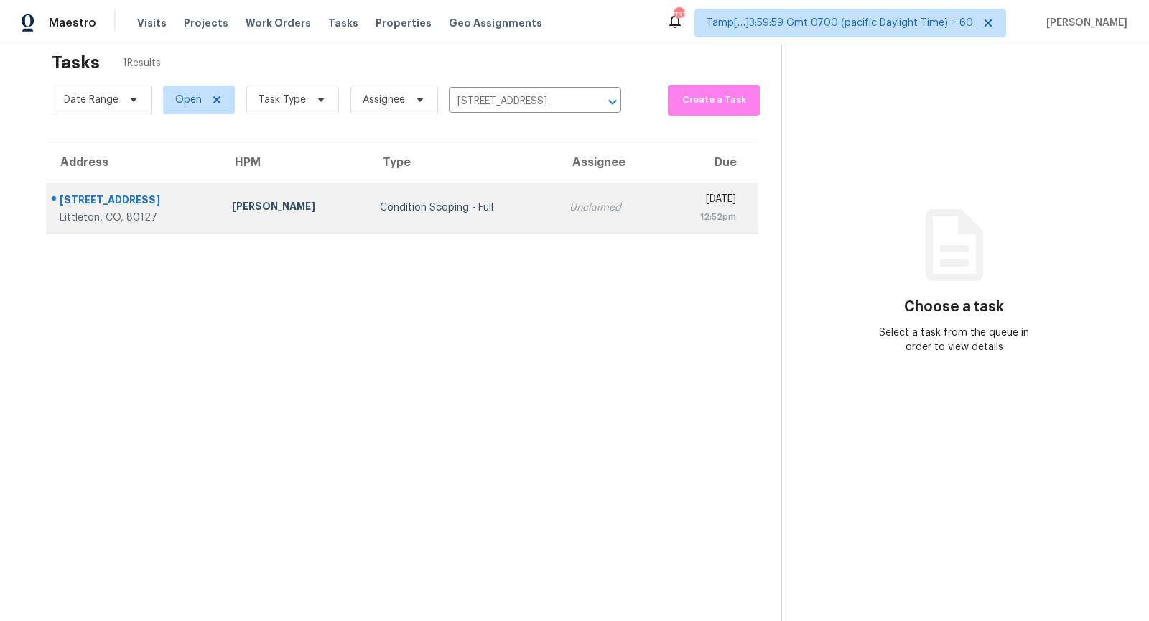
click at [570, 209] on div "Unclaimed" at bounding box center [610, 207] width 80 height 14
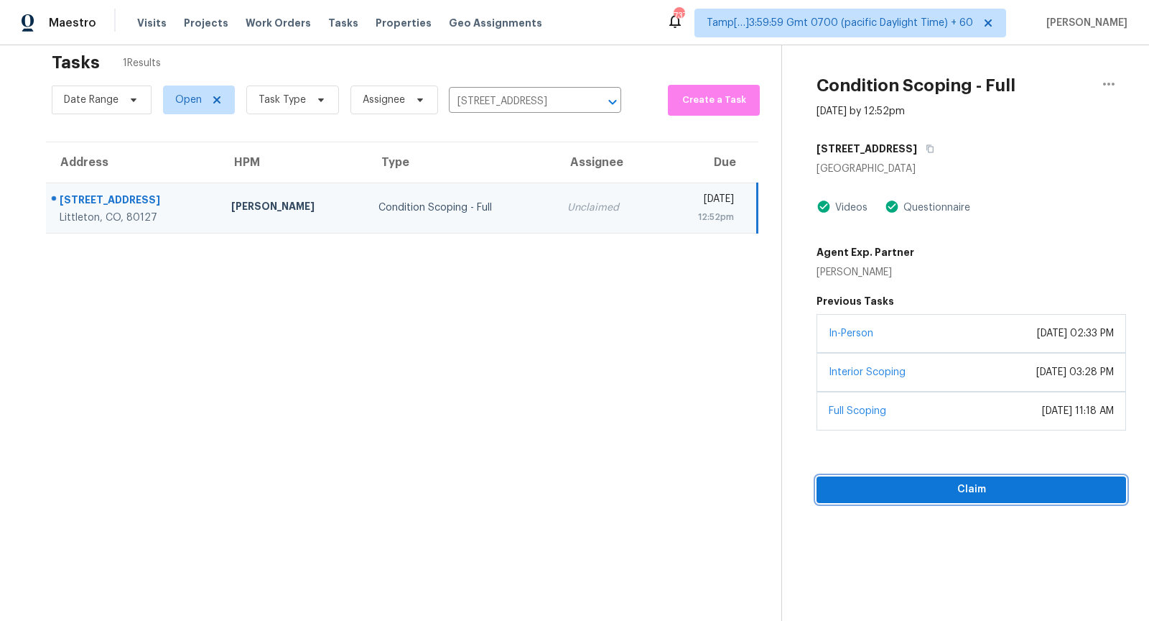
click at [939, 476] on button "Claim" at bounding box center [972, 489] width 310 height 27
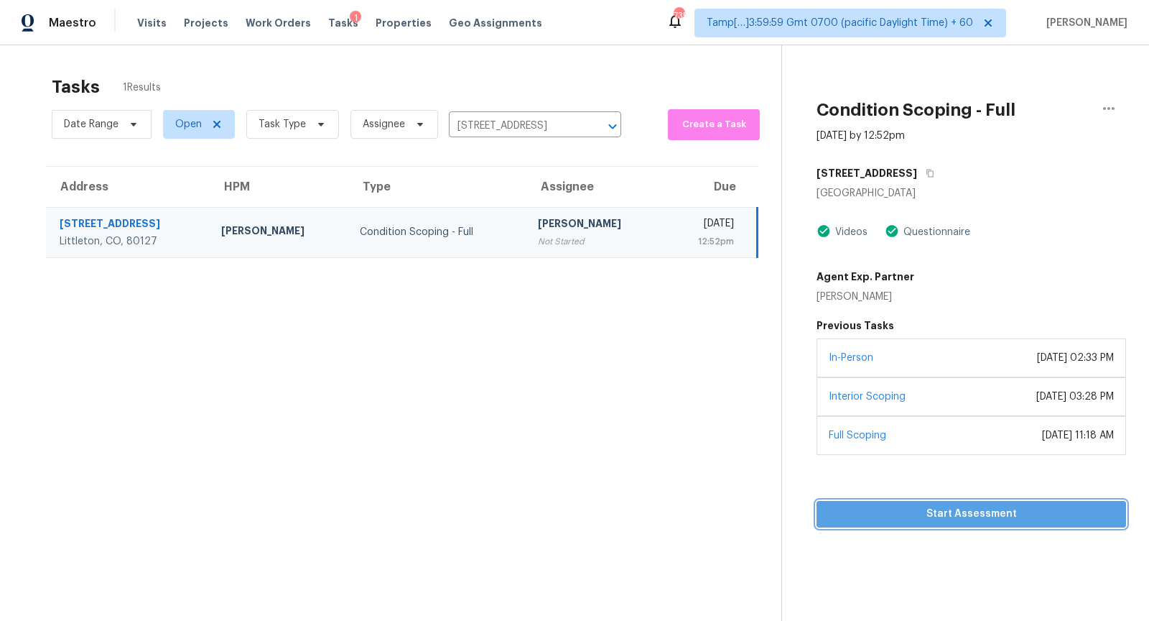
click at [917, 505] on span "Start Assessment" at bounding box center [971, 514] width 287 height 18
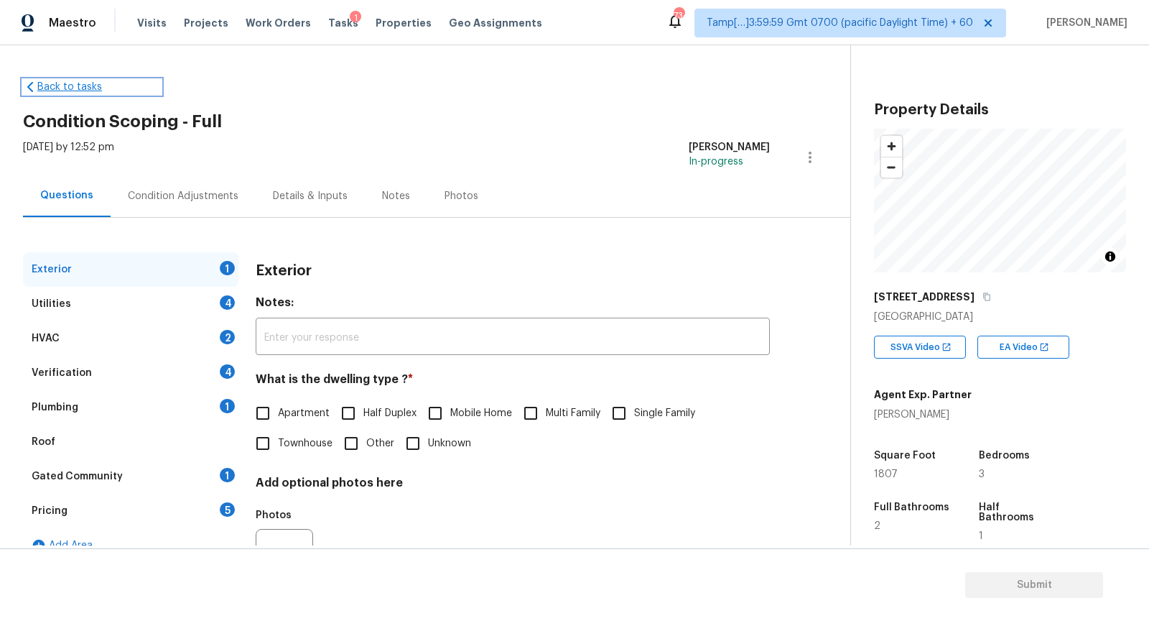
click at [46, 88] on link "Back to tasks" at bounding box center [92, 87] width 138 height 14
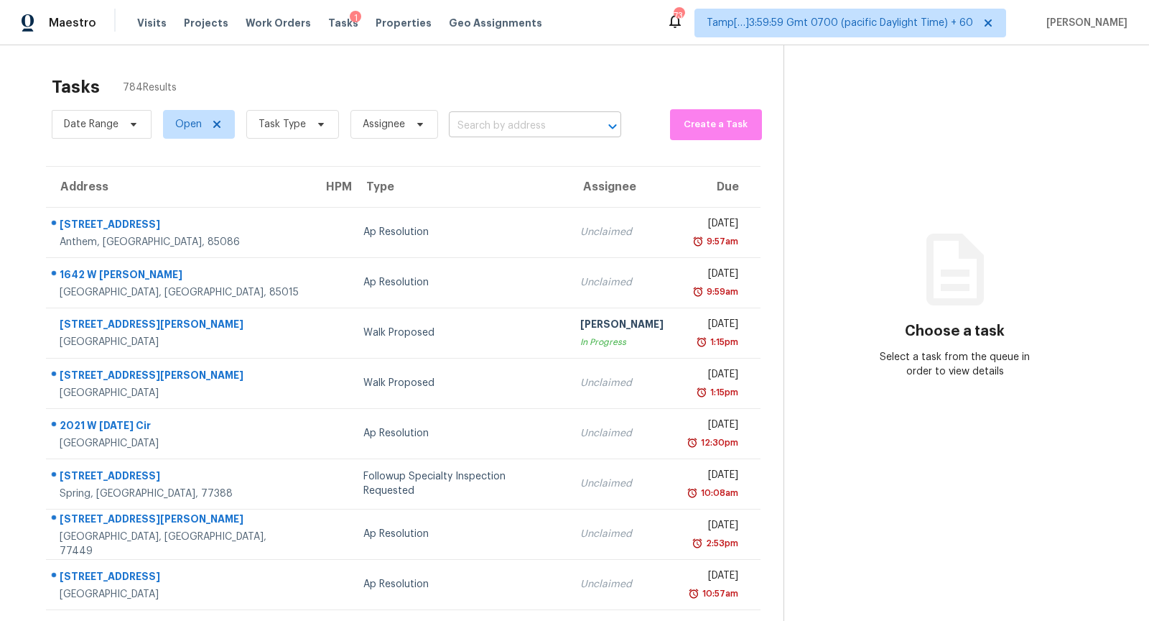
click at [484, 122] on input "text" at bounding box center [515, 126] width 132 height 22
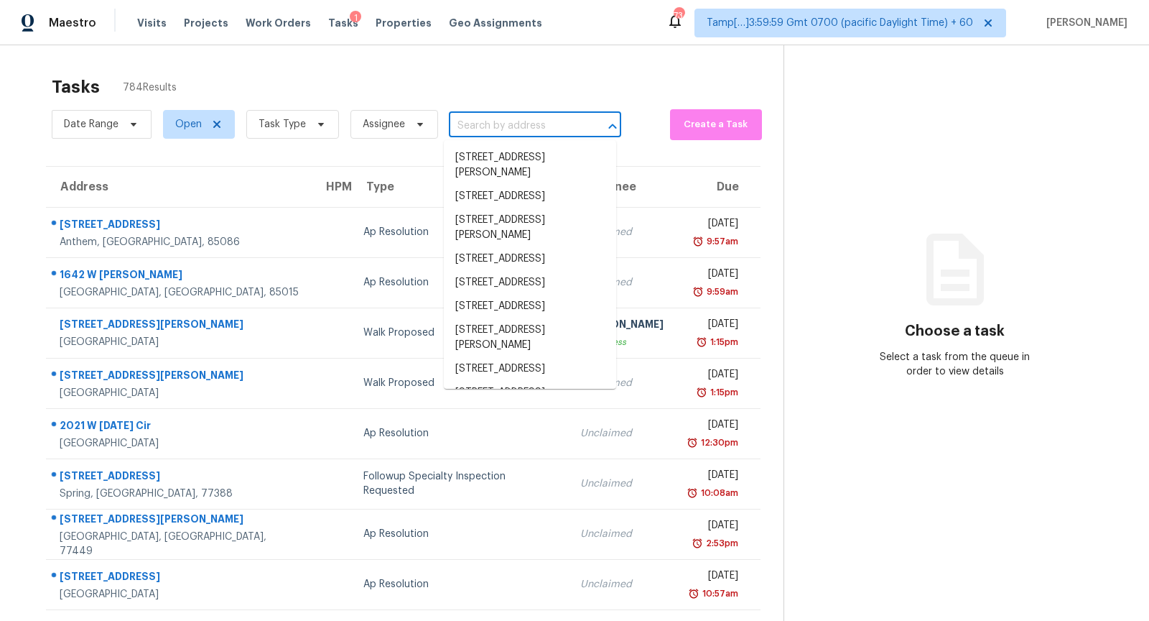
paste input "11816 W Maplewood Ave, Littleton, CO 80127"
type input "11816 W Maplewood Ave, Littleton, CO 80127"
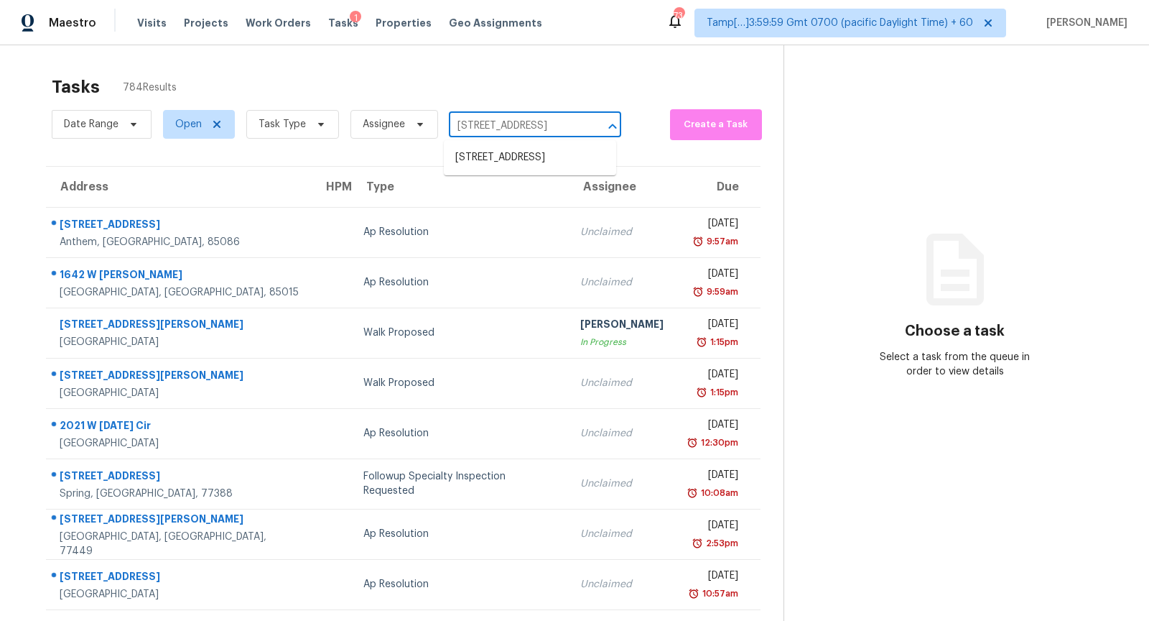
scroll to position [0, 86]
click at [526, 170] on li "11816 W Maplewood Ave, Littleton, CO 80127" at bounding box center [530, 158] width 172 height 24
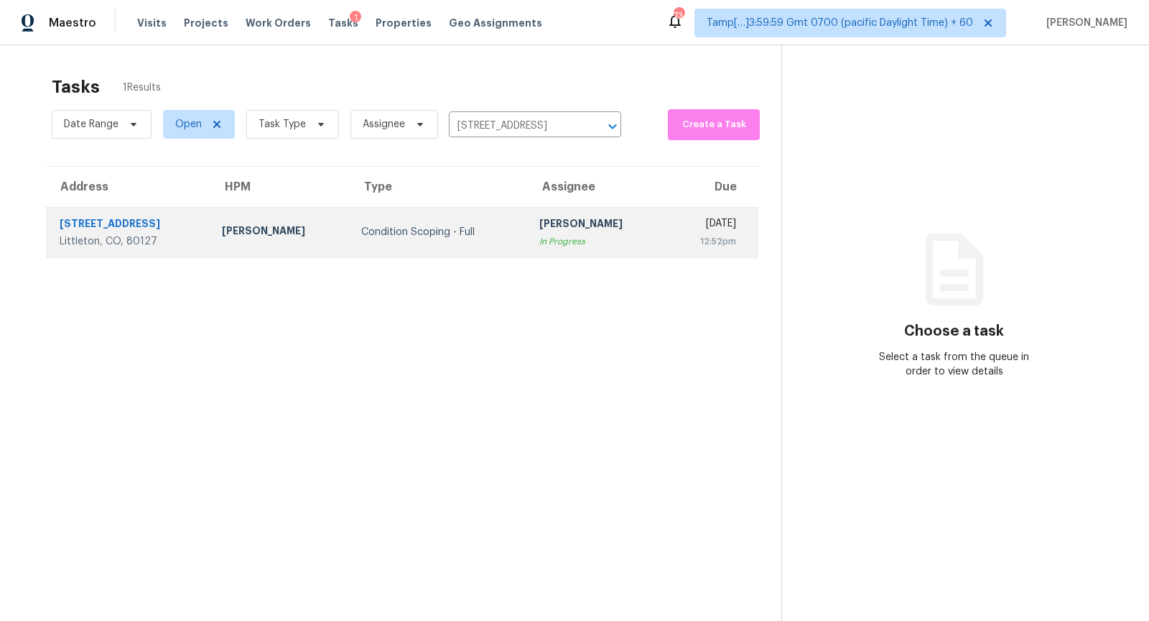
click at [613, 231] on div "[PERSON_NAME]" at bounding box center [597, 225] width 116 height 18
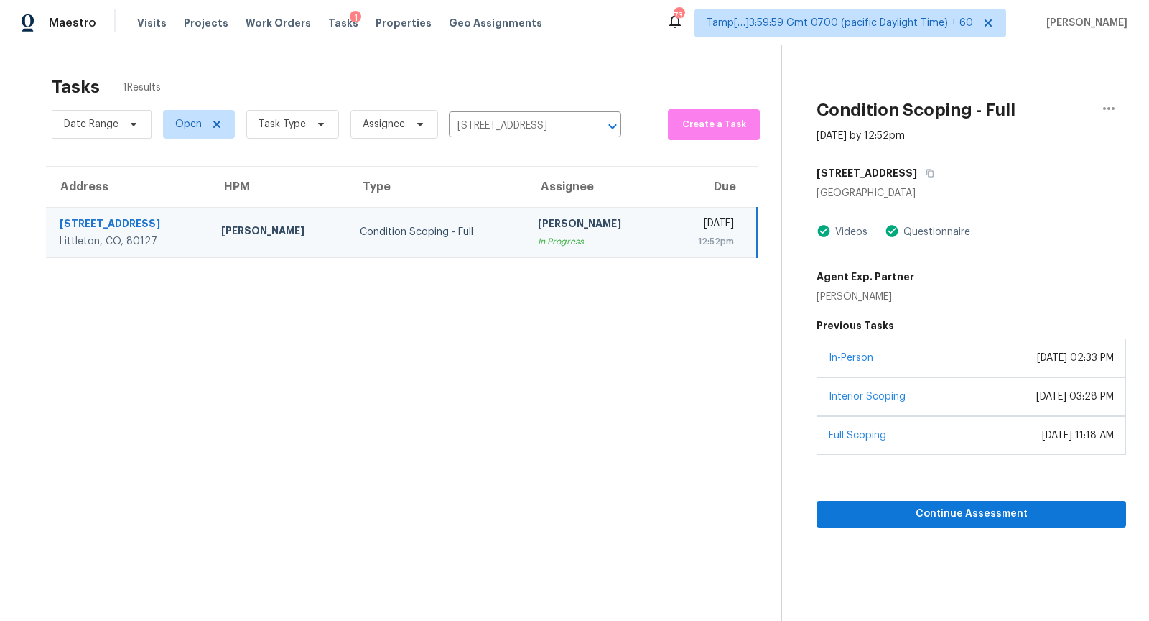
scroll to position [45, 0]
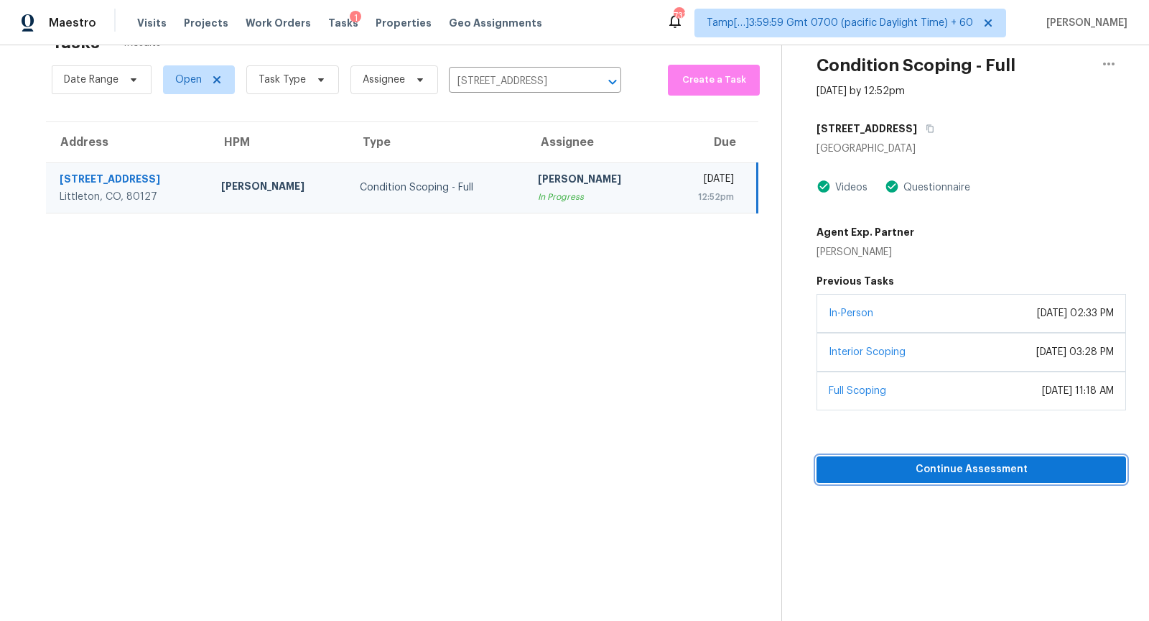
click at [965, 456] on button "Continue Assessment" at bounding box center [972, 469] width 310 height 27
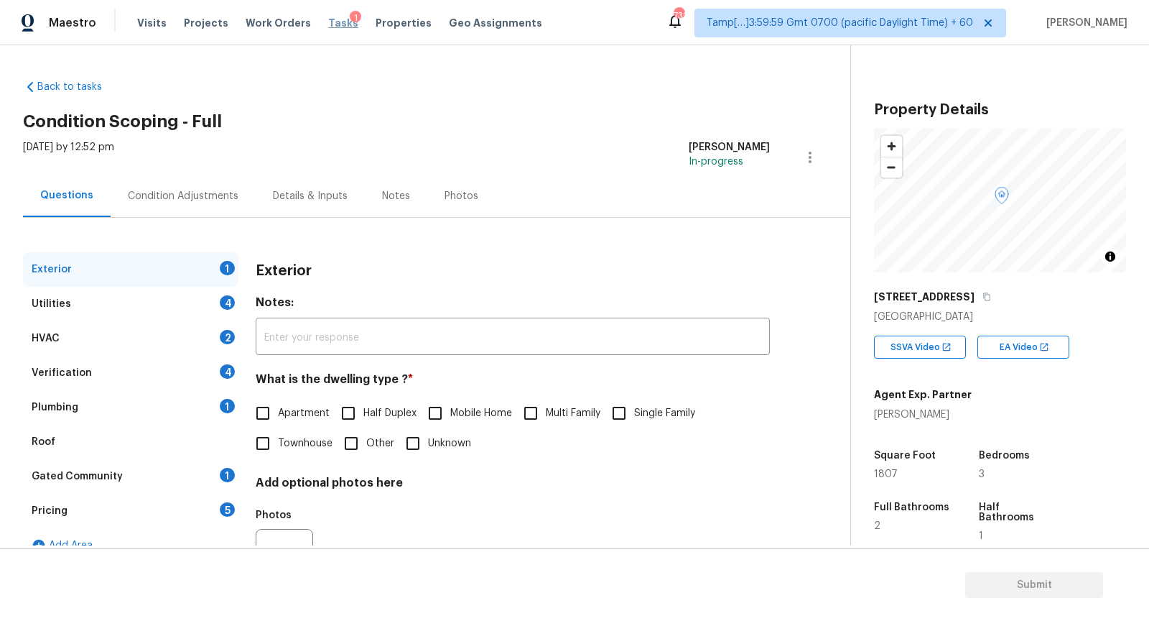
click at [328, 27] on span "Tasks" at bounding box center [343, 23] width 30 height 10
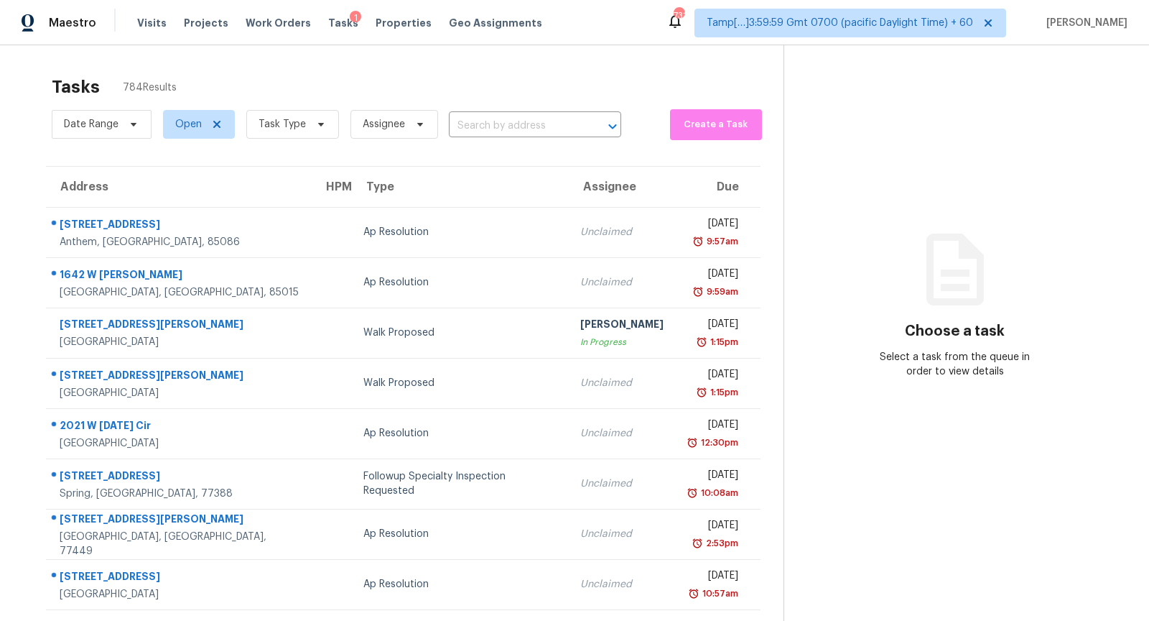
click at [512, 126] on input "text" at bounding box center [515, 126] width 132 height 22
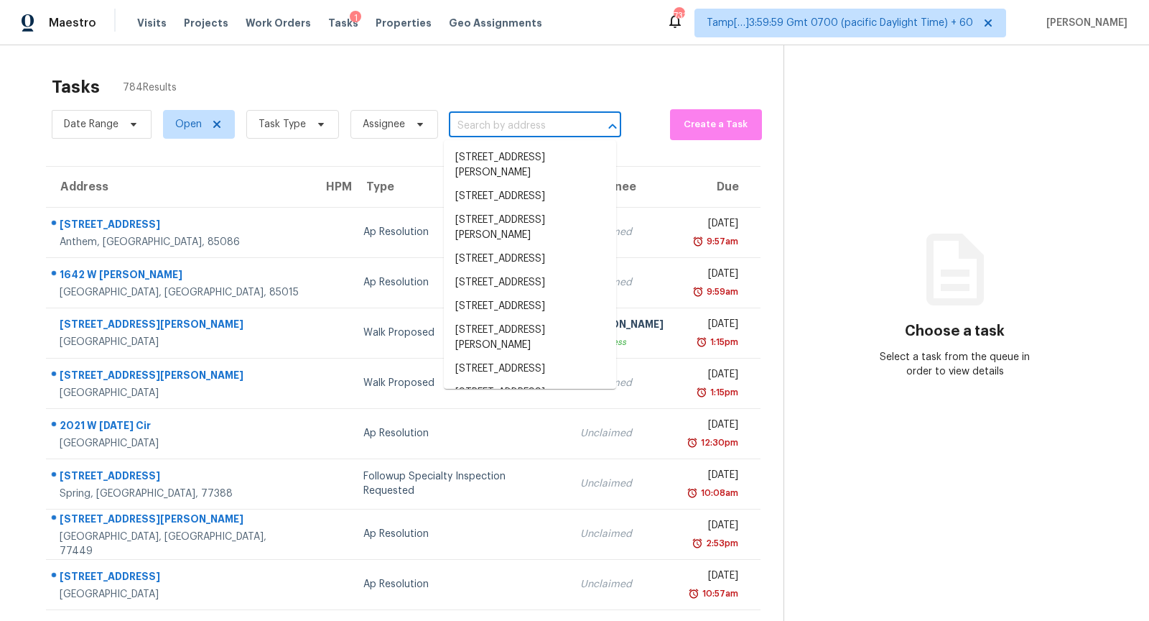
paste input "903 Magnolia St, Arlington, TX 76012"
type input "903 Magnolia St, Arlington, TX 76012"
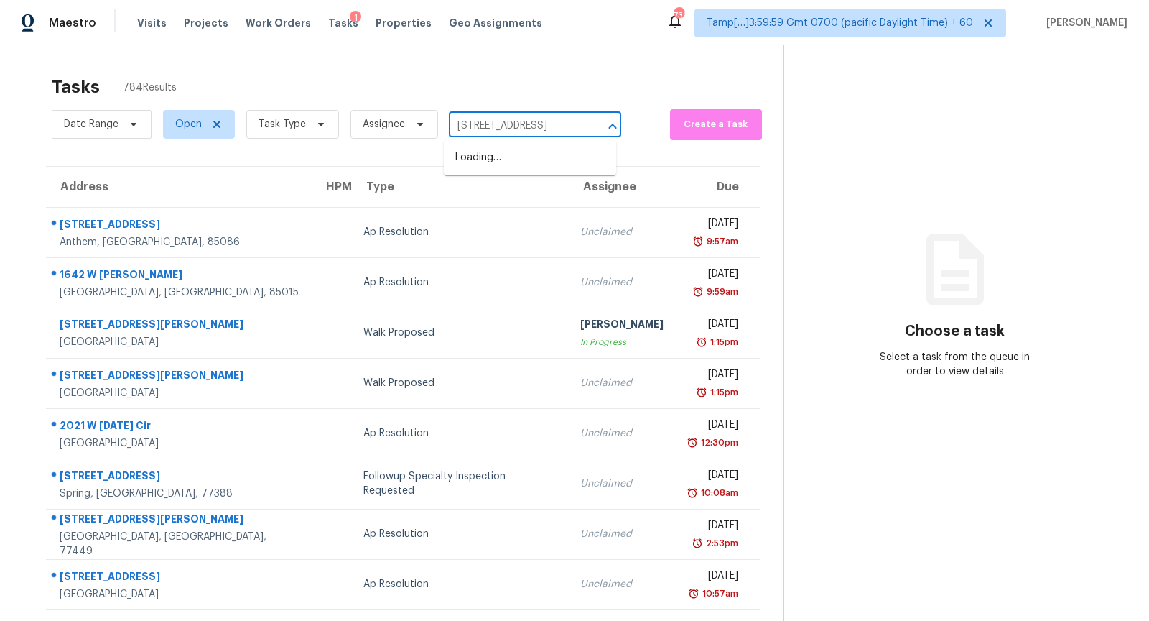
scroll to position [0, 51]
click at [519, 166] on li "903 Magnolia St, Arlington, TX 76012" at bounding box center [530, 158] width 172 height 24
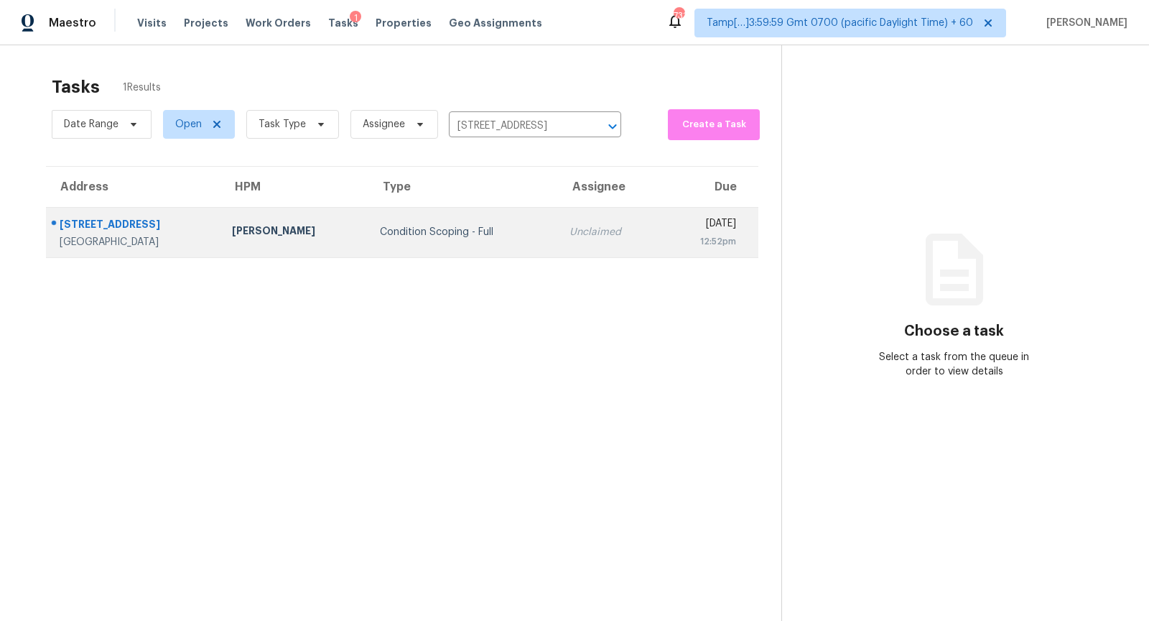
click at [558, 238] on td "Unclaimed" at bounding box center [609, 232] width 103 height 50
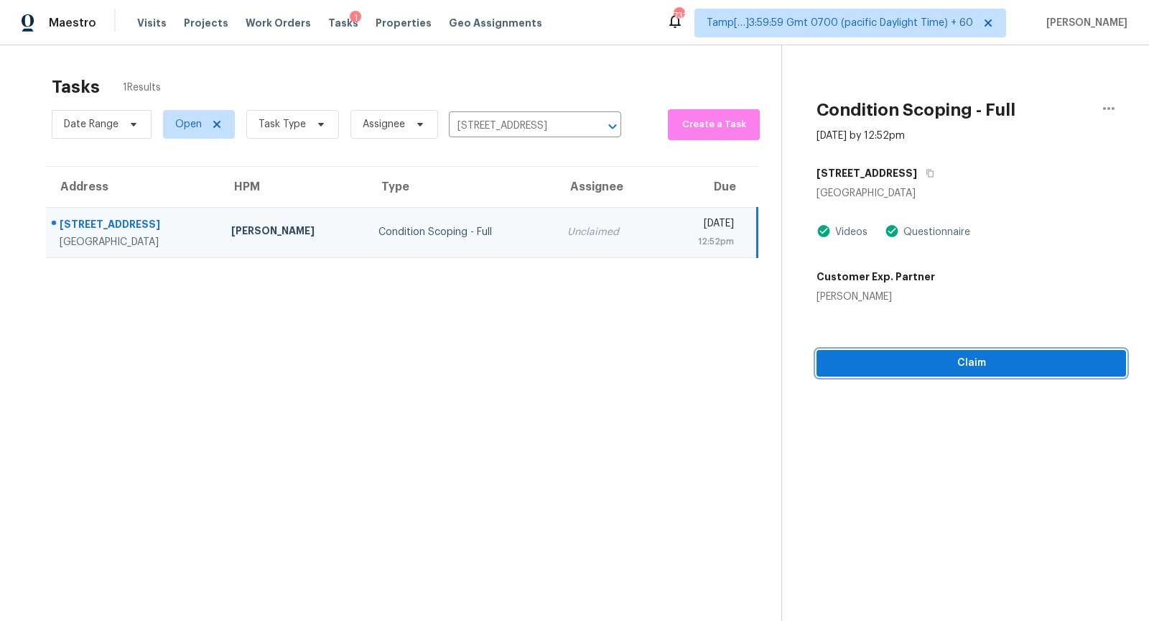
click at [952, 358] on span "Claim" at bounding box center [971, 363] width 287 height 18
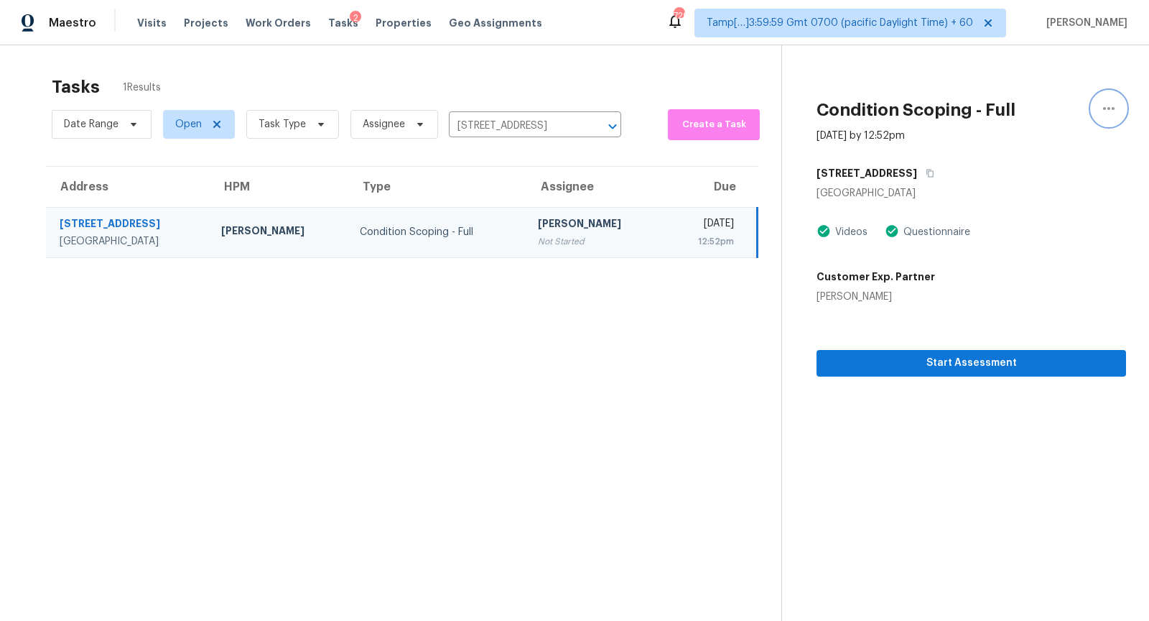
click at [1106, 116] on button "button" at bounding box center [1109, 108] width 34 height 34
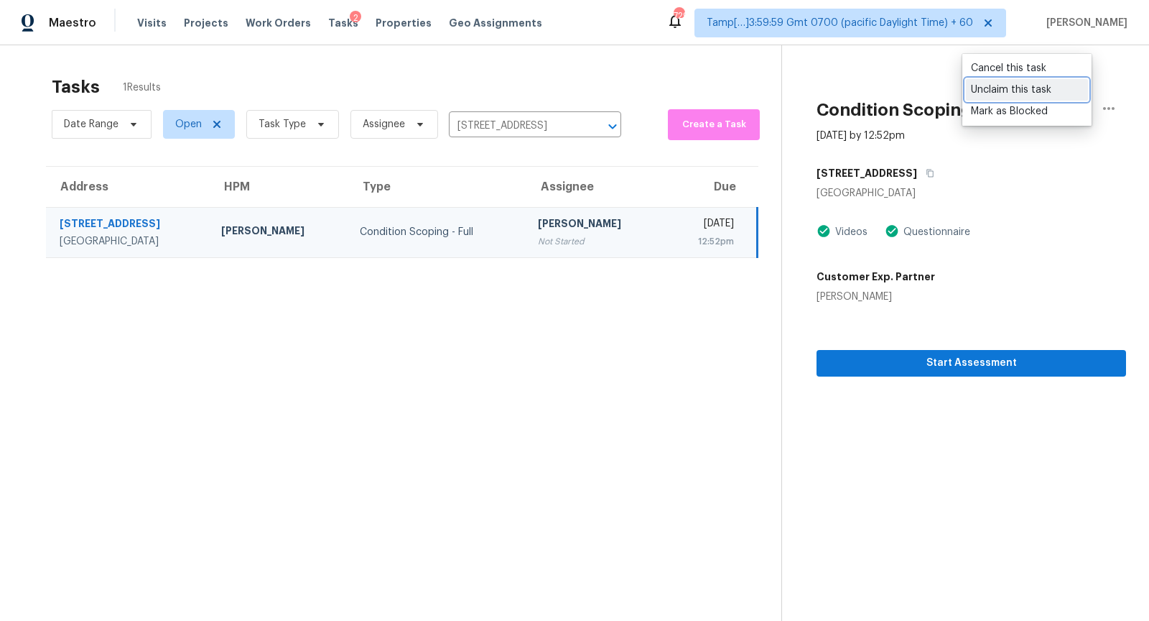
click at [1001, 95] on div "Unclaim this task" at bounding box center [1027, 90] width 112 height 14
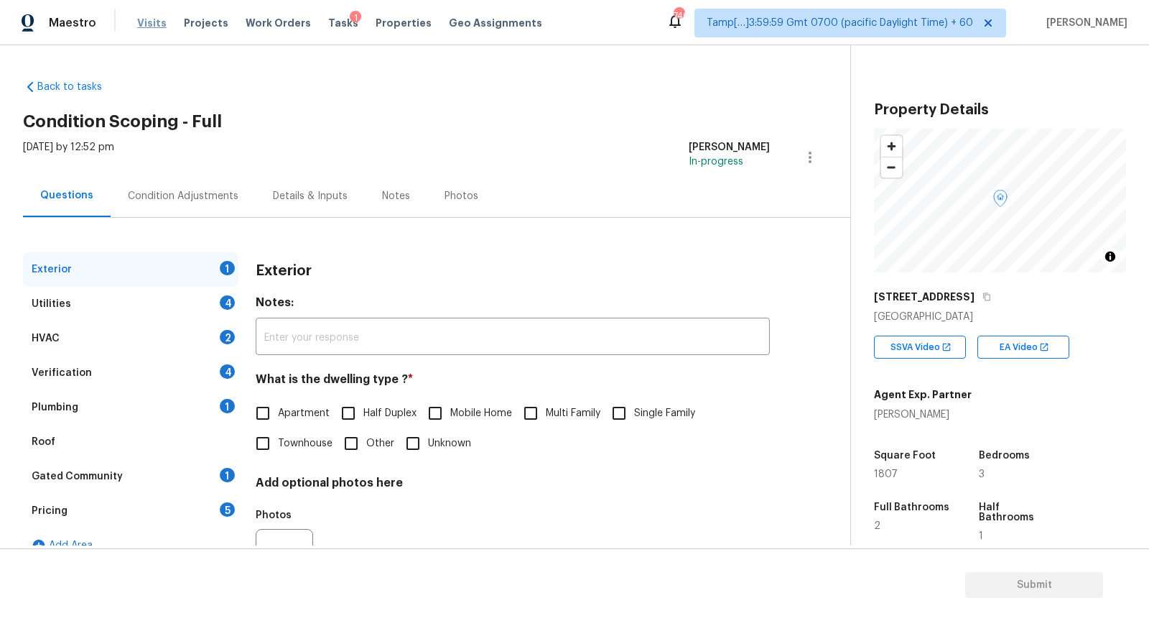
click at [147, 27] on span "Visits" at bounding box center [151, 23] width 29 height 14
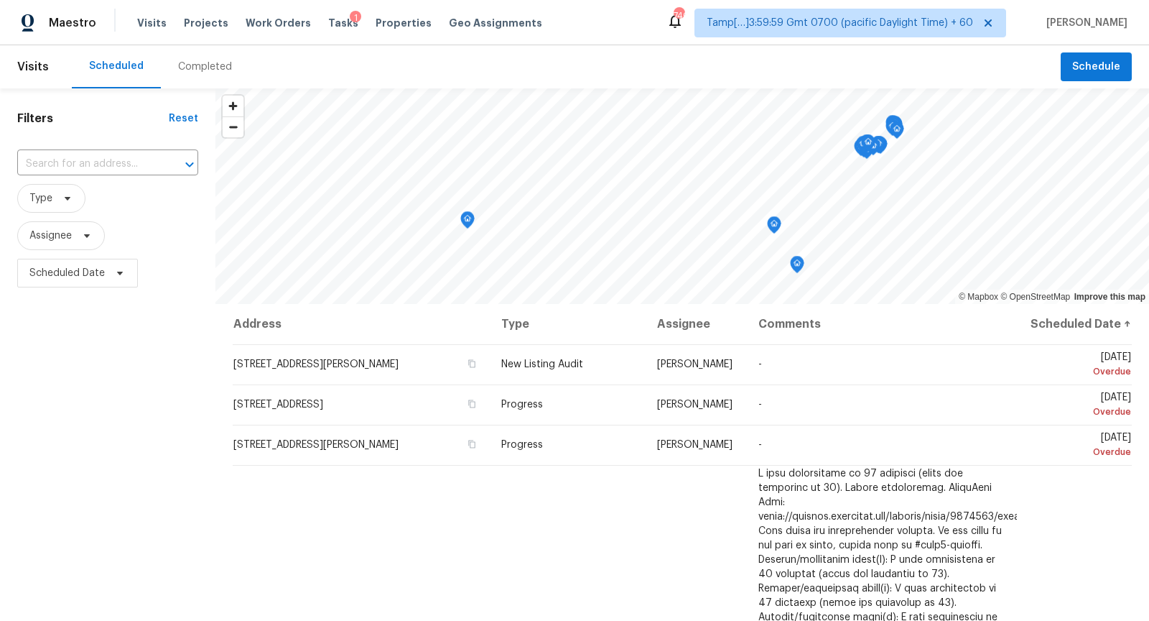
click at [205, 73] on div "Completed" at bounding box center [205, 66] width 88 height 43
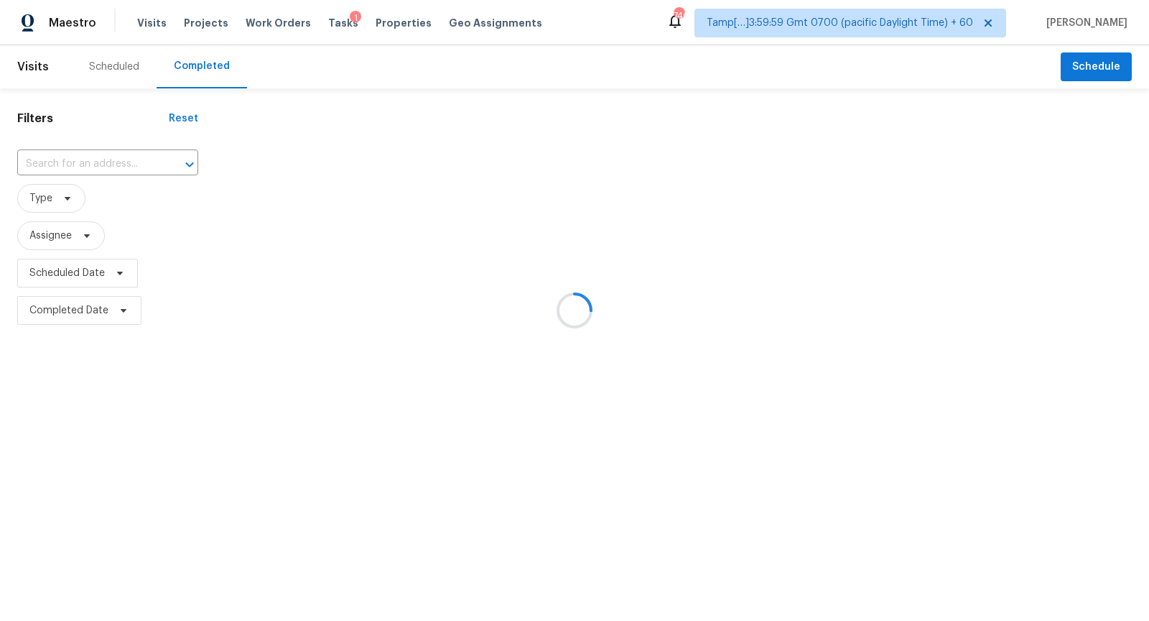
click at [78, 163] on div at bounding box center [574, 310] width 1149 height 621
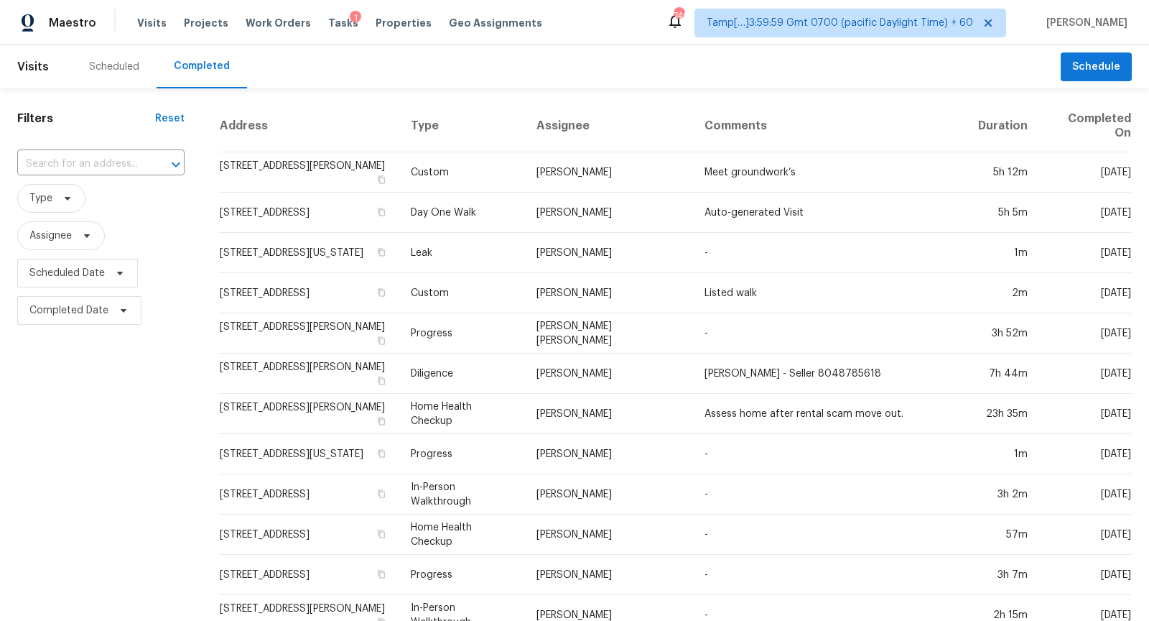
click at [70, 162] on input "text" at bounding box center [80, 164] width 127 height 22
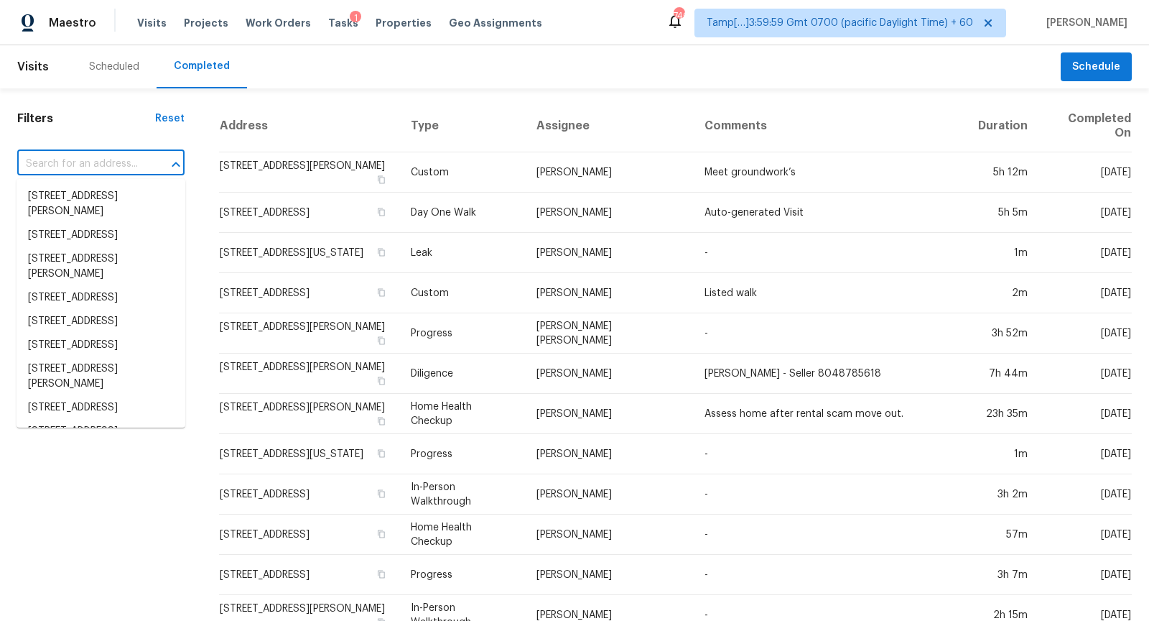
paste input "11816 W Maplewood Ave, Littleton, CO 80127"
type input "11816 W Maplewood Ave, Littleton, CO 80127"
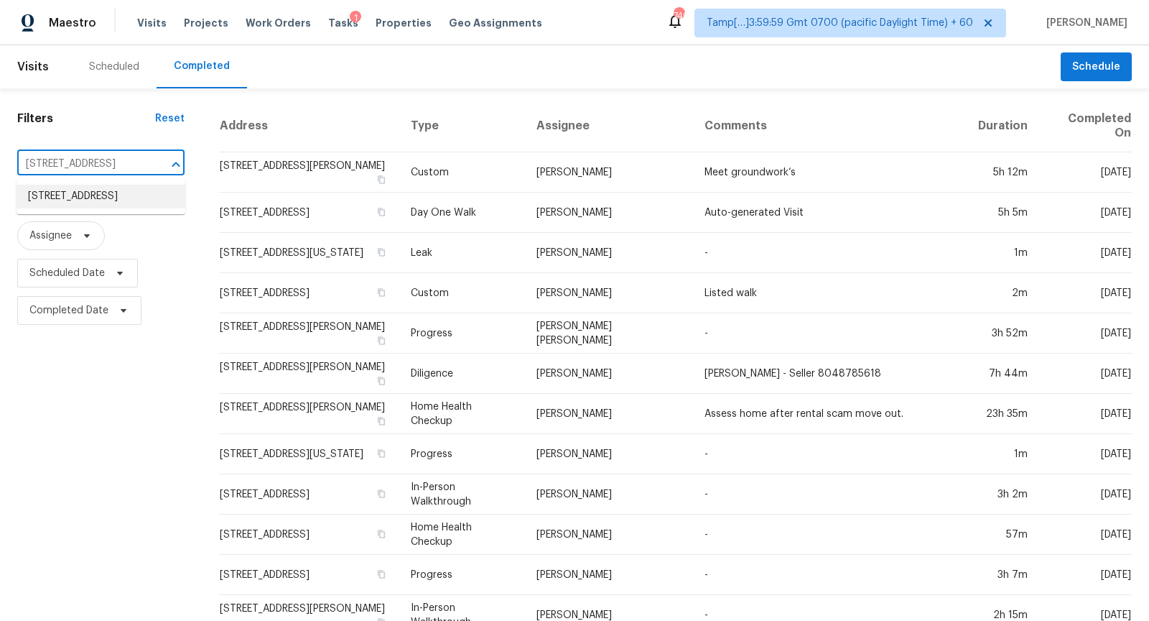
click at [96, 197] on li "11816 W Maplewood Ave, Littleton, CO 80127" at bounding box center [101, 197] width 169 height 24
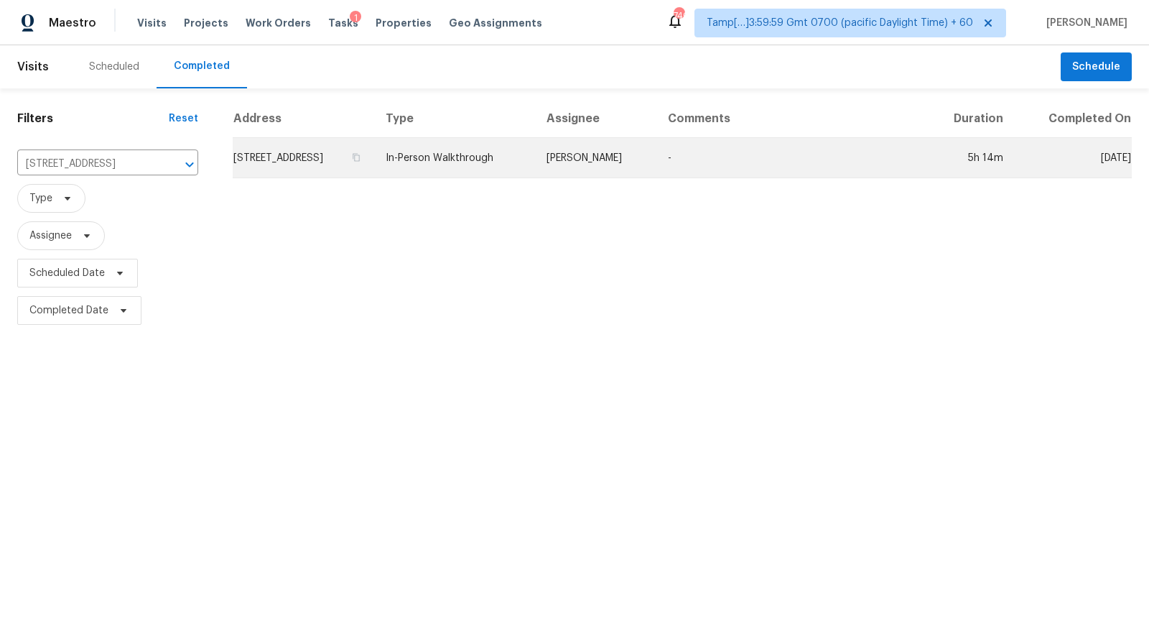
click at [374, 164] on td "11816 W Maplewood Ave, Littleton, CO 80127" at bounding box center [304, 158] width 142 height 40
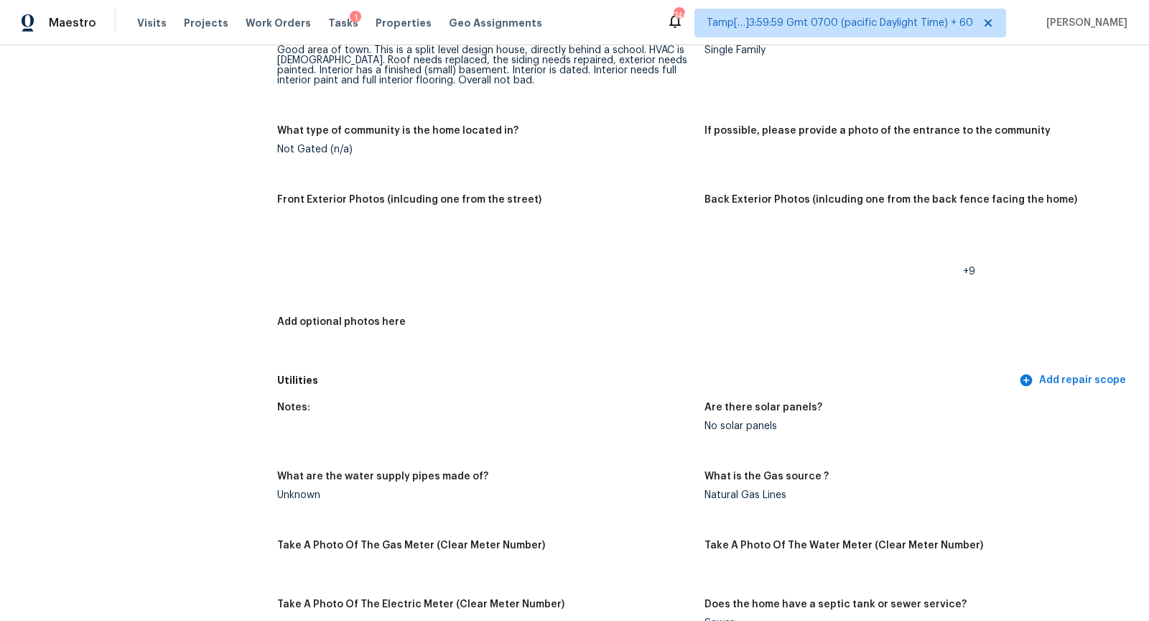
scroll to position [662, 0]
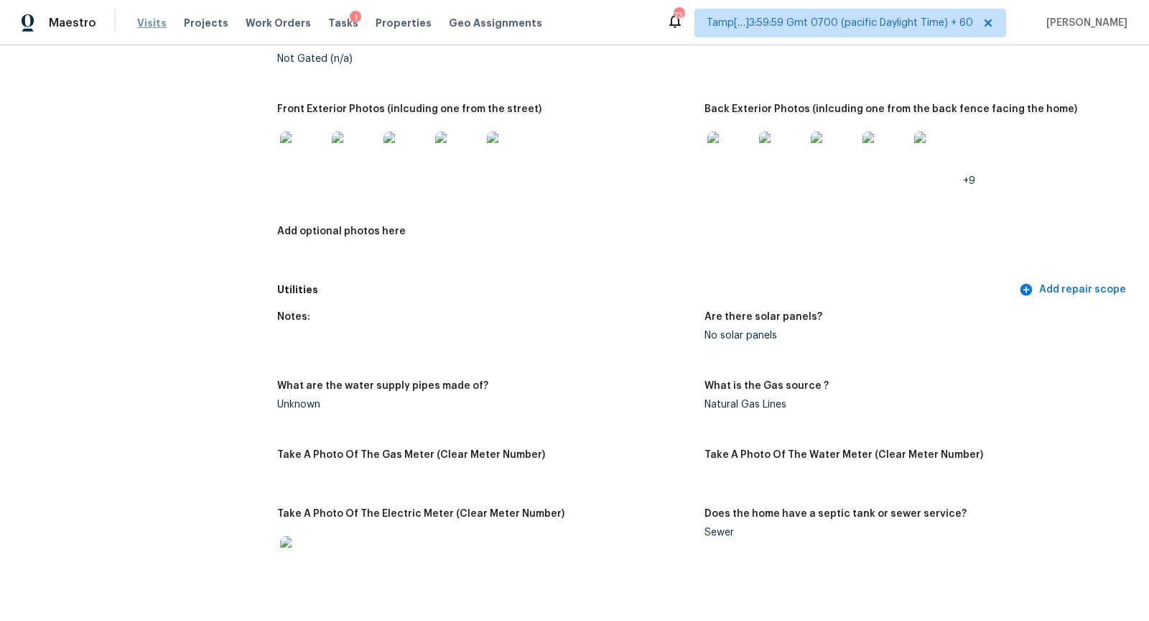
click at [148, 19] on span "Visits" at bounding box center [151, 23] width 29 height 14
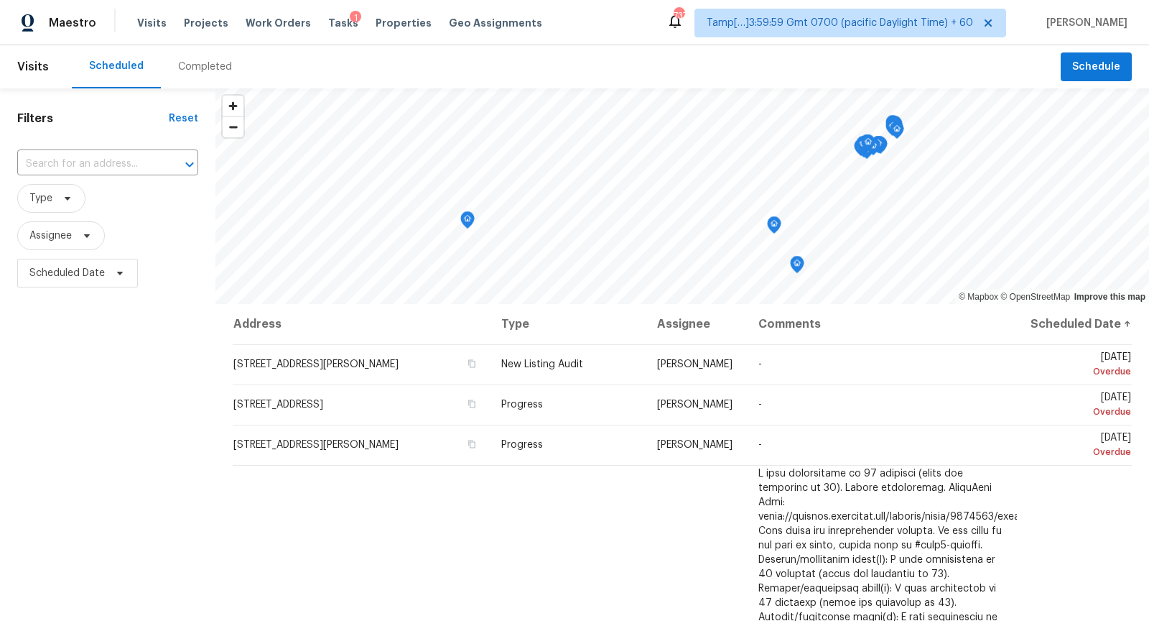
click at [199, 66] on div "Completed" at bounding box center [205, 67] width 54 height 14
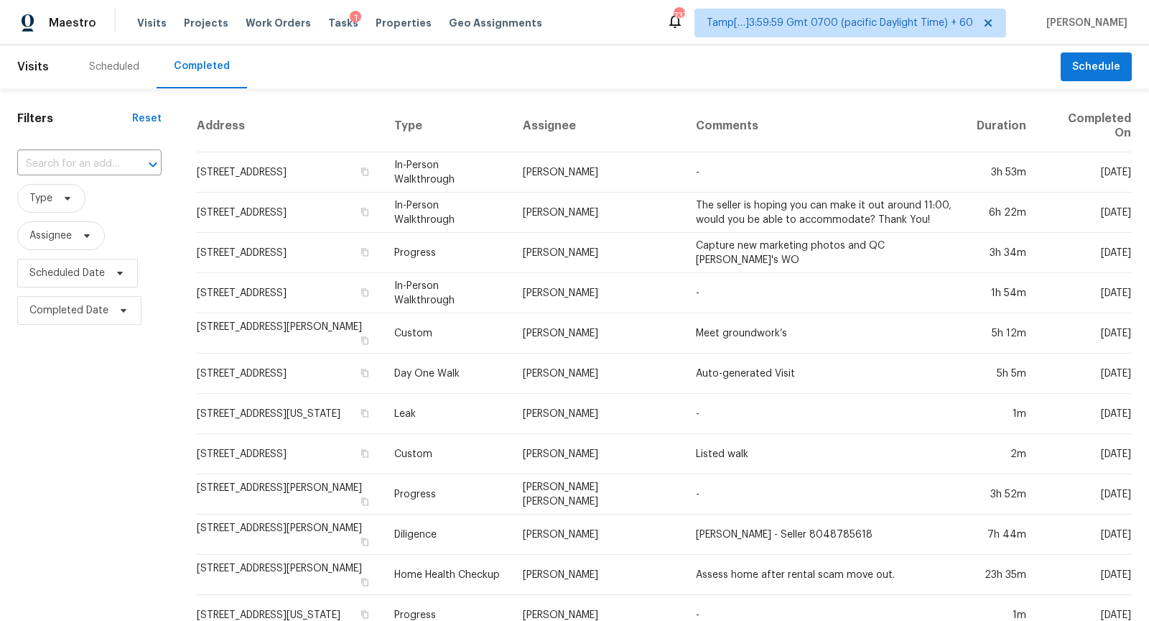
click at [90, 164] on input "text" at bounding box center [69, 164] width 104 height 22
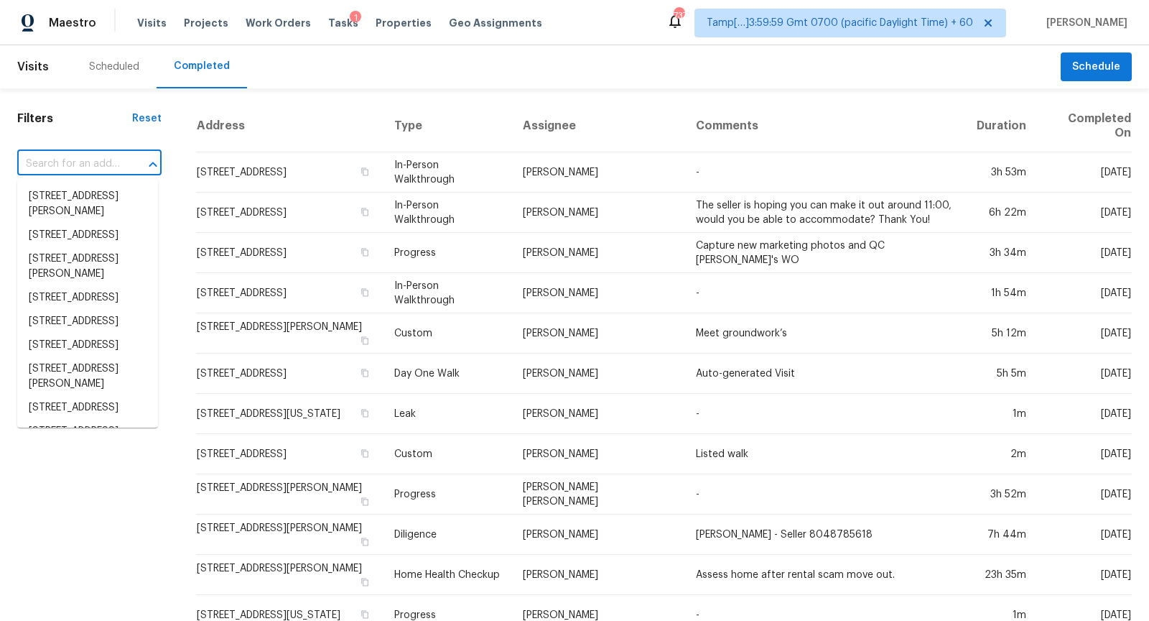
paste input "903 Magnolia St, Arlington, TX 76012"
type input "903 Magnolia St, Arlington, TX 76012"
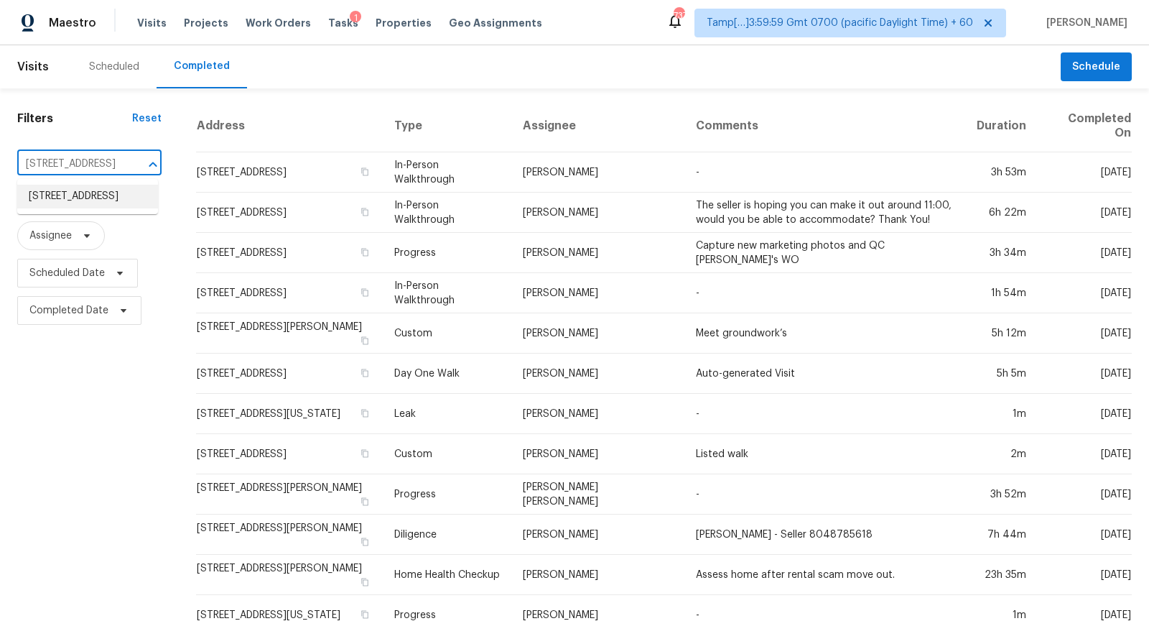
click at [93, 208] on li "903 Magnolia St, Arlington, TX 76012" at bounding box center [87, 197] width 141 height 24
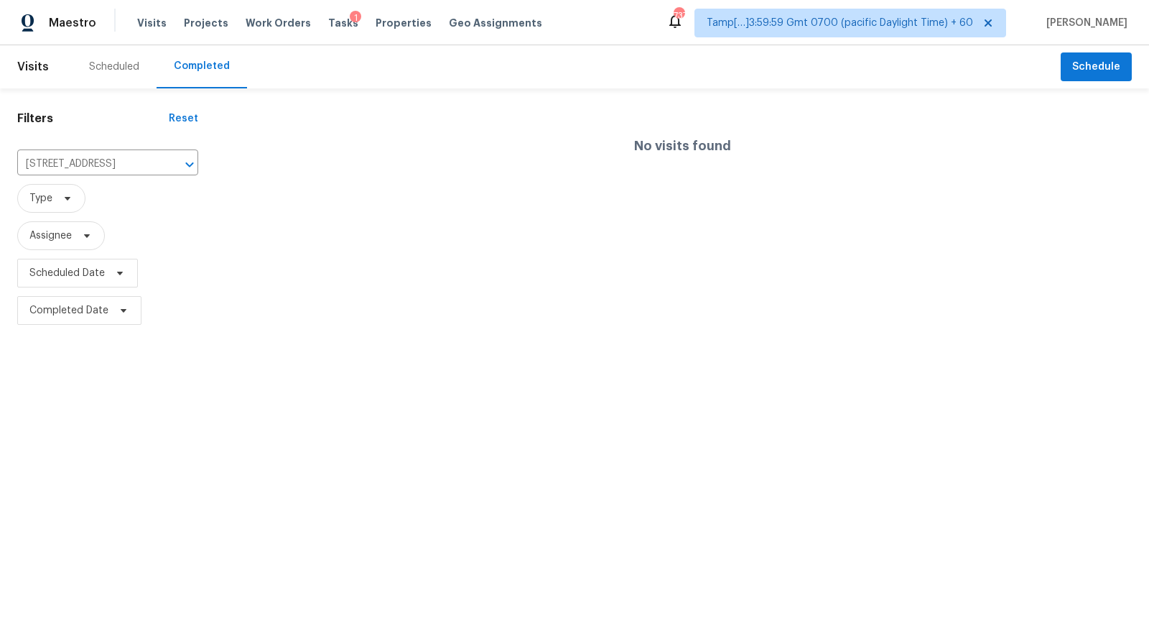
click at [127, 64] on div "Scheduled" at bounding box center [114, 67] width 50 height 14
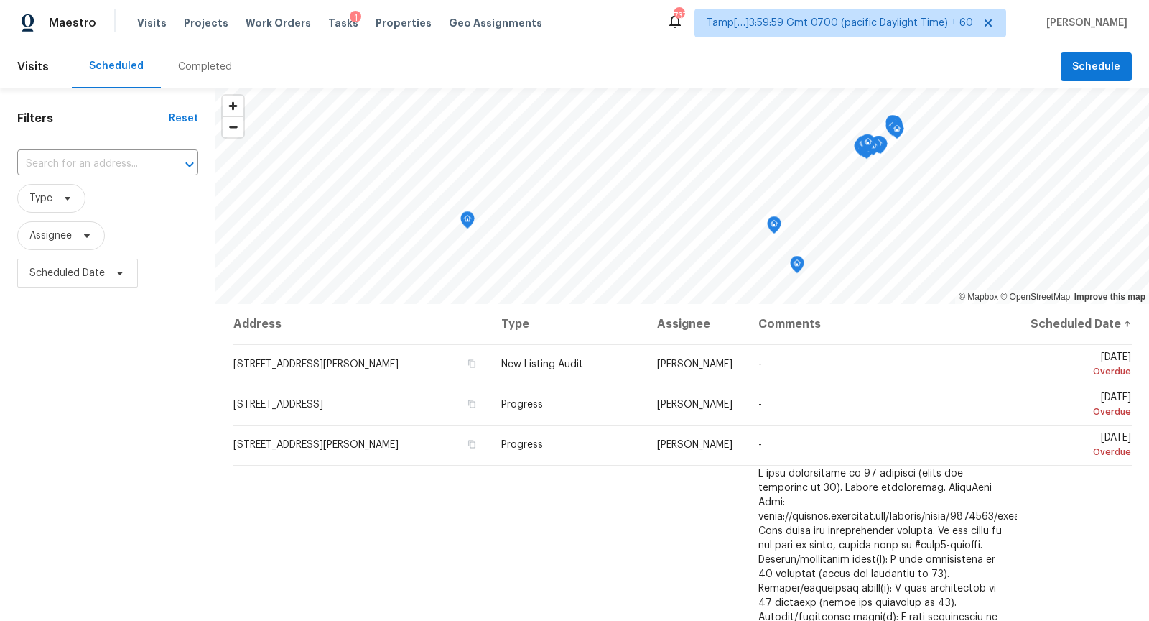
click at [121, 161] on input "text" at bounding box center [87, 164] width 141 height 22
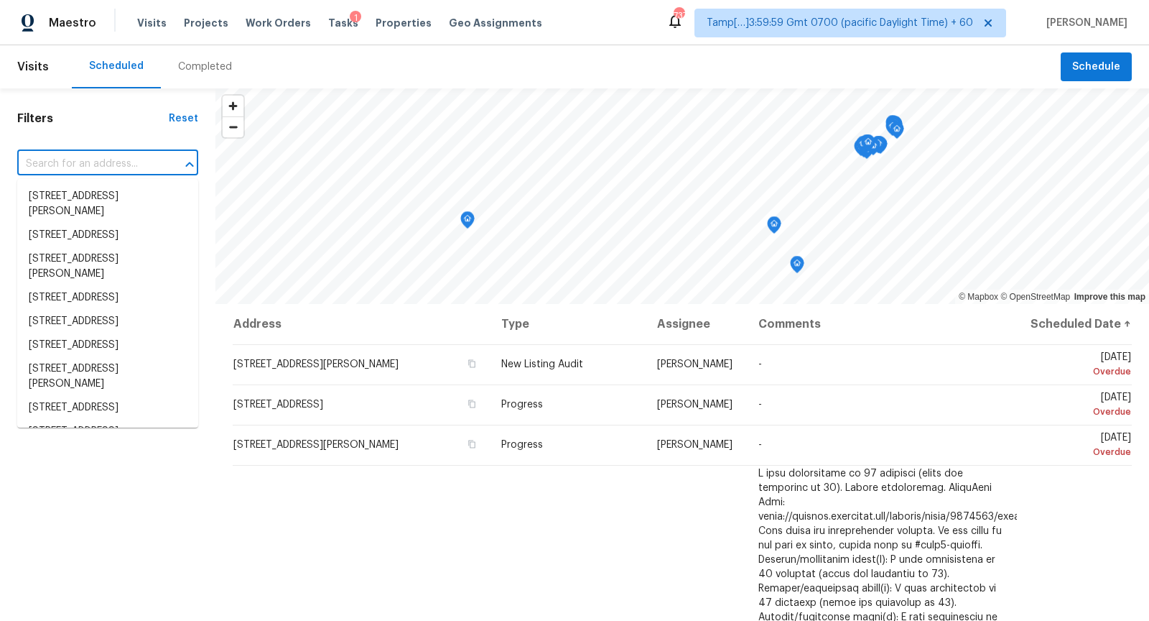
paste input "903 Magnolia St, Arlington, TX 76012"
type input "903 Magnolia St, Arlington, TX 76012"
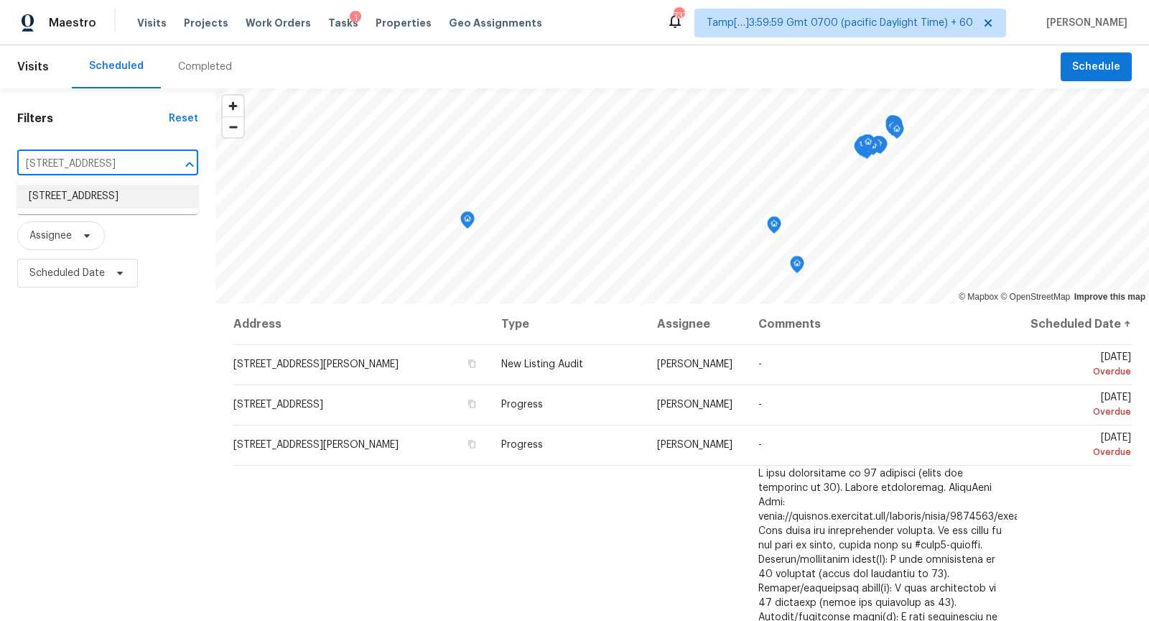
click at [119, 187] on li "903 Magnolia St, Arlington, TX 76012" at bounding box center [107, 197] width 181 height 24
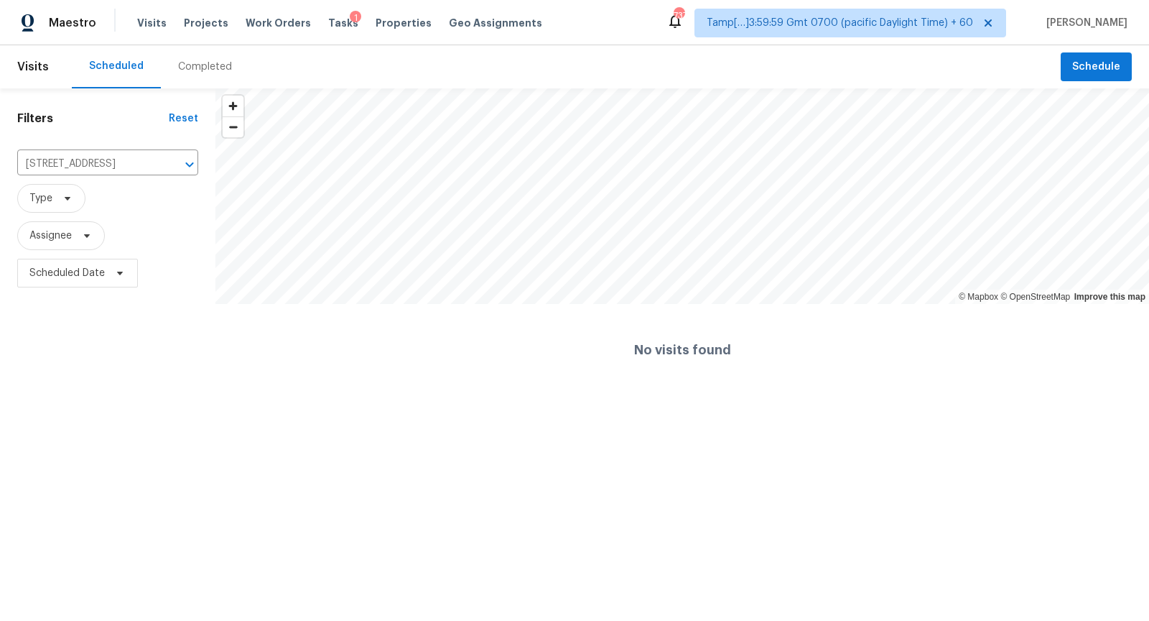
click at [203, 71] on div "Completed" at bounding box center [205, 67] width 54 height 14
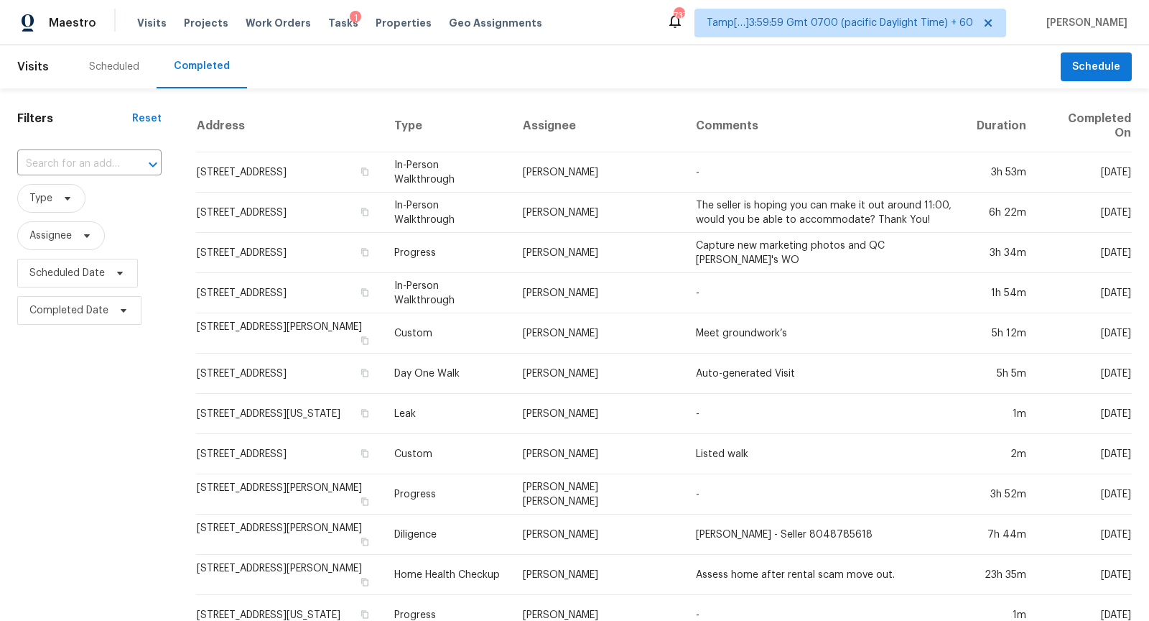
click at [68, 166] on input "text" at bounding box center [69, 164] width 104 height 22
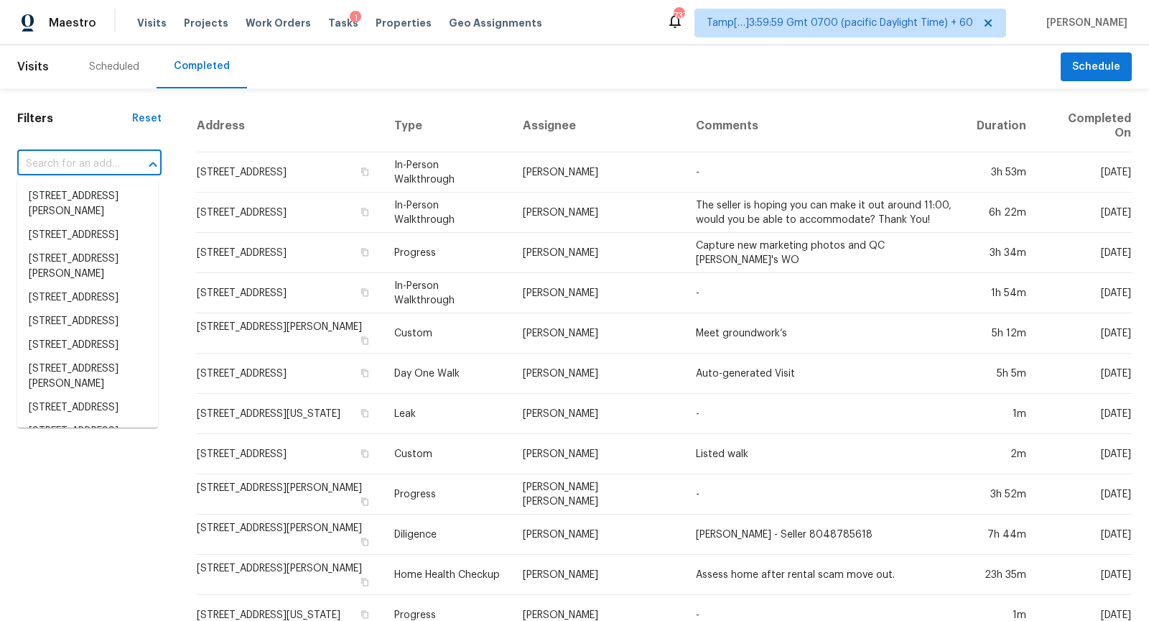
paste input "903 Magnolia St, Arlington, TX 76012"
type input "903 Magnolia St, Arlington, TX 76012"
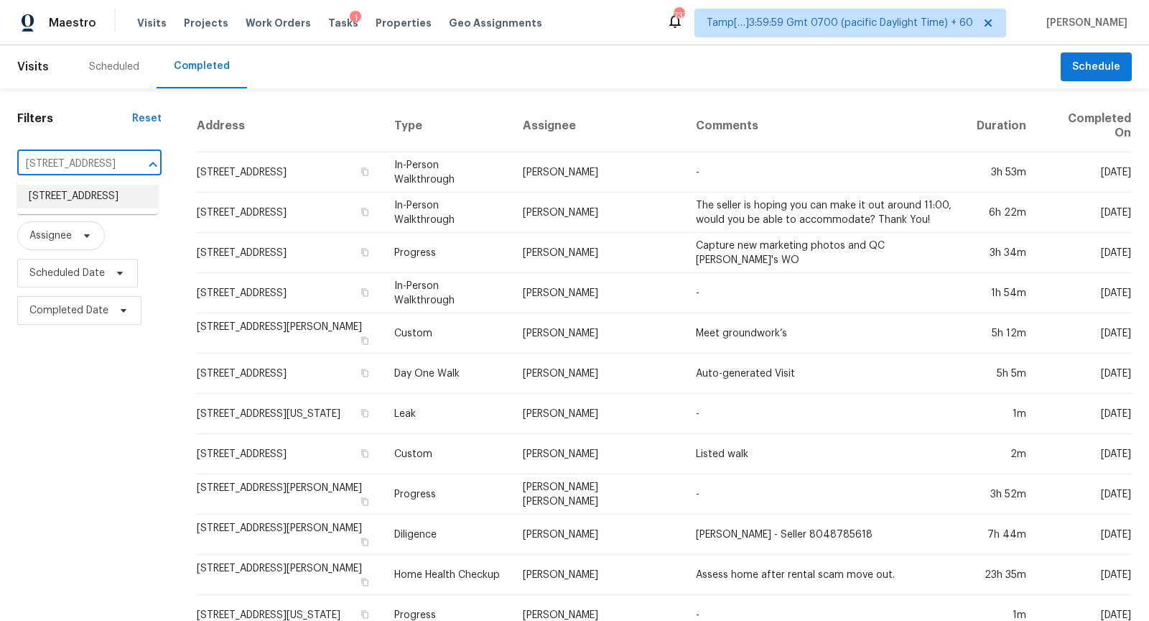
click at [88, 202] on li "903 Magnolia St, Arlington, TX 76012" at bounding box center [87, 197] width 141 height 24
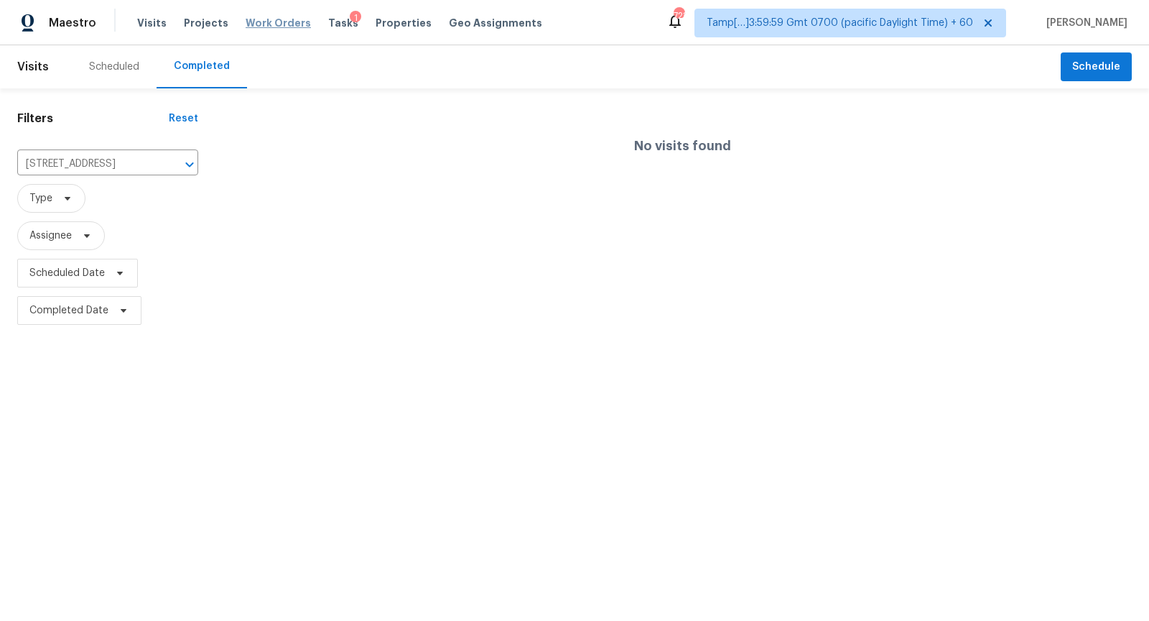
click at [258, 27] on span "Work Orders" at bounding box center [278, 23] width 65 height 14
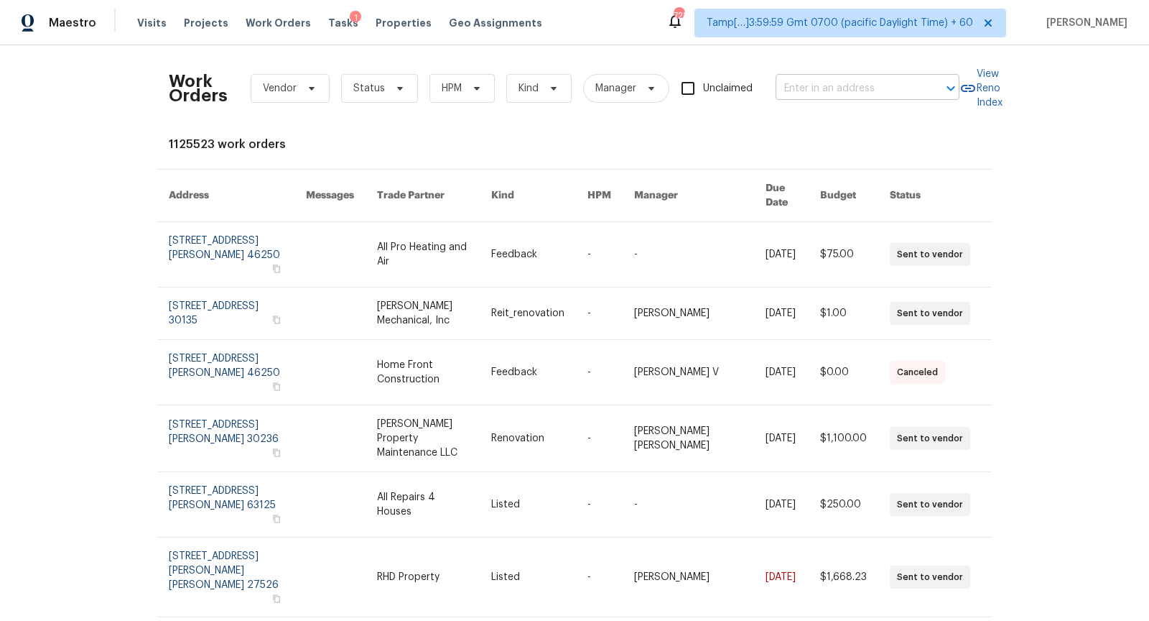
click at [803, 85] on input "text" at bounding box center [848, 89] width 144 height 22
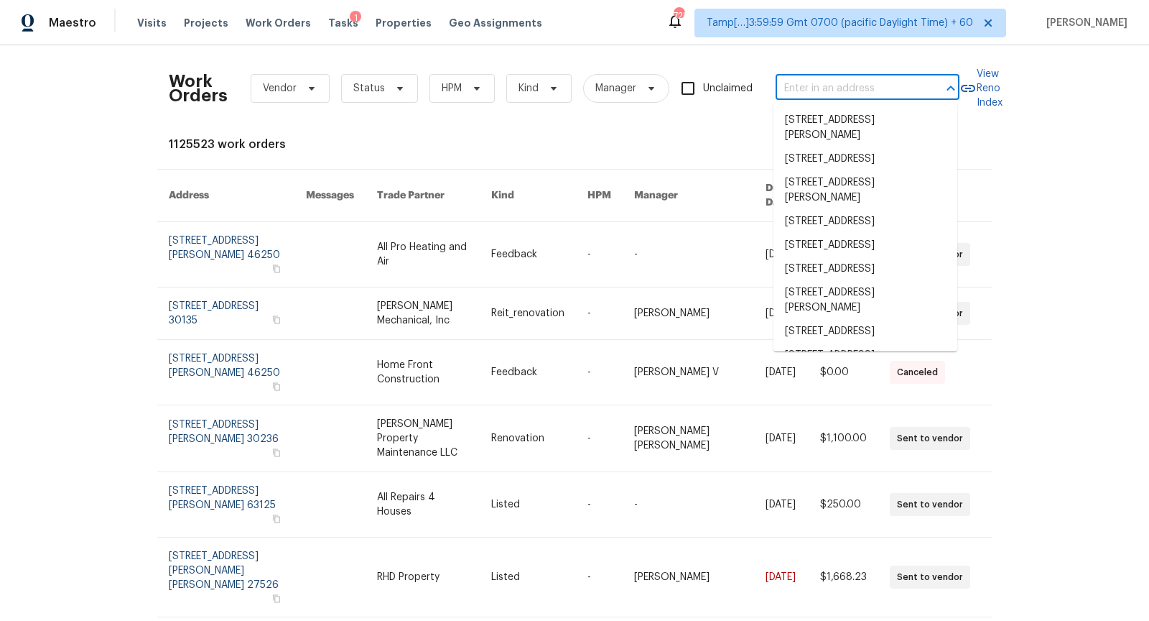
paste input "[STREET_ADDRESS]"
type input "[STREET_ADDRESS]"
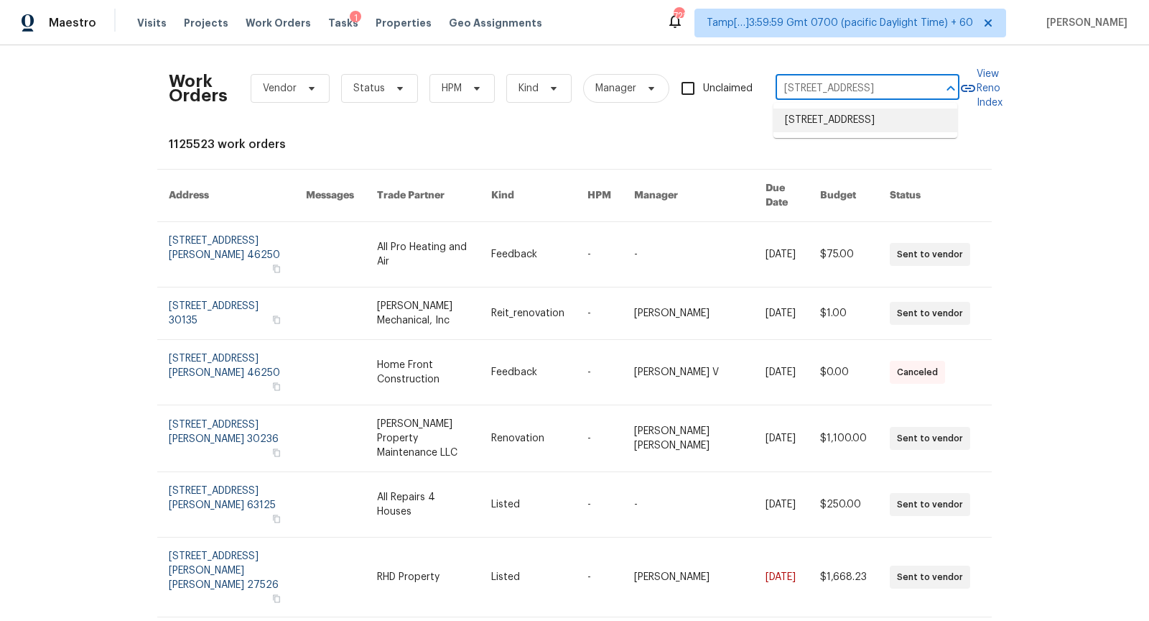
click at [822, 119] on li "[STREET_ADDRESS]" at bounding box center [866, 120] width 184 height 24
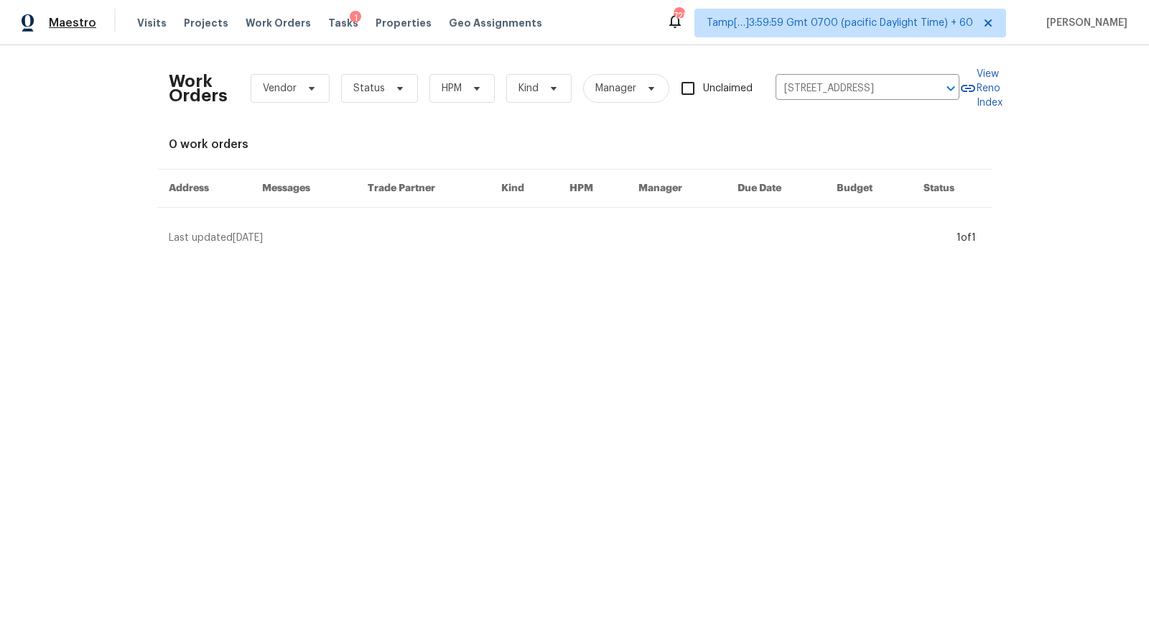
click at [73, 25] on span "Maestro" at bounding box center [72, 23] width 47 height 14
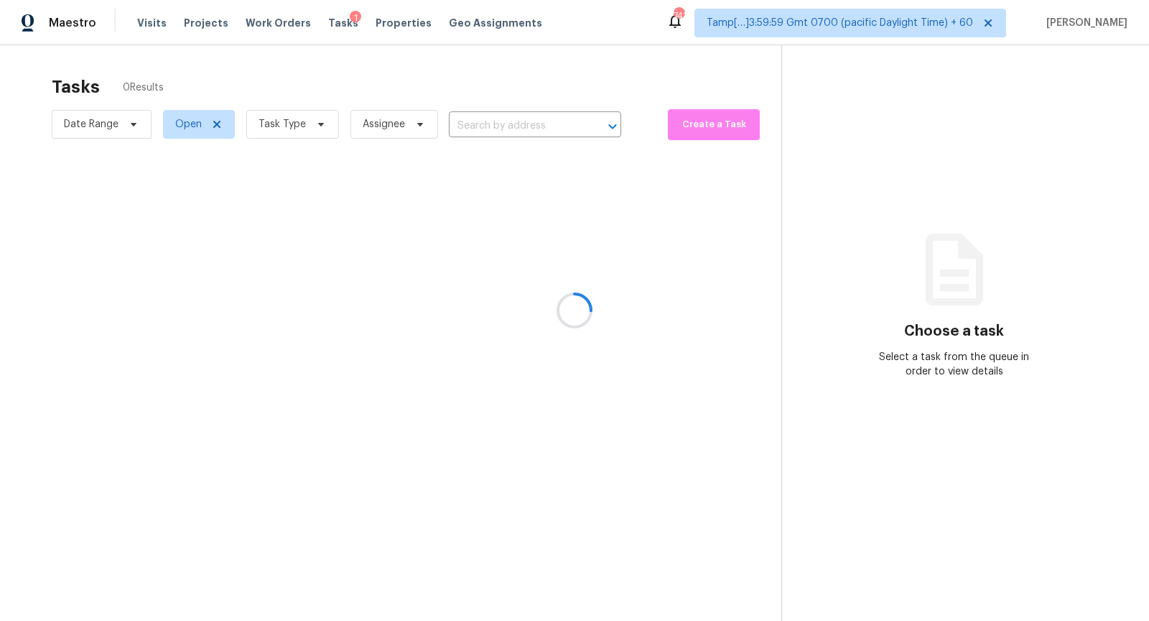
click at [513, 116] on div at bounding box center [574, 310] width 1149 height 621
click at [513, 119] on div at bounding box center [574, 310] width 1149 height 621
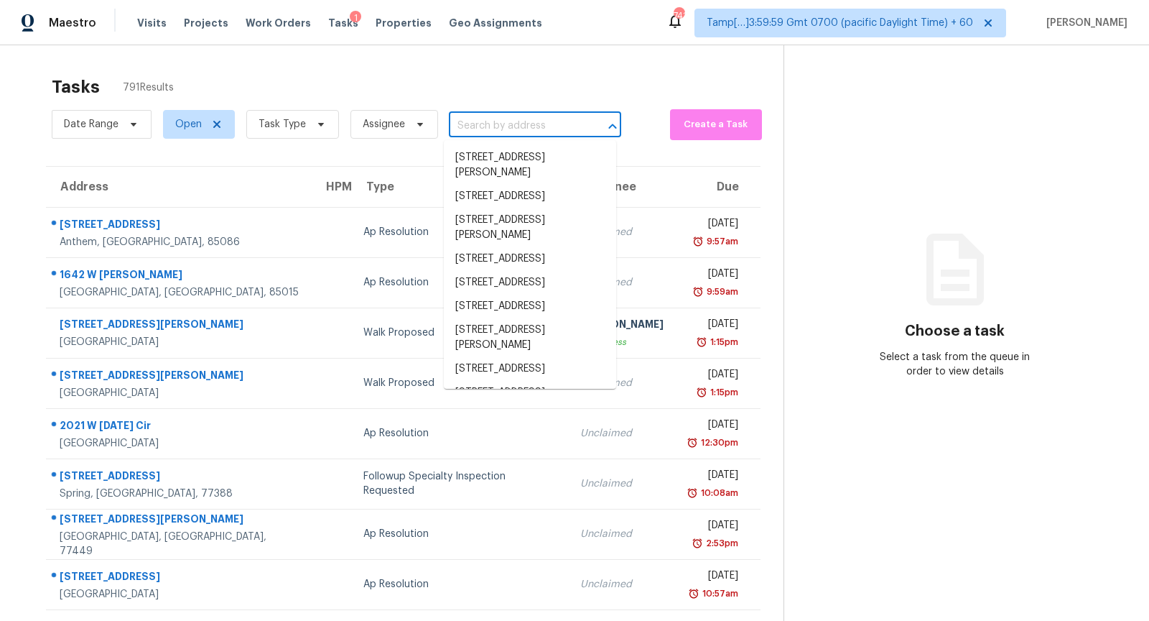
click at [513, 119] on input "text" at bounding box center [515, 126] width 132 height 22
paste input "[STREET_ADDRESS]"
type input "[STREET_ADDRESS]"
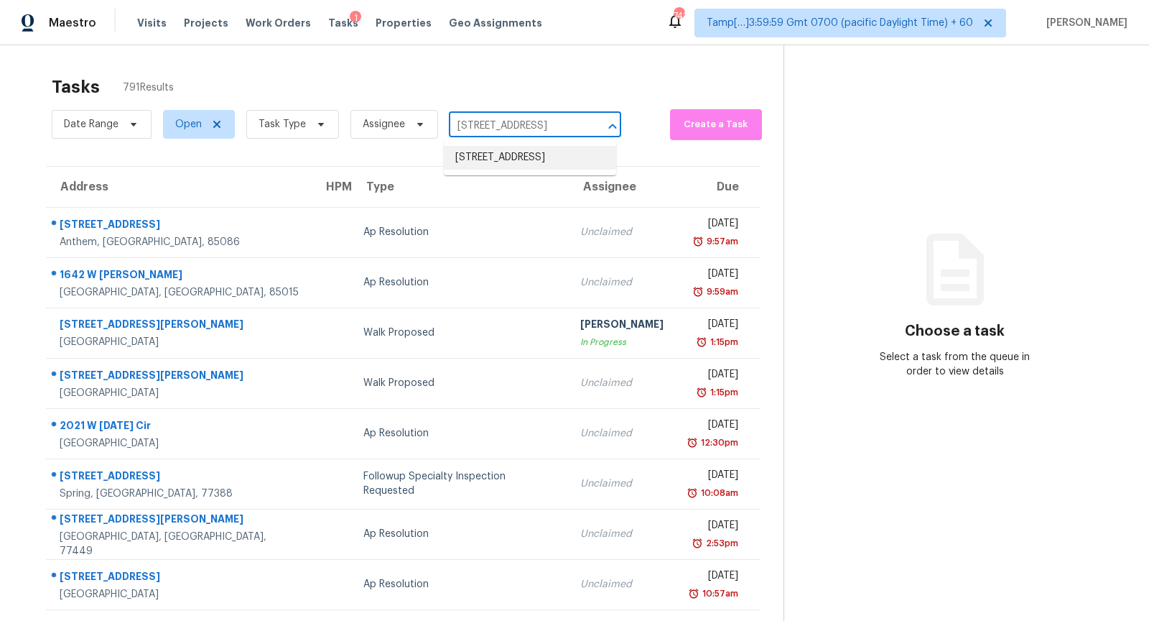
click at [542, 170] on li "[STREET_ADDRESS]" at bounding box center [530, 158] width 172 height 24
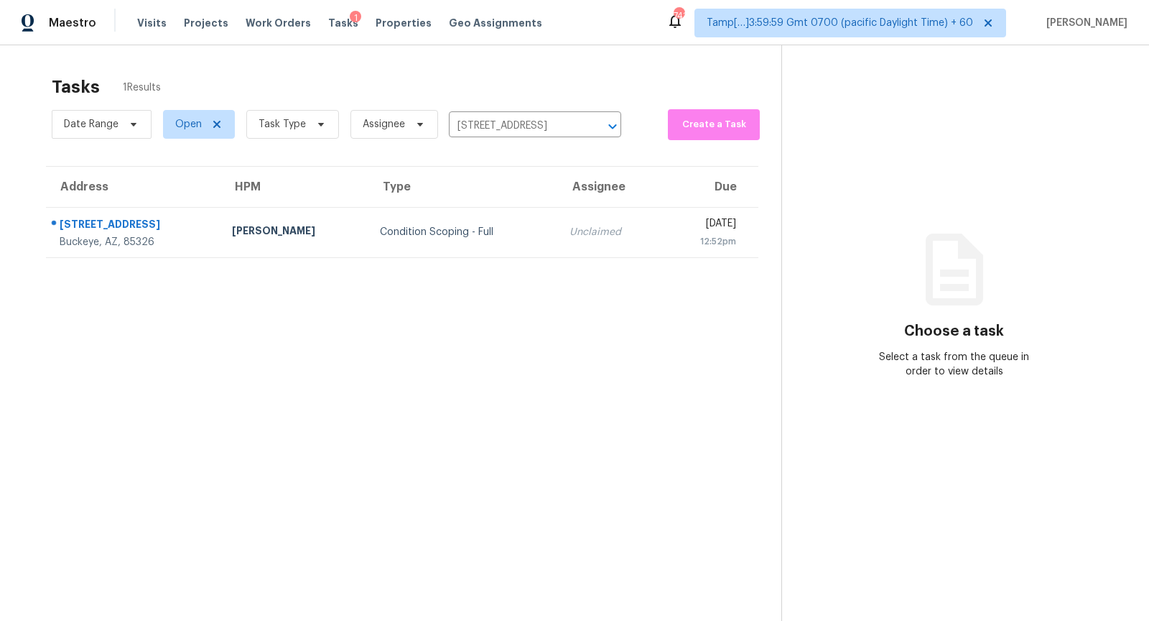
click at [570, 225] on div "Unclaimed" at bounding box center [610, 232] width 80 height 14
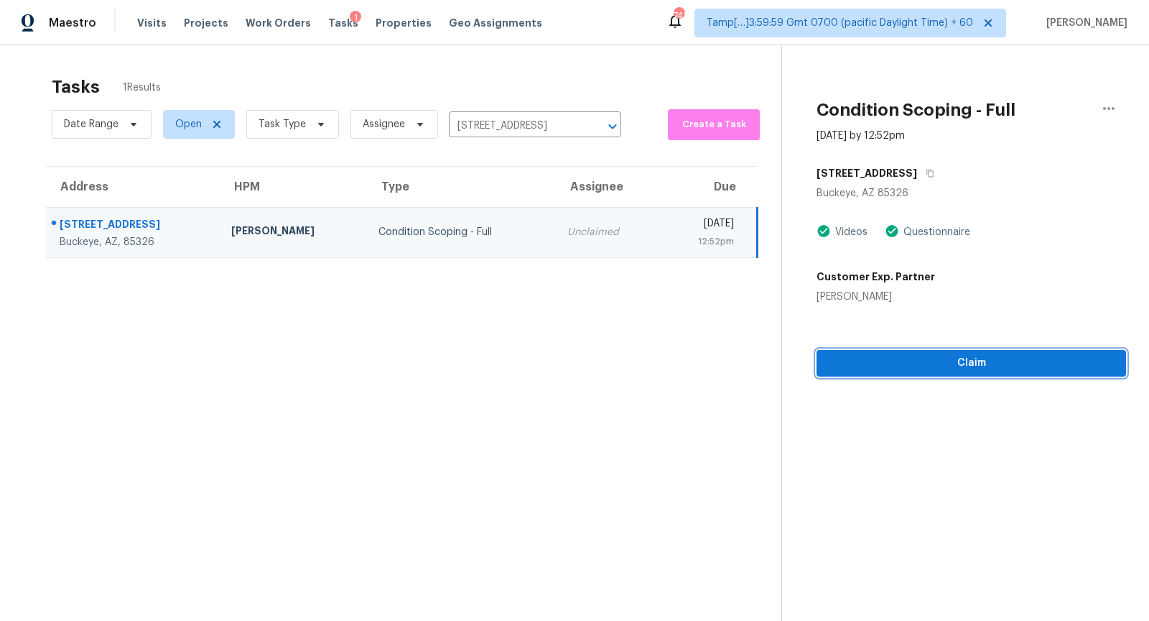
click at [976, 367] on span "Claim" at bounding box center [971, 363] width 287 height 18
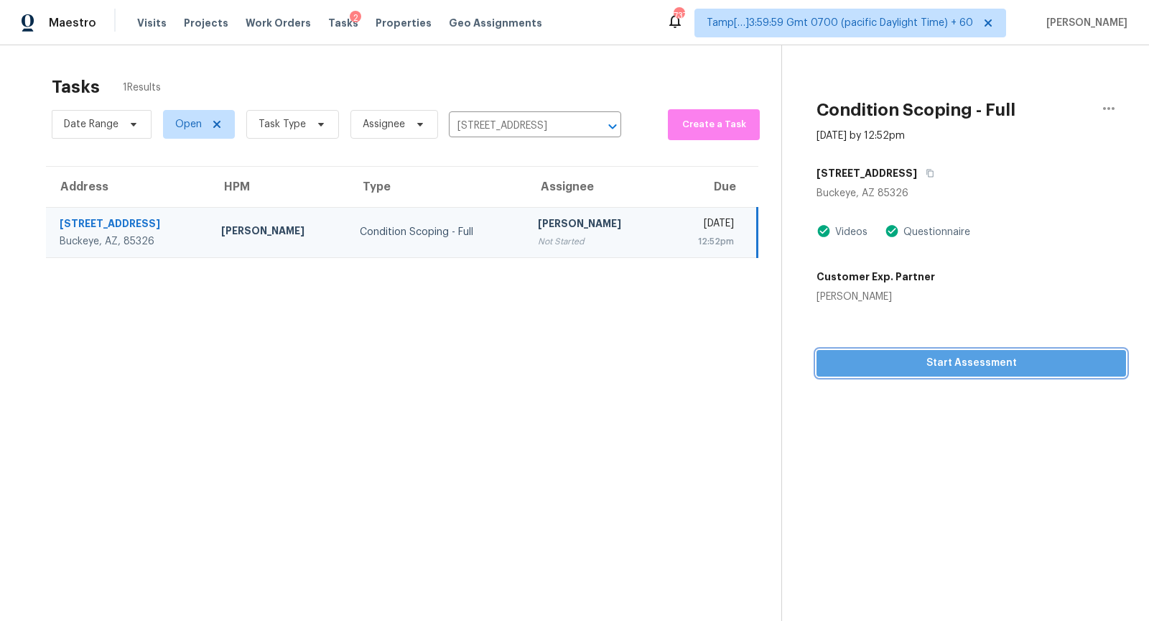
click at [947, 361] on span "Start Assessment" at bounding box center [971, 363] width 287 height 18
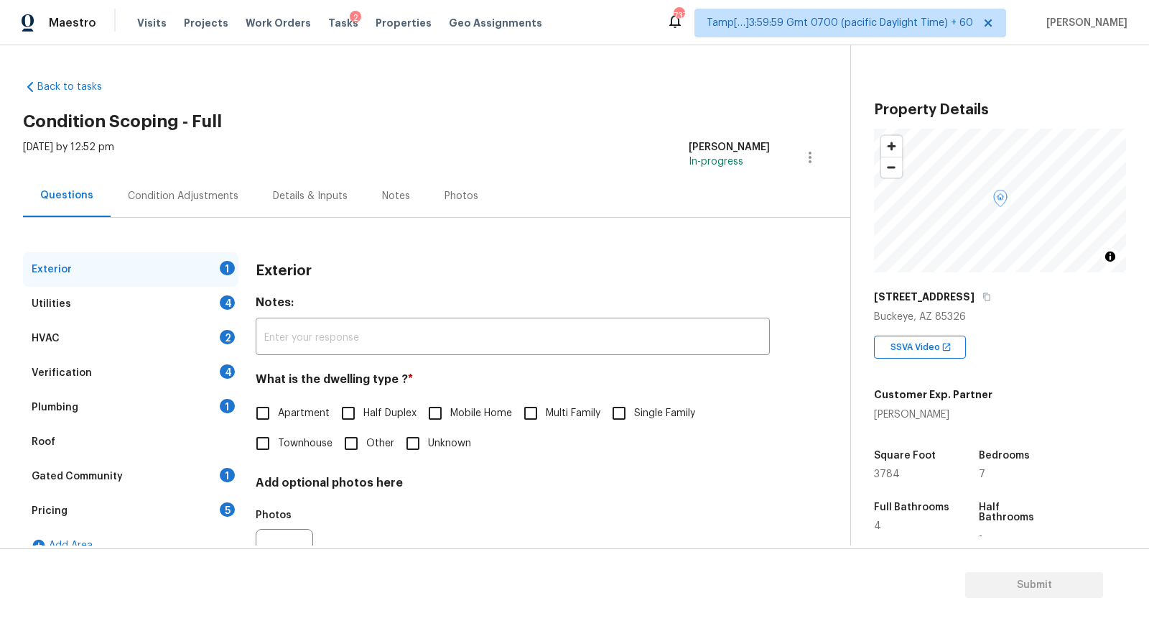
scroll to position [70, 0]
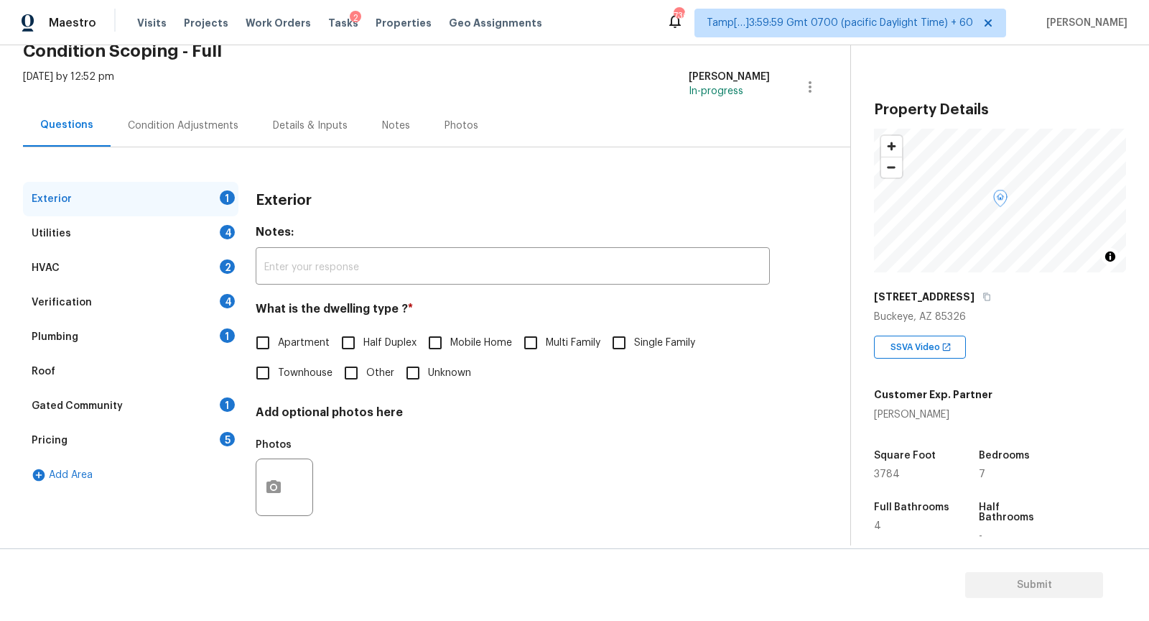
click at [203, 128] on div "Condition Adjustments" at bounding box center [183, 126] width 111 height 14
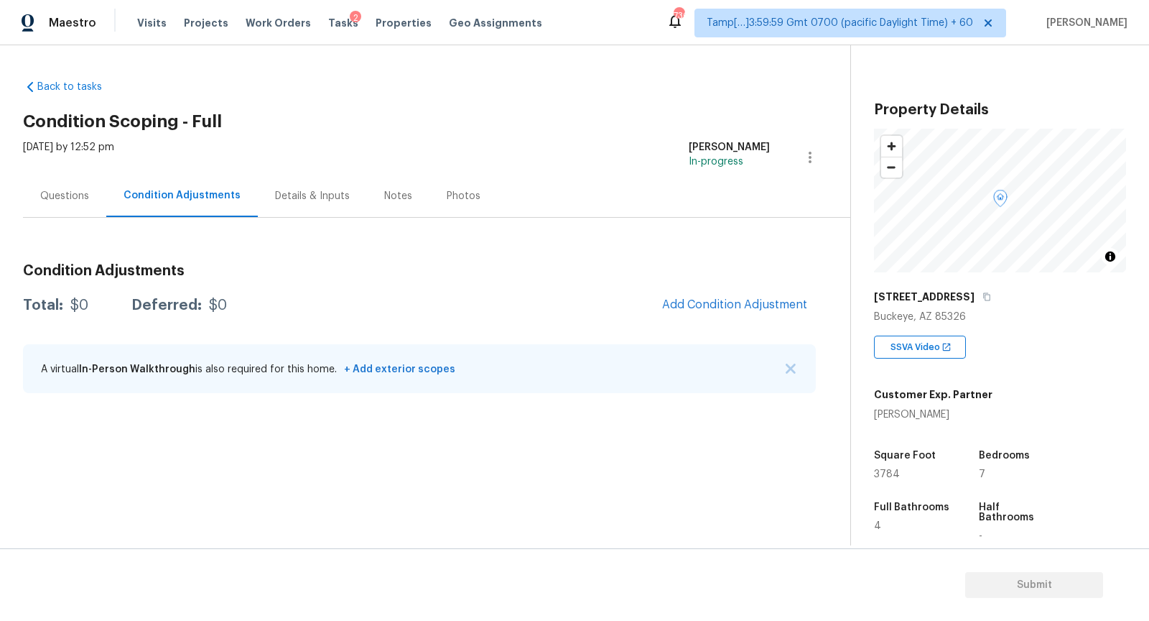
click at [300, 202] on div "Details & Inputs" at bounding box center [312, 196] width 75 height 14
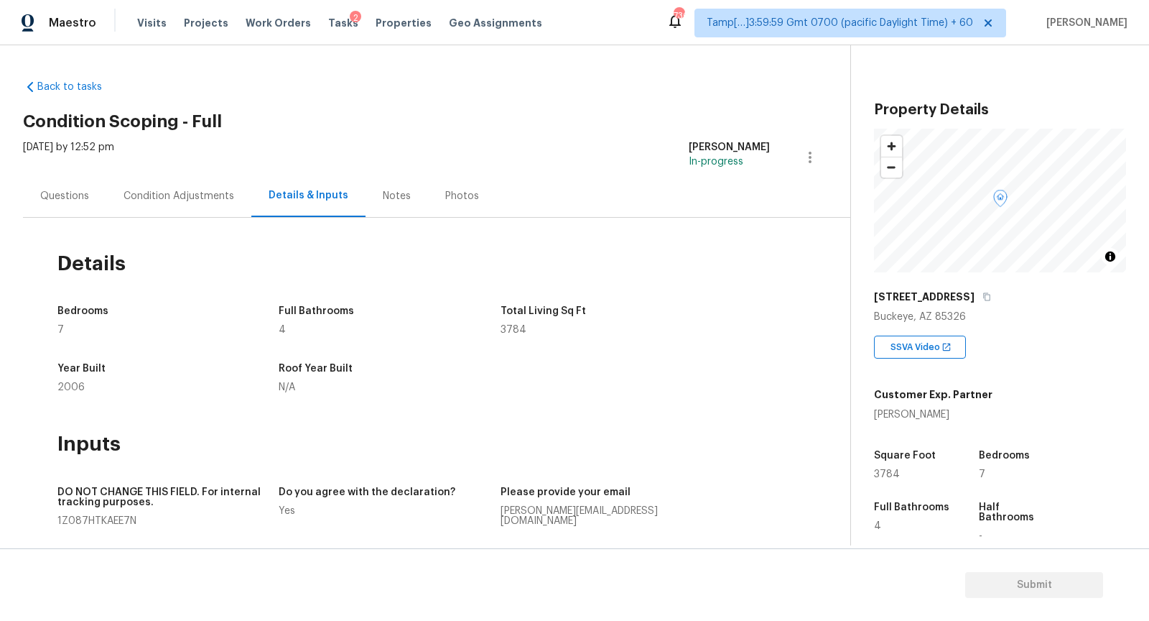
click at [374, 195] on div "Notes" at bounding box center [397, 196] width 62 height 42
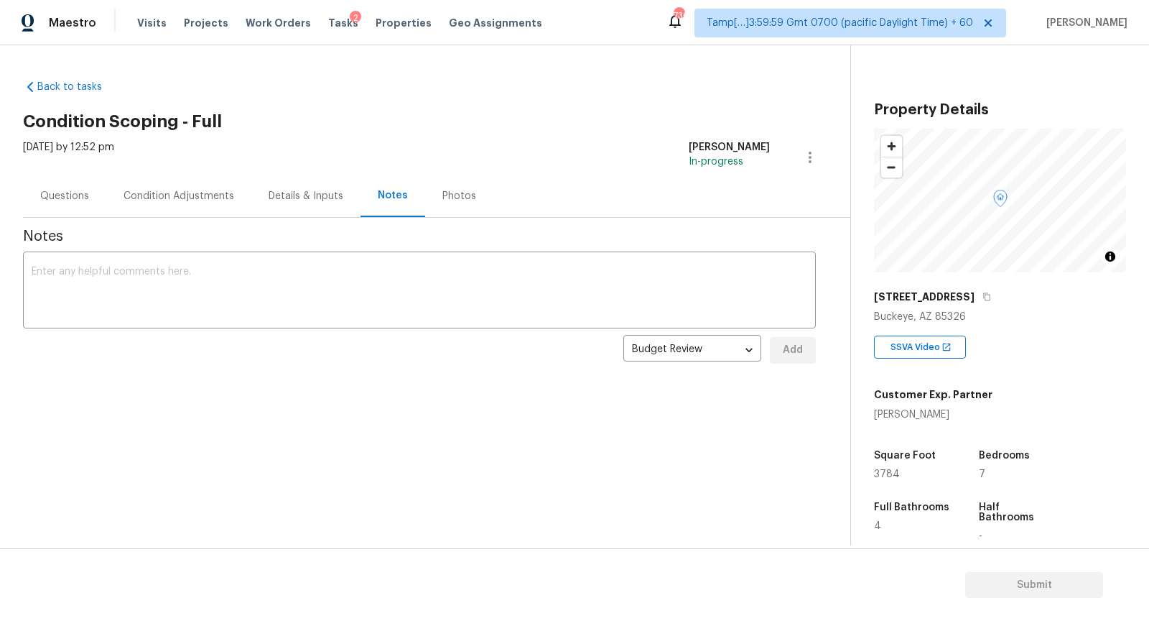
click at [69, 196] on div "Questions" at bounding box center [64, 196] width 49 height 14
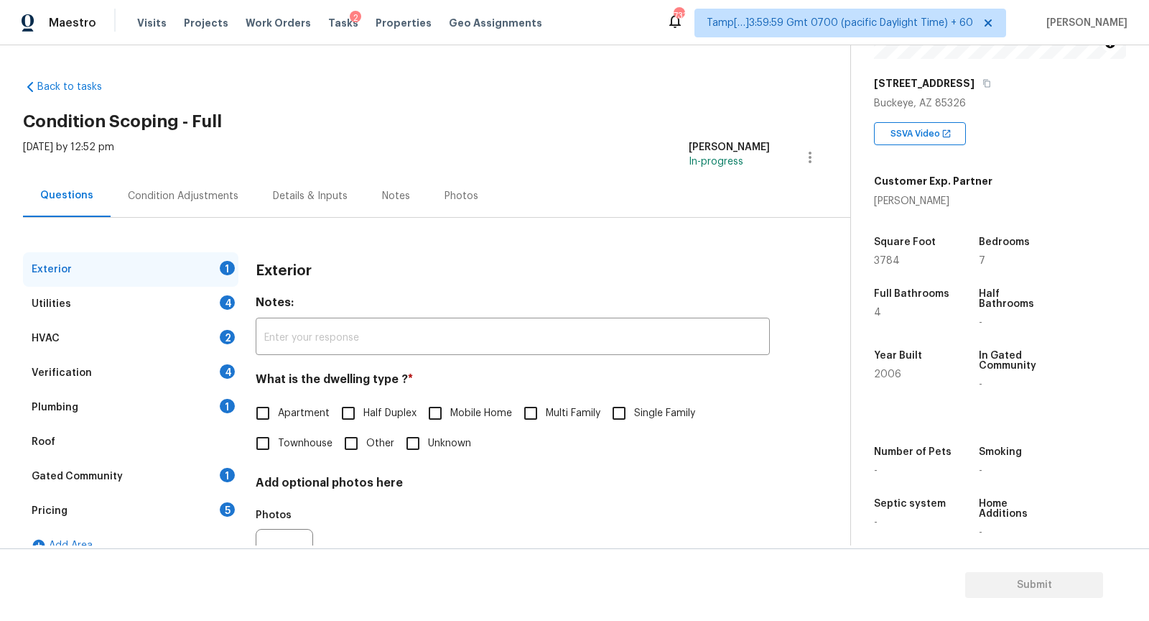
scroll to position [62, 0]
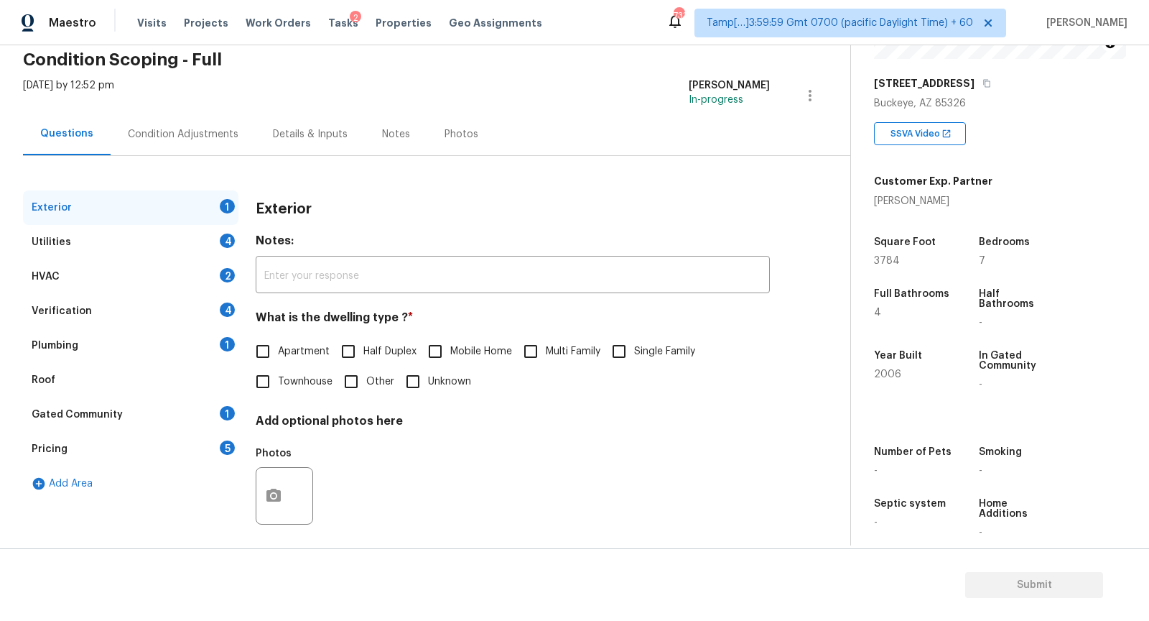
click at [660, 353] on span "Single Family" at bounding box center [664, 351] width 61 height 15
click at [634, 353] on input "Single Family" at bounding box center [619, 351] width 30 height 30
checkbox input "true"
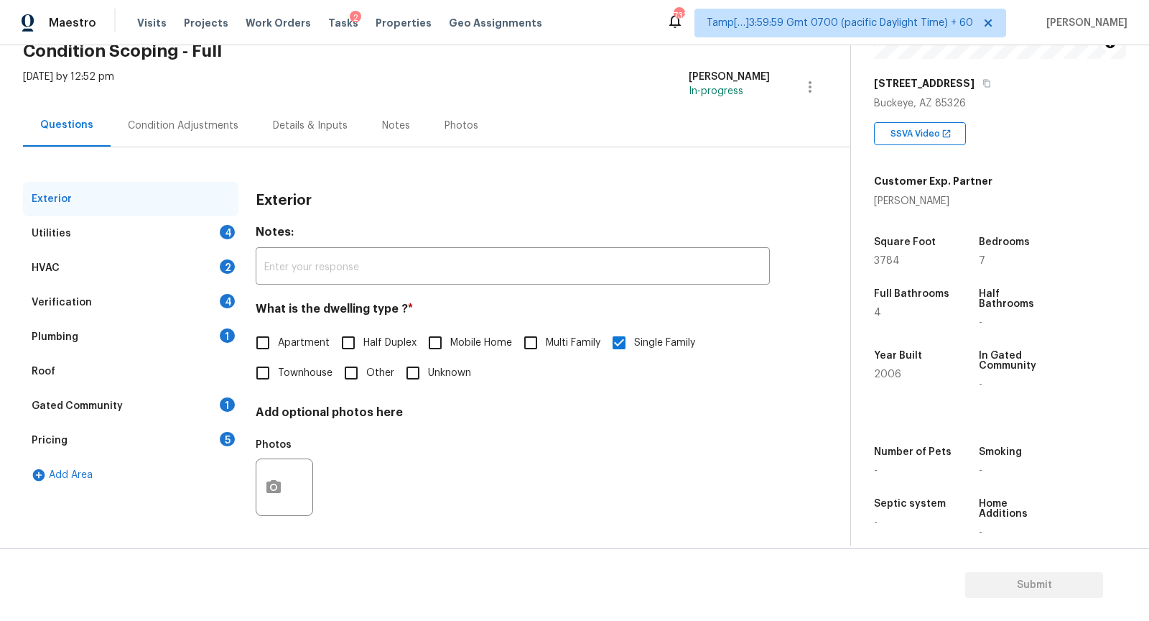
click at [189, 221] on div "Utilities 4" at bounding box center [130, 233] width 215 height 34
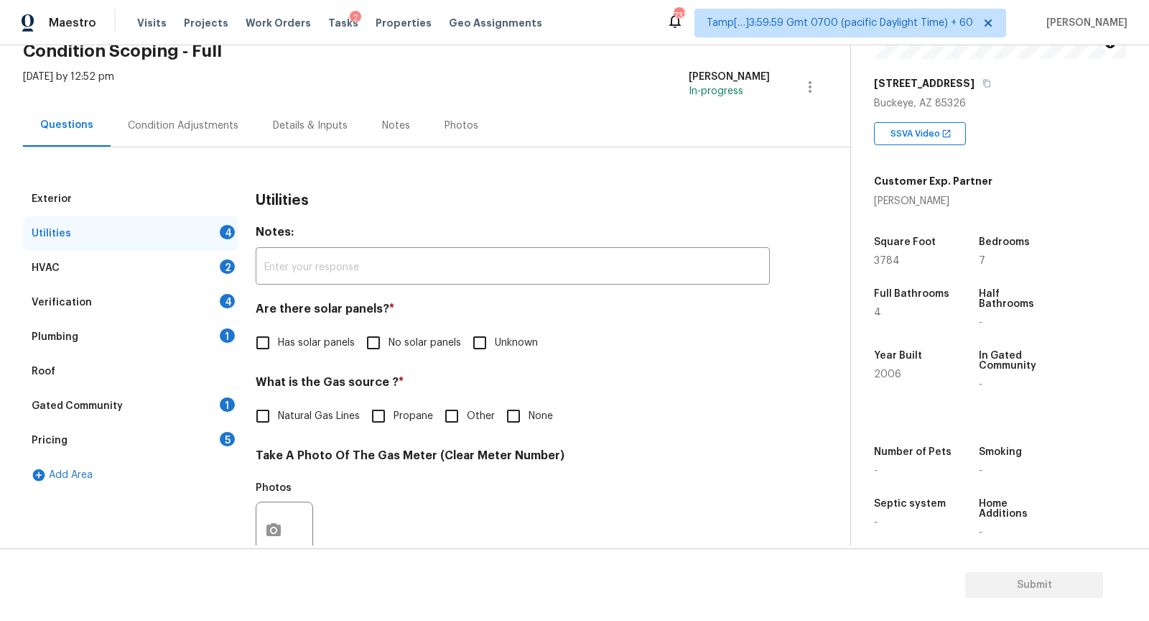
click at [368, 338] on input "No solar panels" at bounding box center [373, 343] width 30 height 30
checkbox input "true"
click at [543, 412] on span "None" at bounding box center [541, 416] width 24 height 15
click at [529, 412] on input "None" at bounding box center [514, 416] width 30 height 30
checkbox input "true"
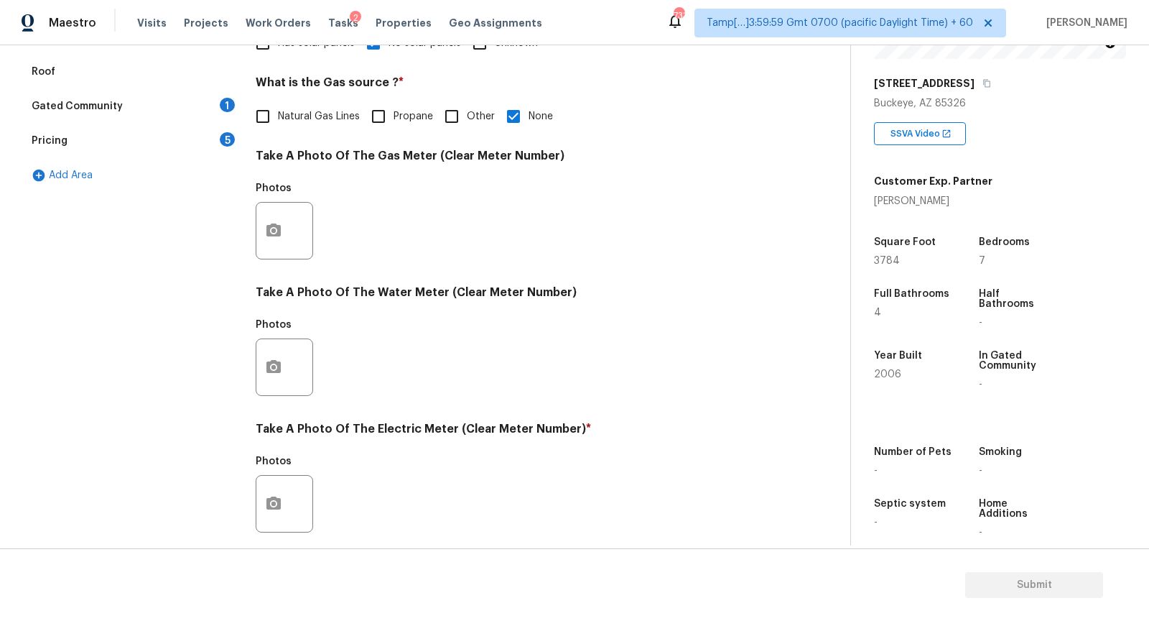
scroll to position [417, 0]
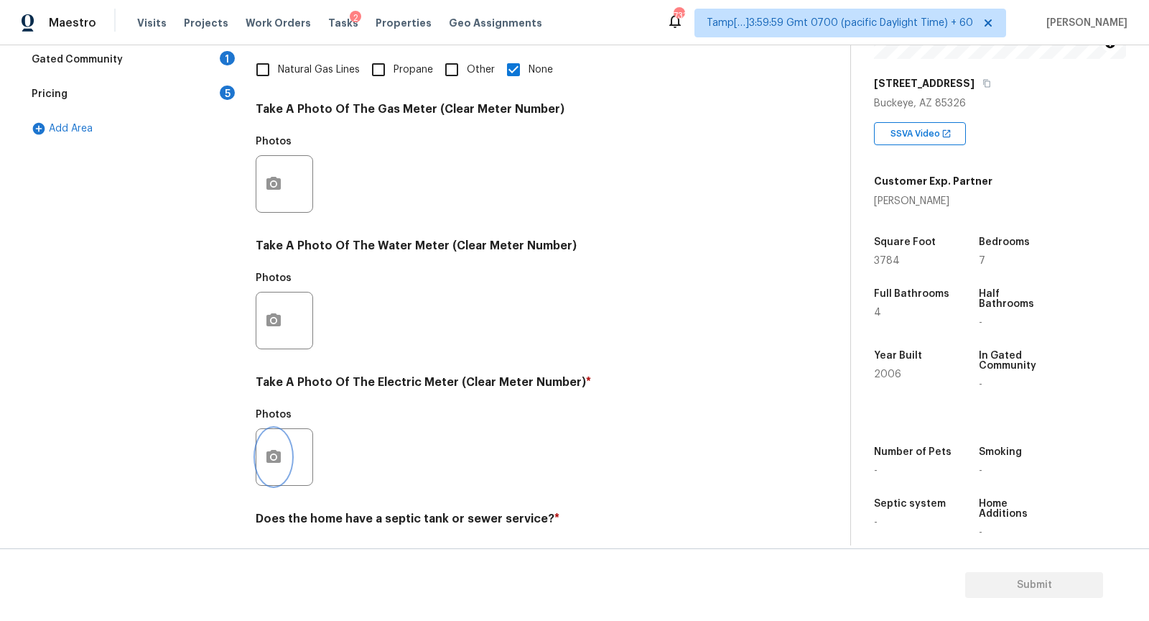
click at [261, 450] on button "button" at bounding box center [273, 457] width 34 height 56
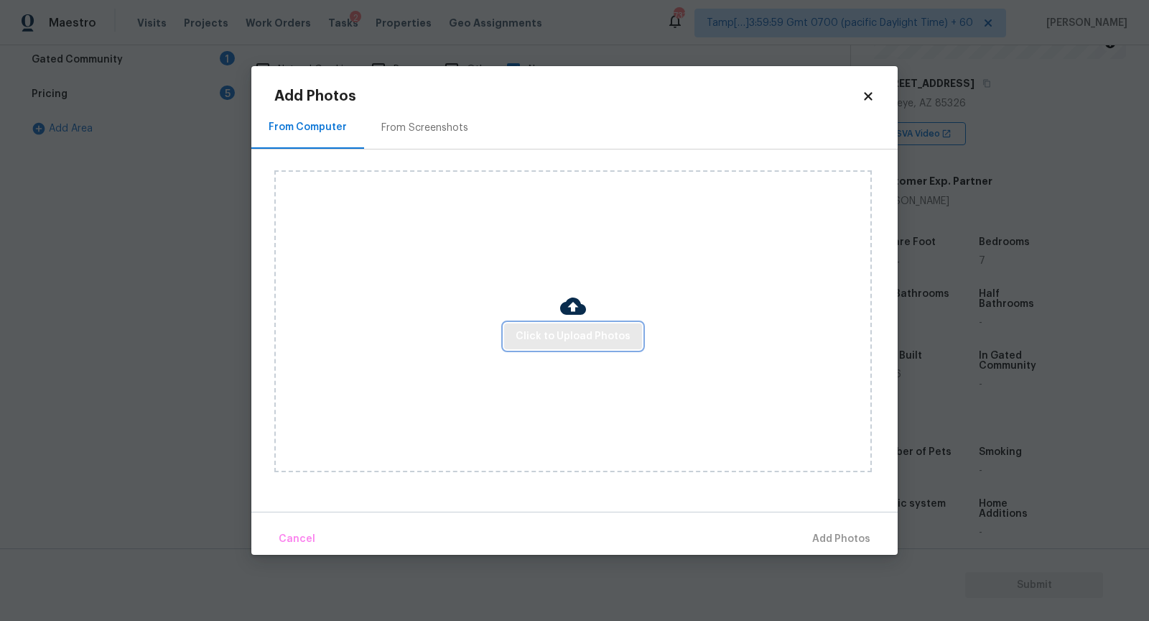
click at [600, 334] on span "Click to Upload Photos" at bounding box center [573, 337] width 115 height 18
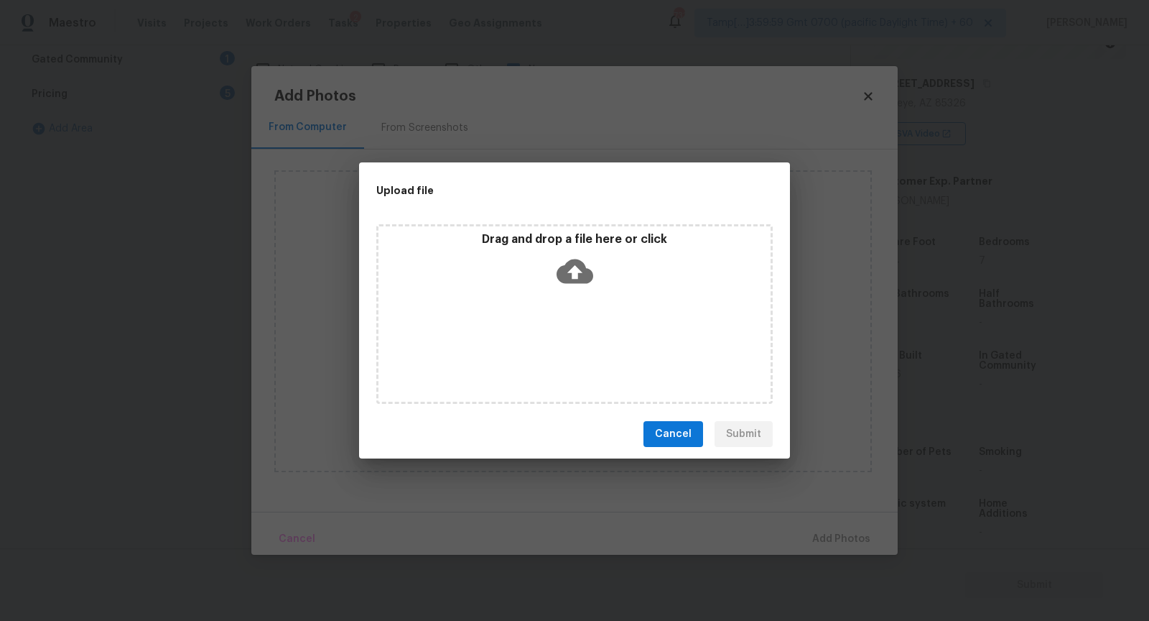
click at [606, 310] on div "Drag and drop a file here or click" at bounding box center [574, 314] width 397 height 180
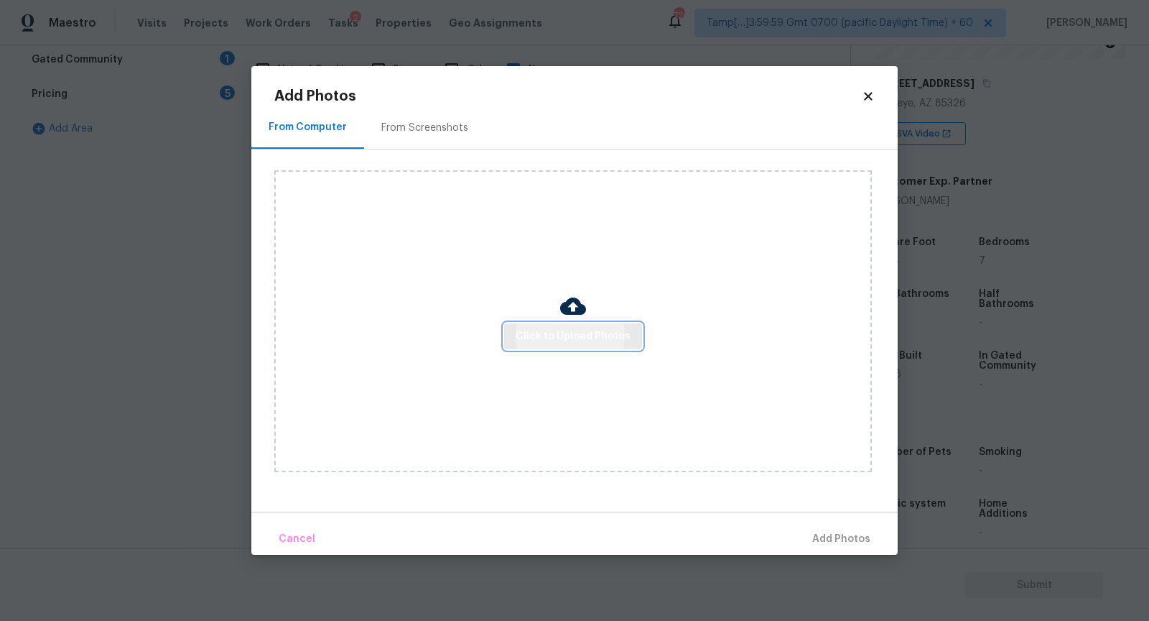
click at [572, 346] on button "Click to Upload Photos" at bounding box center [573, 336] width 138 height 27
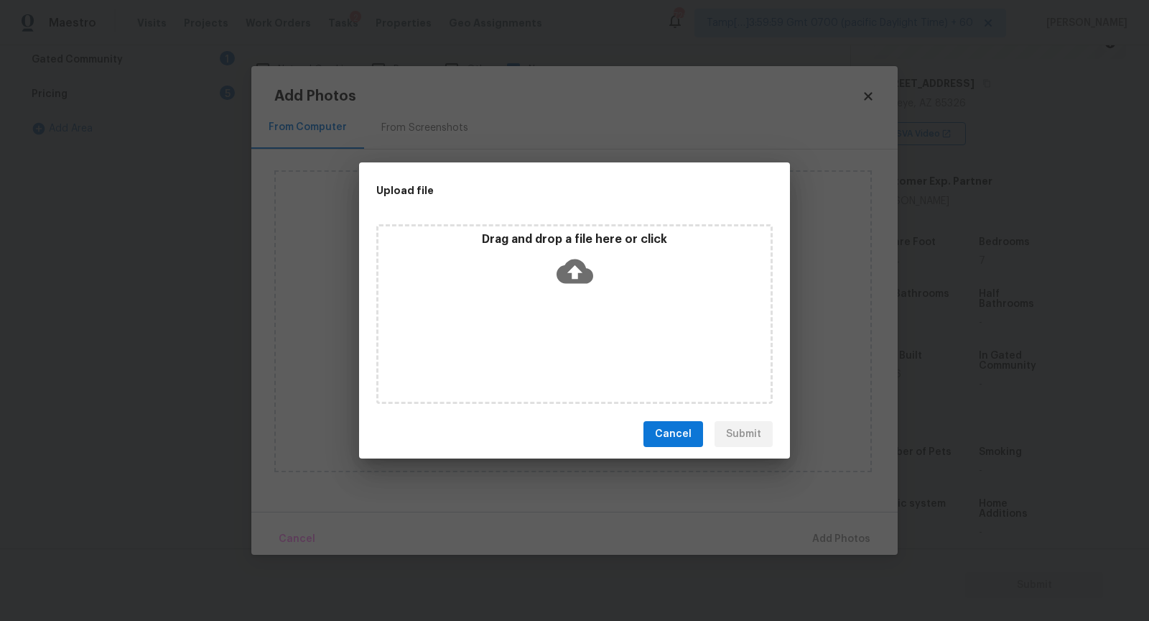
click at [570, 267] on icon at bounding box center [575, 271] width 37 height 24
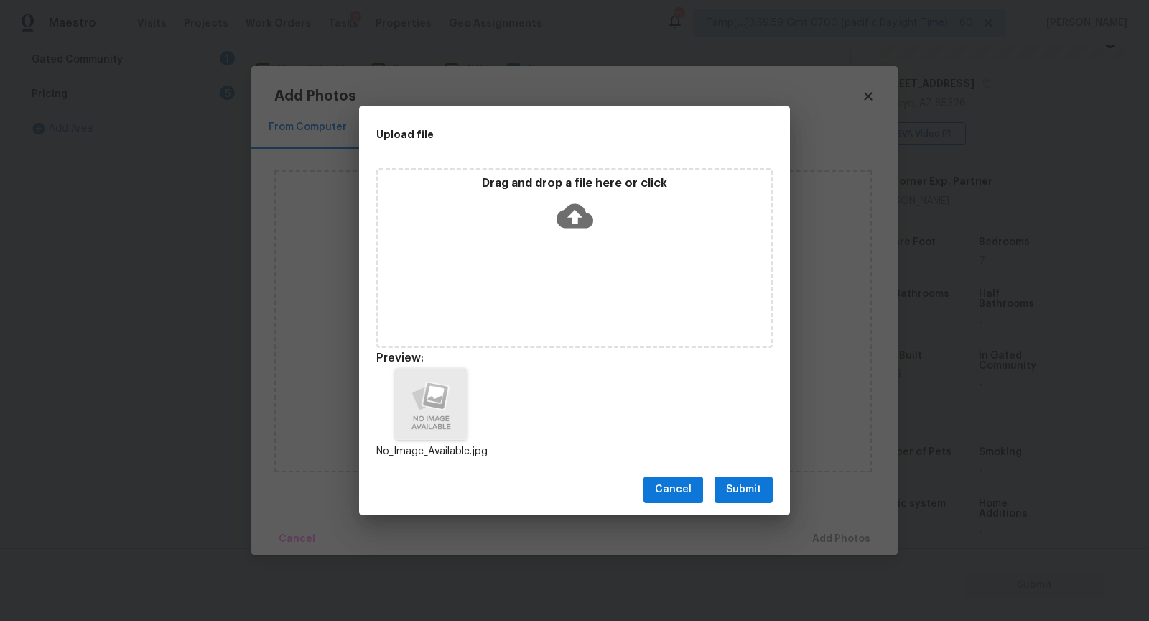
click at [746, 492] on span "Submit" at bounding box center [743, 490] width 35 height 18
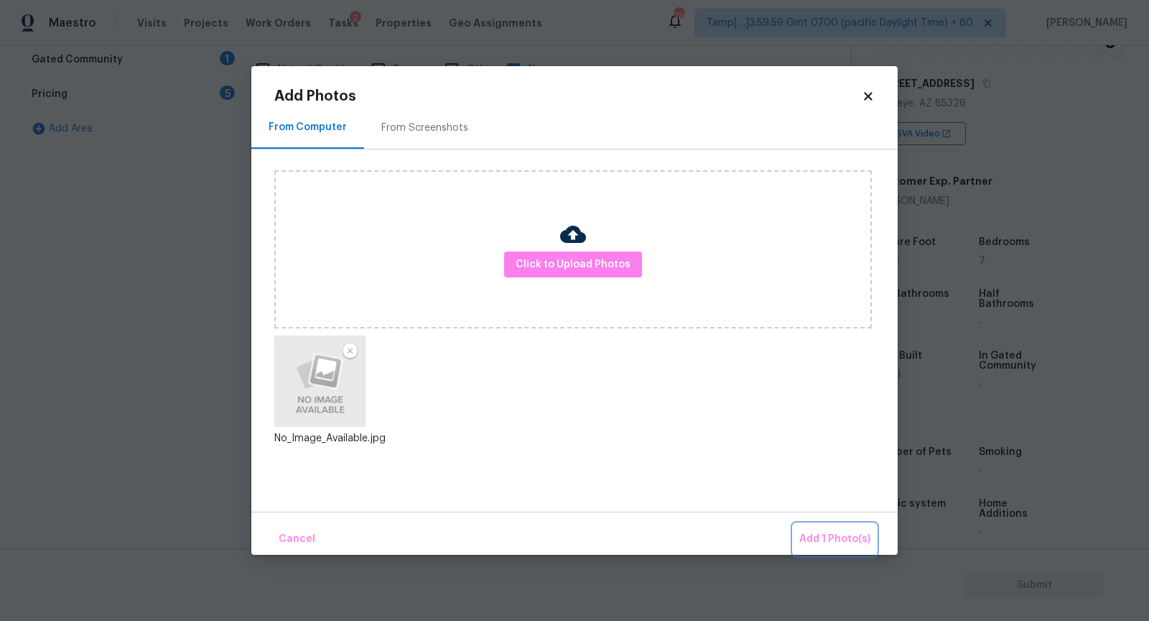
click at [815, 536] on span "Add 1 Photo(s)" at bounding box center [834, 539] width 71 height 18
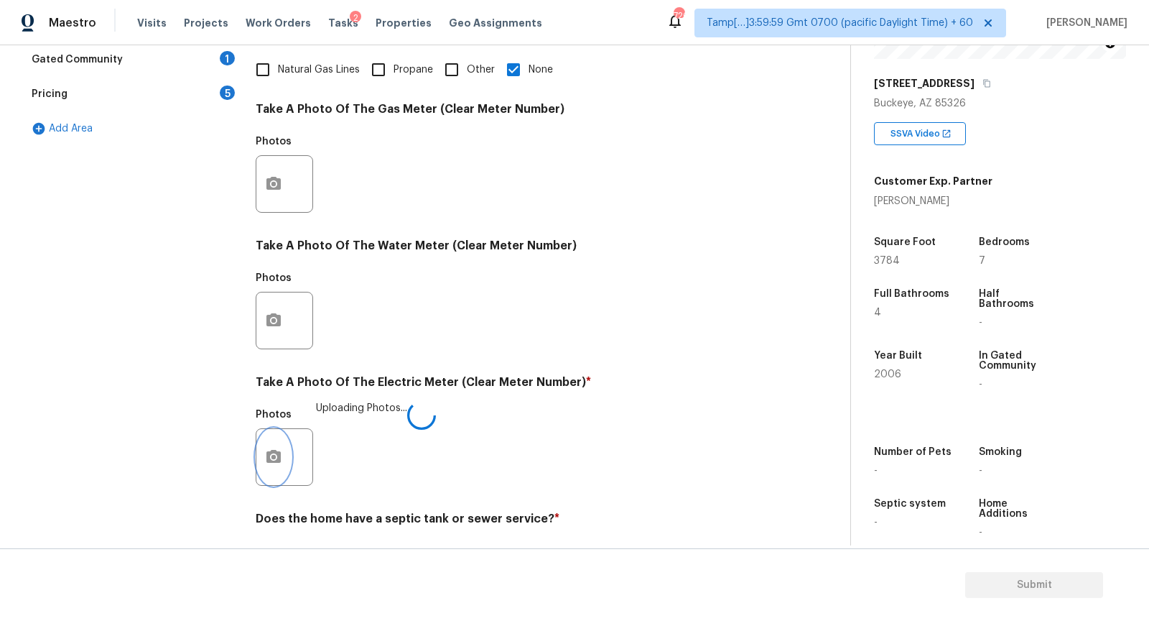
scroll to position [460, 0]
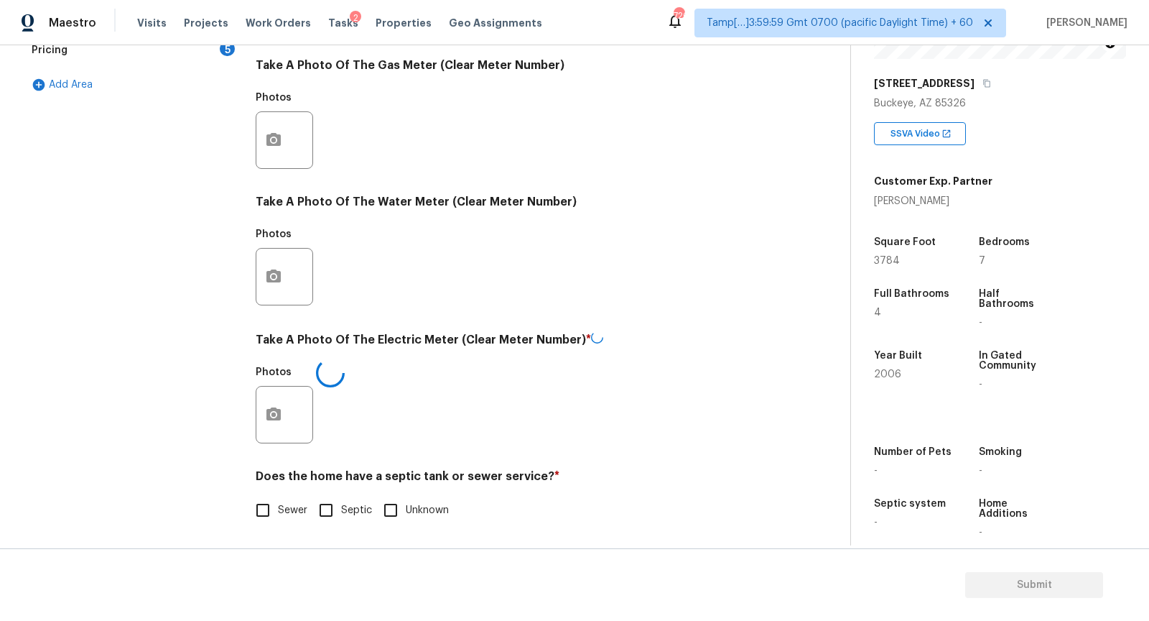
click at [278, 503] on span "Sewer" at bounding box center [292, 510] width 29 height 15
click at [278, 502] on input "Sewer" at bounding box center [263, 510] width 30 height 30
checkbox input "true"
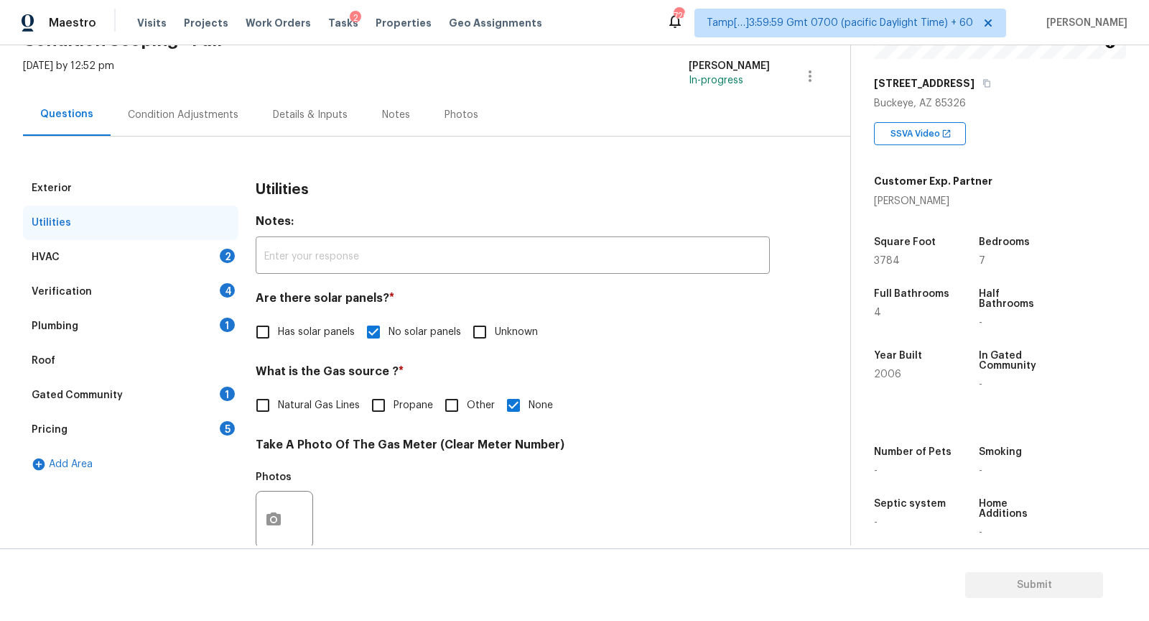
scroll to position [70, 0]
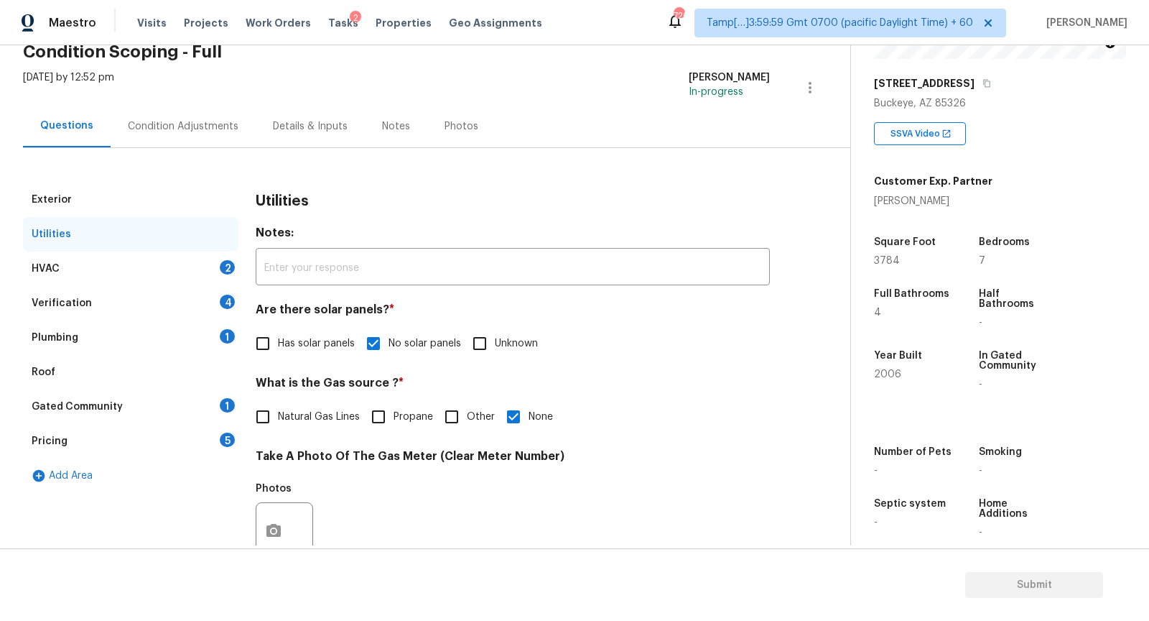
click at [68, 272] on div "HVAC 2" at bounding box center [130, 268] width 215 height 34
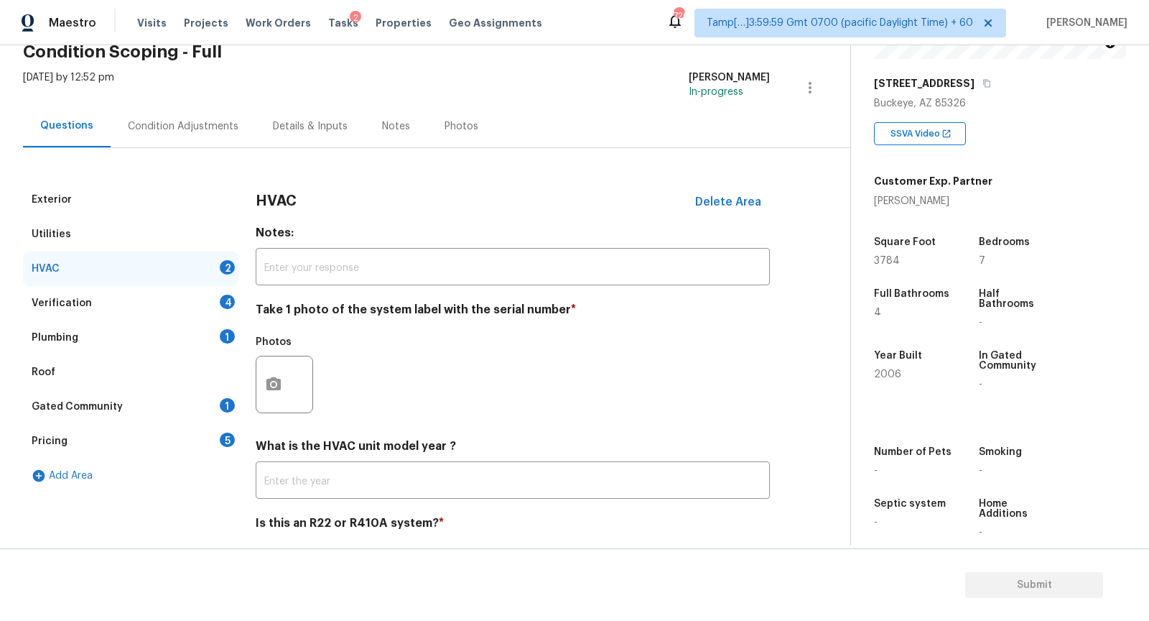
scroll to position [119, 0]
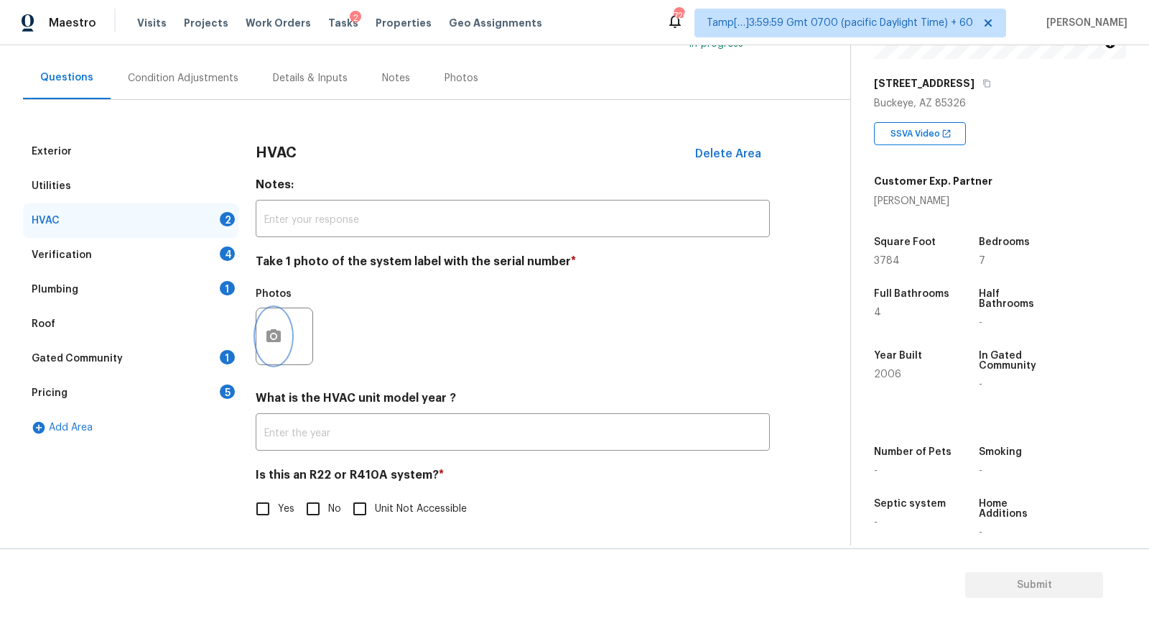
click at [273, 333] on icon "button" at bounding box center [273, 336] width 17 height 17
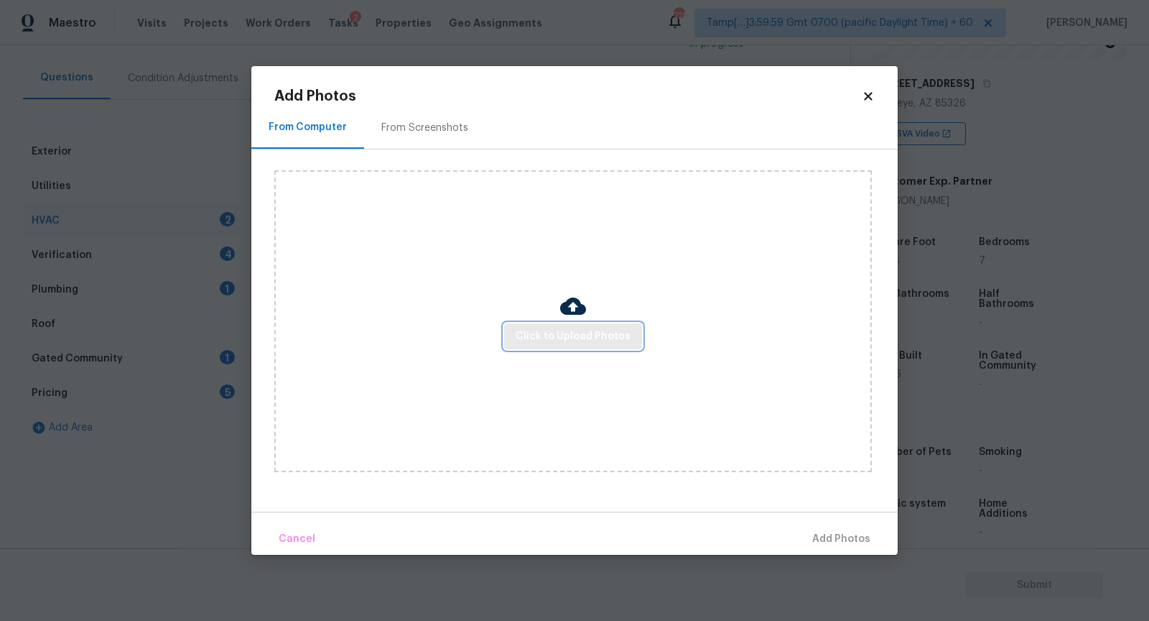
click at [563, 333] on span "Click to Upload Photos" at bounding box center [573, 337] width 115 height 18
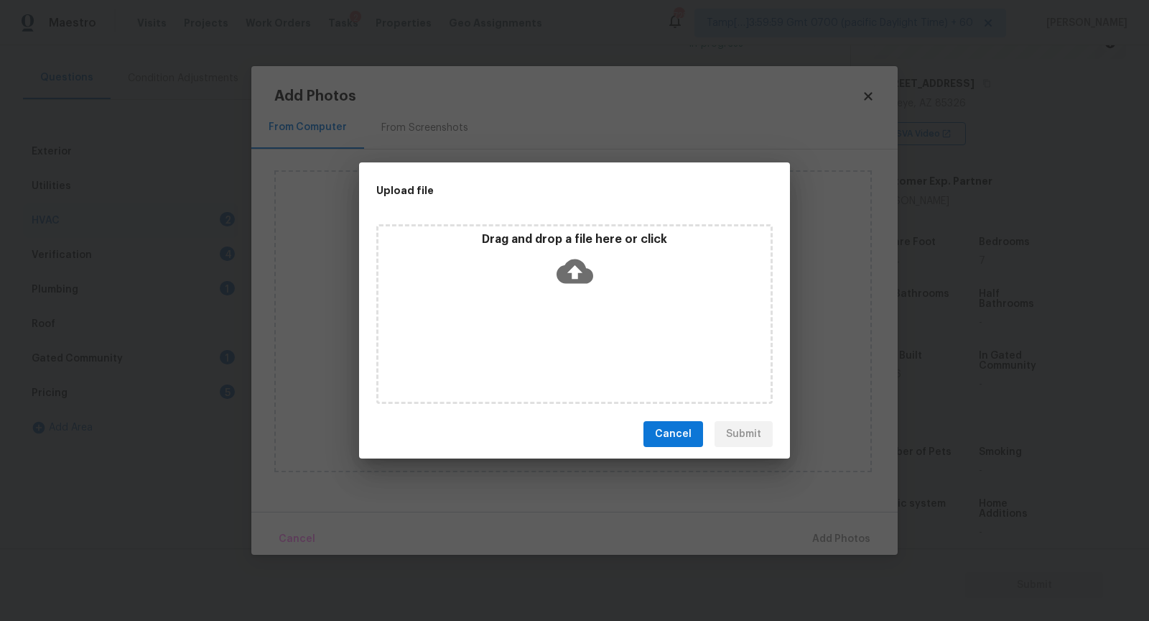
click at [563, 277] on icon at bounding box center [575, 271] width 37 height 24
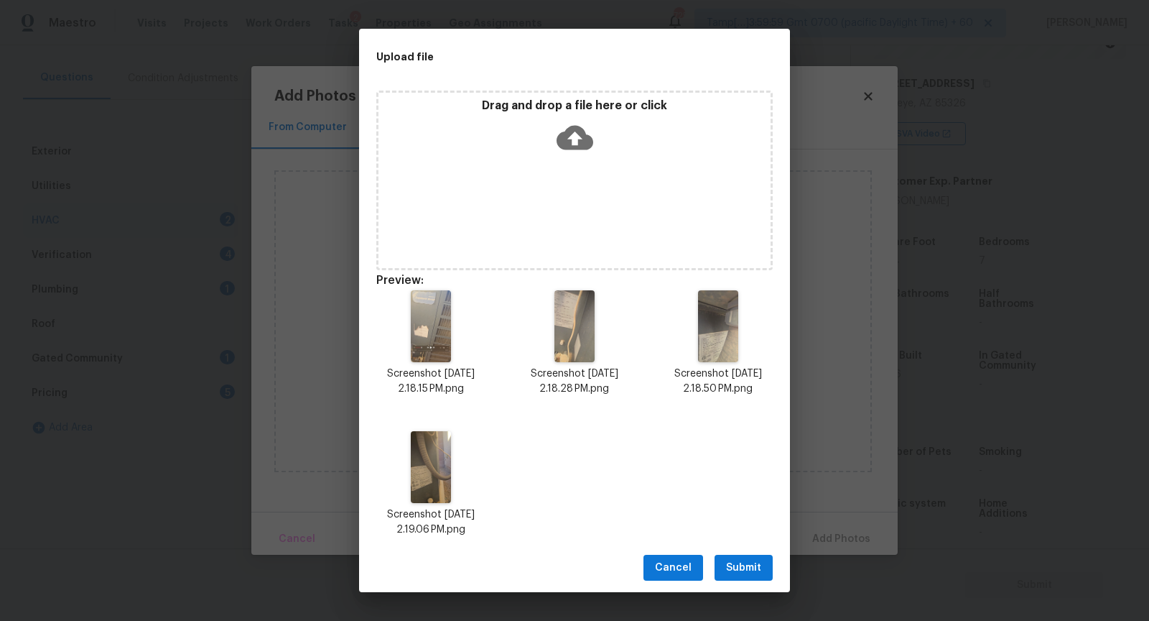
click at [761, 570] on span "Submit" at bounding box center [743, 568] width 35 height 18
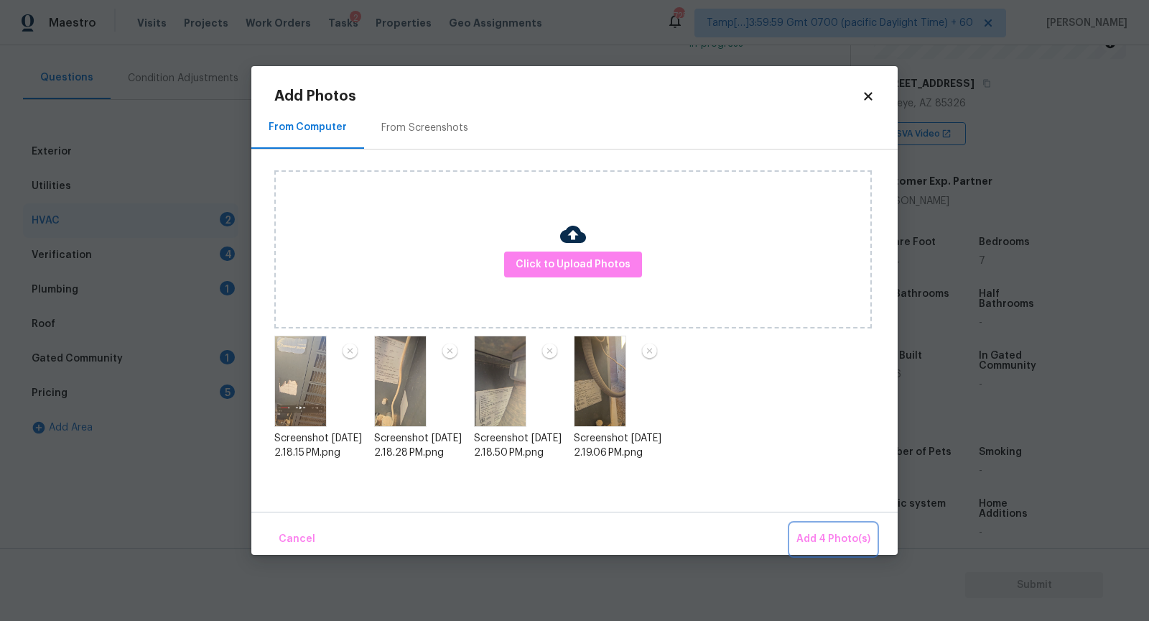
click at [825, 531] on span "Add 4 Photo(s)" at bounding box center [834, 539] width 74 height 18
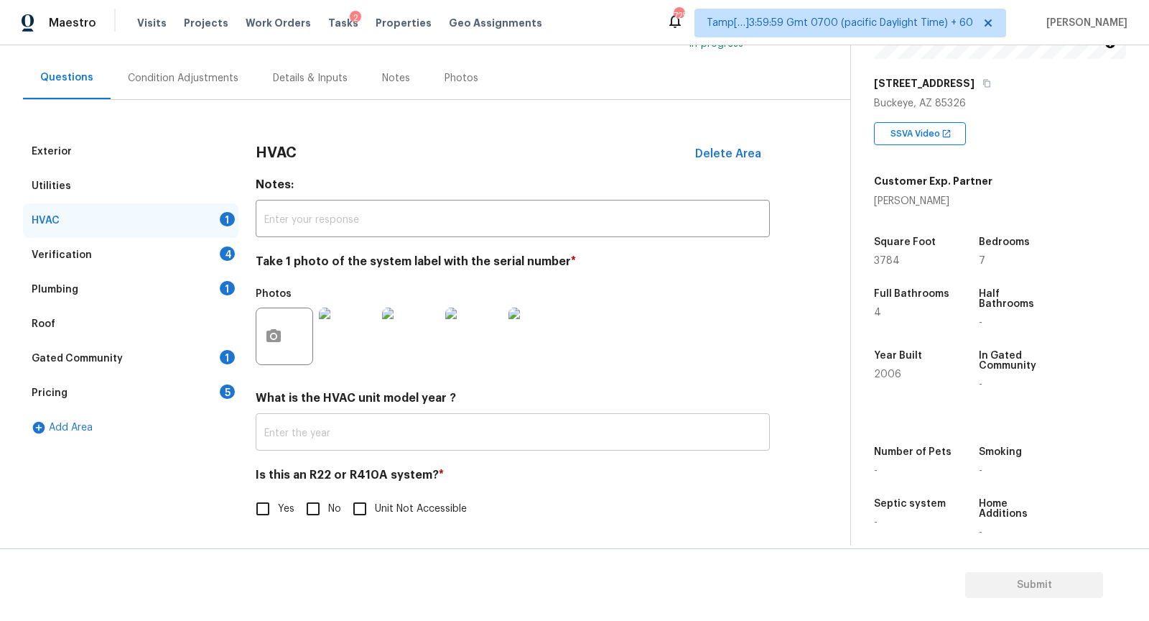
click at [397, 426] on input "text" at bounding box center [513, 434] width 514 height 34
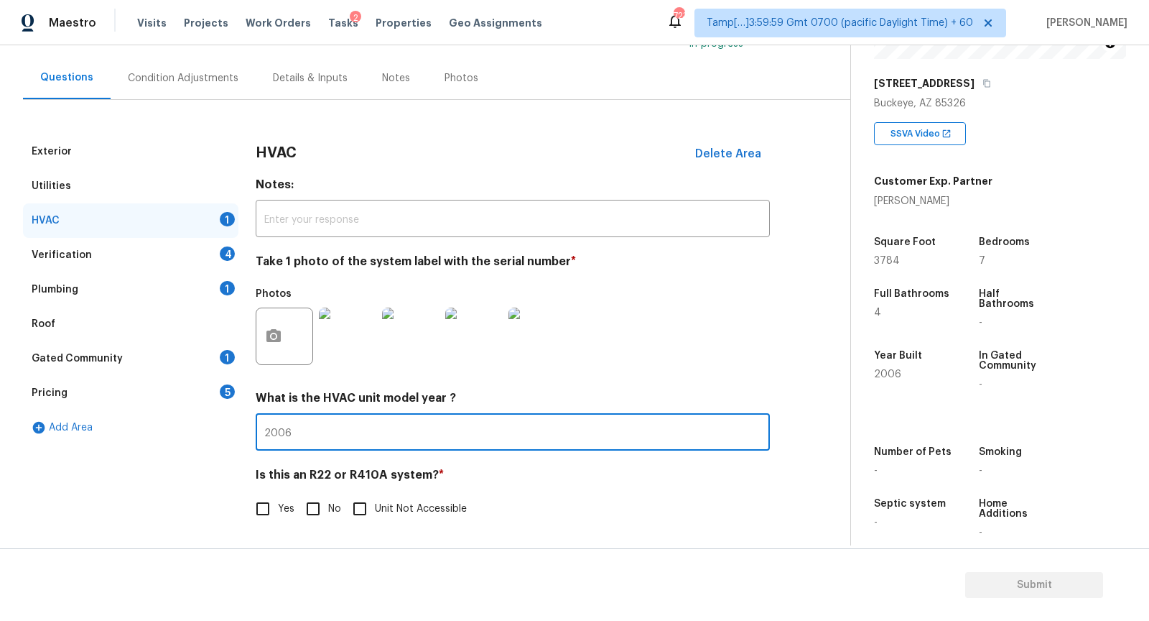
type input "2006"
click at [337, 343] on img at bounding box center [347, 335] width 57 height 57
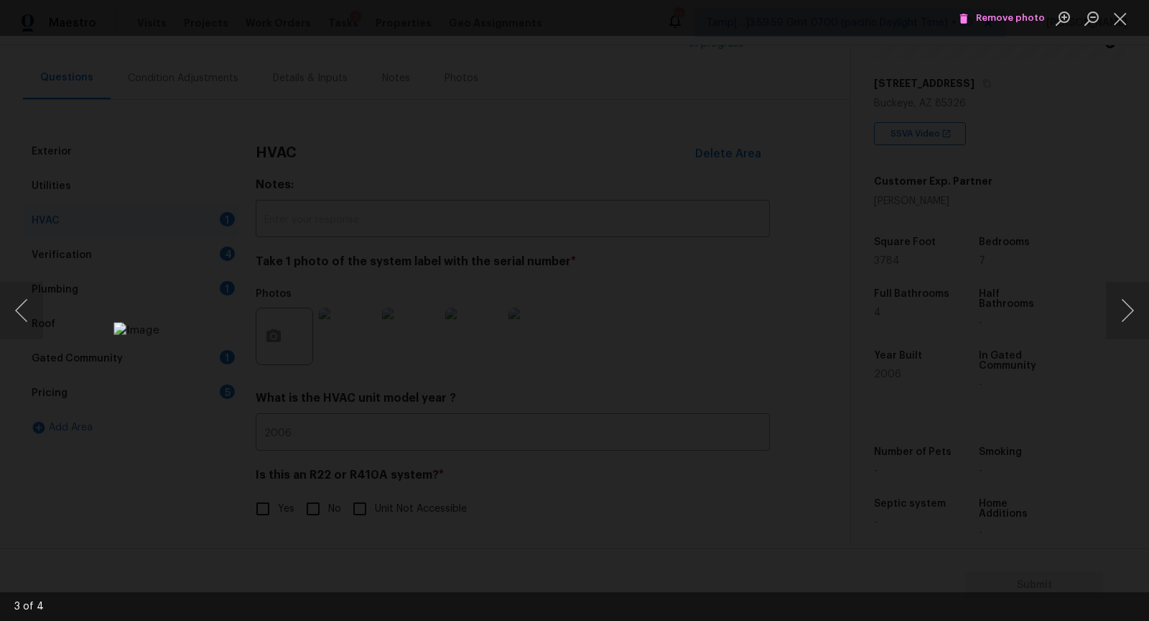
click at [978, 373] on div "Lightbox" at bounding box center [574, 310] width 1149 height 621
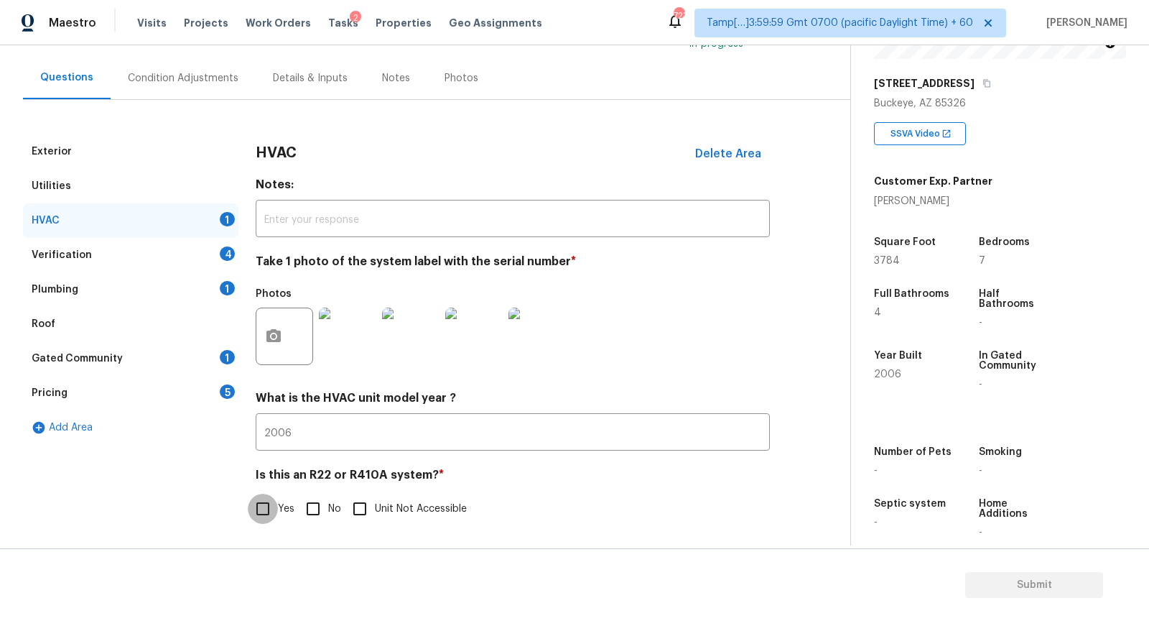
click at [254, 518] on input "Yes" at bounding box center [263, 508] width 30 height 30
checkbox input "true"
click at [171, 246] on div "Verification 4" at bounding box center [130, 255] width 215 height 34
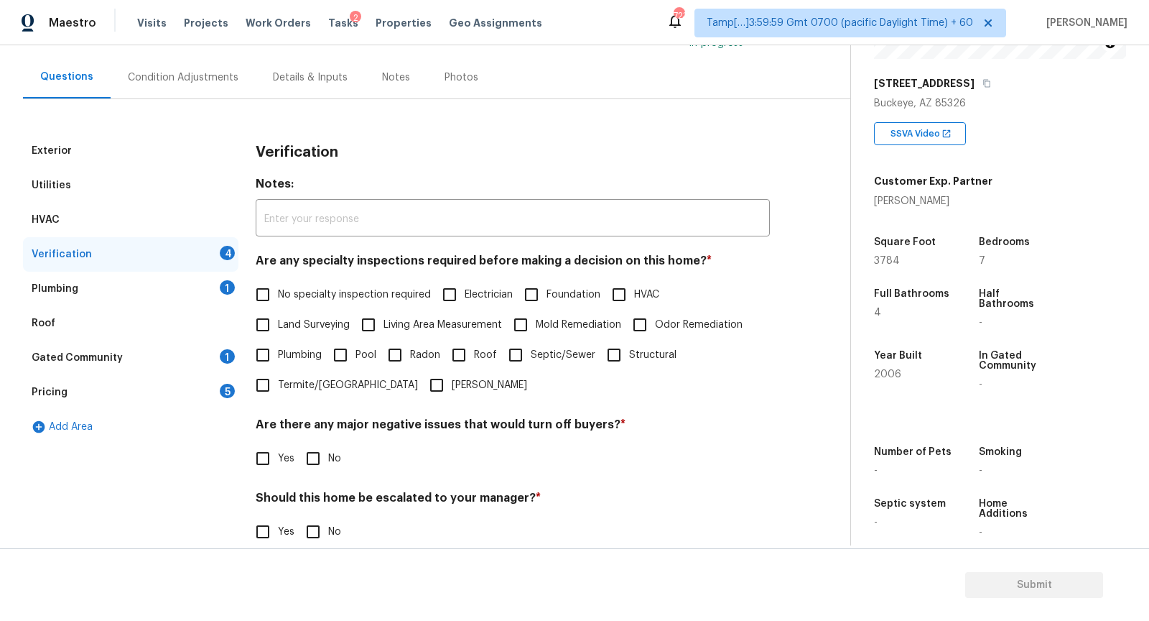
click at [275, 287] on input "No specialty inspection required" at bounding box center [263, 294] width 30 height 30
checkbox input "true"
click at [320, 466] on input "No" at bounding box center [313, 458] width 30 height 30
checkbox input "true"
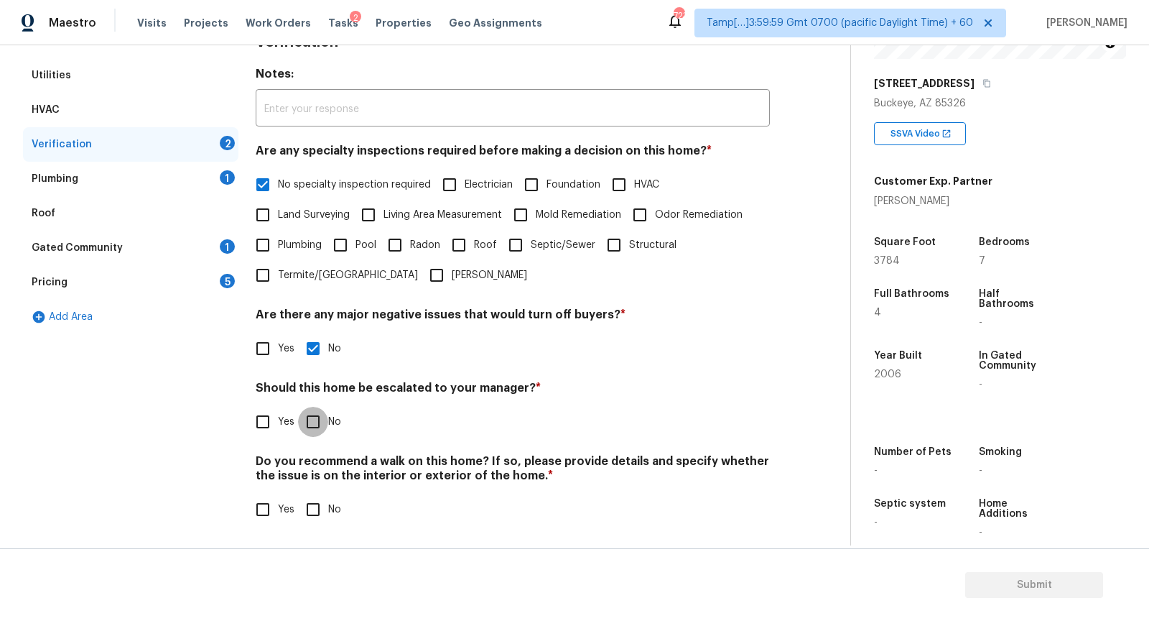
click at [327, 413] on input "No" at bounding box center [313, 422] width 30 height 30
checkbox input "true"
click at [321, 517] on input "No" at bounding box center [313, 509] width 30 height 30
checkbox input "true"
click at [180, 192] on div "Plumbing 1" at bounding box center [130, 179] width 215 height 34
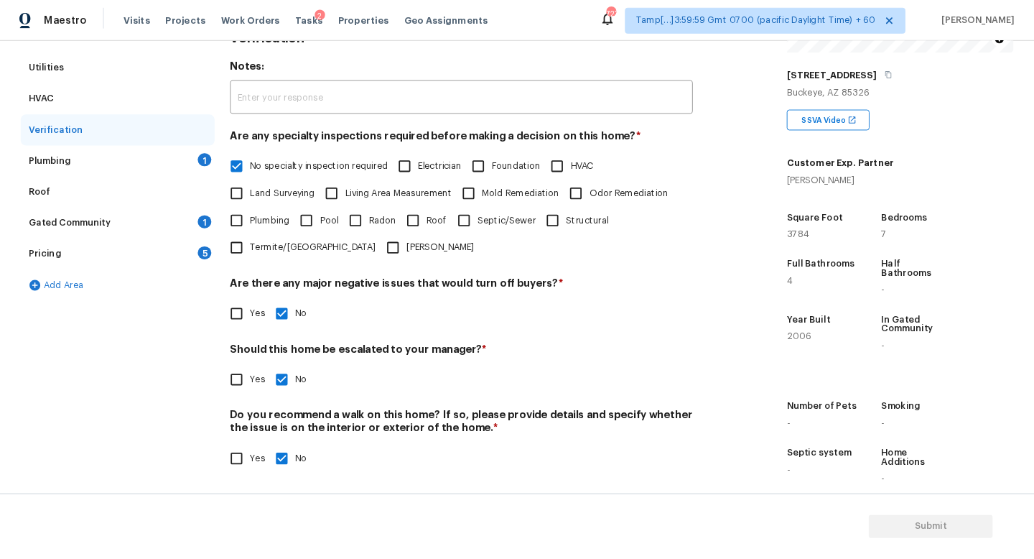
scroll to position [21, 0]
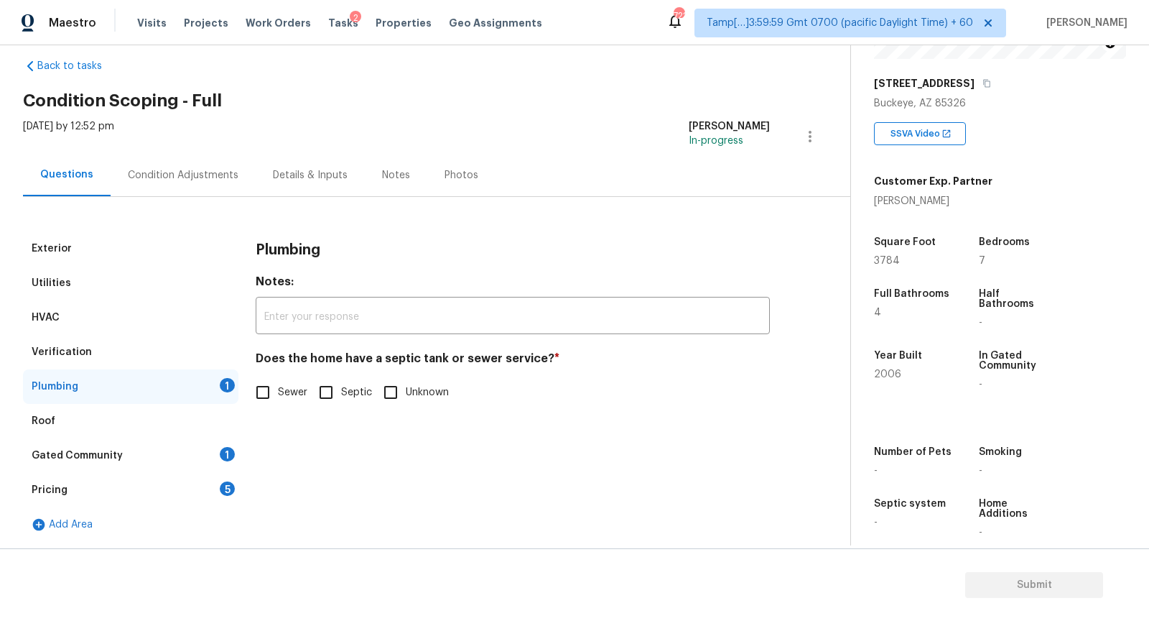
click at [256, 391] on input "Sewer" at bounding box center [263, 392] width 30 height 30
checkbox input "true"
click at [193, 448] on div "Gated Community 1" at bounding box center [130, 455] width 215 height 34
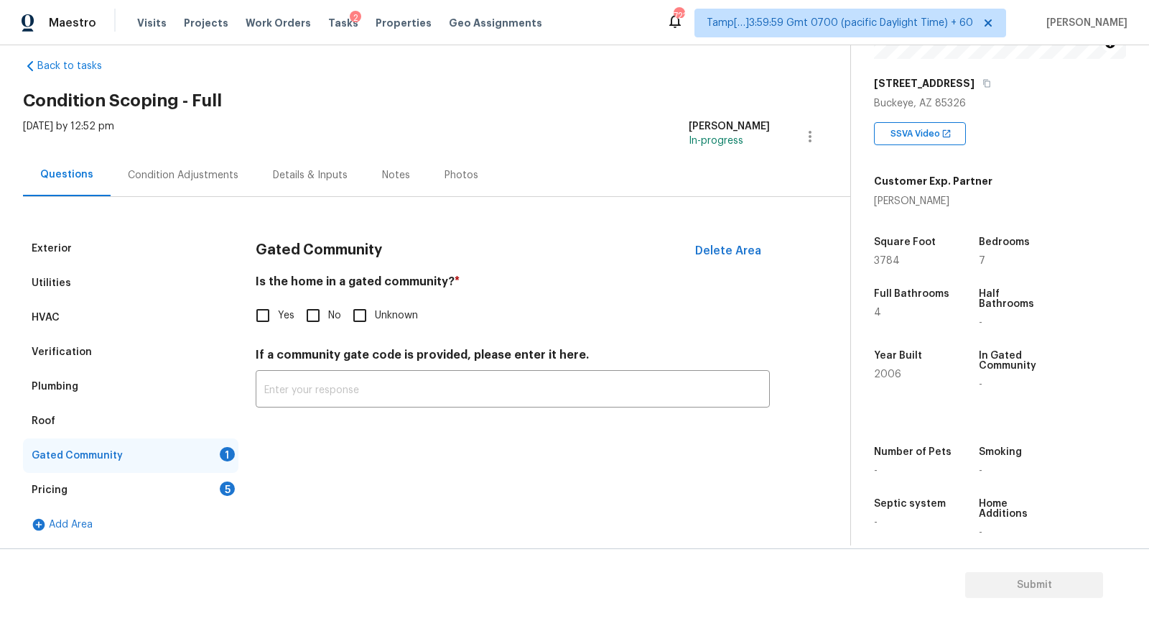
click at [309, 300] on input "No" at bounding box center [313, 315] width 30 height 30
checkbox input "true"
click at [168, 497] on div "Pricing 5" at bounding box center [130, 490] width 215 height 34
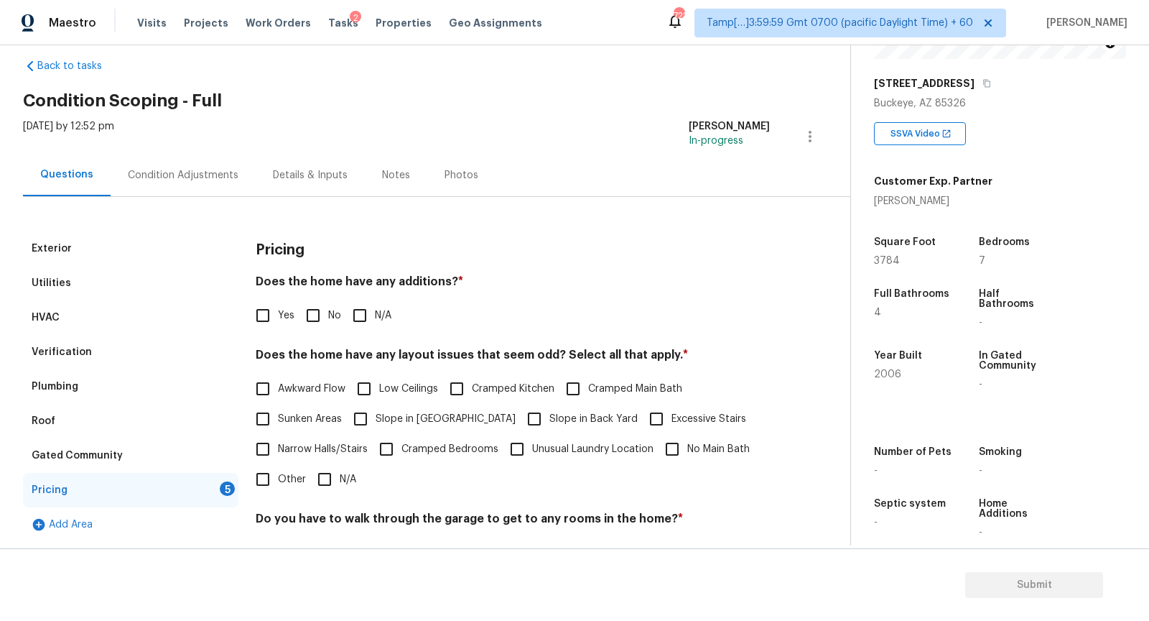
click at [336, 308] on span "No" at bounding box center [334, 315] width 13 height 15
click at [328, 308] on input "No" at bounding box center [313, 315] width 30 height 30
checkbox input "true"
click at [289, 423] on span "Sunken Areas" at bounding box center [310, 419] width 64 height 15
click at [278, 423] on input "Sunken Areas" at bounding box center [263, 419] width 30 height 30
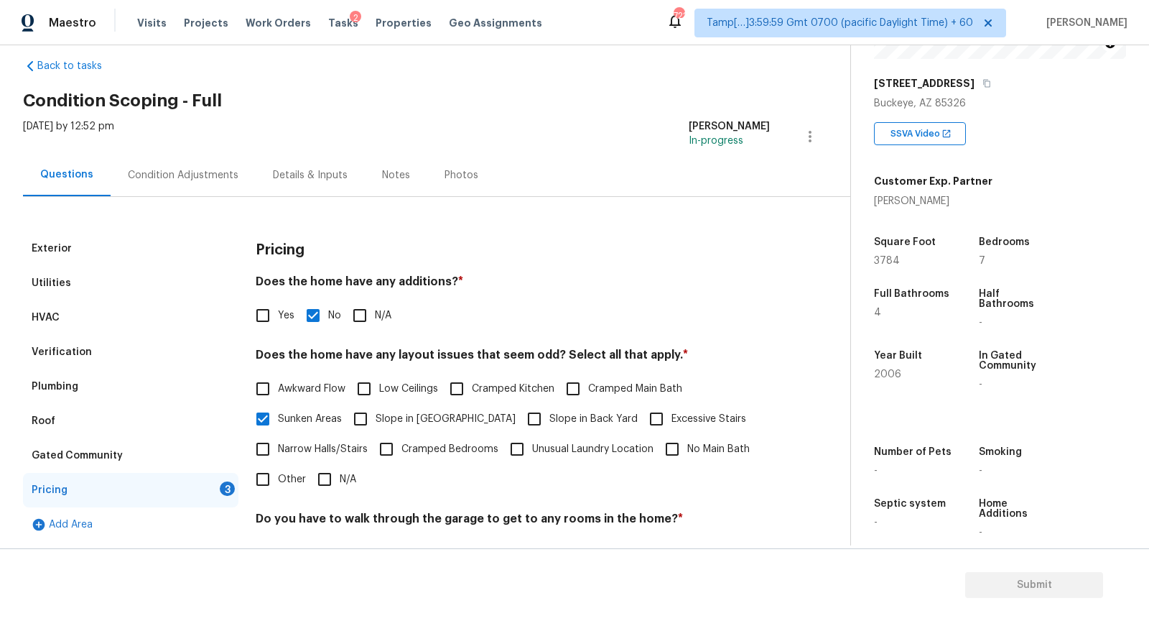
click at [289, 423] on span "Sunken Areas" at bounding box center [310, 419] width 64 height 15
click at [278, 423] on input "Sunken Areas" at bounding box center [263, 419] width 30 height 30
checkbox input "false"
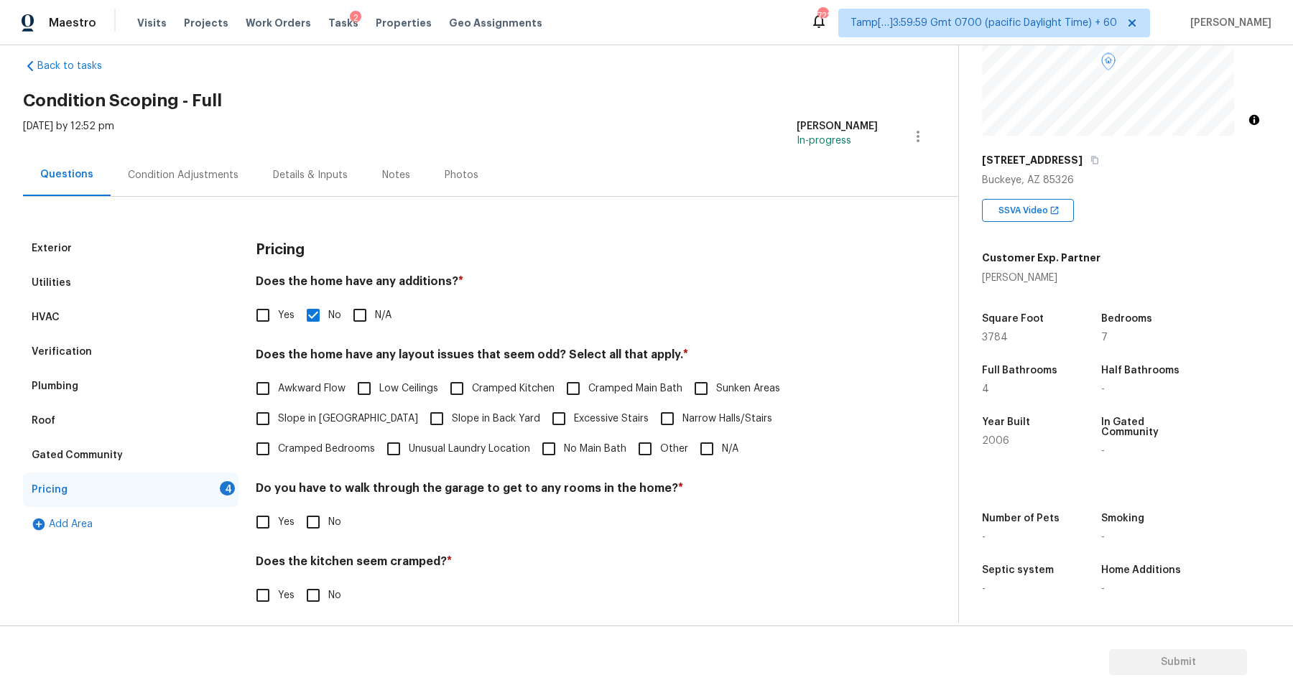
scroll to position [135, 0]
click at [340, 407] on label "Slope in Front Yard" at bounding box center [333, 419] width 170 height 30
click at [278, 407] on input "Slope in Front Yard" at bounding box center [263, 419] width 30 height 30
checkbox input "true"
click at [464, 430] on label "Slope in Back Yard" at bounding box center [481, 419] width 119 height 30
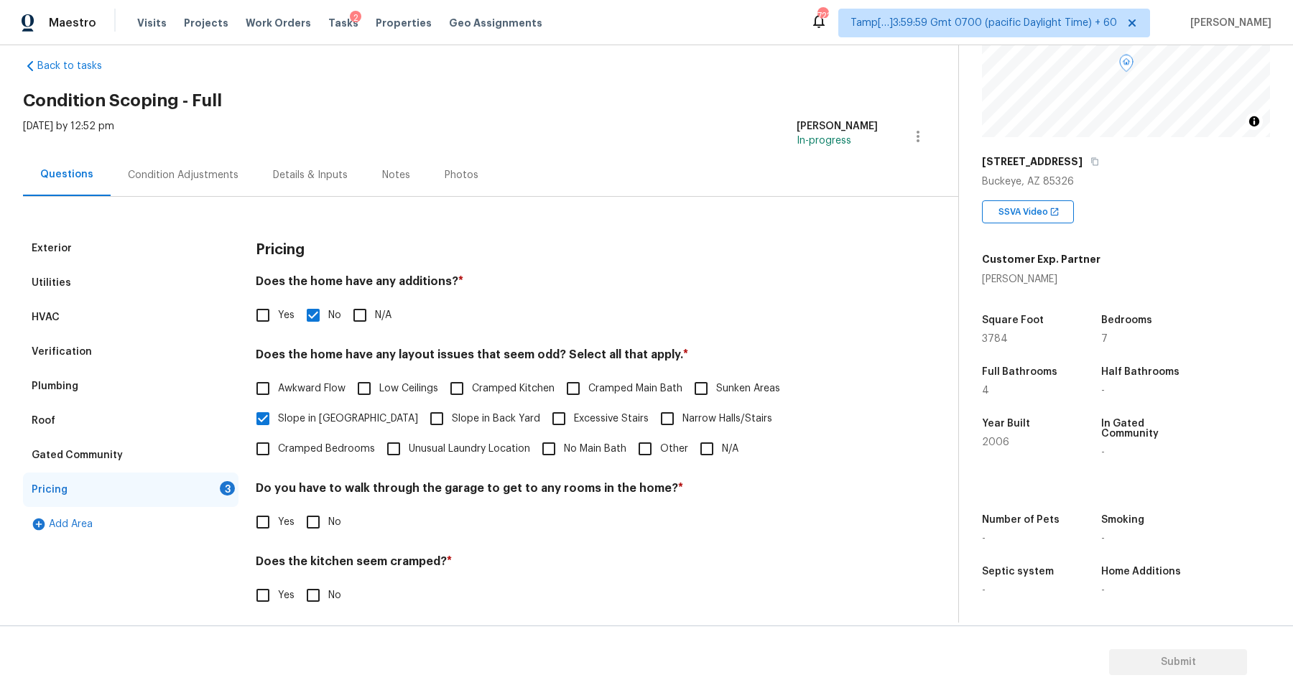
click at [452, 430] on input "Slope in Back Yard" at bounding box center [437, 419] width 30 height 30
checkbox input "true"
click at [284, 420] on span "Slope in Front Yard" at bounding box center [348, 419] width 140 height 15
click at [278, 420] on input "Slope in Front Yard" at bounding box center [263, 419] width 30 height 30
checkbox input "false"
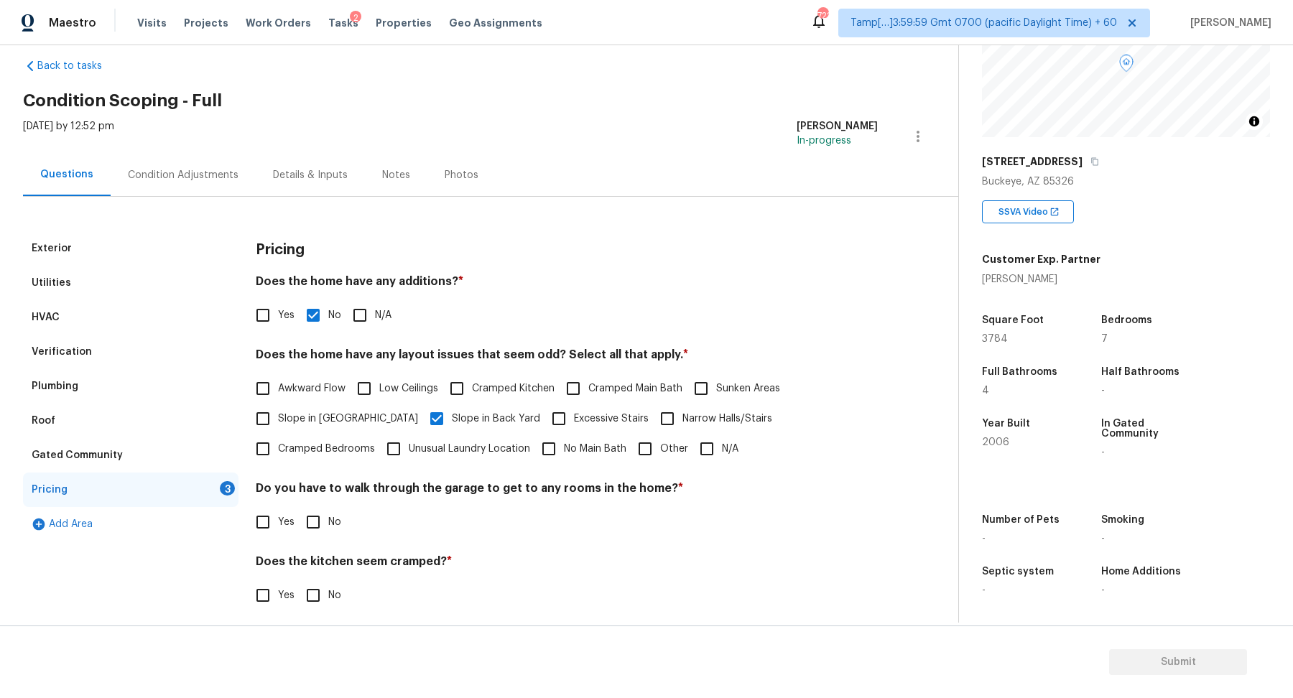
click at [452, 420] on span "Slope in Back Yard" at bounding box center [496, 419] width 88 height 15
click at [422, 420] on input "Slope in Back Yard" at bounding box center [437, 419] width 30 height 30
checkbox input "false"
click at [722, 449] on span "N/A" at bounding box center [730, 449] width 17 height 15
click at [692, 449] on input "N/A" at bounding box center [707, 449] width 30 height 30
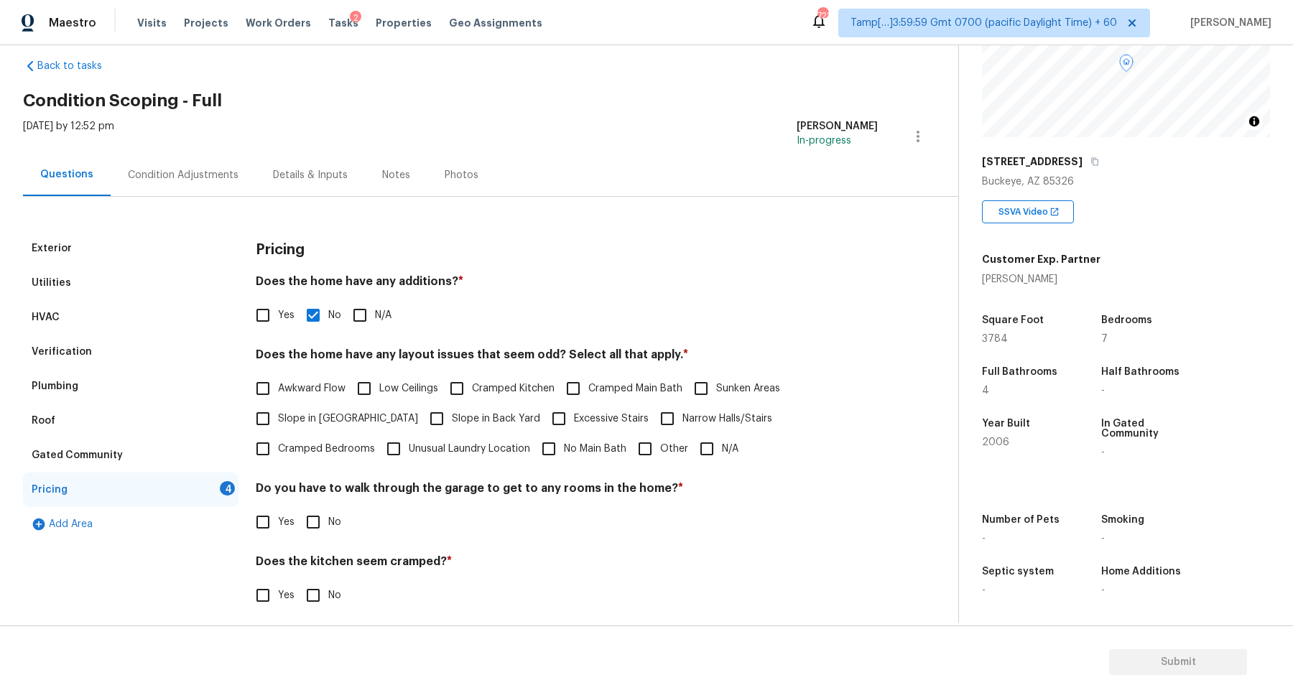
checkbox input "true"
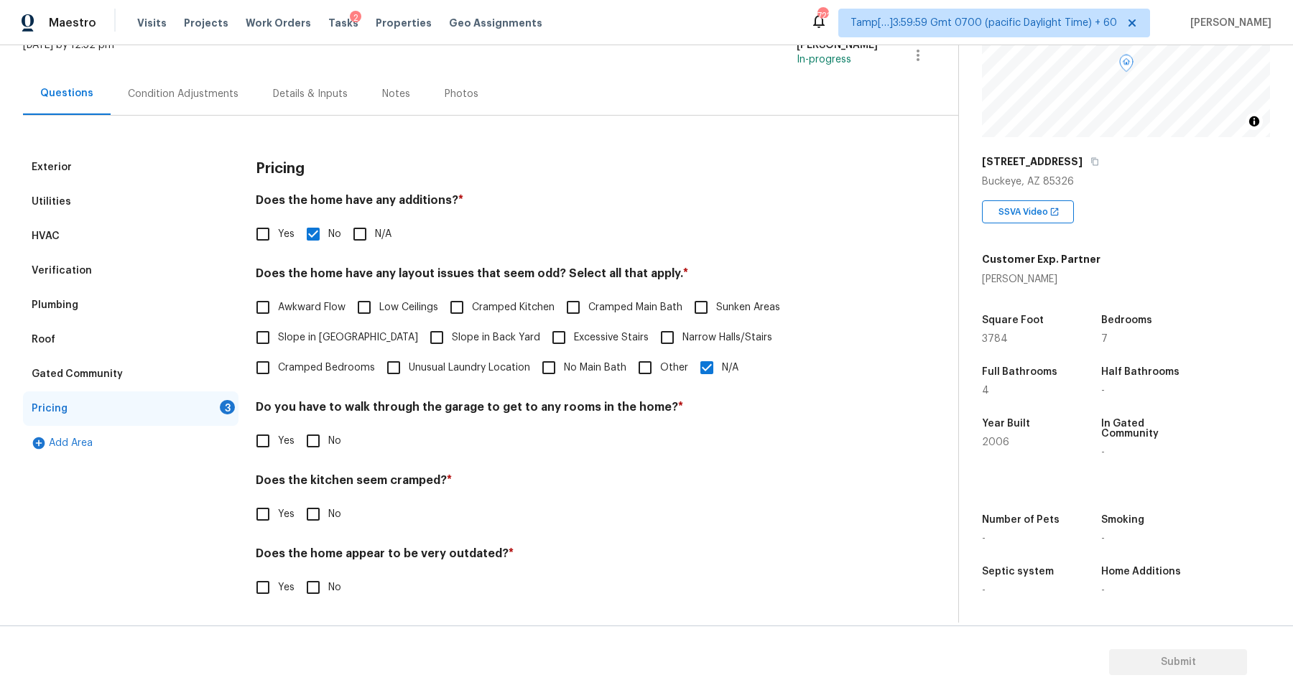
click at [298, 435] on input "No" at bounding box center [313, 441] width 30 height 30
checkbox input "true"
click at [284, 533] on div "Pricing Does the home have any additions? * Yes No N/A Does the home have any l…" at bounding box center [567, 385] width 622 height 471
click at [312, 527] on input "No" at bounding box center [313, 514] width 30 height 30
checkbox input "true"
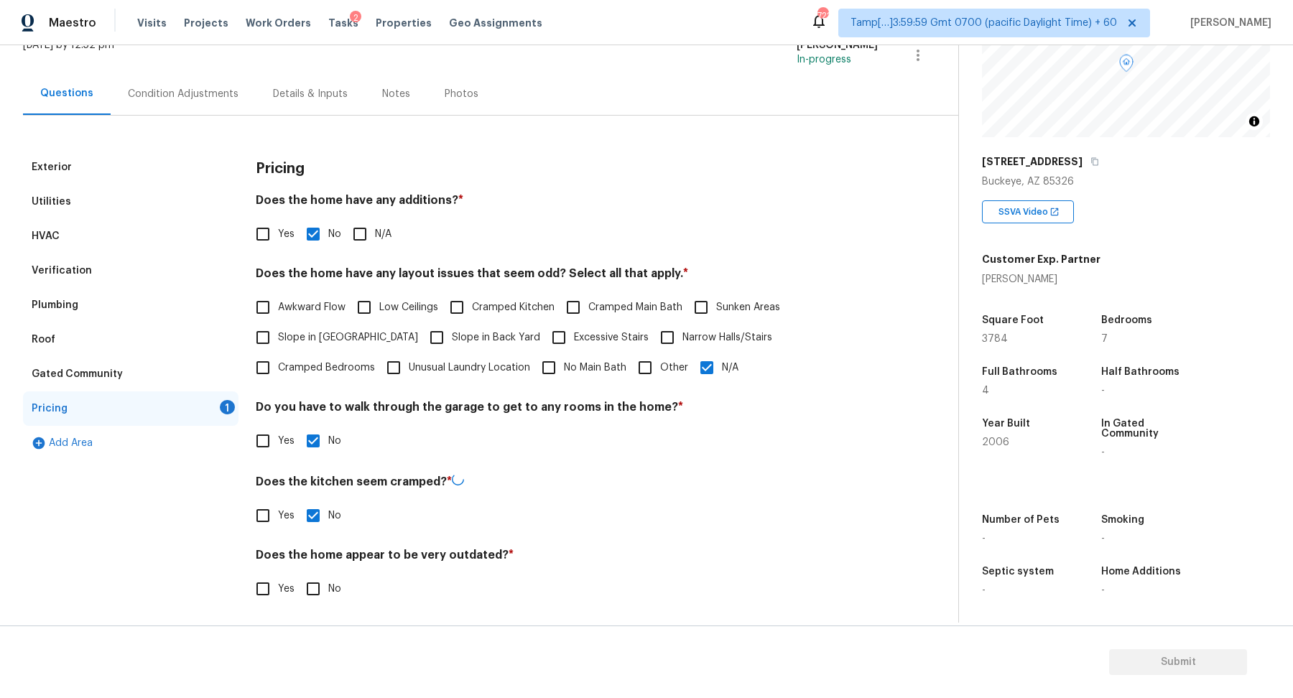
click at [314, 578] on input "No" at bounding box center [313, 589] width 30 height 30
checkbox input "true"
click at [213, 83] on div "Condition Adjustments" at bounding box center [183, 94] width 145 height 42
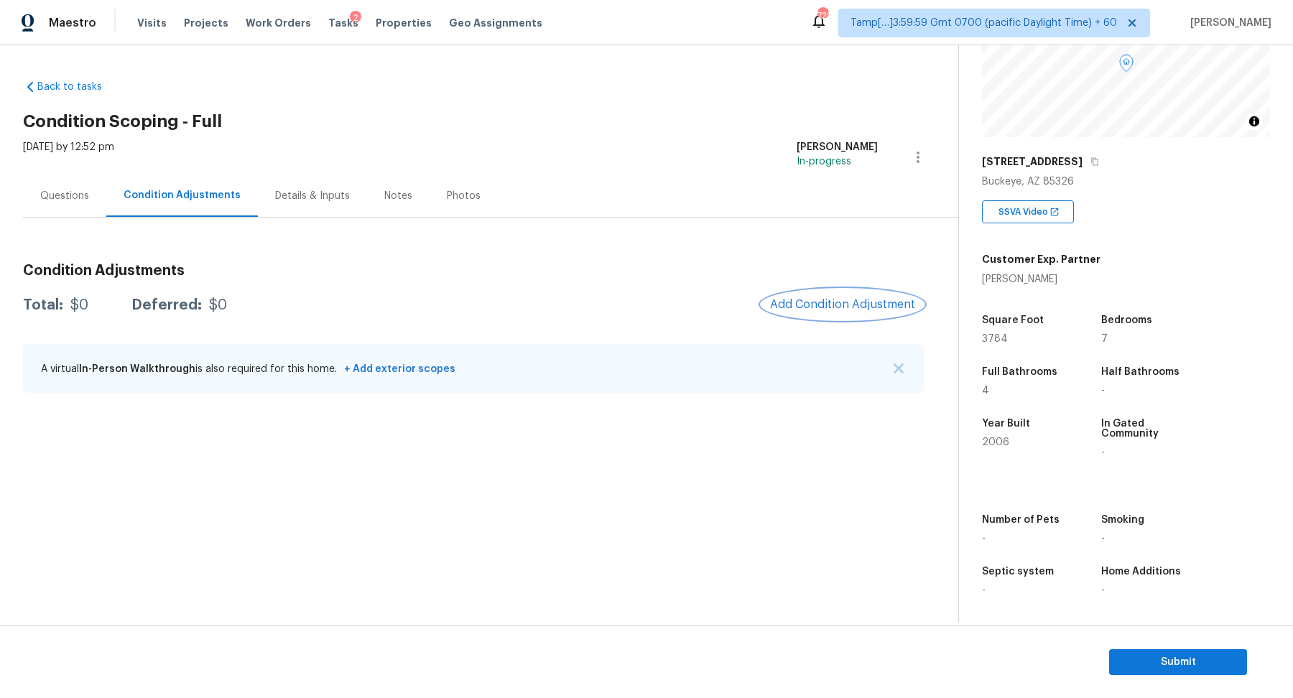
click at [841, 312] on button "Add Condition Adjustment" at bounding box center [842, 304] width 162 height 30
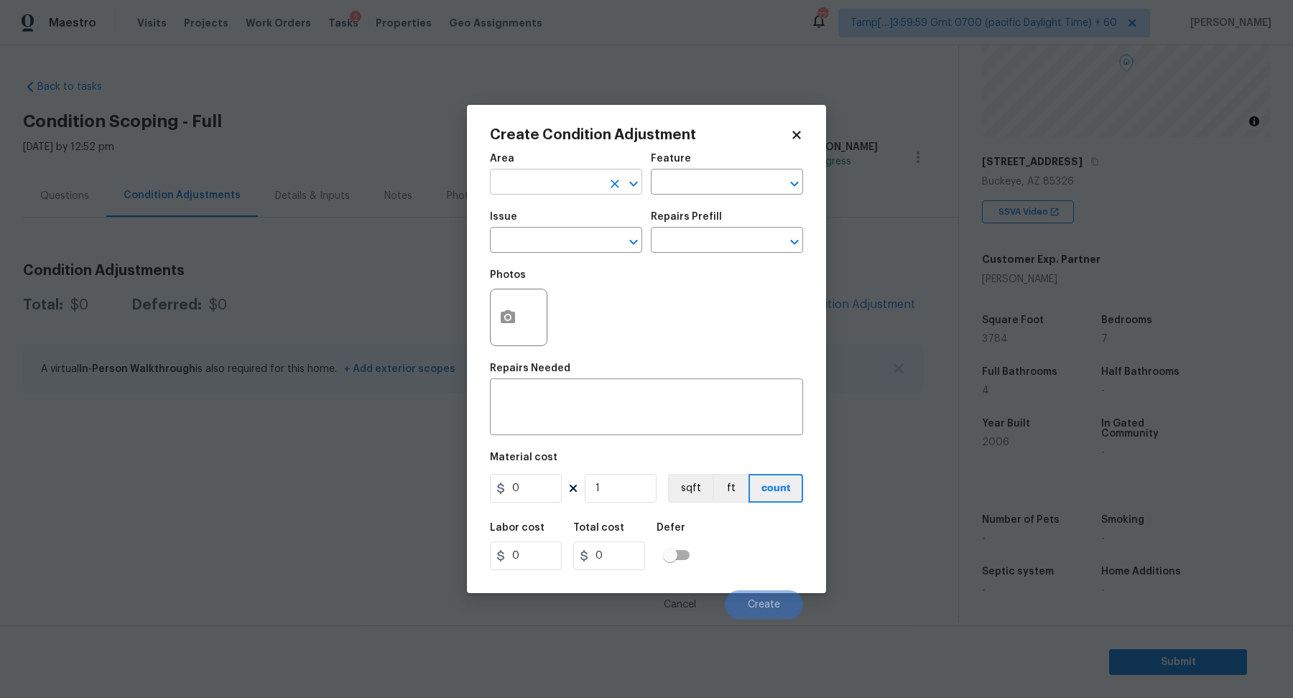
click at [633, 185] on icon "Open" at bounding box center [633, 183] width 8 height 5
click at [798, 187] on icon "Open" at bounding box center [794, 183] width 17 height 17
type input "Interior Overall"
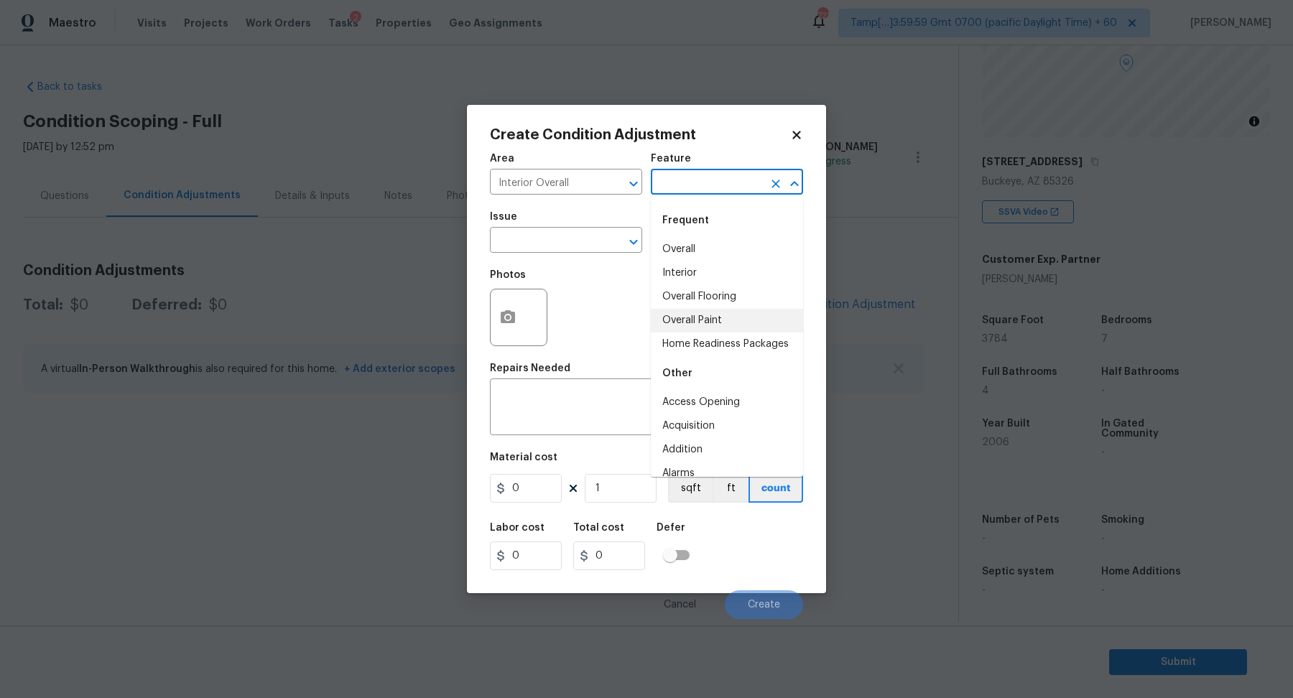
type input "Overall Paint"
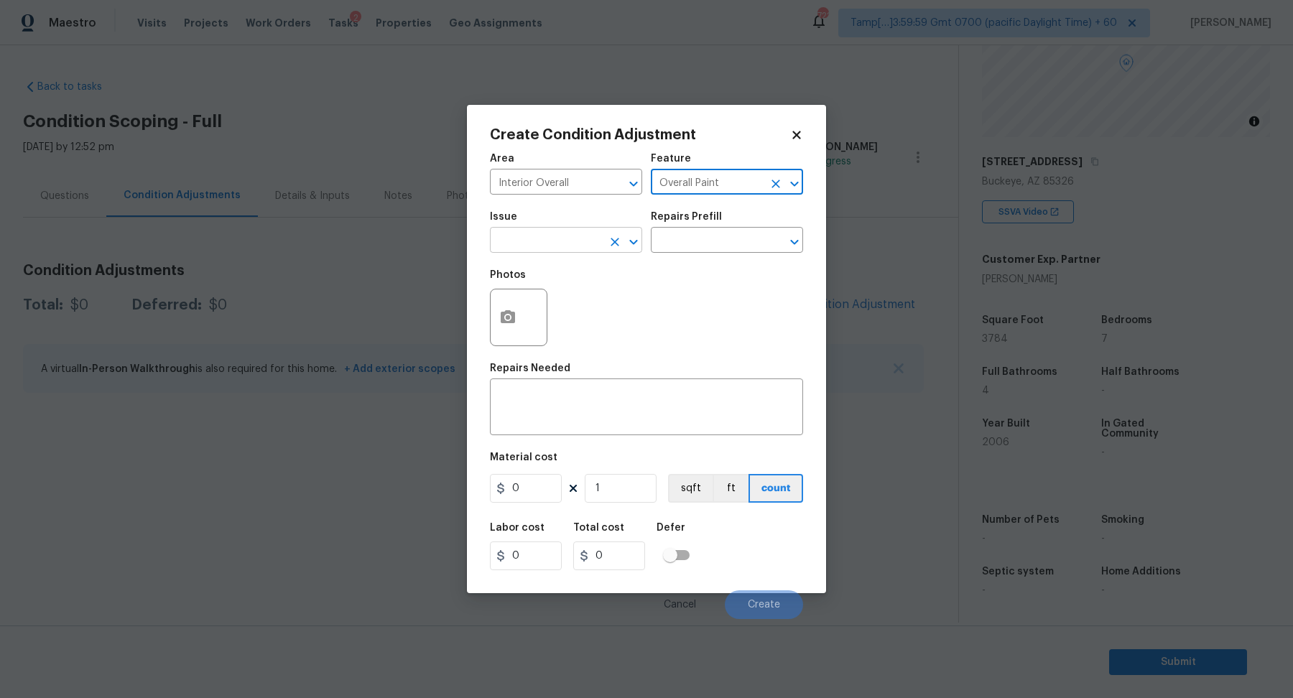
click at [636, 249] on icon "Open" at bounding box center [633, 241] width 17 height 17
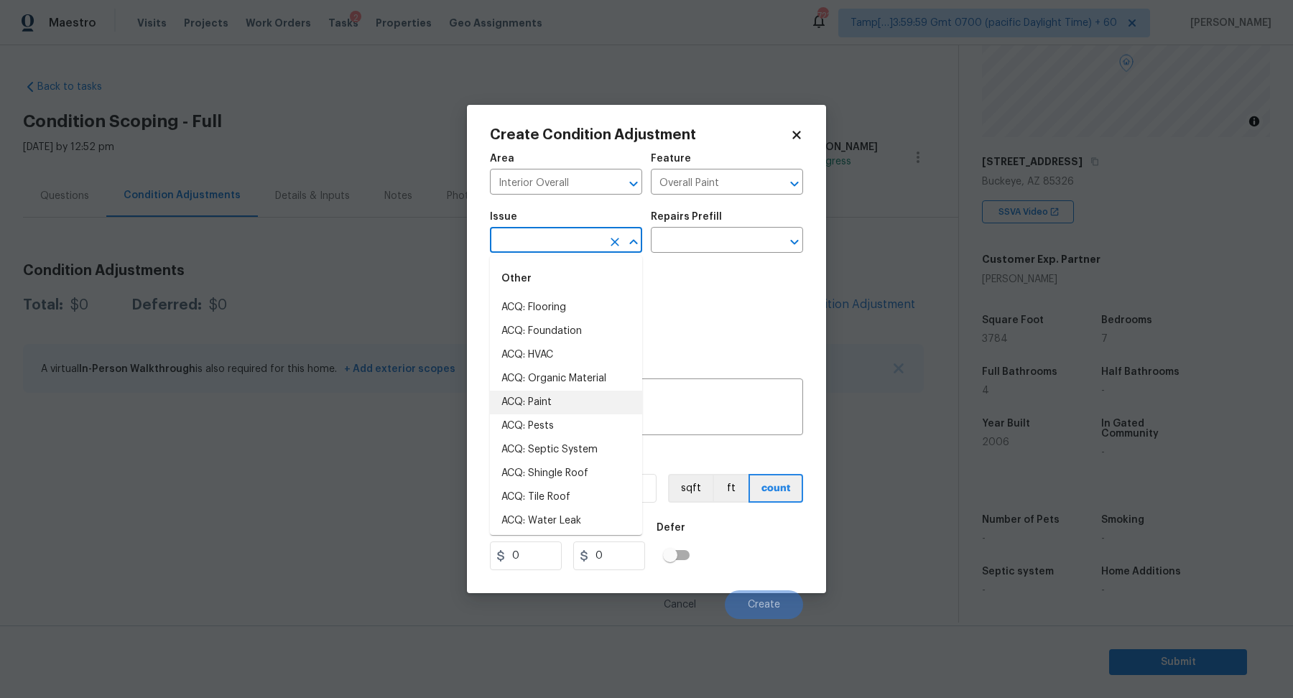
type input "ACQ: Paint"
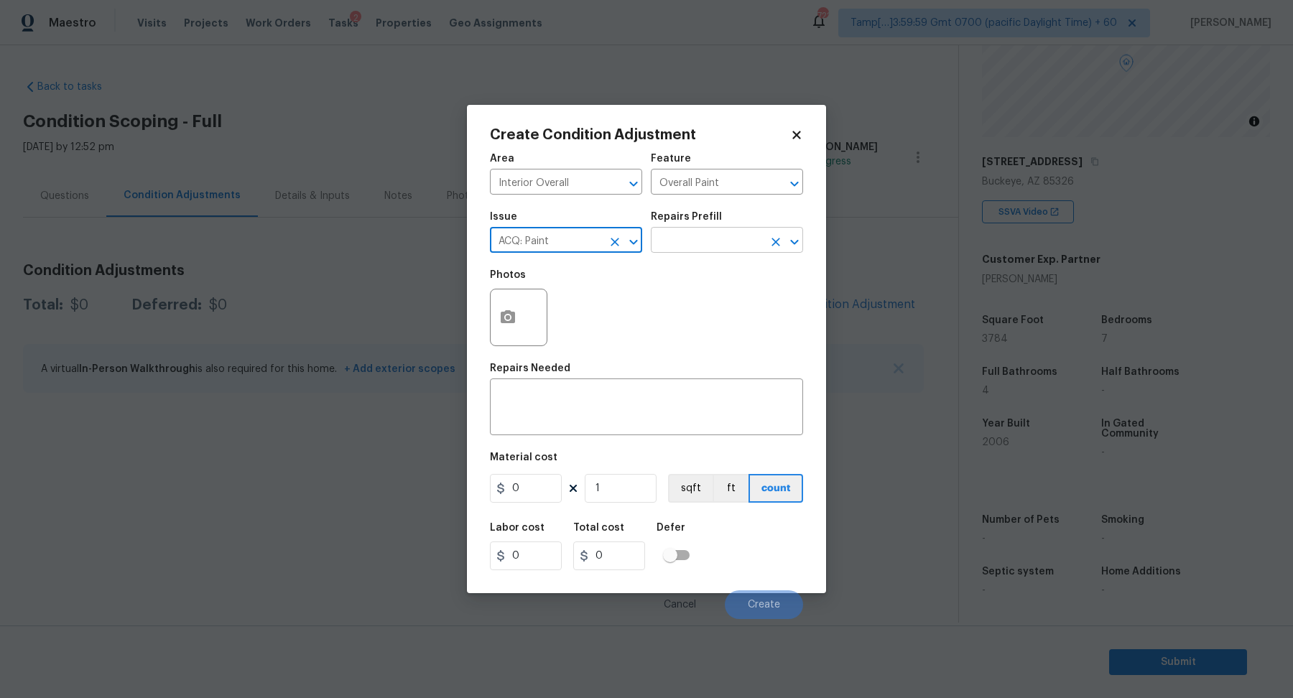
click at [798, 239] on icon "Open" at bounding box center [794, 241] width 8 height 5
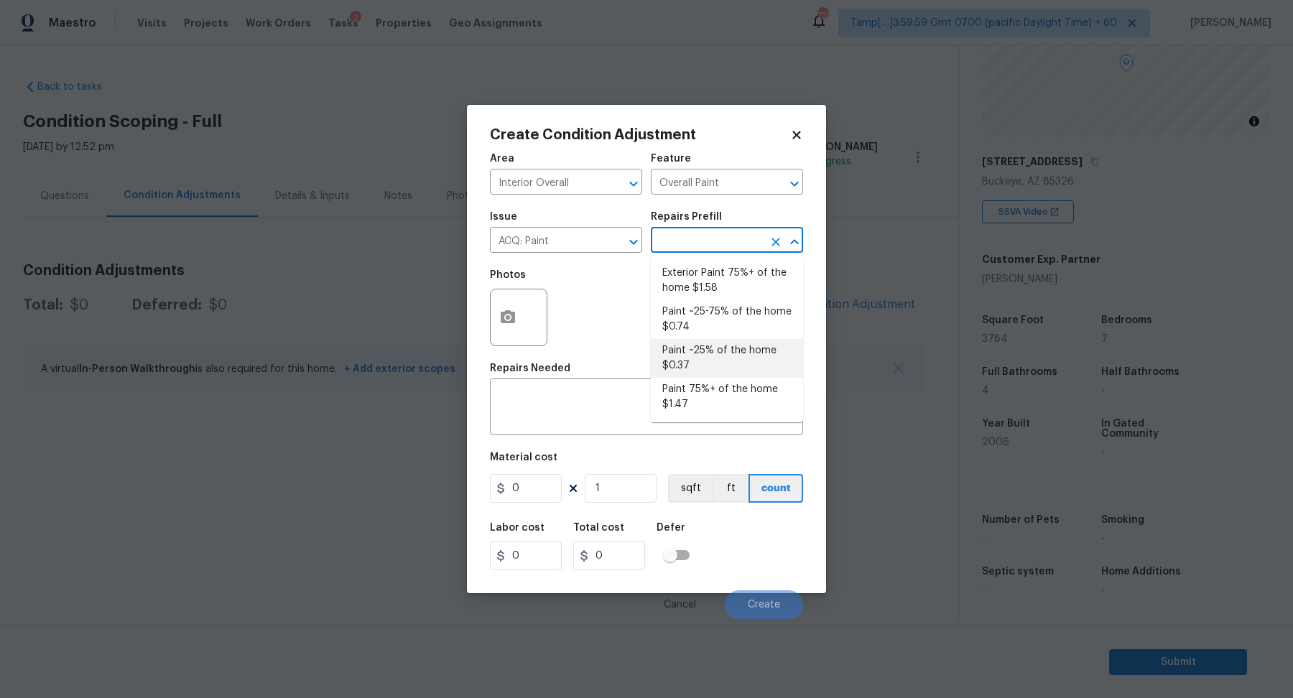
click at [729, 355] on li "Paint ~25% of the home $0.37" at bounding box center [727, 358] width 152 height 39
type input "Acquisition"
type textarea "Acquisition Scope: ~25% of the home needs interior paint"
type input "0.37"
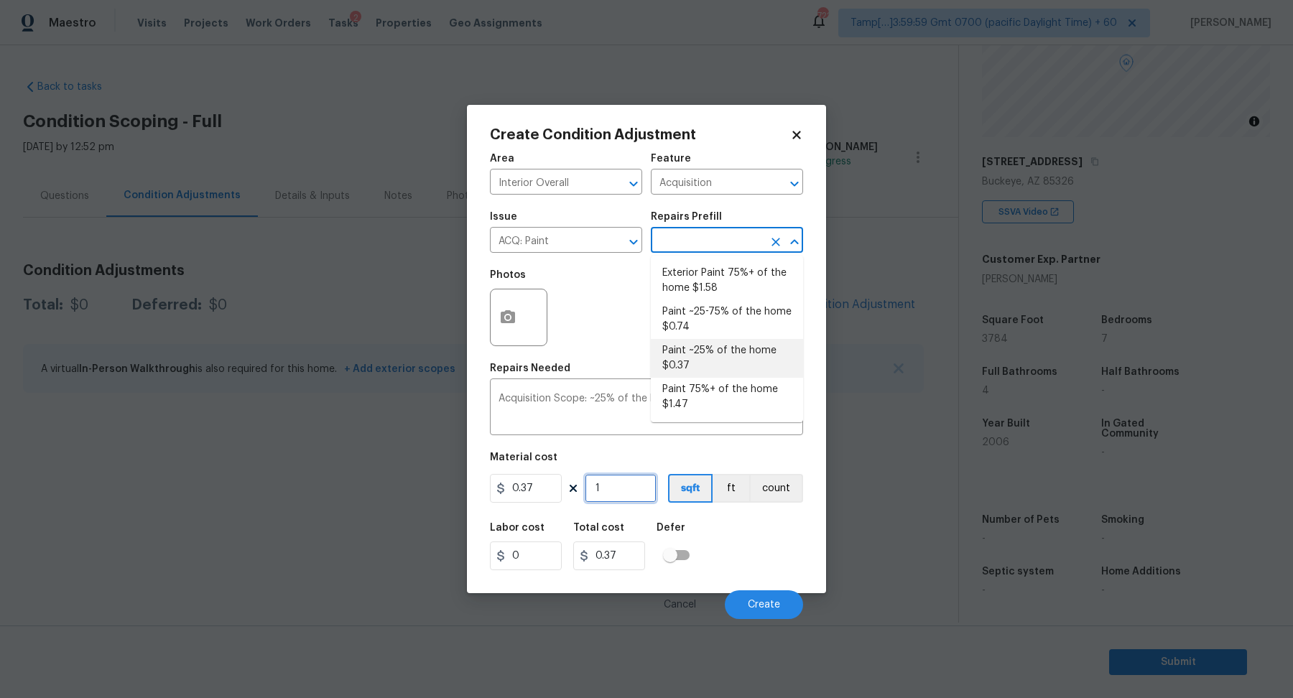
click at [619, 496] on input "1" at bounding box center [621, 488] width 72 height 29
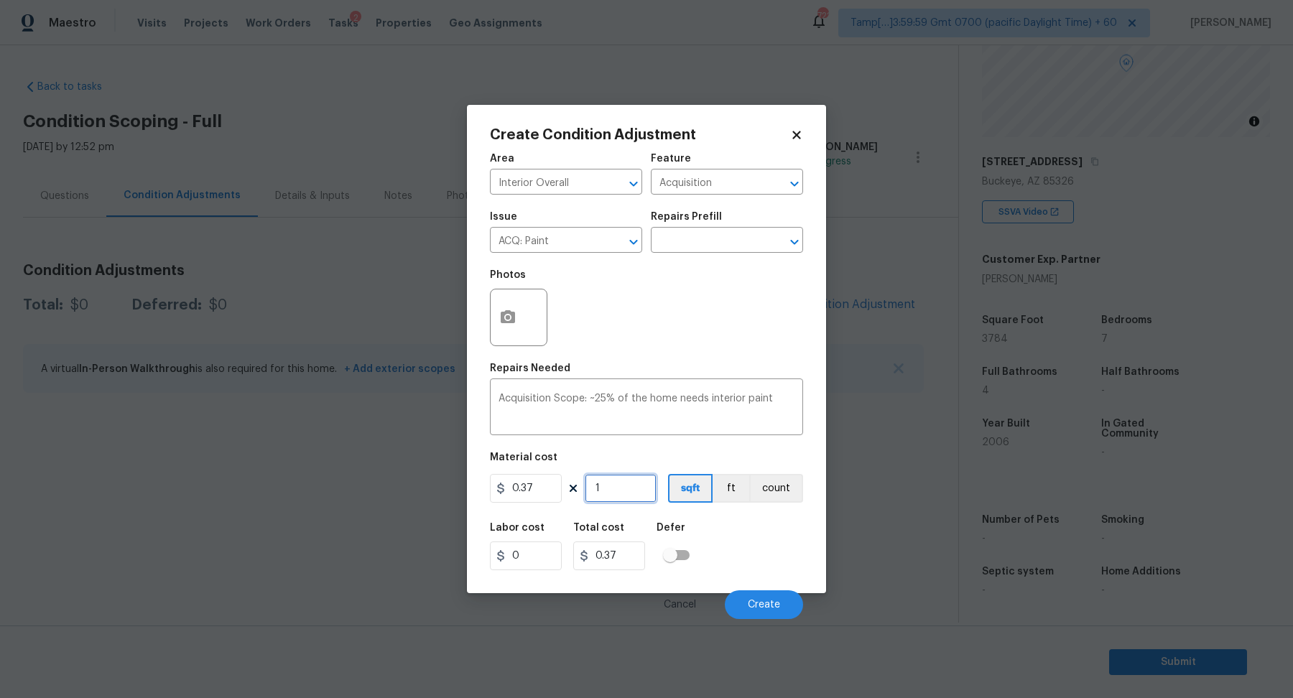
type input "0"
type input "3"
type input "1.11"
type input "37"
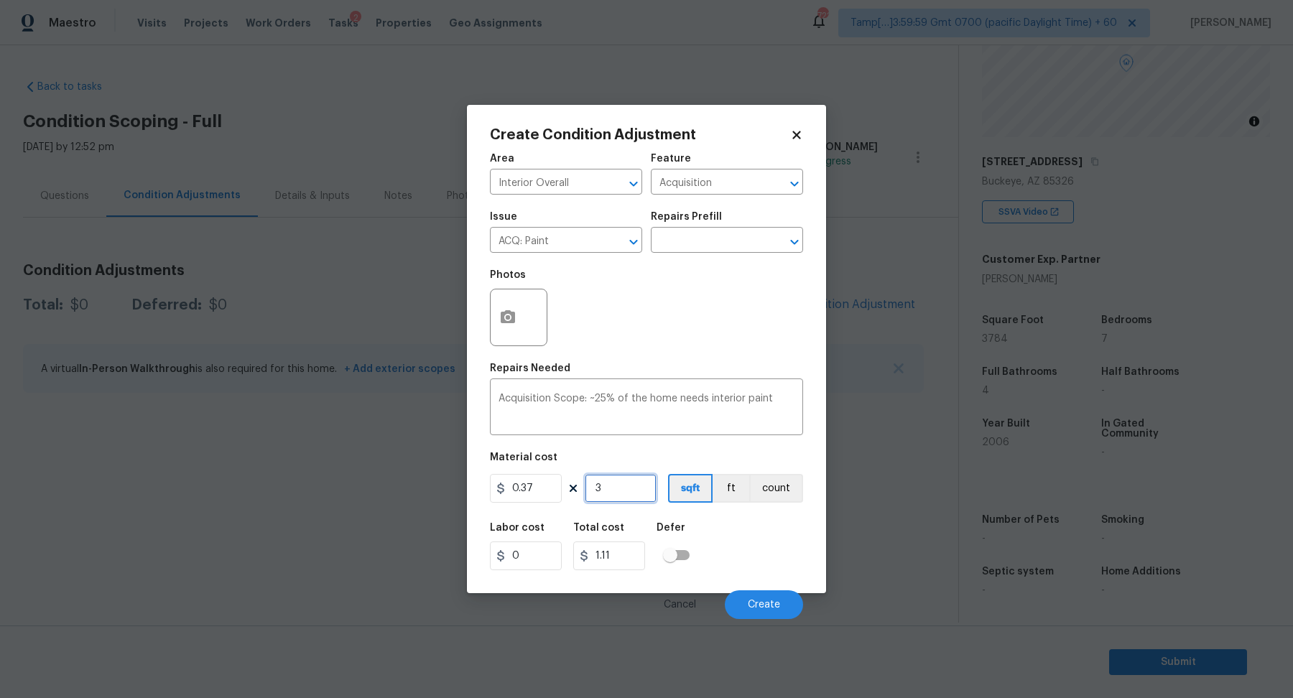
type input "13.69"
type input "378"
type input "139.86"
type input "3784"
type input "1400.08"
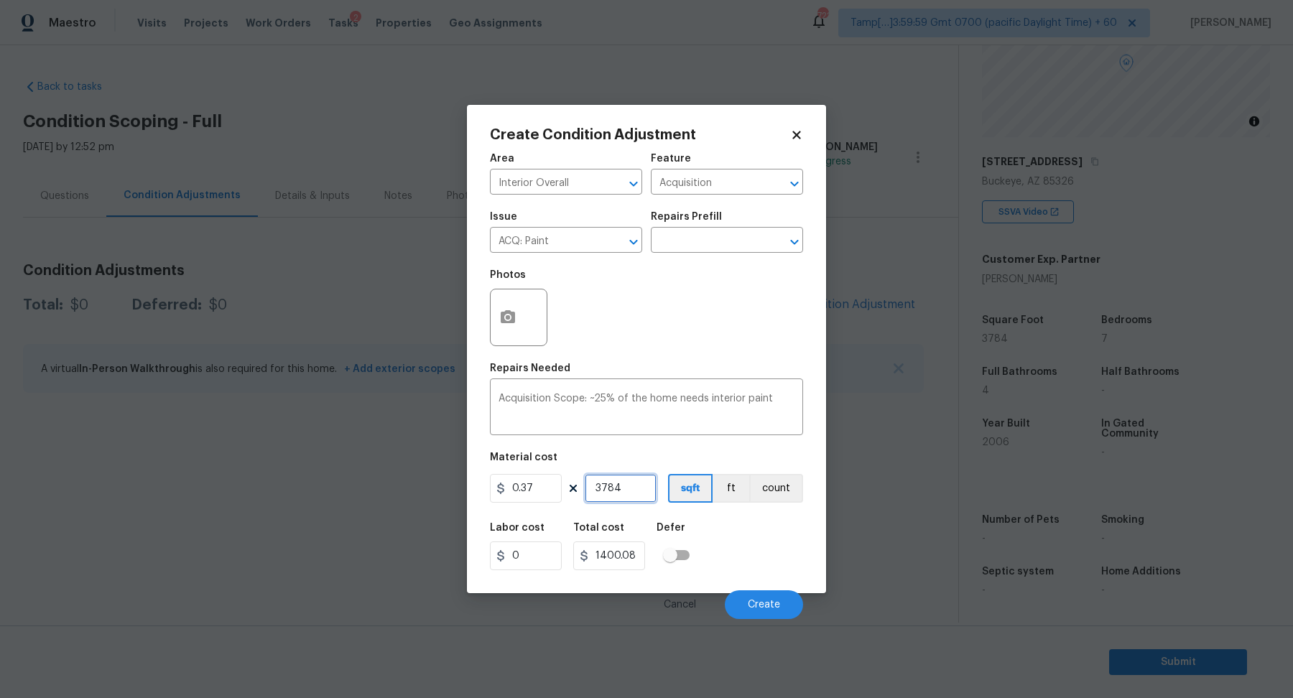
type input "3784"
click at [768, 544] on div "Labor cost 0 Total cost 1400.08 Defer" at bounding box center [646, 546] width 313 height 65
click at [637, 488] on input "3784" at bounding box center [621, 488] width 72 height 29
click at [744, 556] on div "Labor cost 0 Total cost 1400.08 Defer" at bounding box center [646, 546] width 313 height 65
click at [780, 608] on button "Create" at bounding box center [764, 604] width 78 height 29
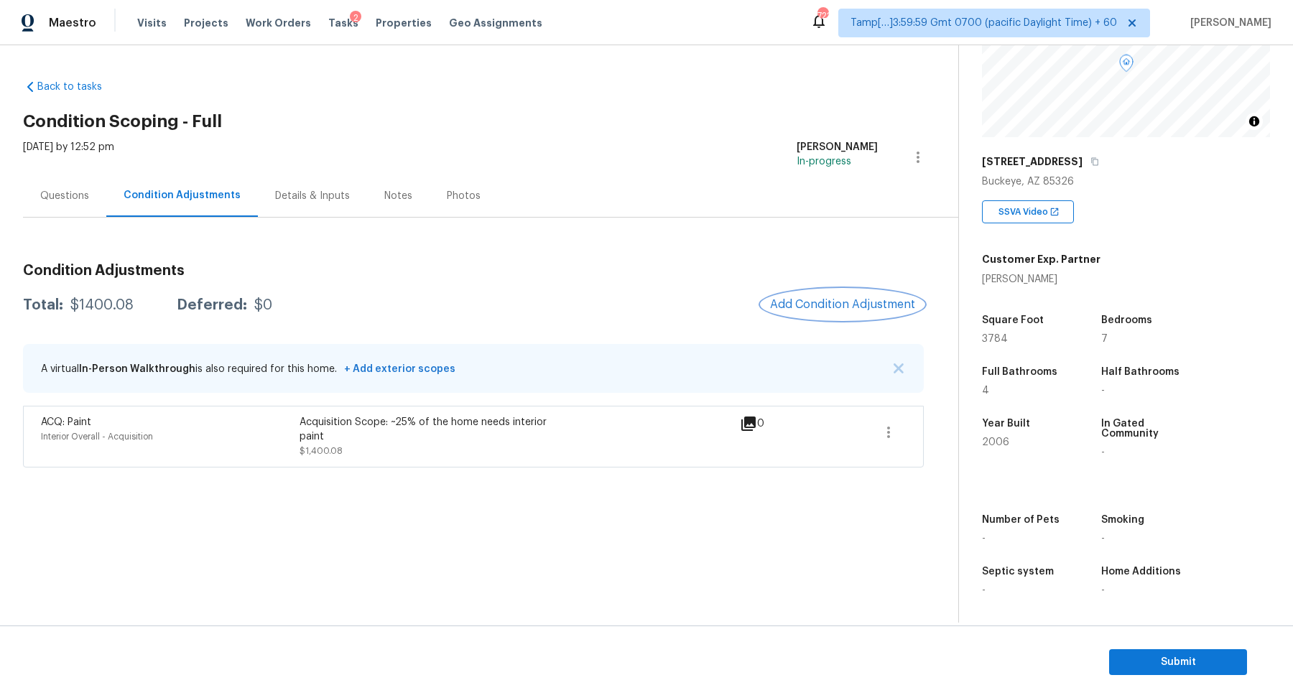
click at [821, 306] on span "Add Condition Adjustment" at bounding box center [842, 304] width 145 height 13
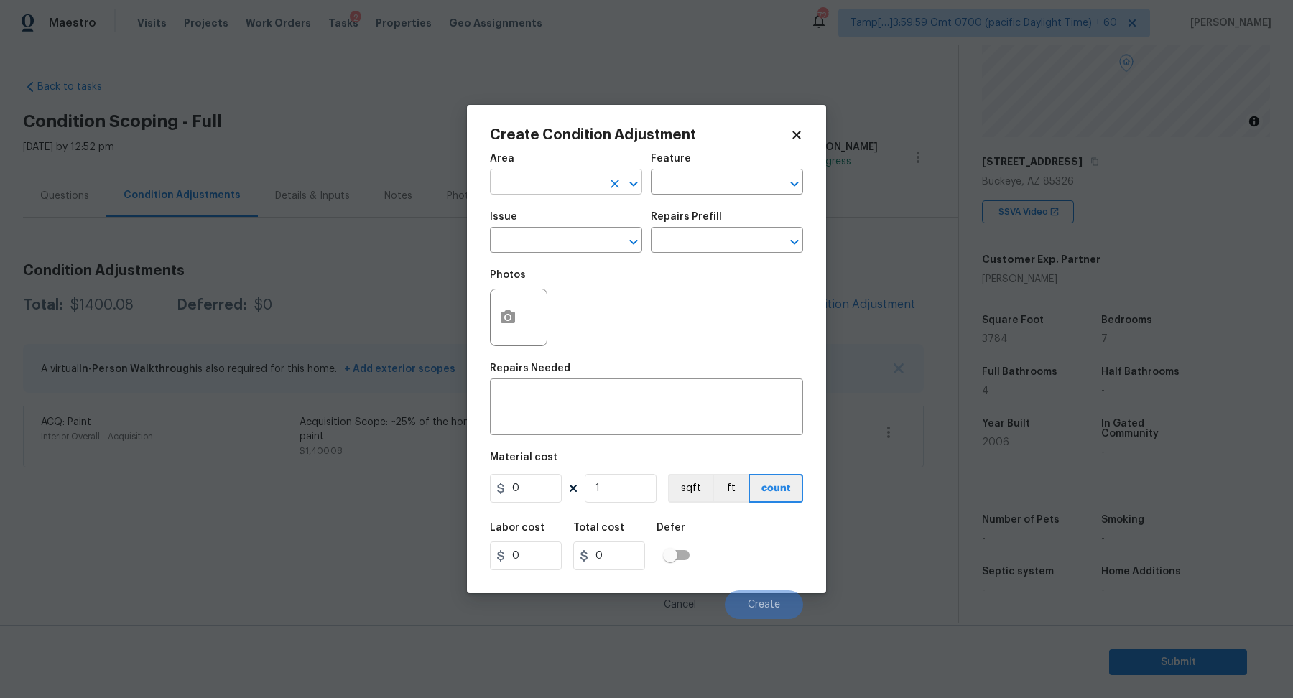
click at [634, 172] on div "​" at bounding box center [566, 183] width 152 height 22
click at [797, 185] on icon "Open" at bounding box center [794, 183] width 17 height 17
type input "Interior Overall"
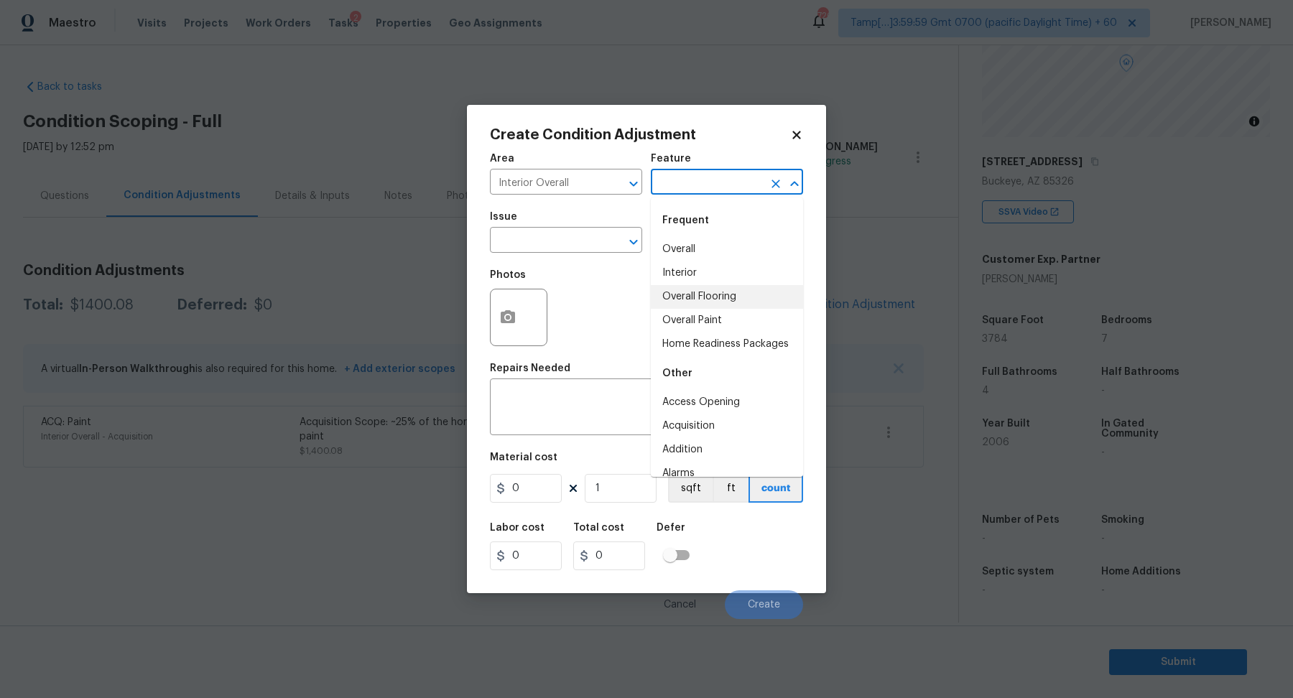
type input "Overall Flooring"
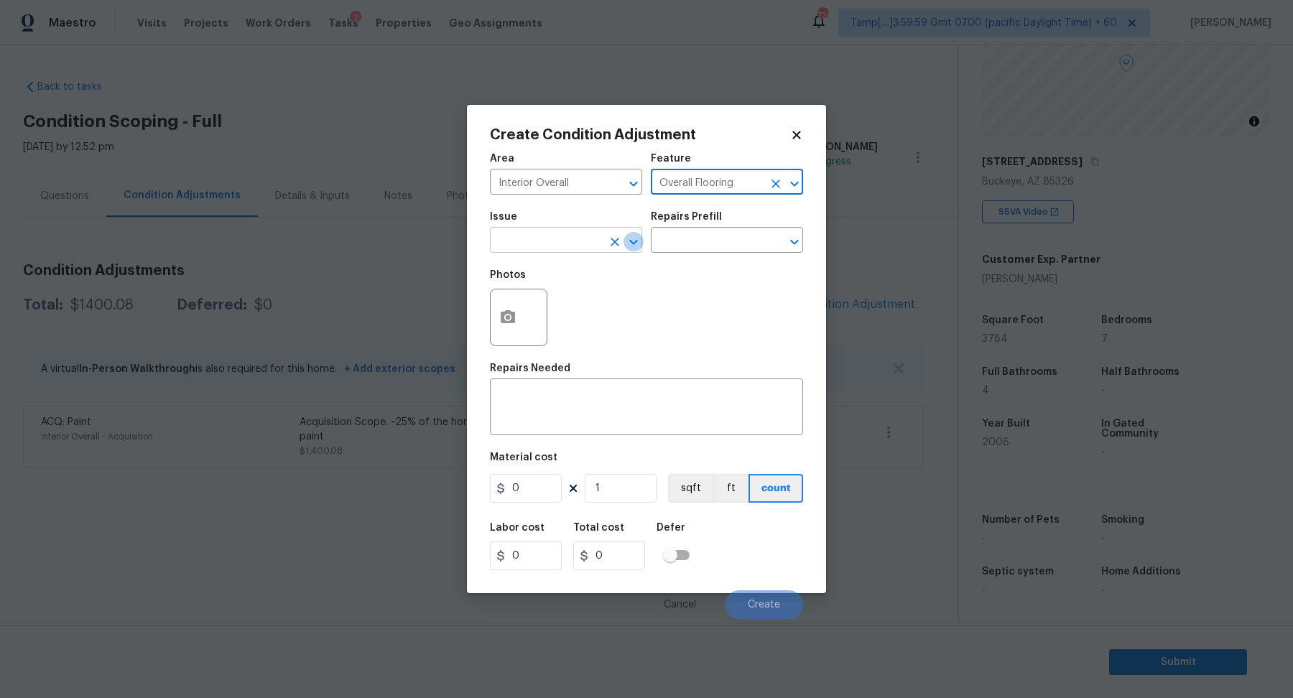
click at [636, 241] on icon "Open" at bounding box center [633, 241] width 8 height 5
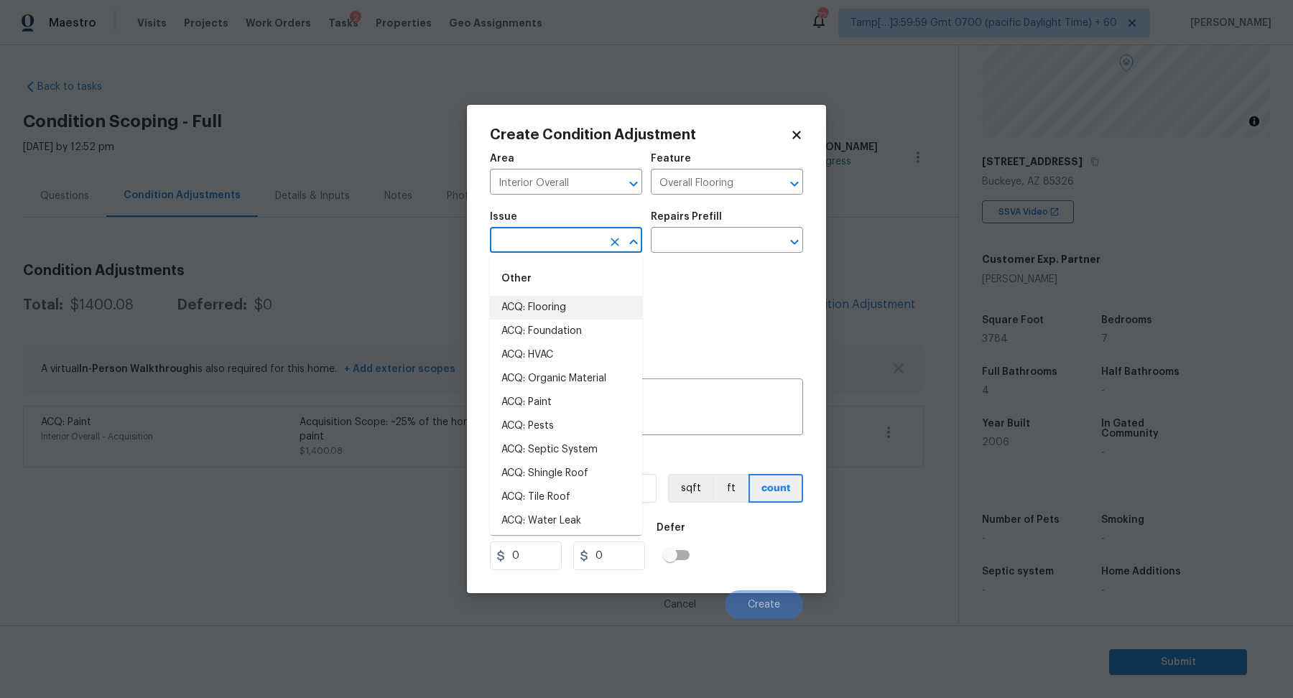
click at [552, 308] on li "ACQ: Flooring" at bounding box center [566, 308] width 152 height 24
type input "ACQ: Flooring"
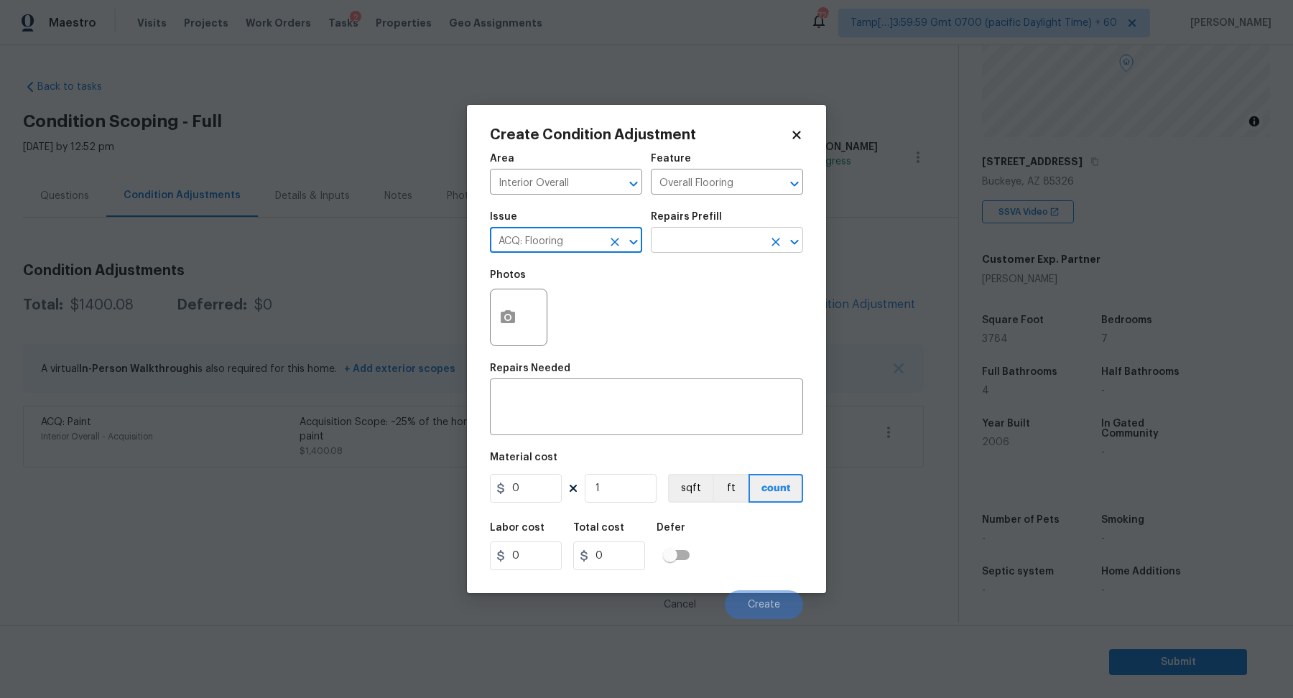
click at [792, 244] on icon "Open" at bounding box center [794, 241] width 17 height 17
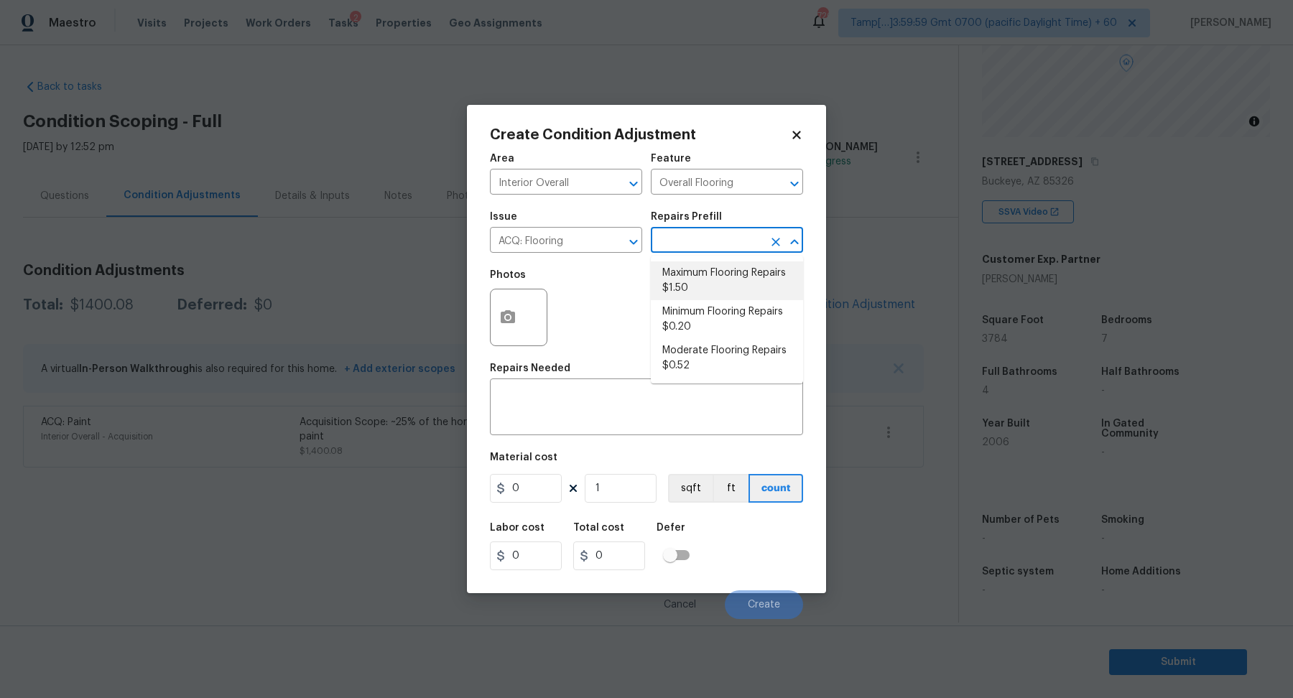
click at [727, 280] on li "Maximum Flooring Repairs $1.50" at bounding box center [727, 280] width 152 height 39
type input "Acquisition"
type textarea "Acquisition Scope: Maximum flooring repairs"
type input "1.5"
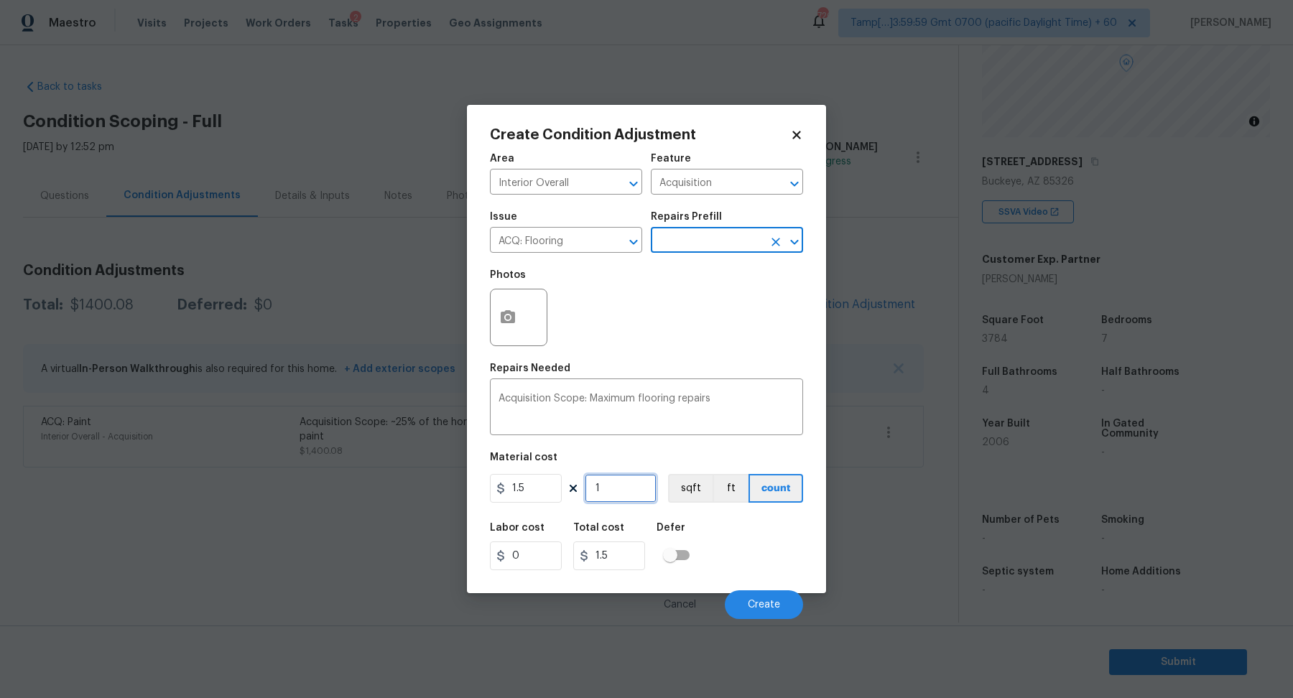
click at [614, 491] on input "1" at bounding box center [621, 488] width 72 height 29
type input "0"
type input "3"
type input "4.5"
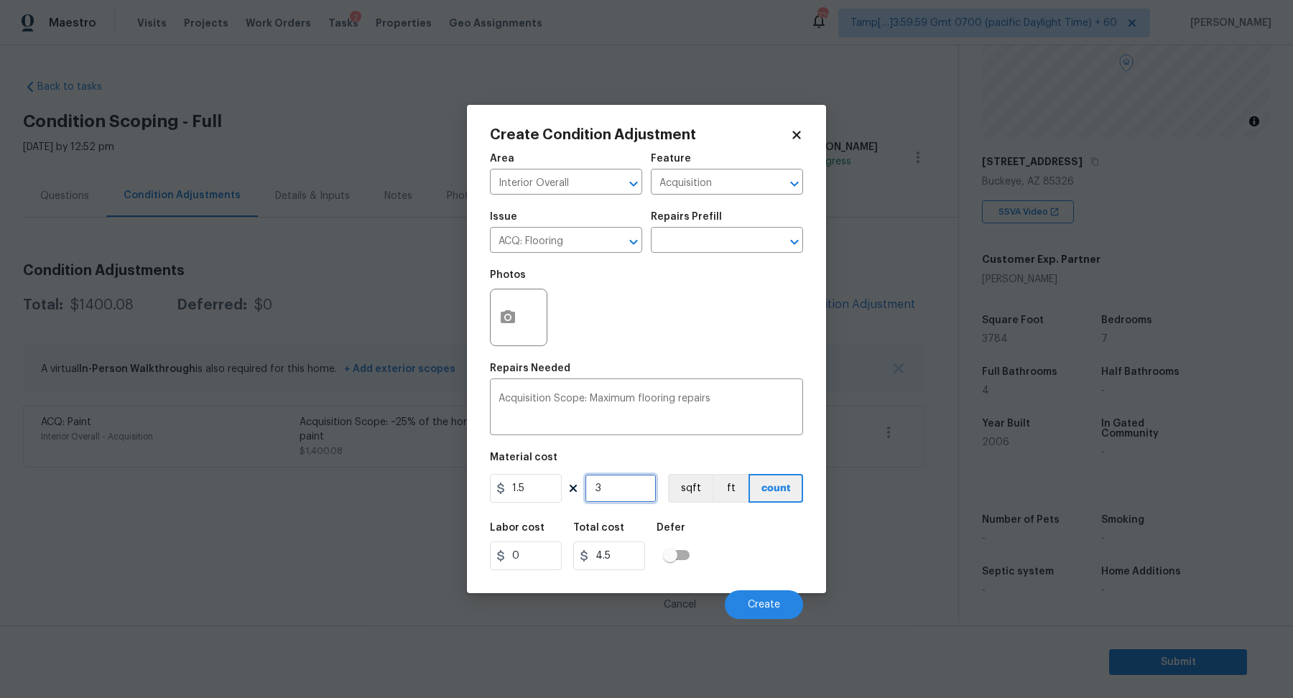
type input "35"
type input "52.5"
type input "350"
type input "525"
type input "3500"
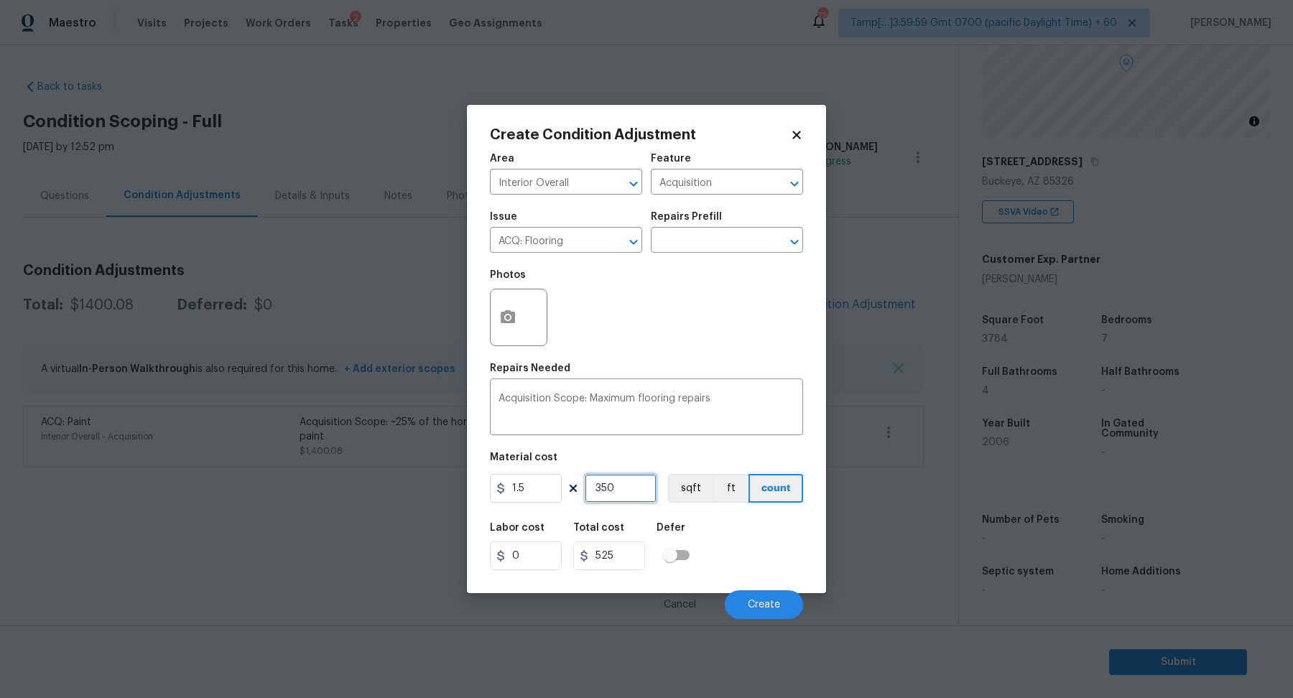
type input "5250"
type input "3500"
click at [697, 328] on div "Photos" at bounding box center [646, 307] width 313 height 93
click at [758, 596] on button "Create" at bounding box center [764, 604] width 78 height 29
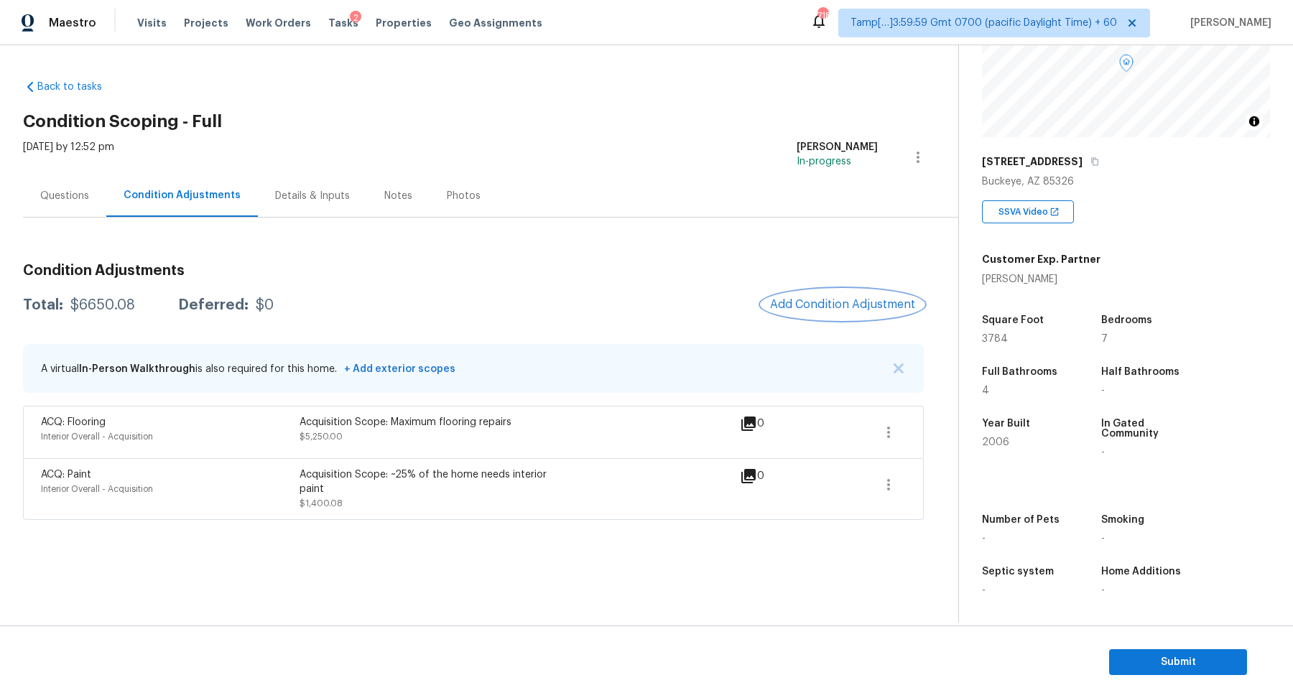
click at [807, 305] on span "Add Condition Adjustment" at bounding box center [842, 304] width 145 height 13
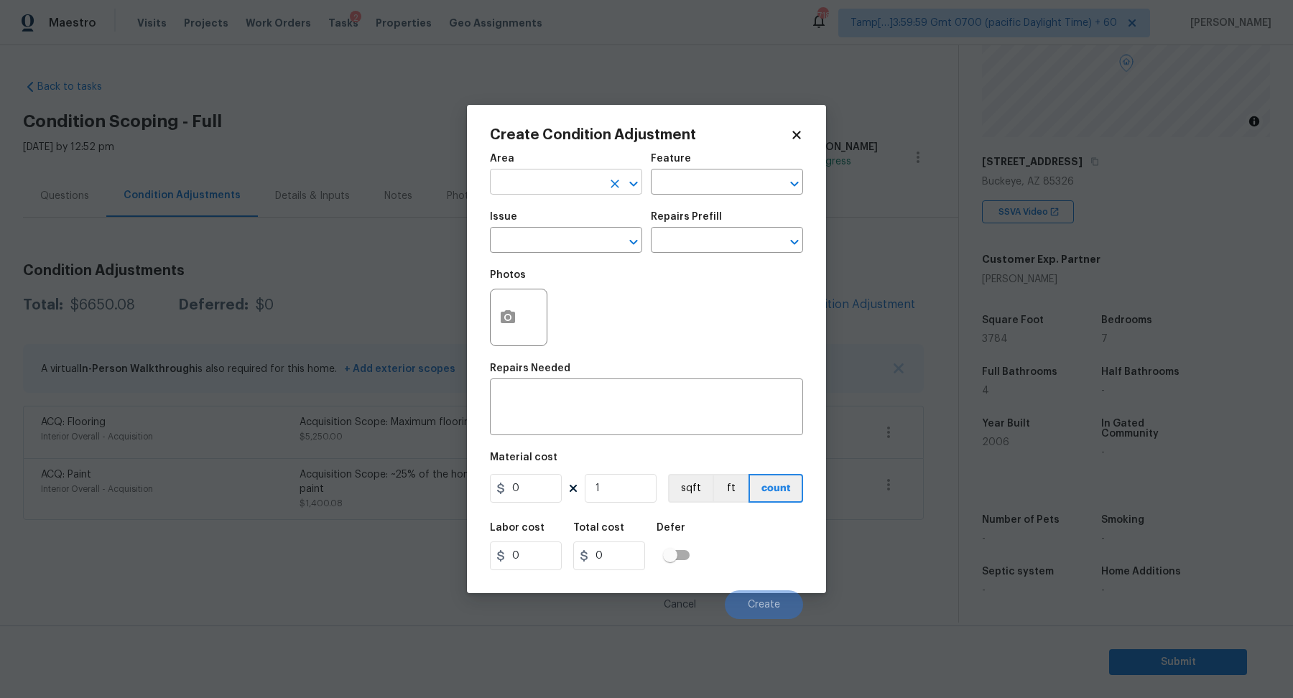
click at [636, 182] on icon "Open" at bounding box center [633, 183] width 8 height 5
click at [797, 180] on icon "Open" at bounding box center [794, 183] width 17 height 17
type input "Bathroom"
click at [636, 238] on icon "Open" at bounding box center [633, 241] width 17 height 17
type input "Bathroom Accessories"
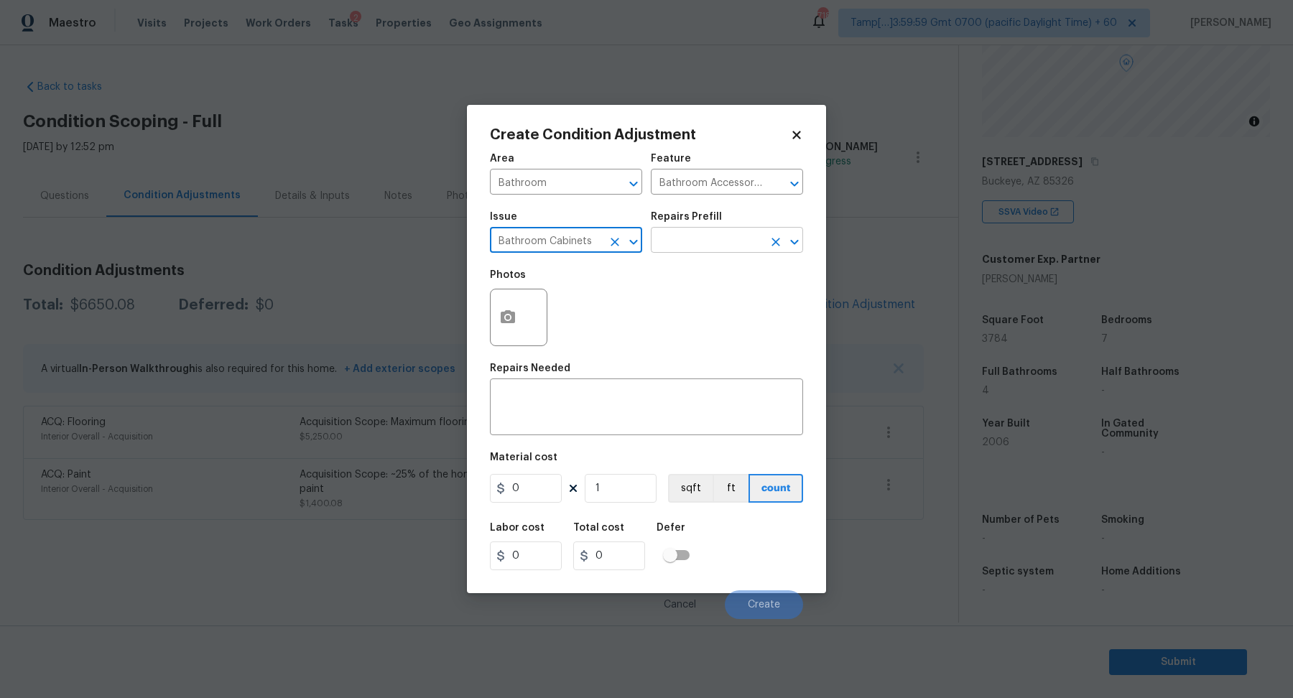
click at [798, 243] on icon "Open" at bounding box center [794, 241] width 17 height 17
type input "Bathroom Cabinets"
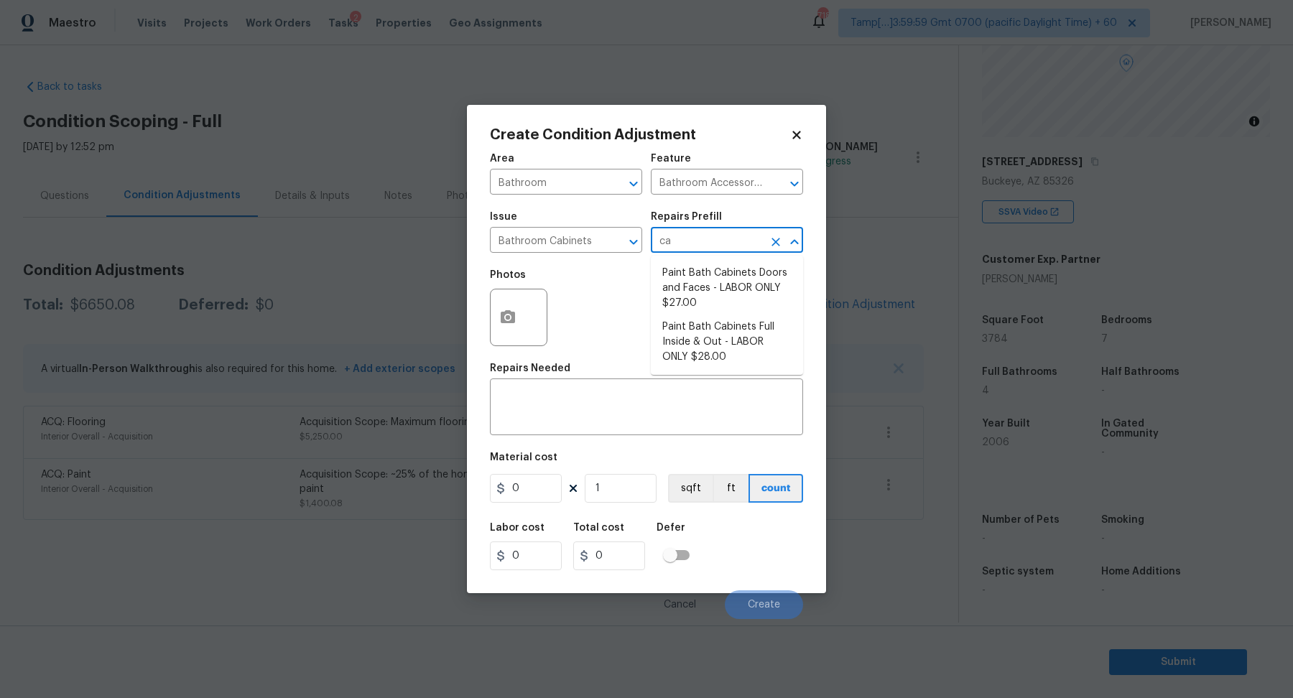
type input "c"
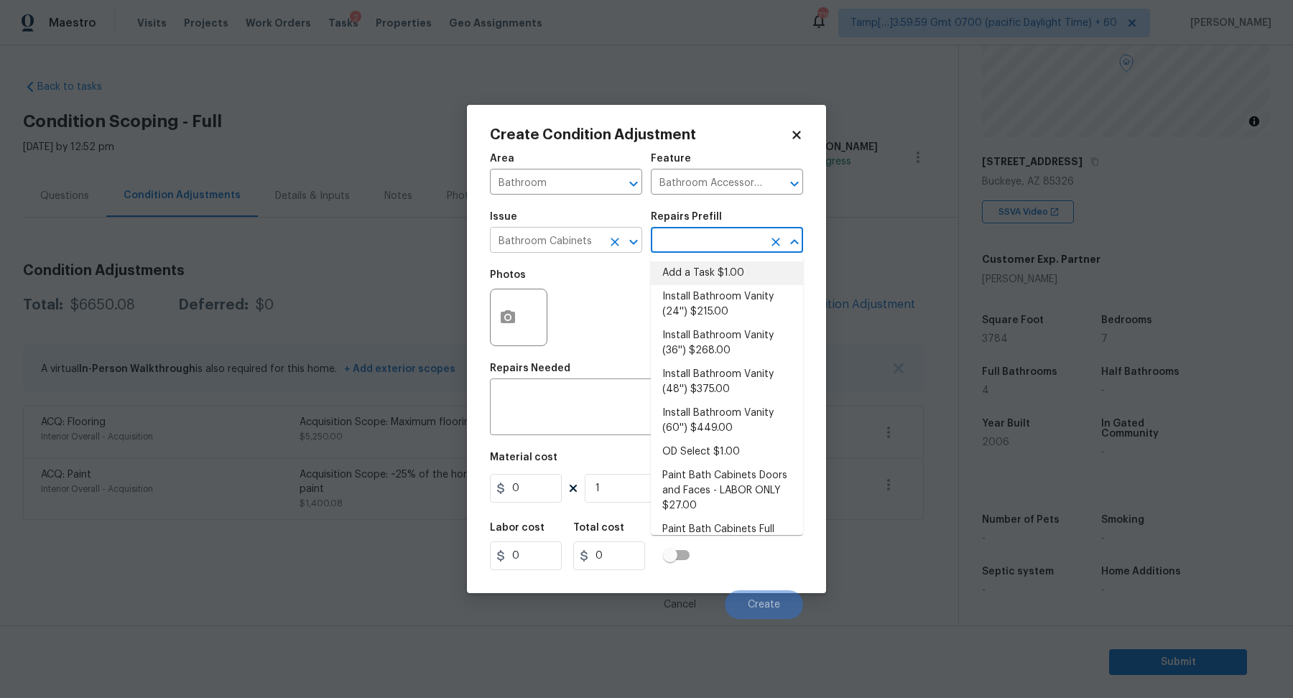
click at [627, 235] on icon "Open" at bounding box center [633, 241] width 17 height 17
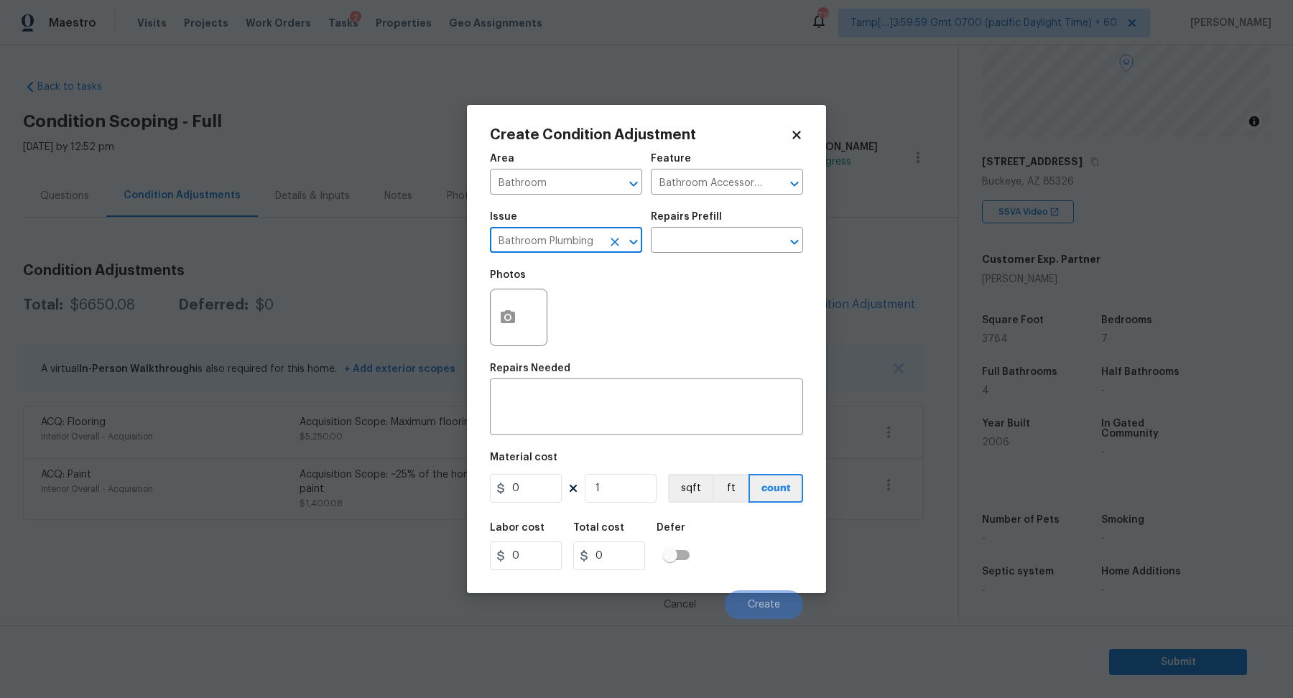
type input "Bathroom Plumbing"
click at [806, 244] on div "Create Condition Adjustment Area Bathroom ​ Feature Bathroom Accessories ​ Issu…" at bounding box center [646, 349] width 359 height 488
click at [800, 243] on icon "Open" at bounding box center [794, 241] width 17 height 17
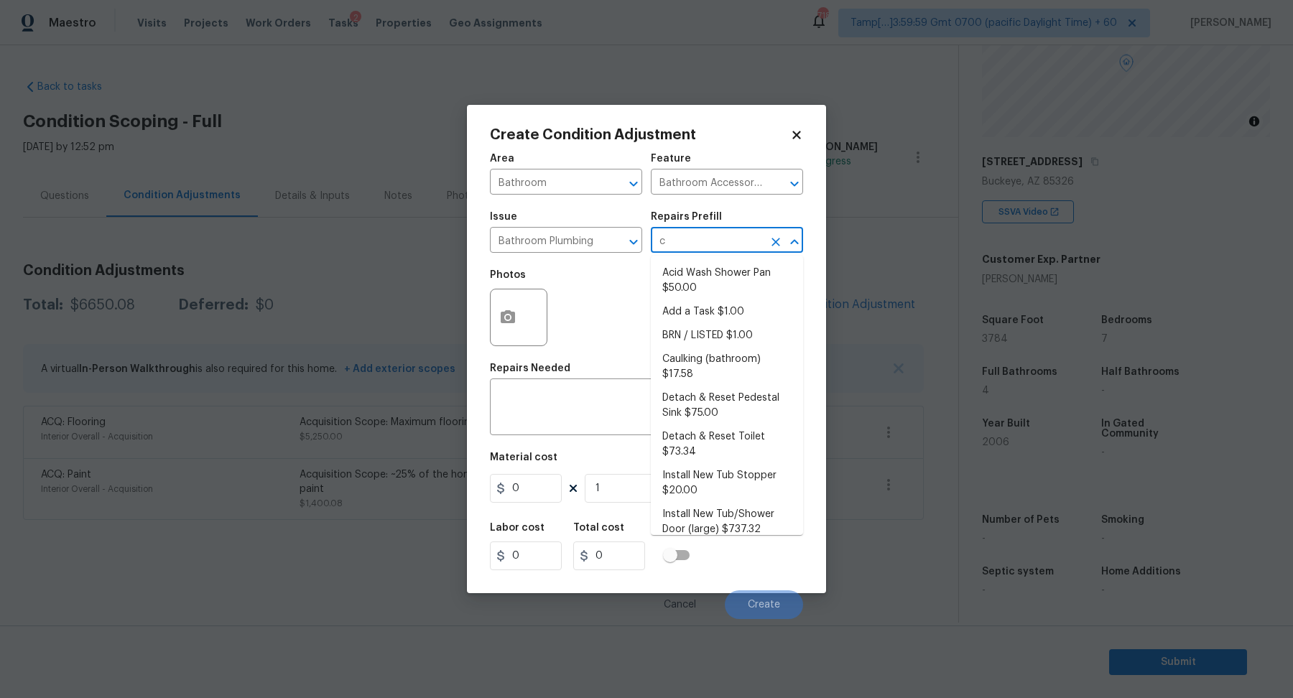
type input "ca"
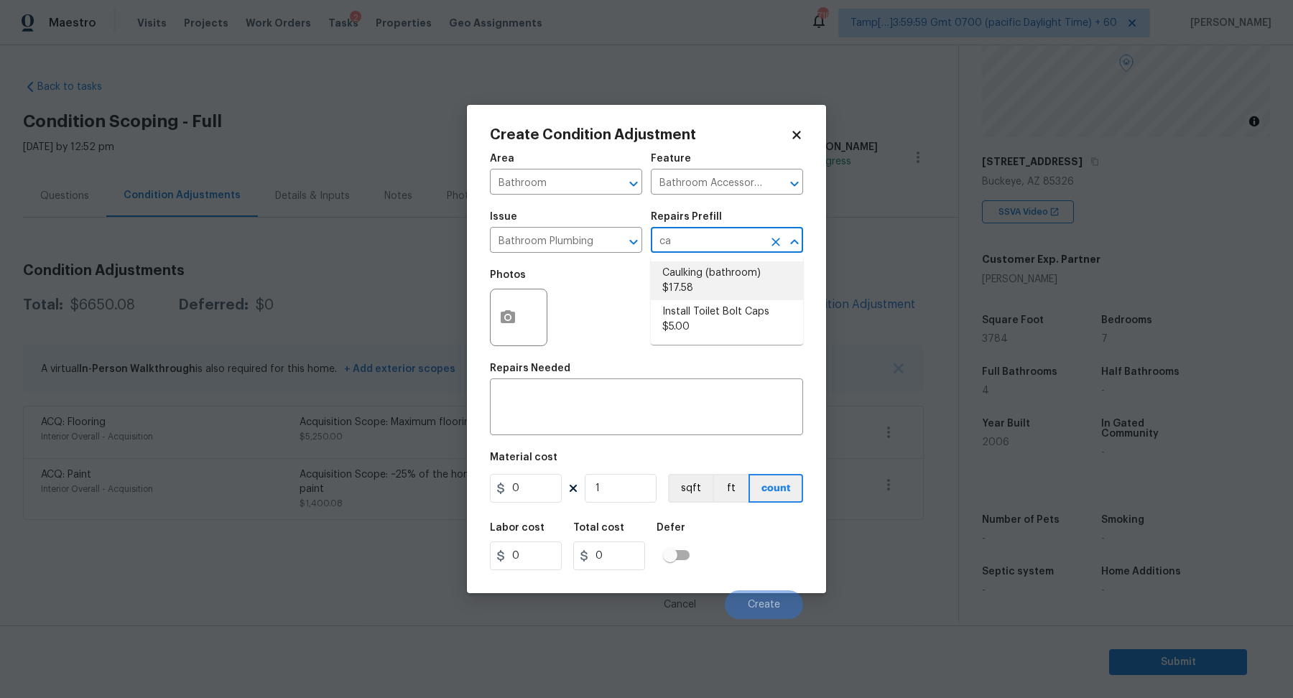
click at [757, 274] on li "Caulking (bathroom) $17.58" at bounding box center [727, 280] width 152 height 39
type input "Plumbing"
type textarea "Overall Interior Caulking Package (Wet Areas) to include sinks, bathtubs, showe…"
type input "17.58"
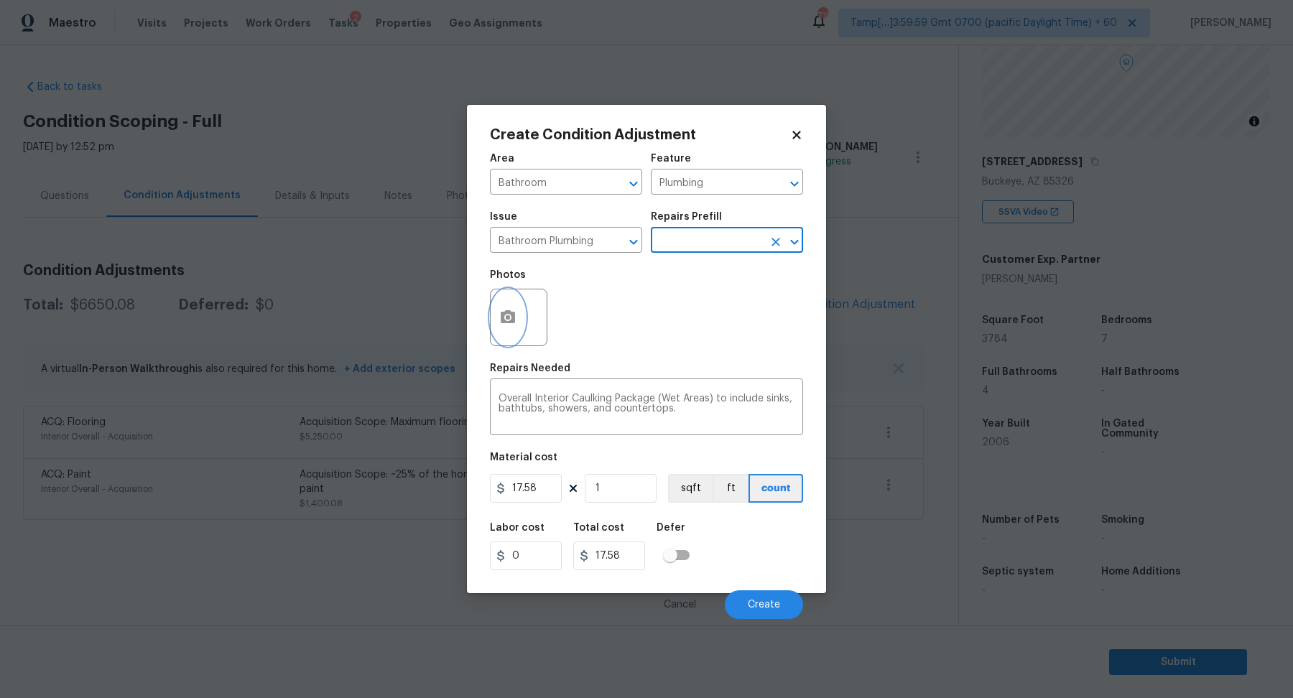
click at [510, 311] on icon "button" at bounding box center [508, 316] width 14 height 13
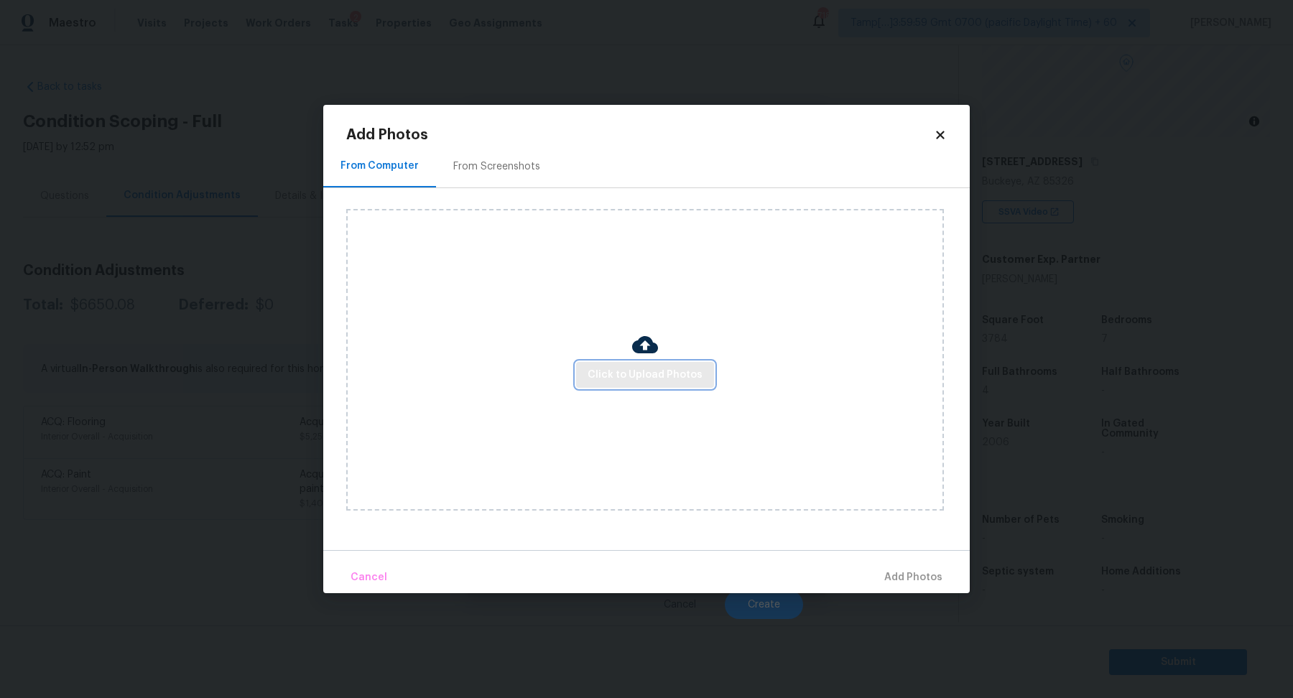
click at [642, 370] on span "Click to Upload Photos" at bounding box center [645, 375] width 115 height 18
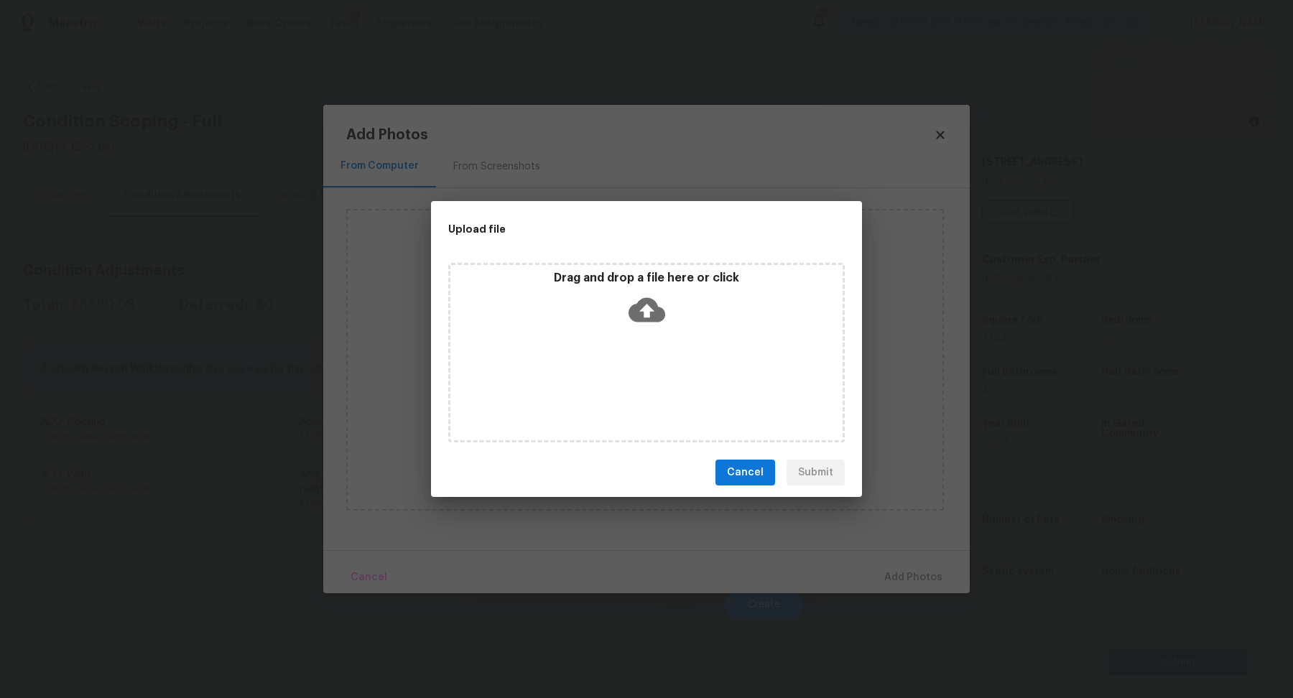
click at [634, 307] on icon at bounding box center [647, 310] width 37 height 24
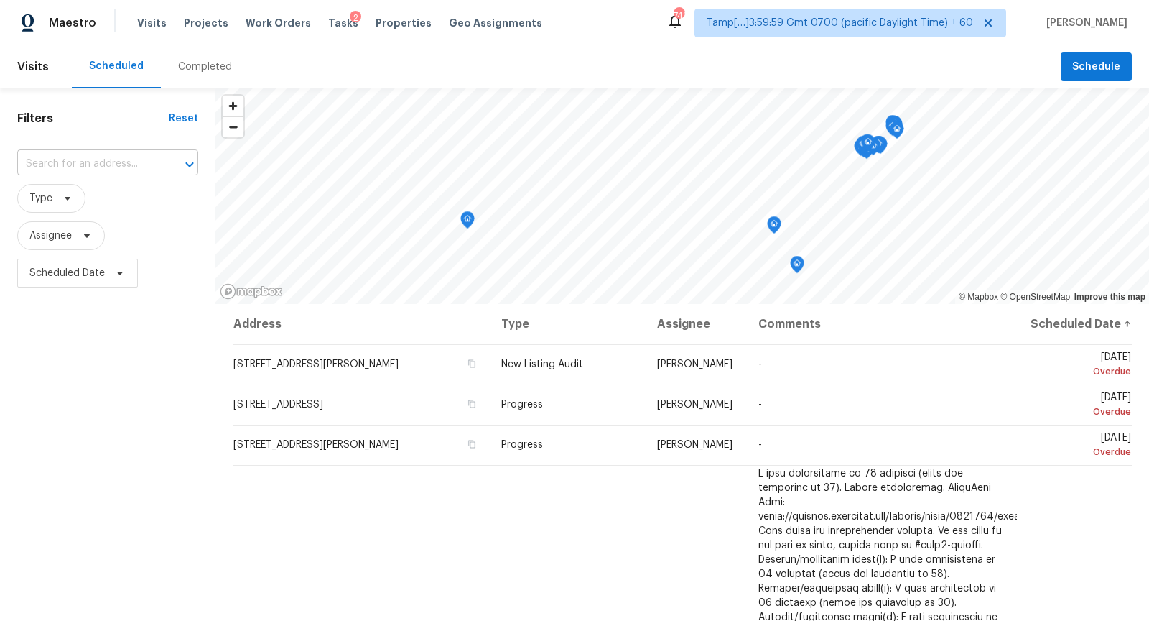
click at [107, 157] on input "text" at bounding box center [87, 164] width 141 height 22
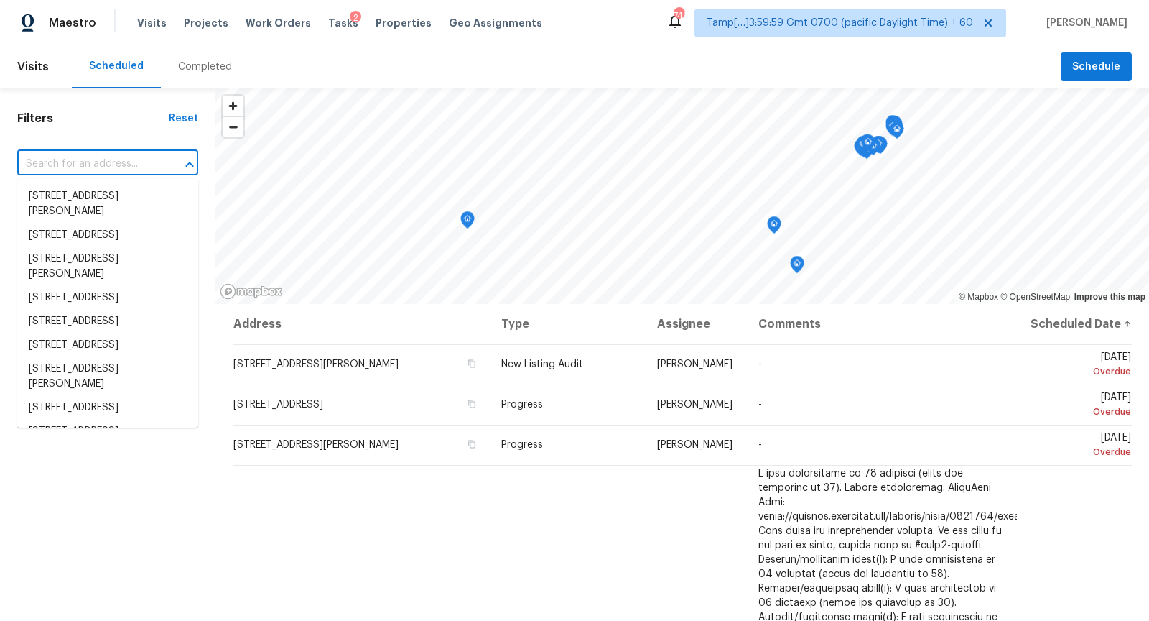
paste input "[STREET_ADDRESS]"
type input "[STREET_ADDRESS]"
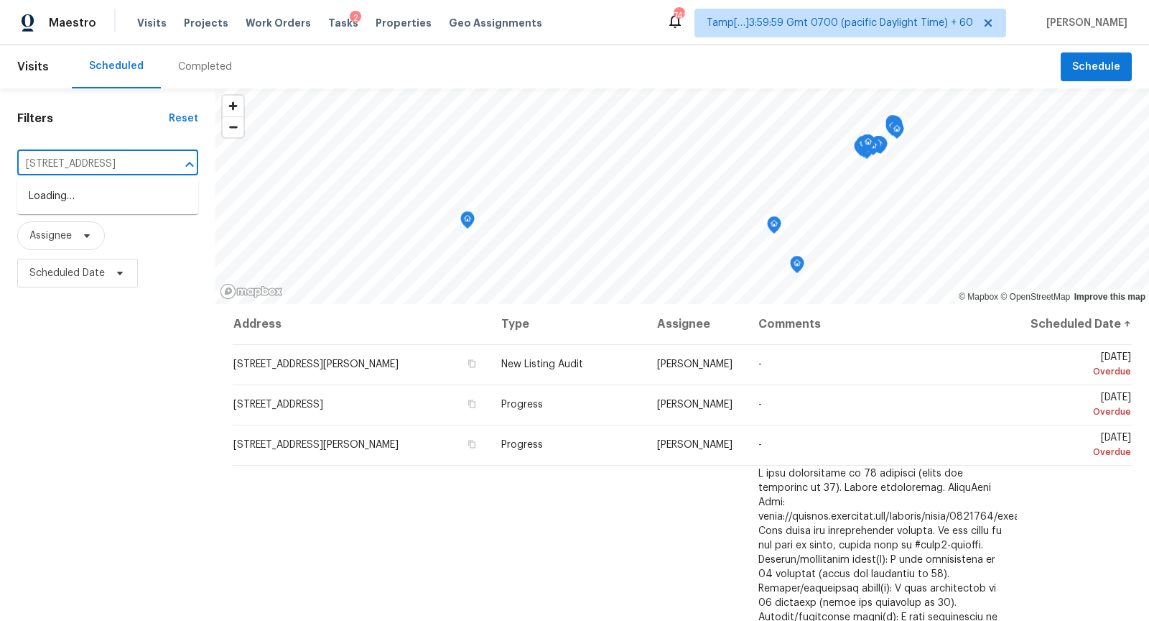
scroll to position [0, 40]
click at [112, 205] on li "[STREET_ADDRESS]" at bounding box center [107, 197] width 181 height 24
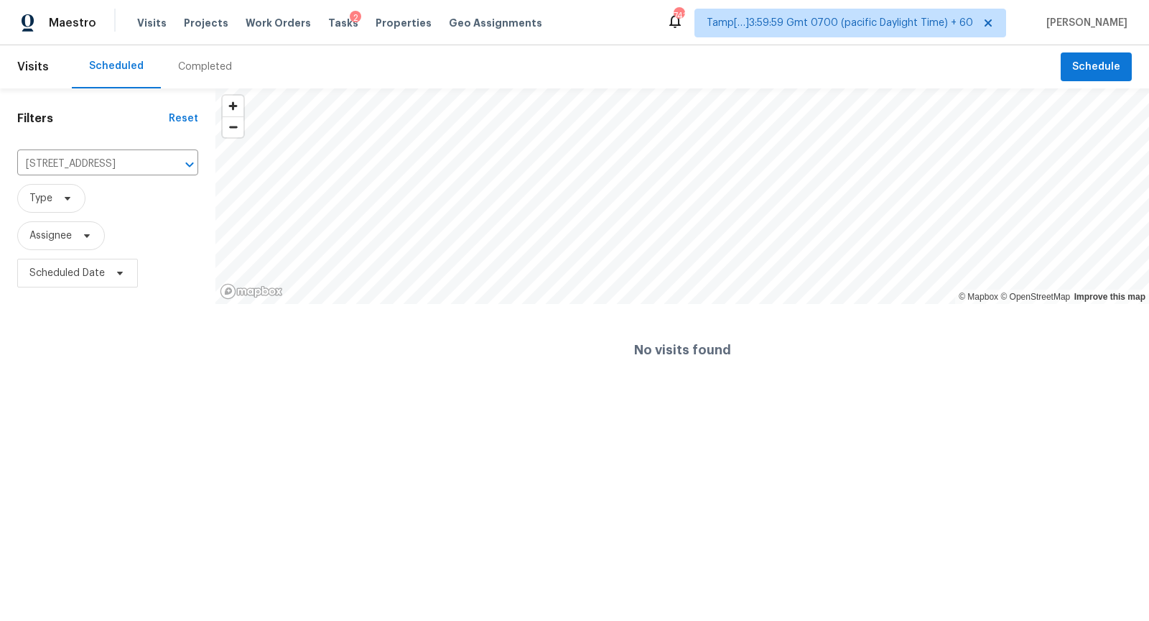
click at [206, 70] on div "Completed" at bounding box center [205, 67] width 54 height 14
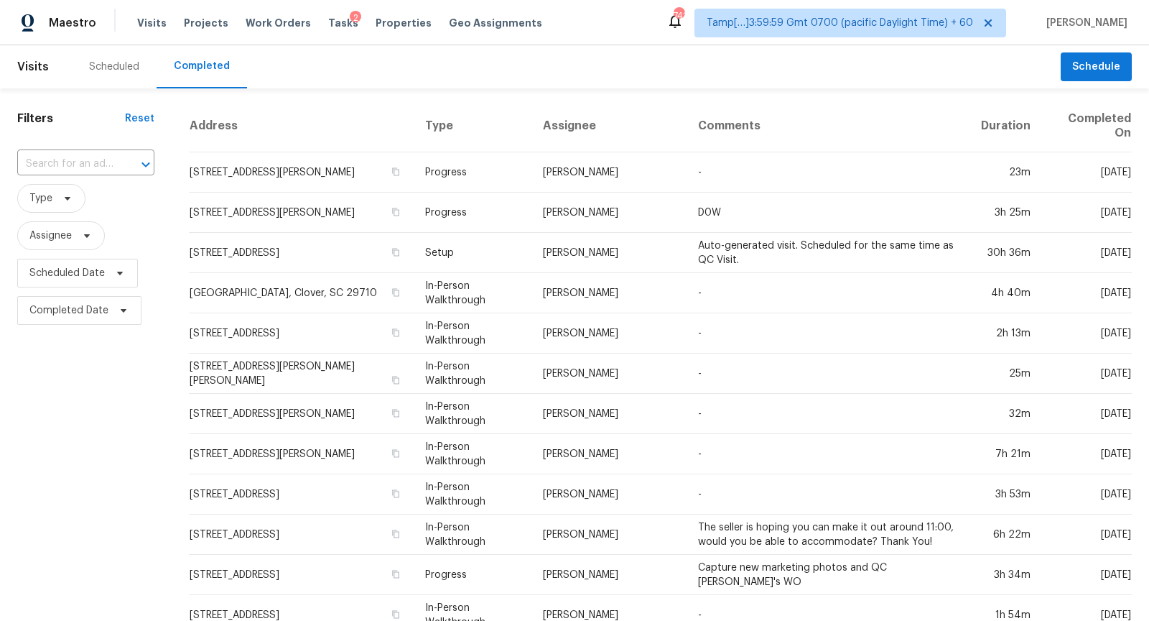
click at [80, 165] on input "text" at bounding box center [65, 164] width 97 height 22
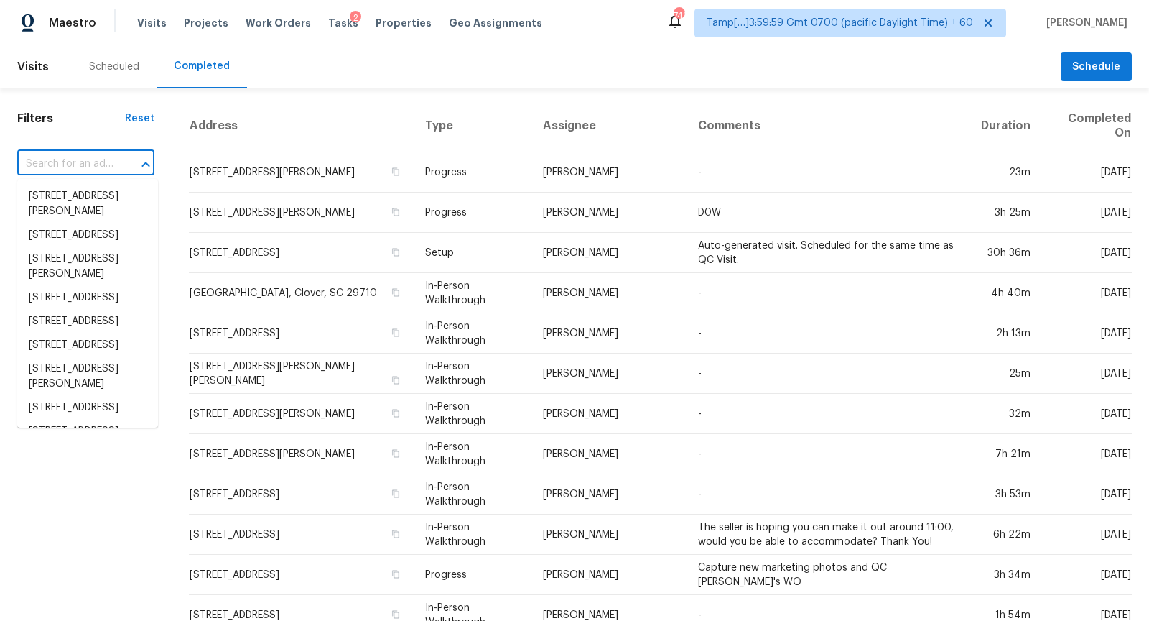
paste input "23419 W Hopi St, Buckeye, AZ 85326"
type input "23419 W Hopi St, Buckeye, AZ 85326"
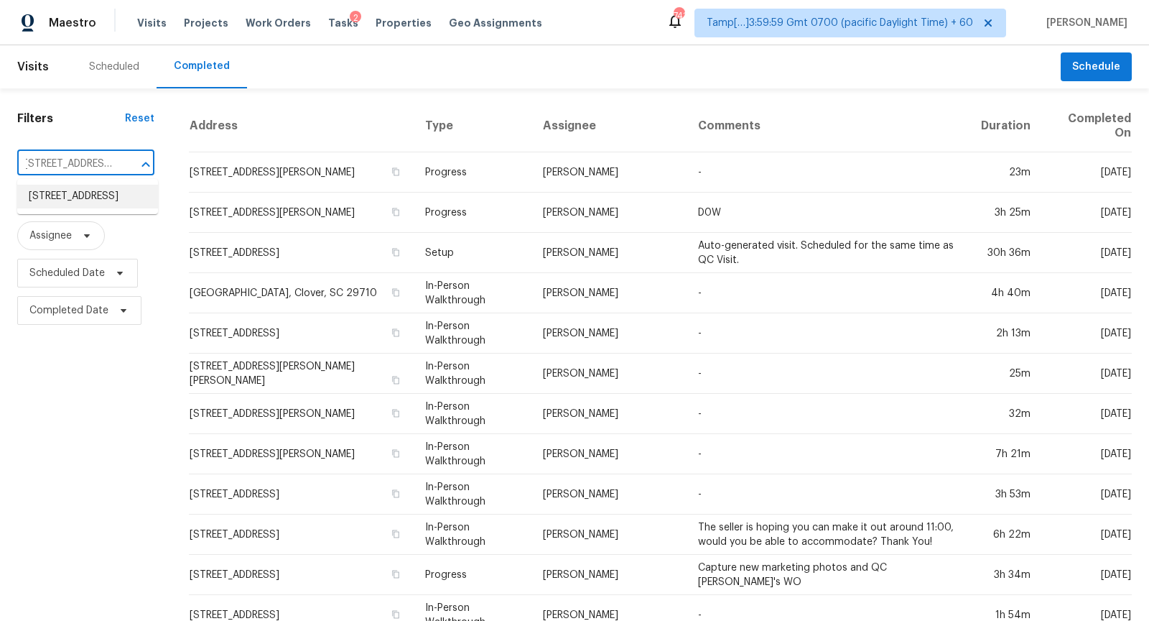
click at [101, 191] on li "23419 W Hopi St, Buckeye, AZ 85326" at bounding box center [87, 197] width 141 height 24
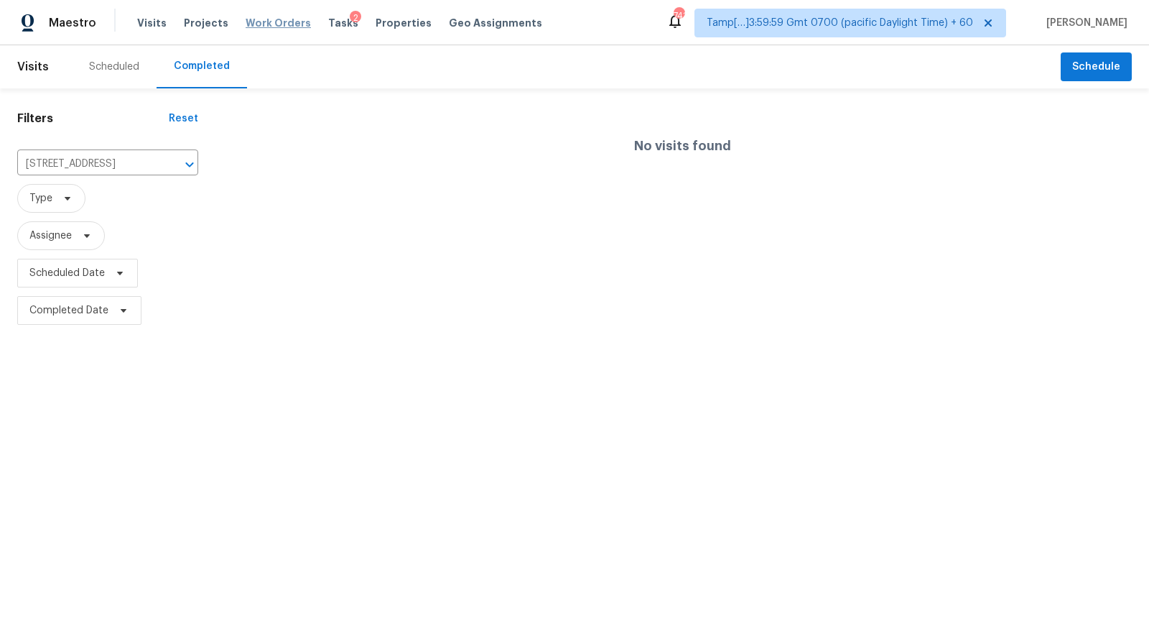
click at [263, 27] on span "Work Orders" at bounding box center [278, 23] width 65 height 14
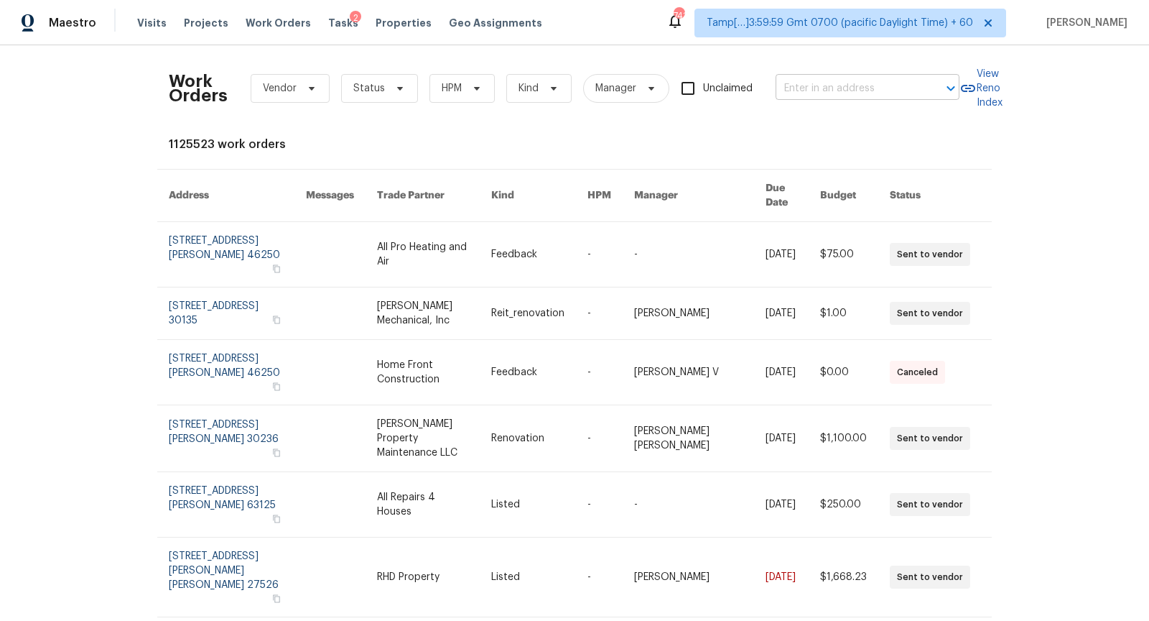
click at [830, 99] on body "Maestro Visits Projects Work Orders Tasks 2 Properties Geo Assignments 741 Tamp…" at bounding box center [574, 310] width 1149 height 621
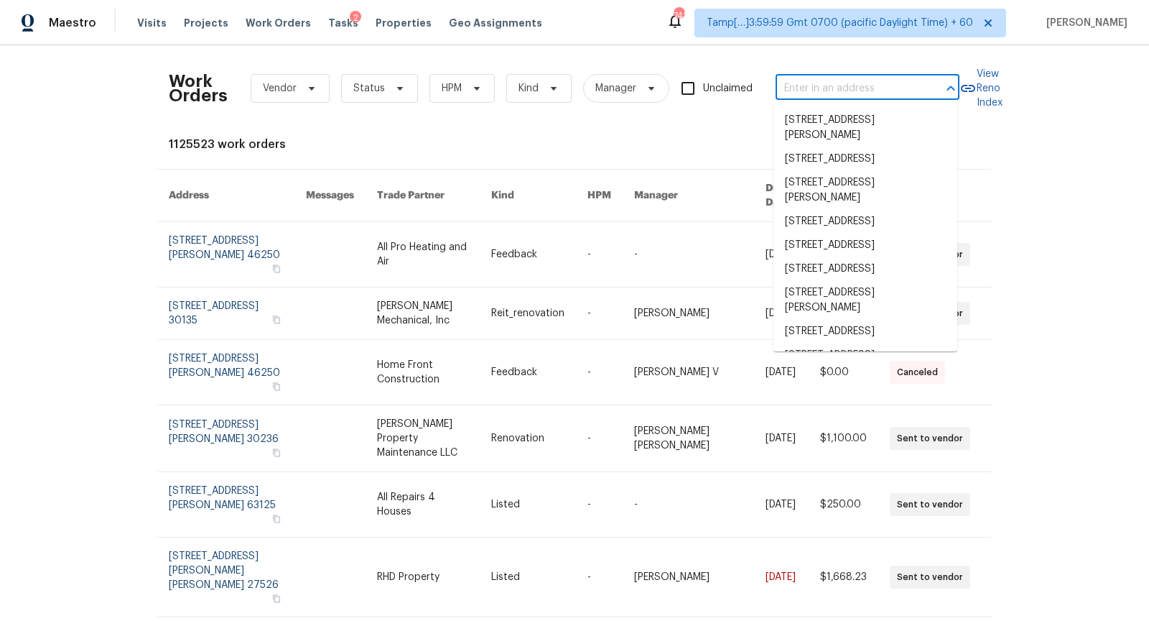
paste input "23419 W Hopi St, Buckeye, AZ 85326"
type input "23419 W Hopi St, Buckeye, AZ 85326"
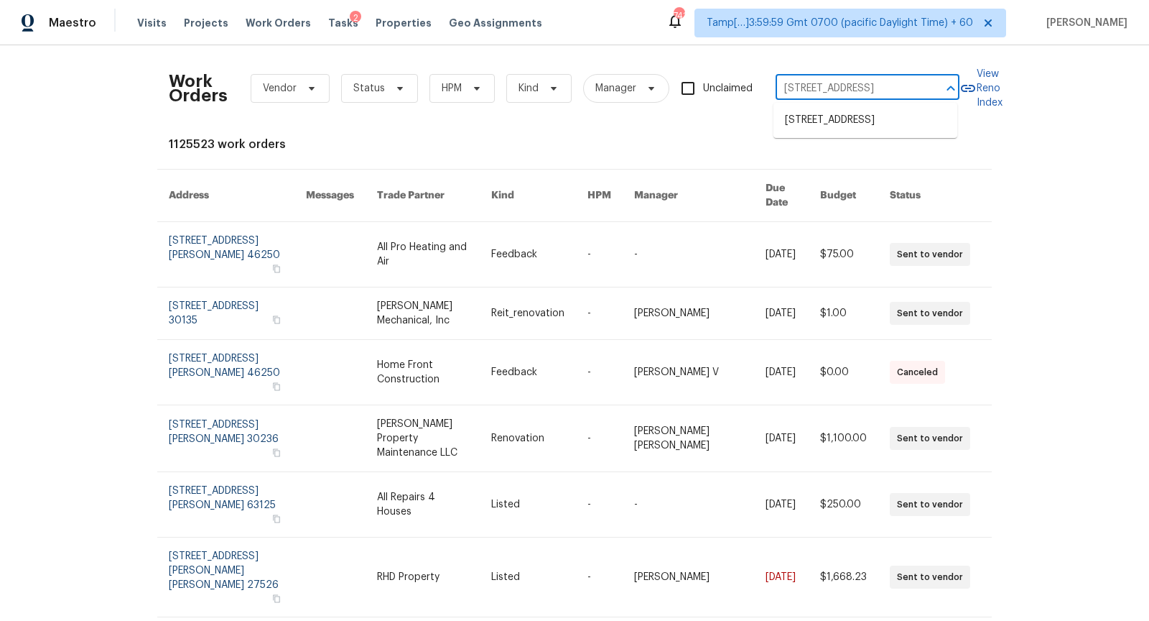
scroll to position [0, 37]
click at [830, 123] on li "23419 W Hopi St, Buckeye, AZ 85326" at bounding box center [866, 120] width 184 height 24
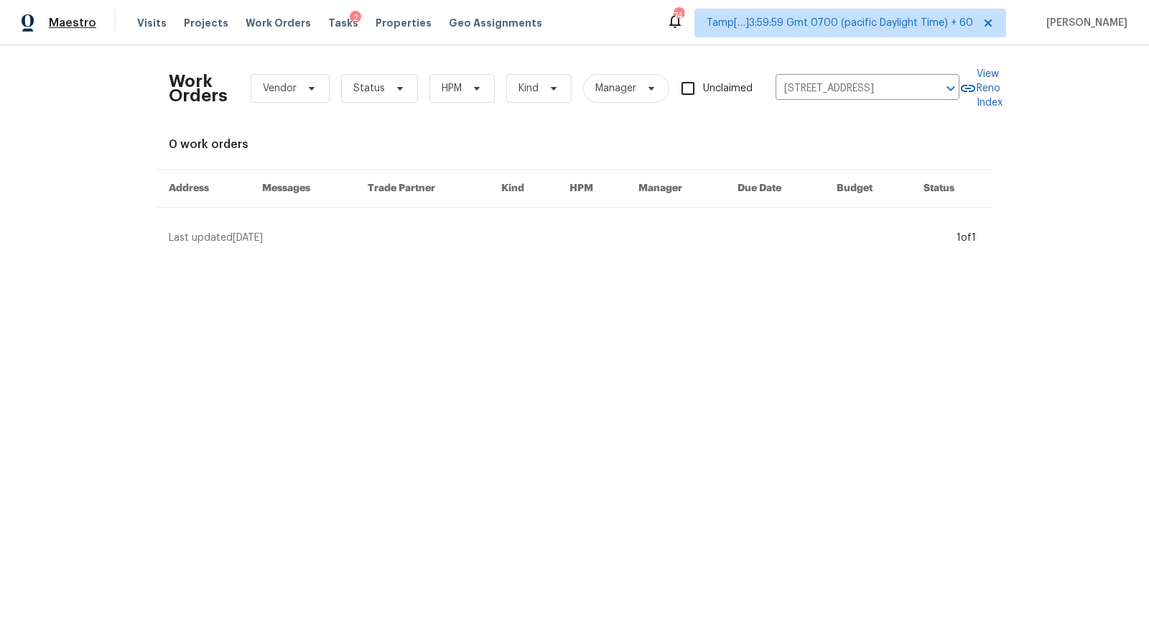
click at [72, 17] on span "Maestro" at bounding box center [72, 23] width 47 height 14
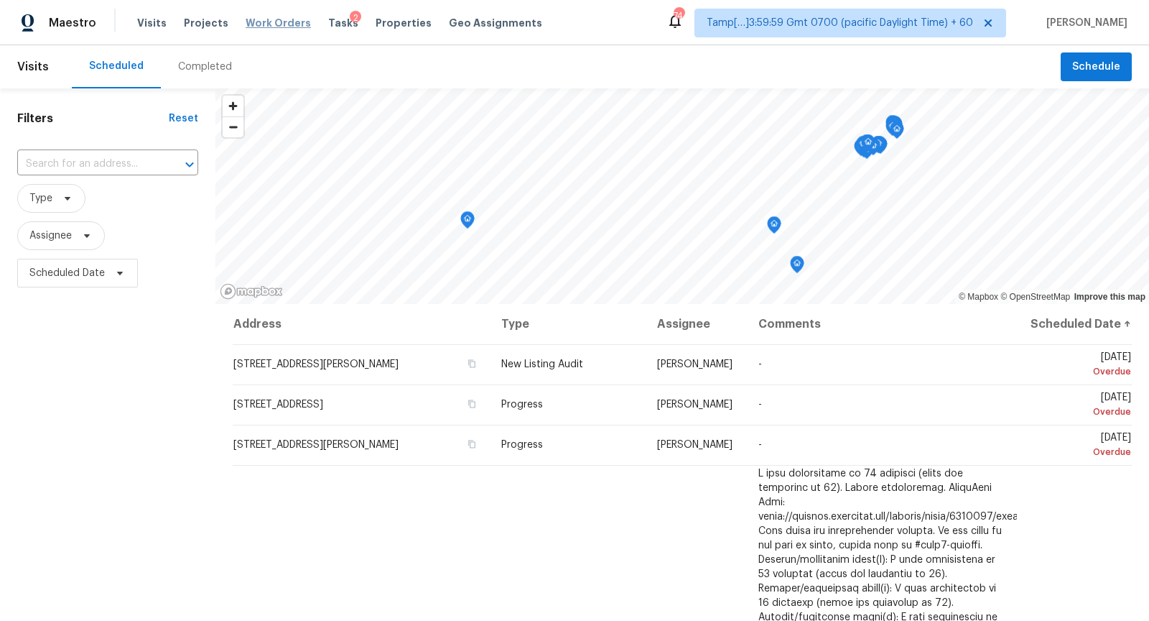
click at [290, 21] on span "Work Orders" at bounding box center [278, 23] width 65 height 14
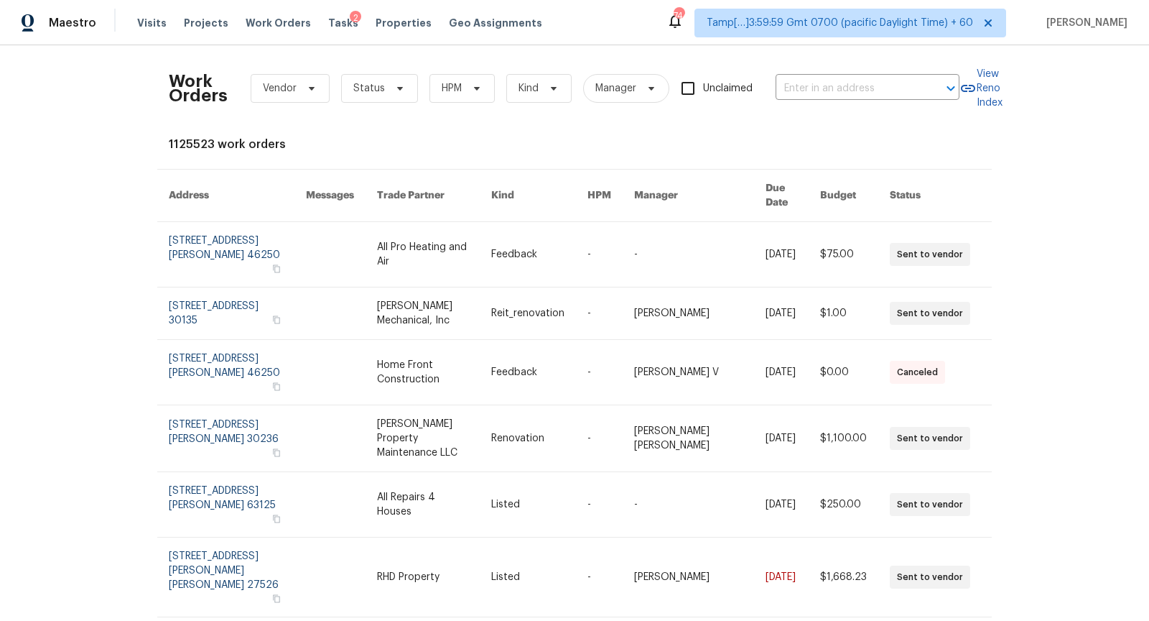
click at [684, 83] on input "Unclaimed" at bounding box center [688, 88] width 30 height 30
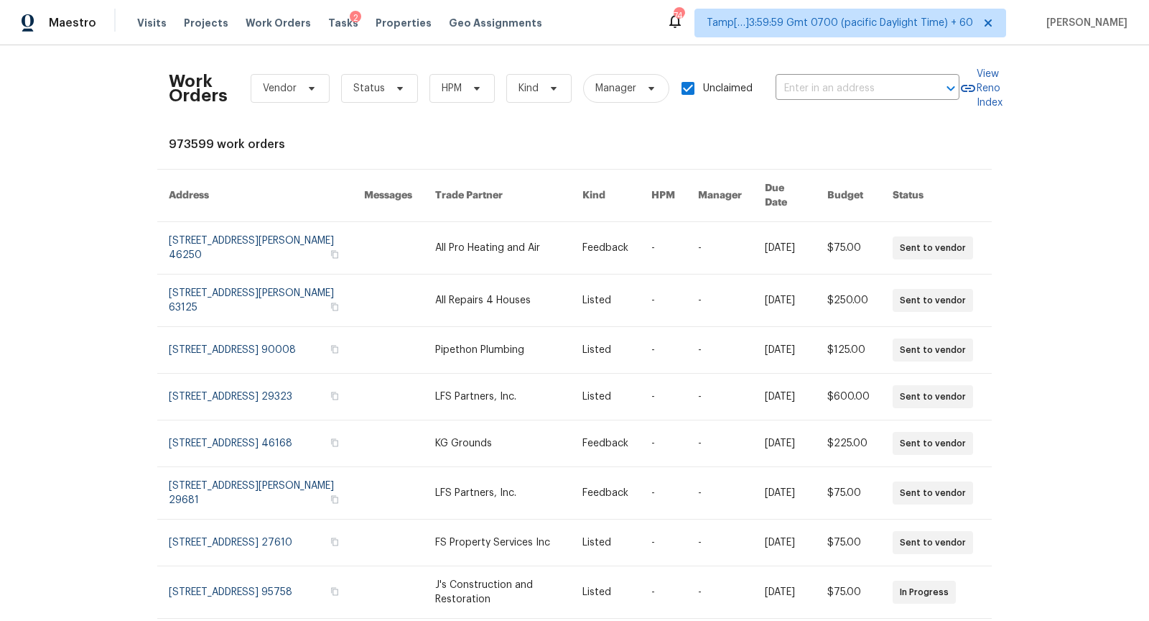
click at [684, 83] on input "Unclaimed" at bounding box center [688, 88] width 30 height 30
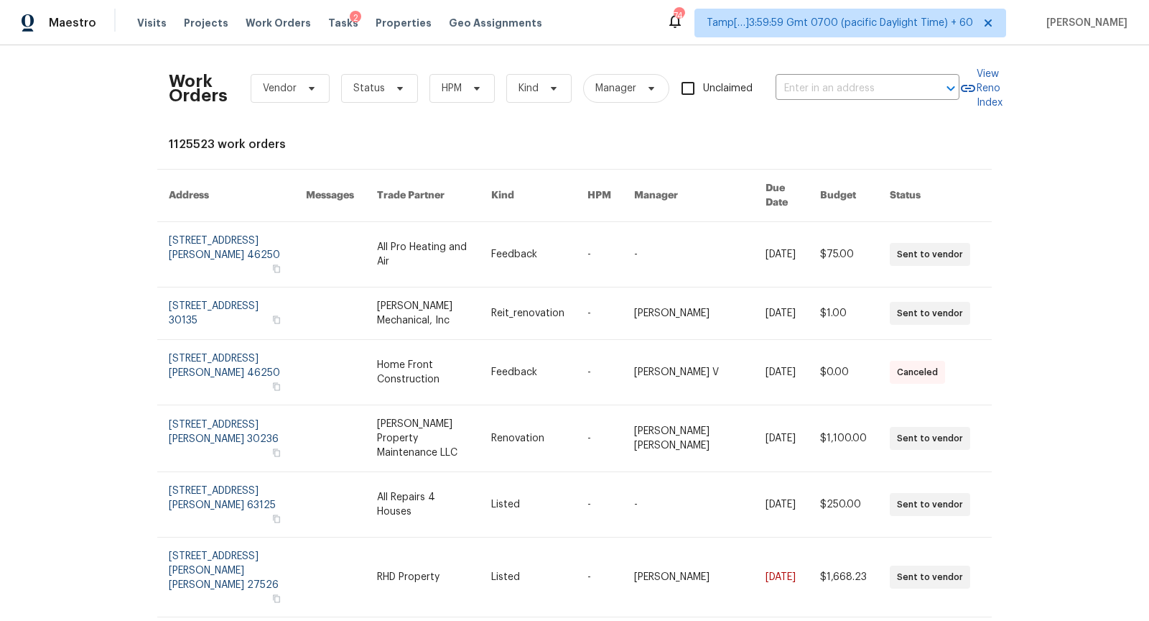
click at [684, 83] on input "Unclaimed" at bounding box center [688, 88] width 30 height 30
checkbox input "true"
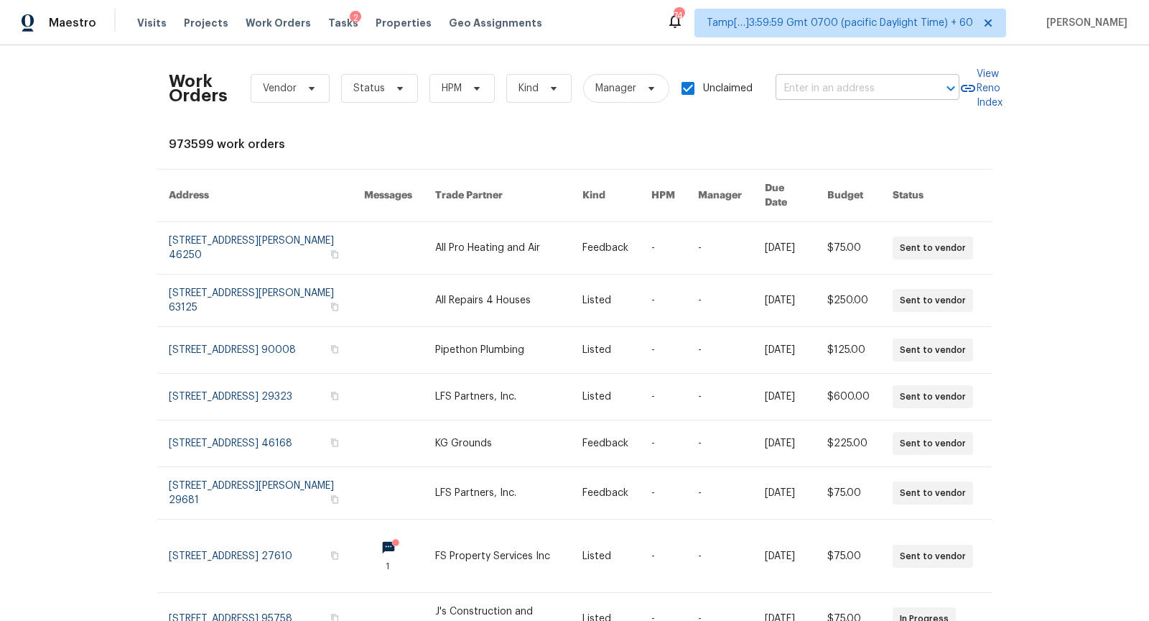
click at [807, 93] on input "text" at bounding box center [848, 89] width 144 height 22
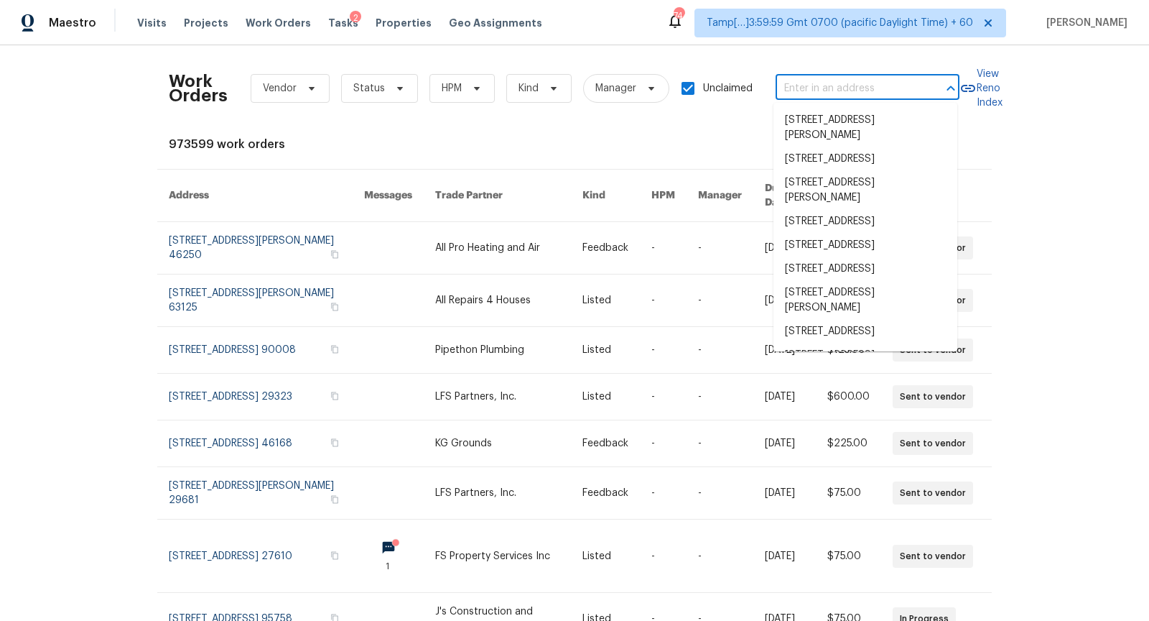
paste input "[STREET_ADDRESS]"
type input "[STREET_ADDRESS]"
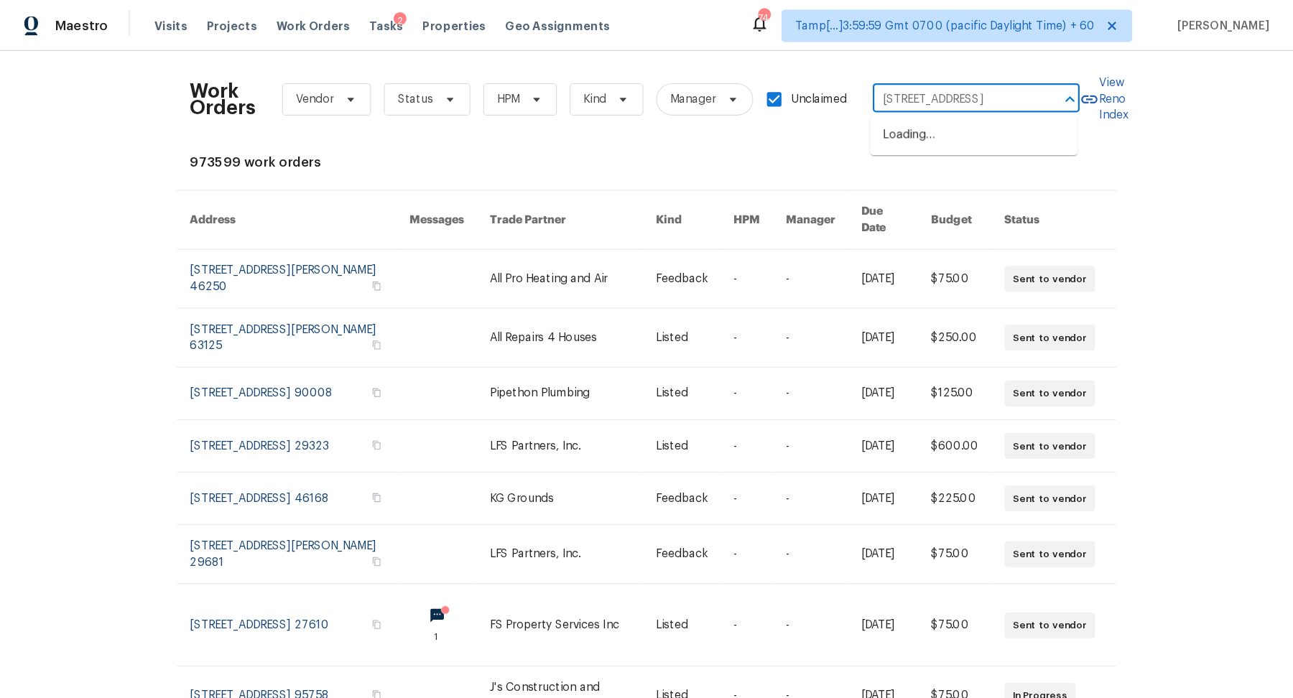
scroll to position [0, 37]
click at [822, 116] on li "[STREET_ADDRESS]" at bounding box center [866, 120] width 184 height 24
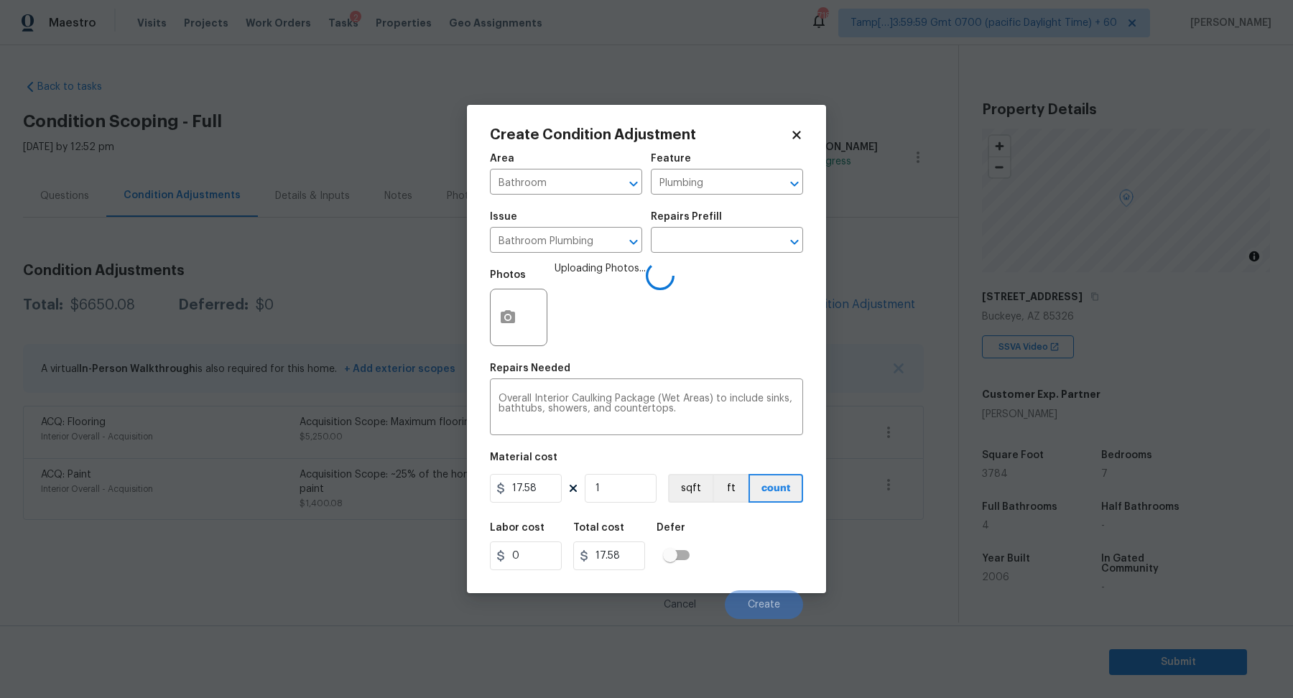
scroll to position [135, 0]
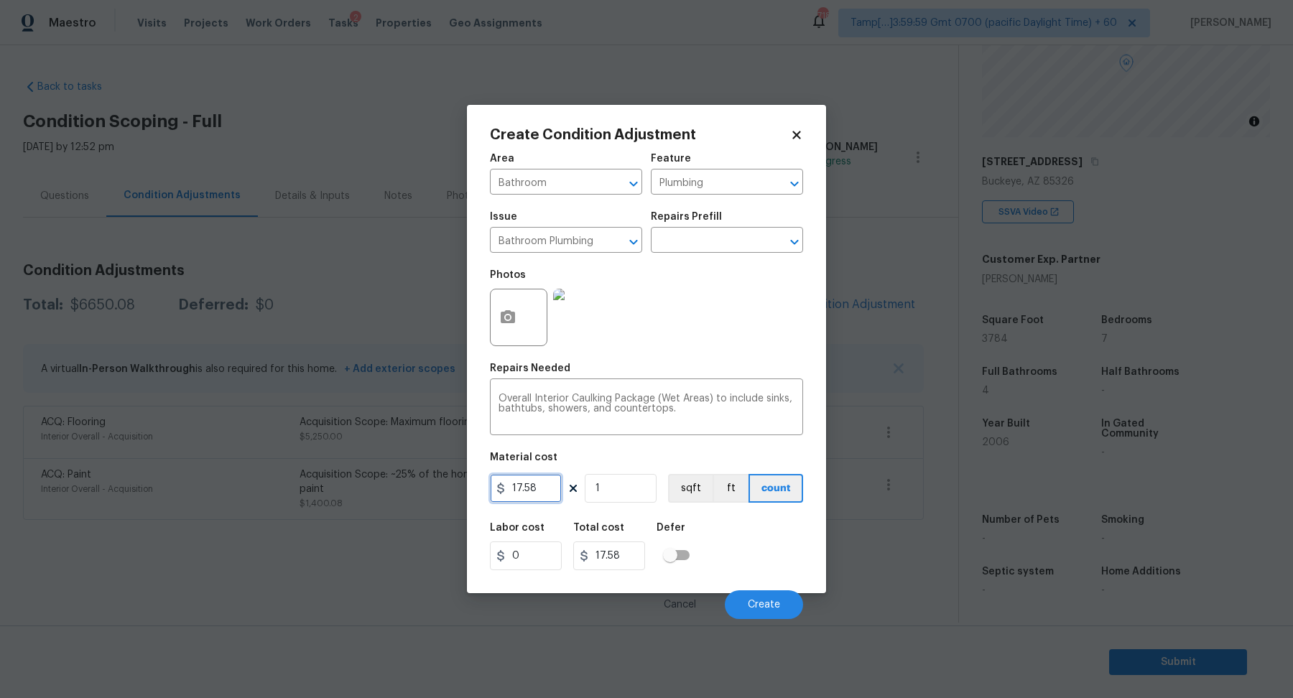
click at [548, 491] on input "17.58" at bounding box center [526, 488] width 72 height 29
type input "50"
click at [642, 455] on div "Material cost" at bounding box center [646, 462] width 313 height 19
click at [755, 590] on button "Create" at bounding box center [764, 604] width 78 height 29
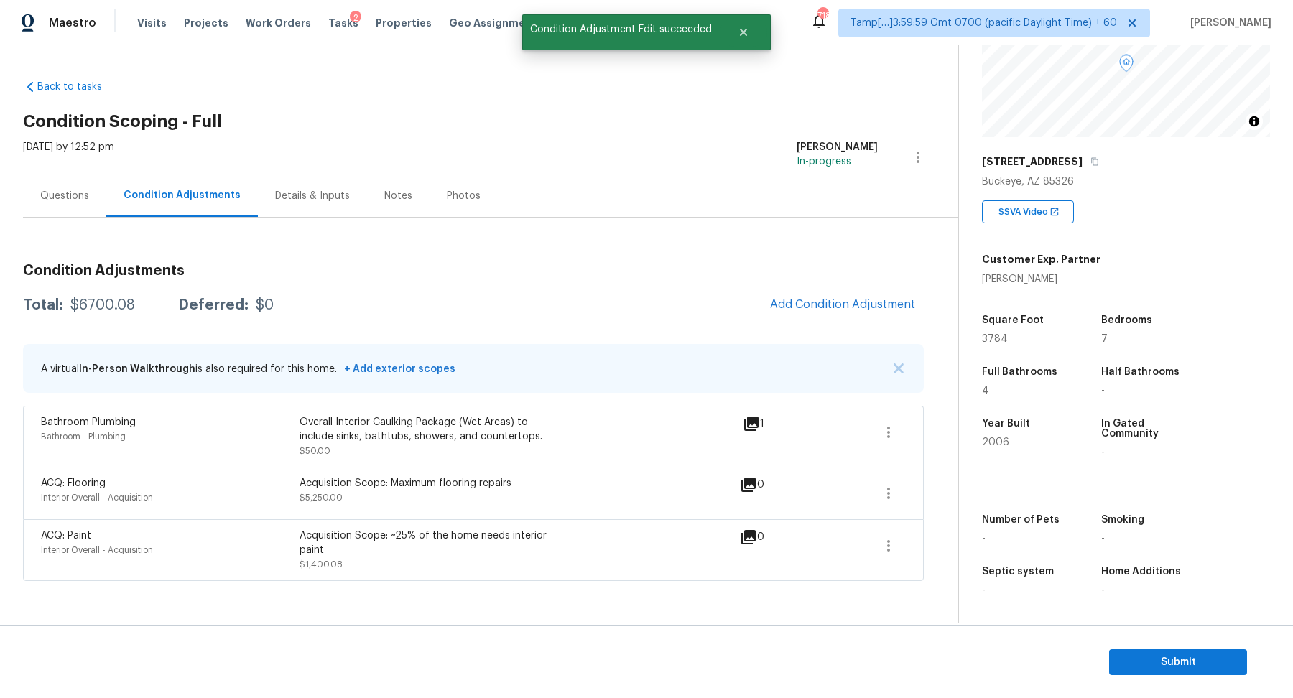
click at [755, 485] on icon at bounding box center [748, 485] width 14 height 14
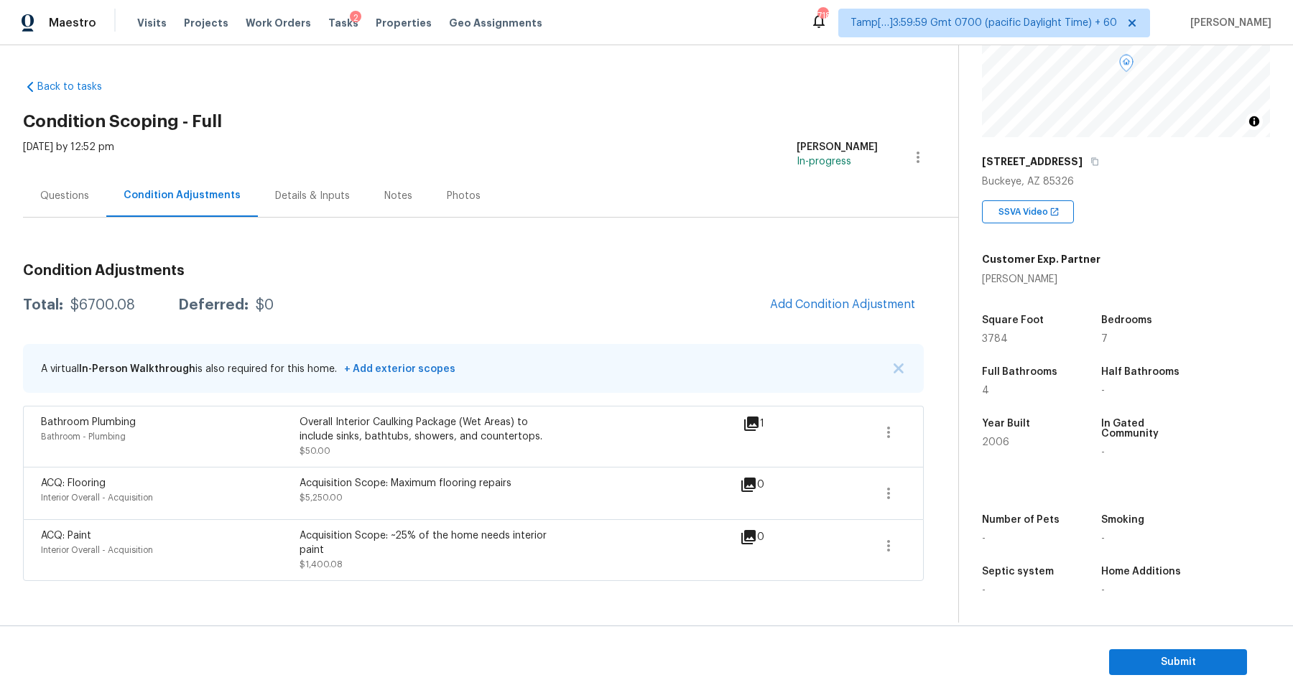
click at [755, 485] on icon at bounding box center [748, 485] width 14 height 14
click at [746, 483] on icon at bounding box center [748, 485] width 14 height 14
click at [900, 499] on button "button" at bounding box center [888, 493] width 34 height 34
click at [917, 487] on div "Edit" at bounding box center [970, 490] width 112 height 14
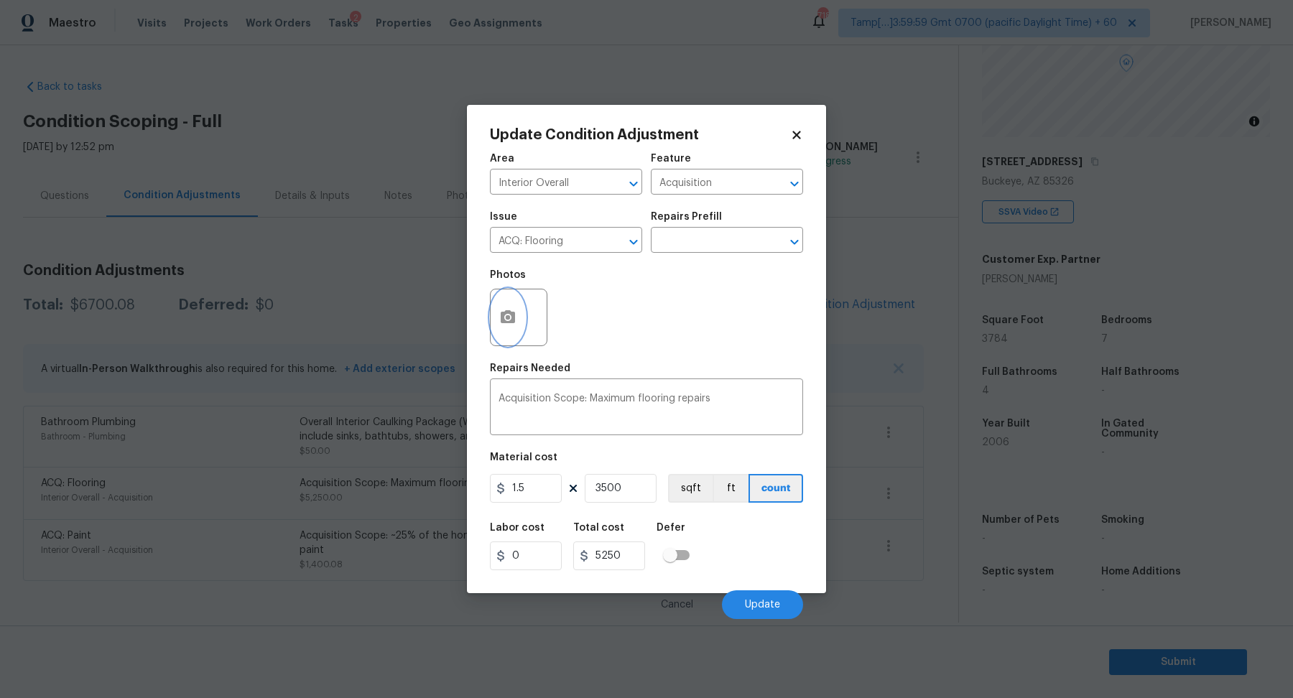
click at [511, 312] on icon "button" at bounding box center [508, 316] width 14 height 13
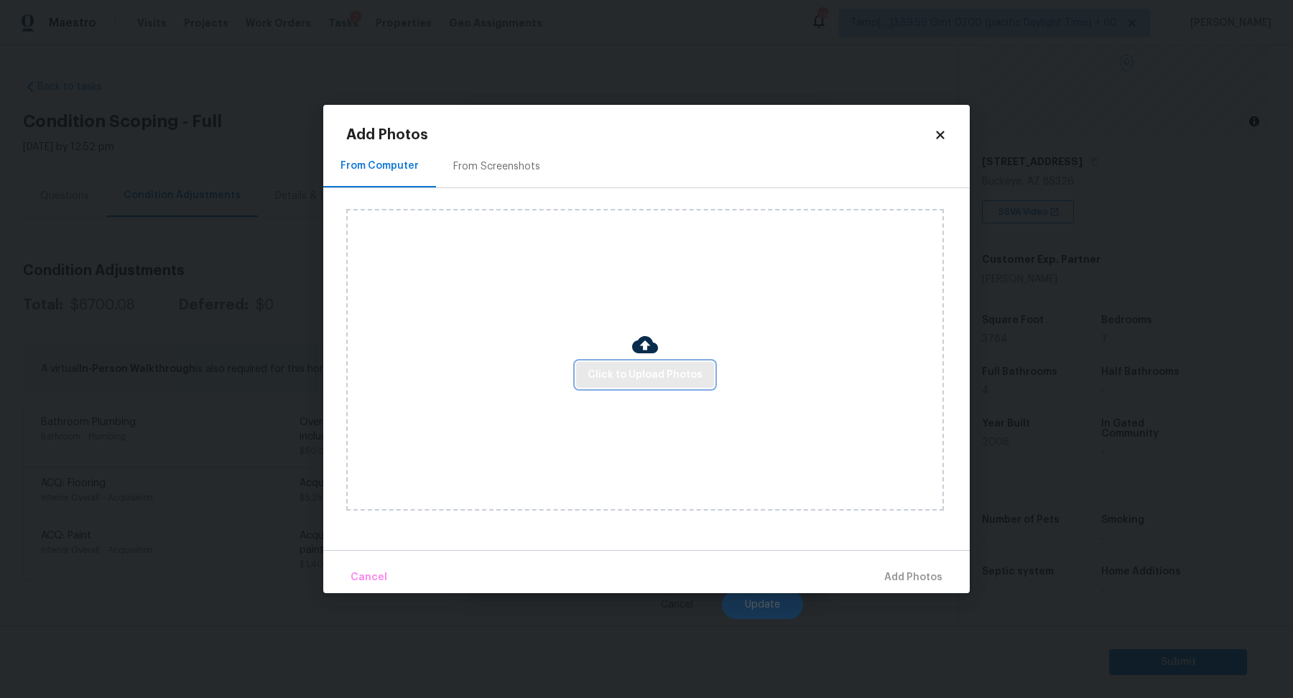
click at [638, 379] on span "Click to Upload Photos" at bounding box center [645, 375] width 115 height 18
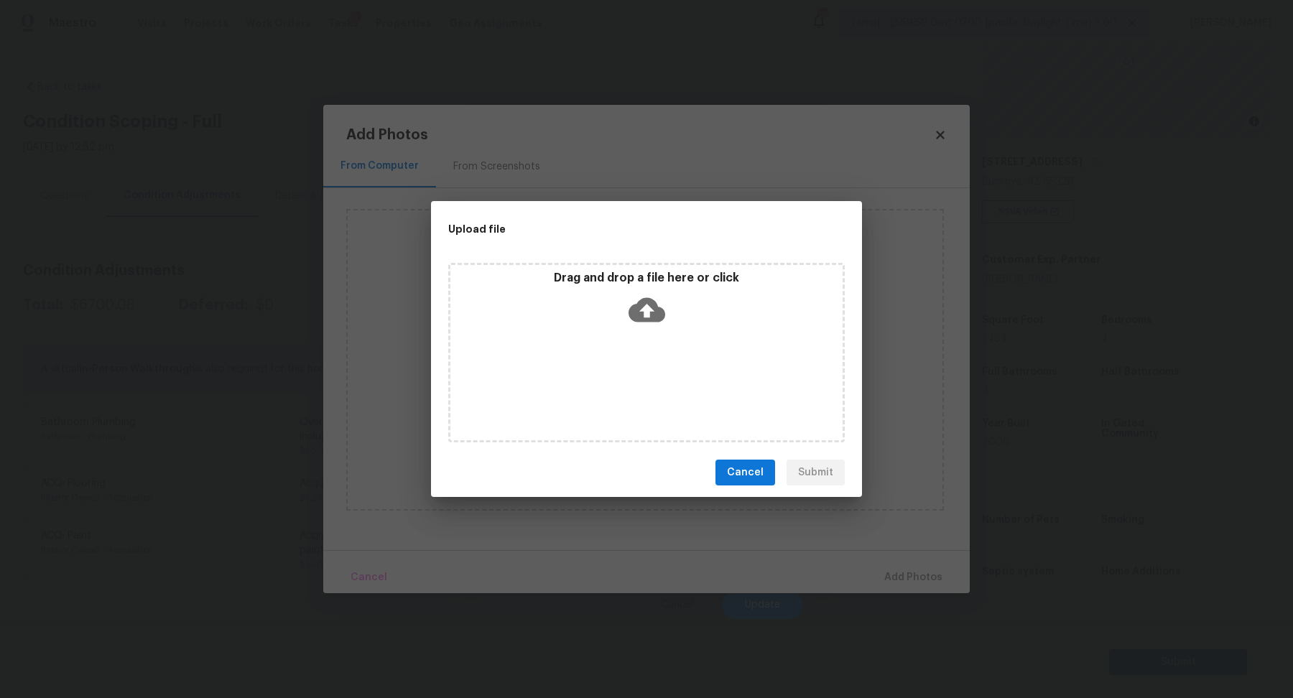
click at [646, 319] on icon at bounding box center [647, 310] width 37 height 24
